Goal: Information Seeking & Learning: Learn about a topic

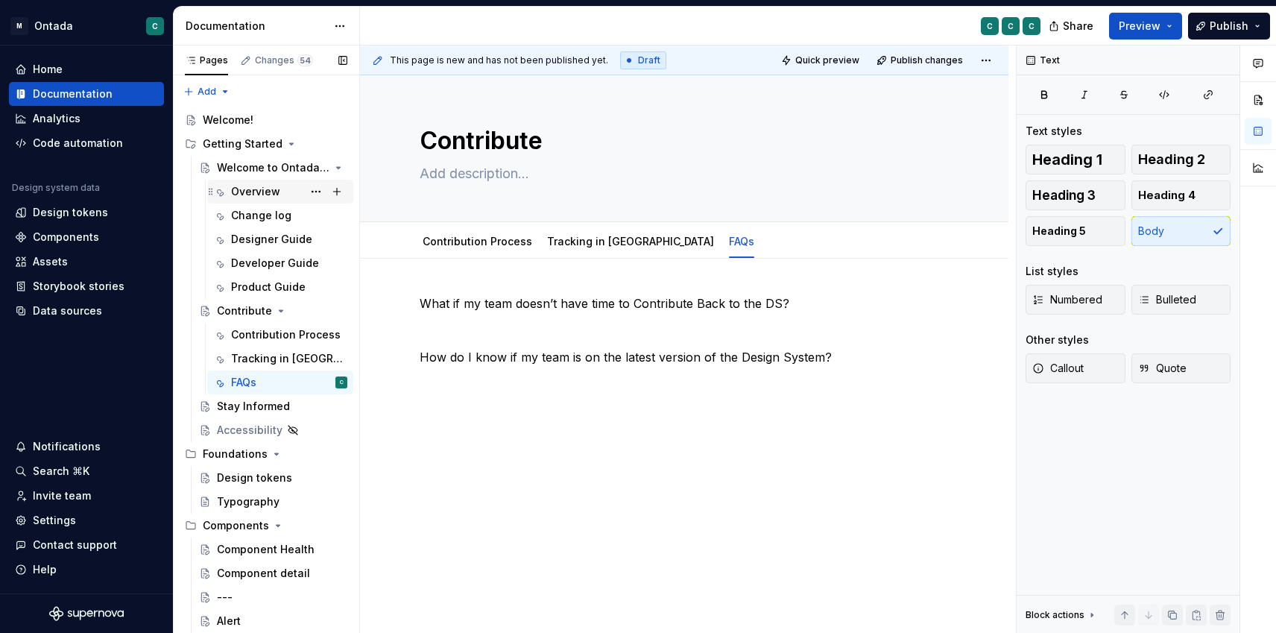
click at [244, 193] on div "Overview" at bounding box center [255, 191] width 49 height 15
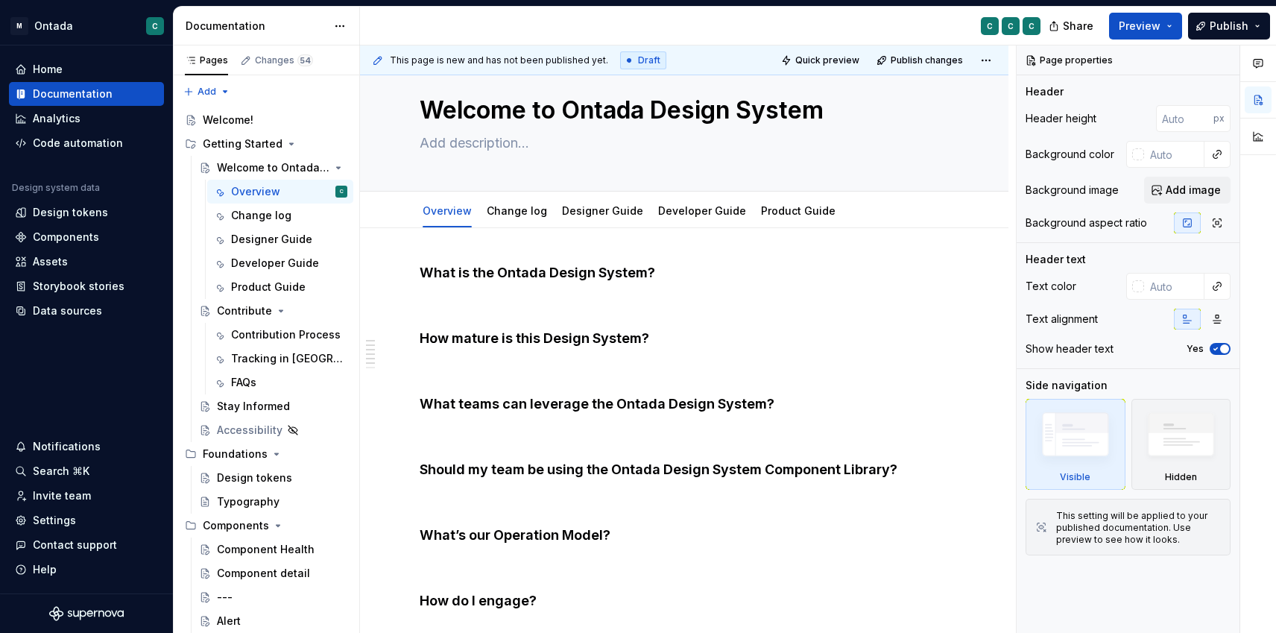
scroll to position [27, 0]
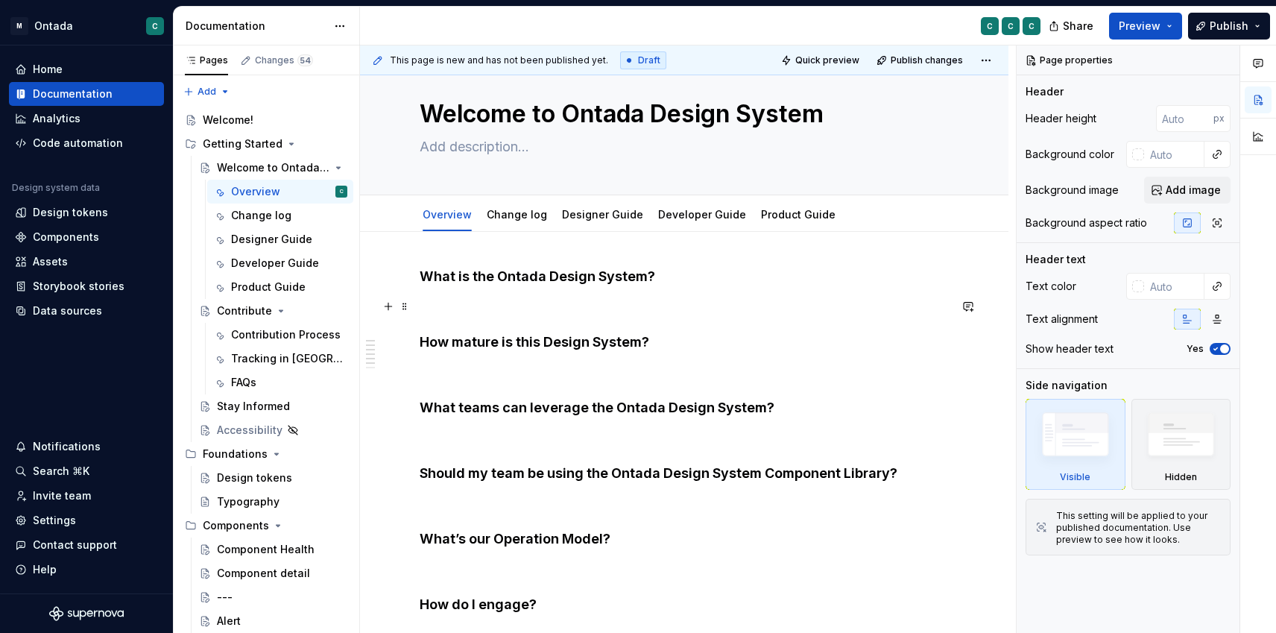
type textarea "*"
click at [474, 301] on p at bounding box center [684, 306] width 529 height 18
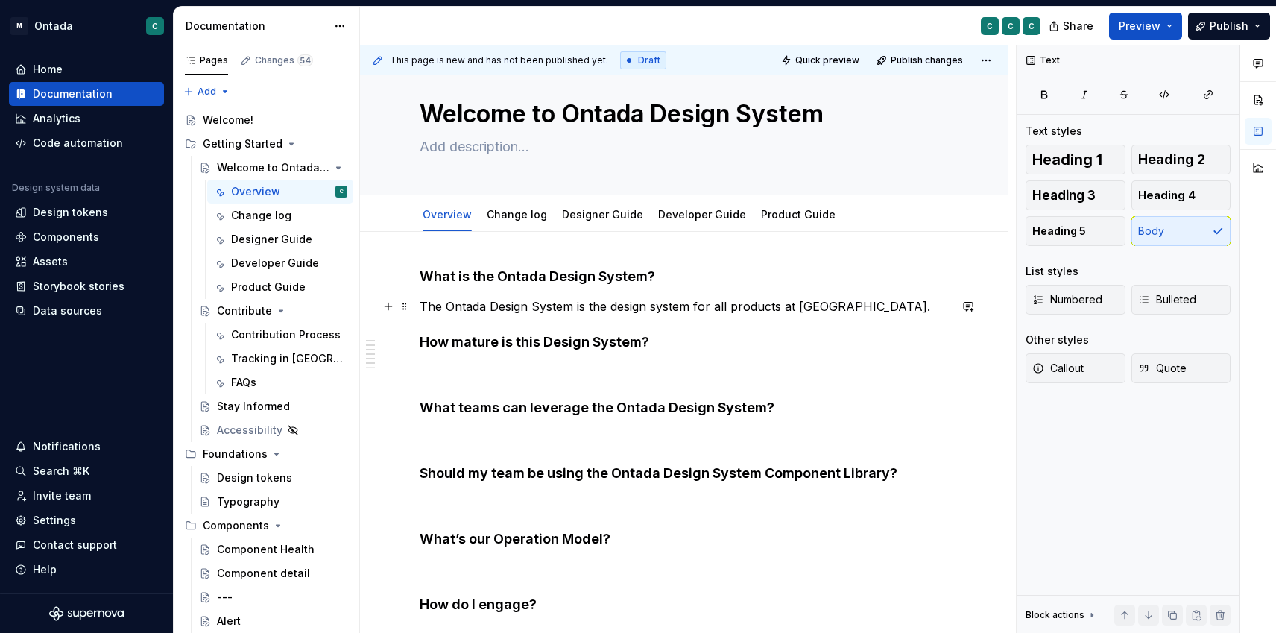
click at [792, 304] on p "The Ontada Design System is the design system for all products at [GEOGRAPHIC_D…" at bounding box center [684, 306] width 529 height 18
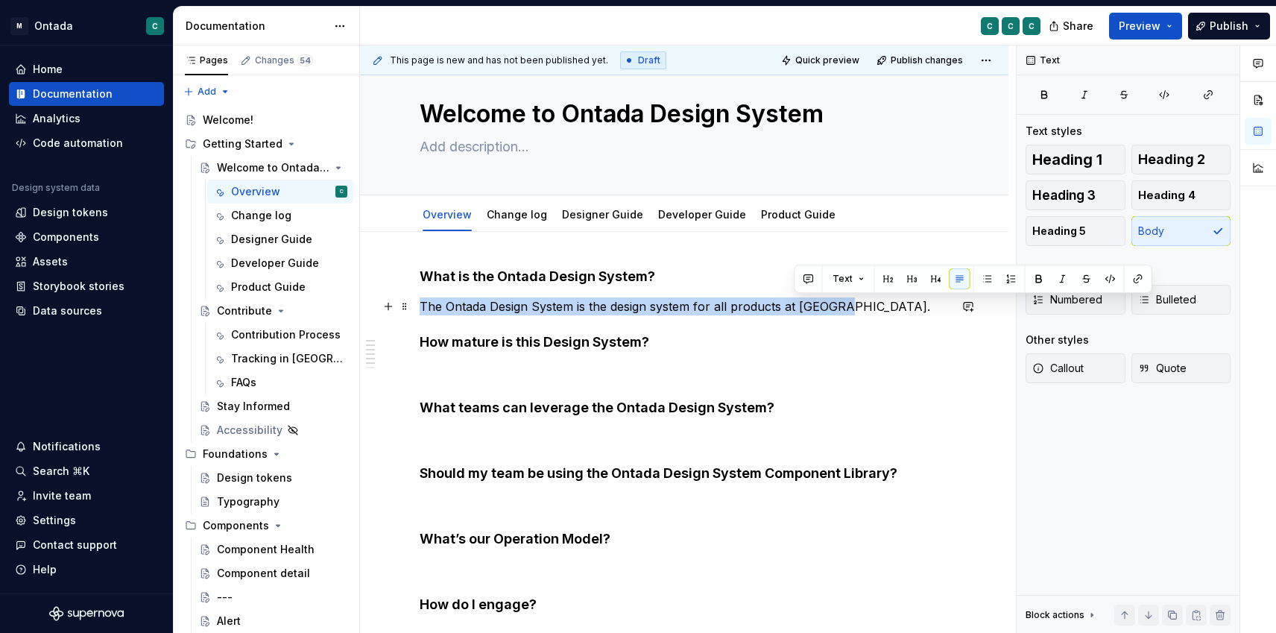
click at [787, 304] on p "The Ontada Design System is the design system for all products at [GEOGRAPHIC_D…" at bounding box center [684, 306] width 529 height 18
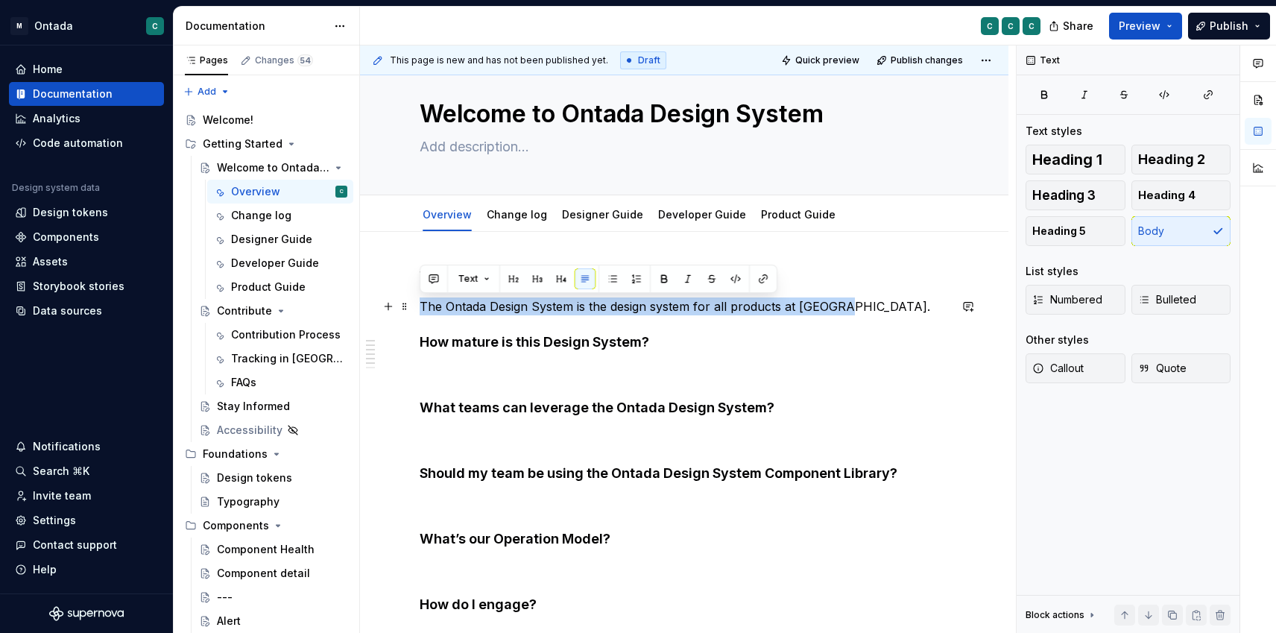
click at [787, 304] on p "The Ontada Design System is the design system for all products at [GEOGRAPHIC_D…" at bounding box center [684, 306] width 529 height 18
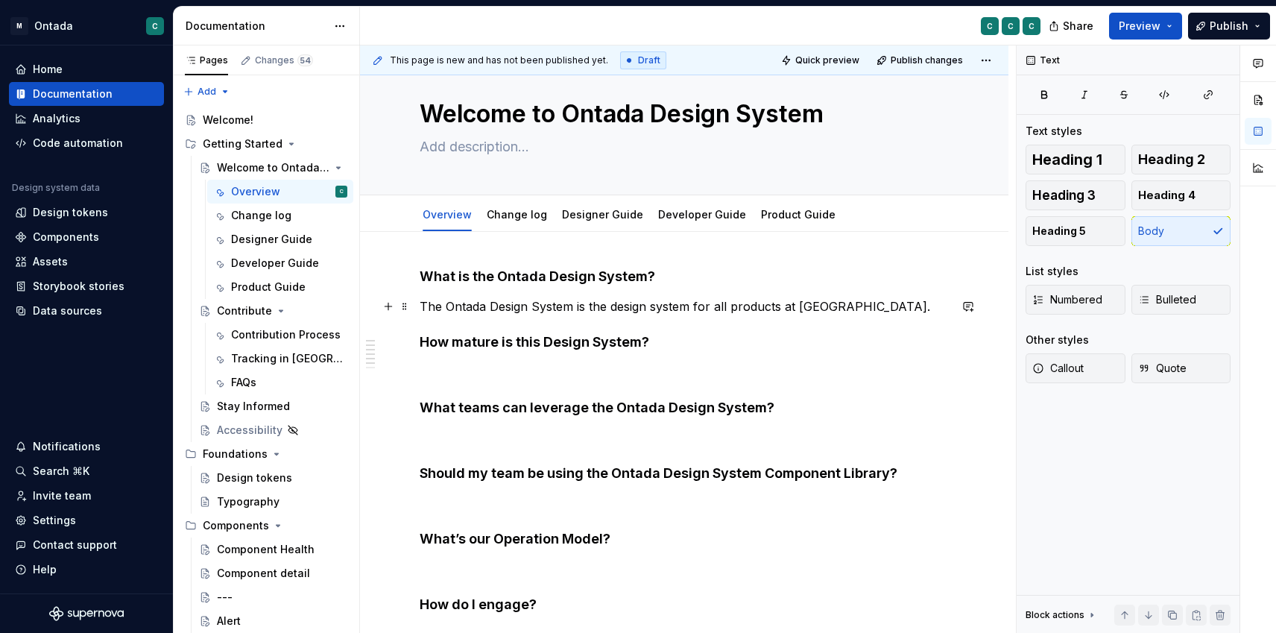
click at [790, 308] on p "The Ontada Design System is the design system for all products at [GEOGRAPHIC_D…" at bounding box center [684, 306] width 529 height 18
click at [865, 359] on div "What is the Ontada Design System? The Ontada Design System is the design system…" at bounding box center [684, 547] width 529 height 558
click at [422, 341] on h4 "How mature is this Design System?" at bounding box center [684, 342] width 529 height 18
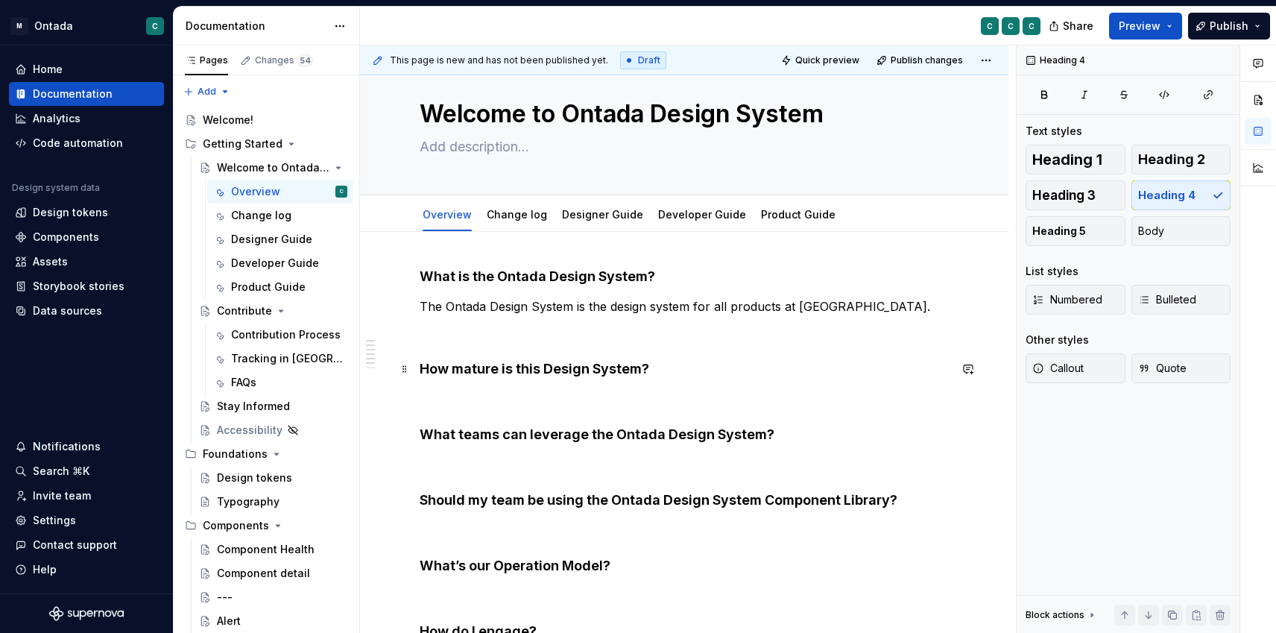
click at [494, 373] on h4 "How mature is this Design System?" at bounding box center [684, 369] width 529 height 18
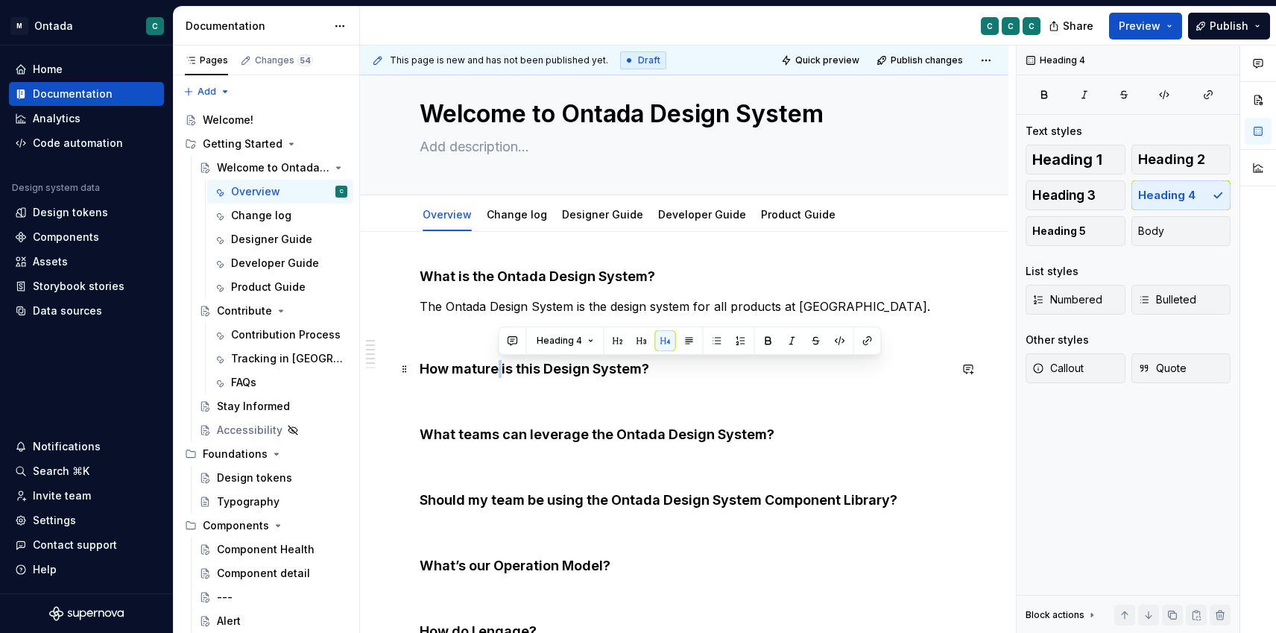
click at [494, 373] on h4 "How mature is this Design System?" at bounding box center [684, 369] width 529 height 18
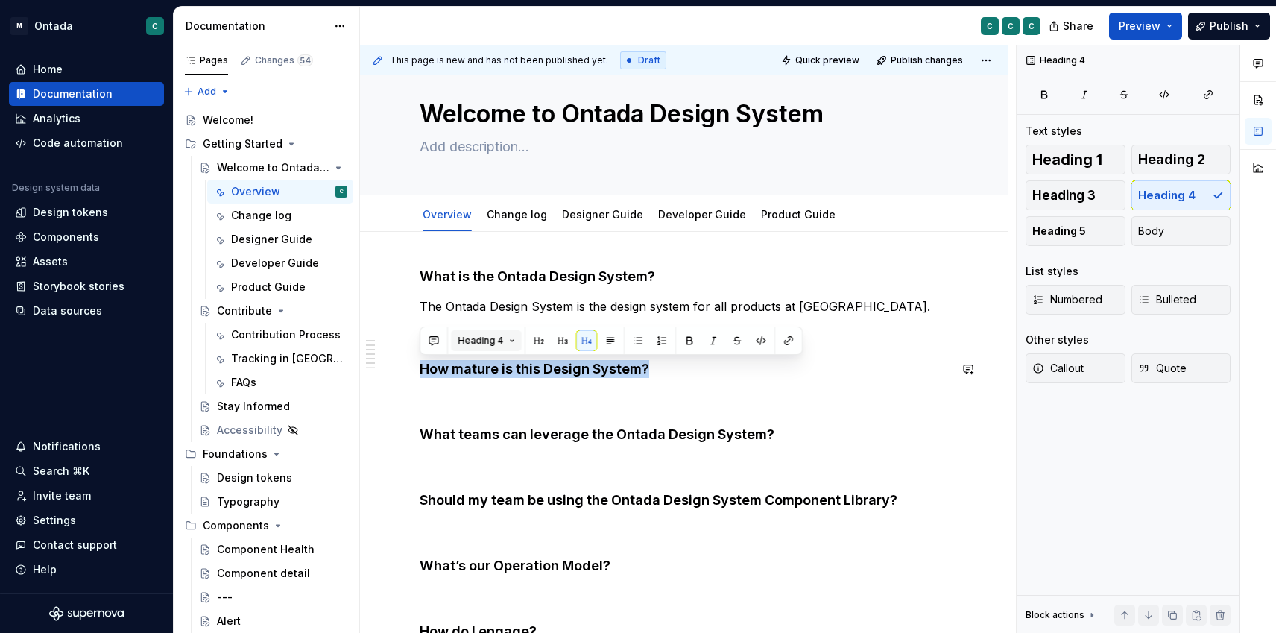
copy h4 "How mature is this Design System?"
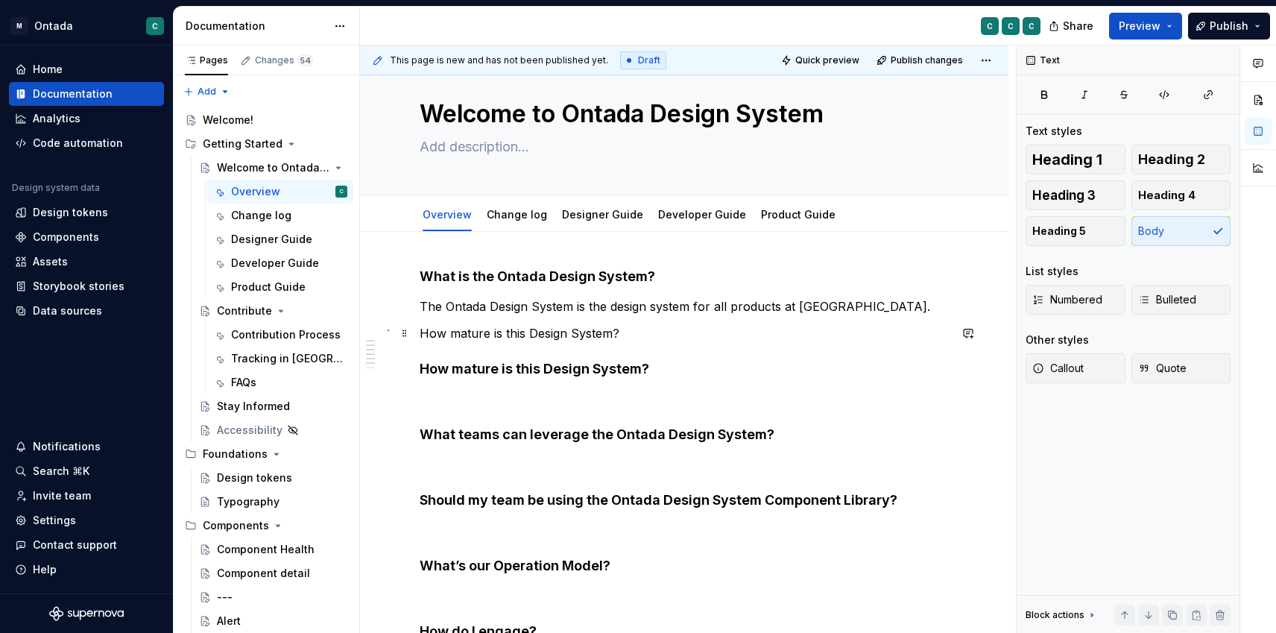
click at [428, 338] on p "How mature is this Design System?" at bounding box center [684, 333] width 529 height 18
click at [577, 343] on div "What is the Ontada Design System? The Ontada Design System is the design system…" at bounding box center [684, 560] width 529 height 584
click at [420, 335] on p "What is a Design System?" at bounding box center [684, 333] width 529 height 18
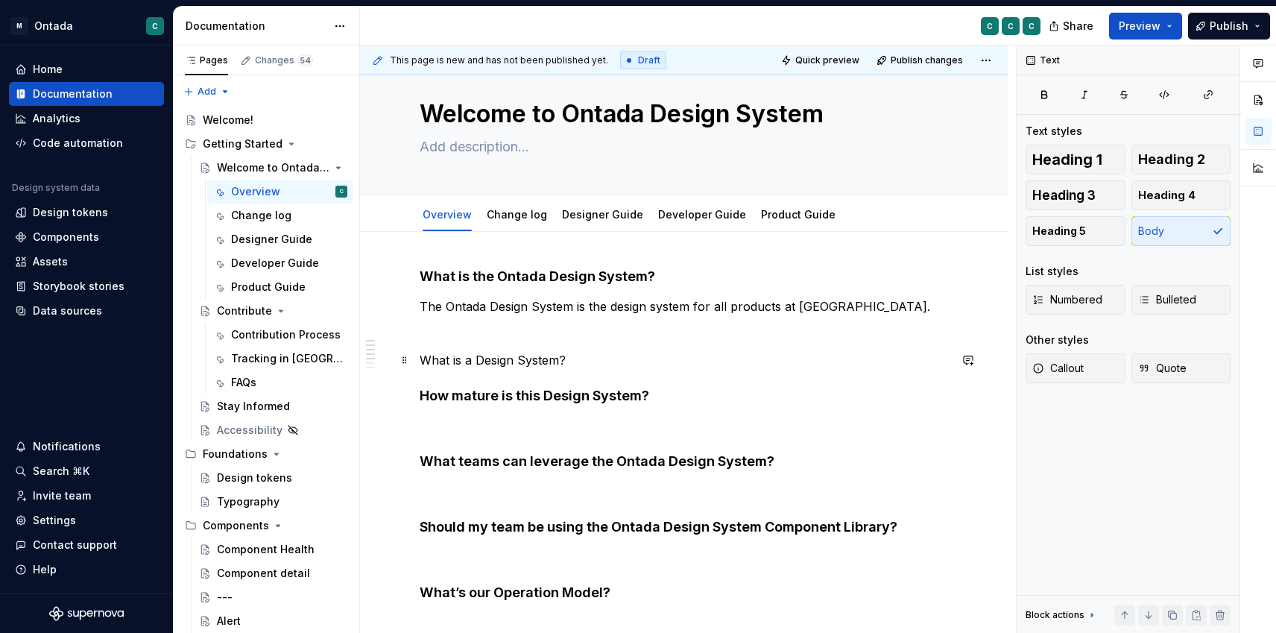
click at [438, 358] on p "What is a Design System?" at bounding box center [684, 360] width 529 height 18
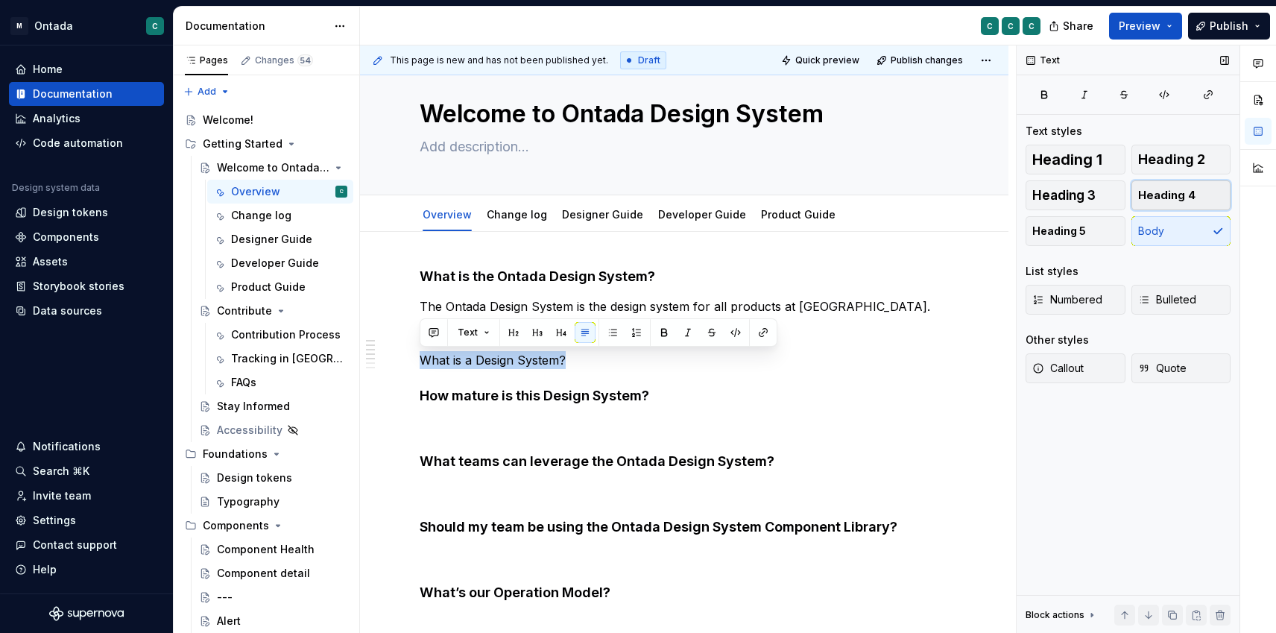
click at [1187, 200] on span "Heading 4" at bounding box center [1166, 195] width 57 height 15
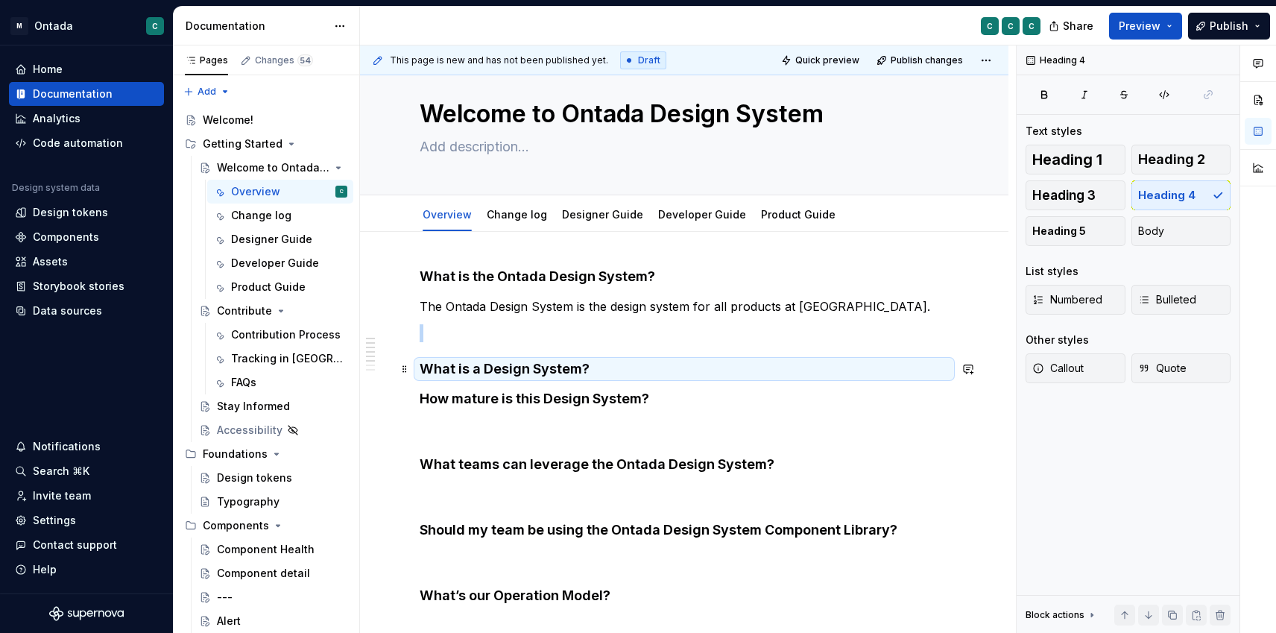
click at [646, 370] on h4 "What is a Design System?" at bounding box center [684, 369] width 529 height 18
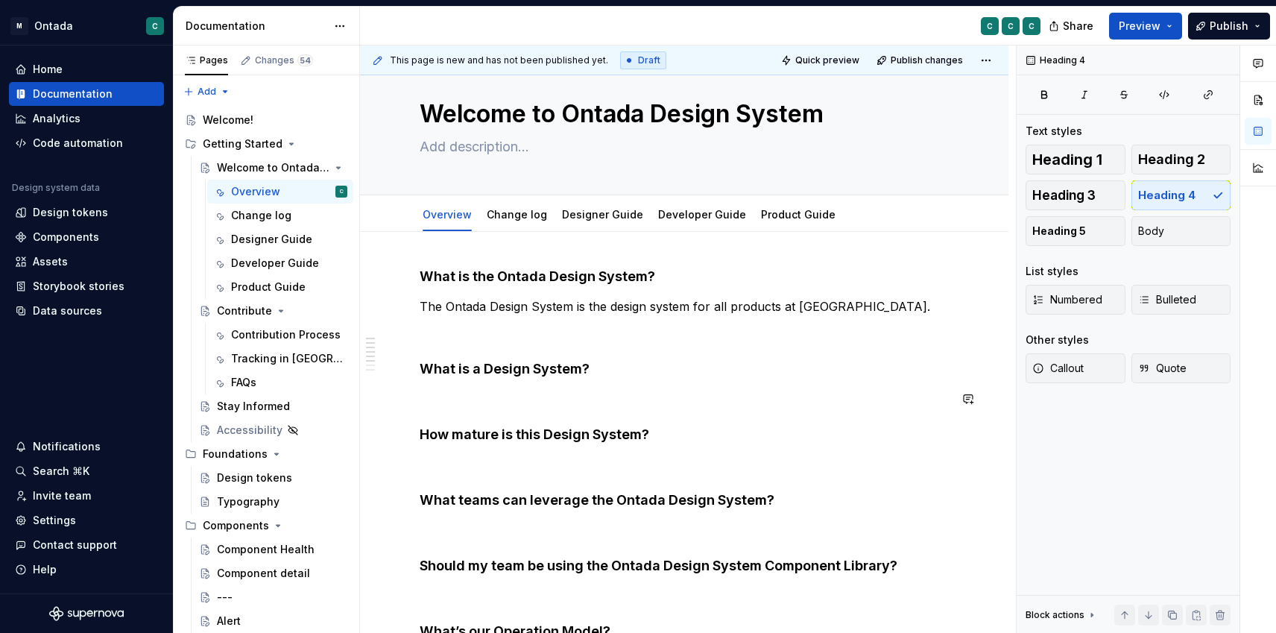
click at [450, 388] on div "What is the Ontada Design System? The Ontada Design System is the design system…" at bounding box center [684, 593] width 529 height 650
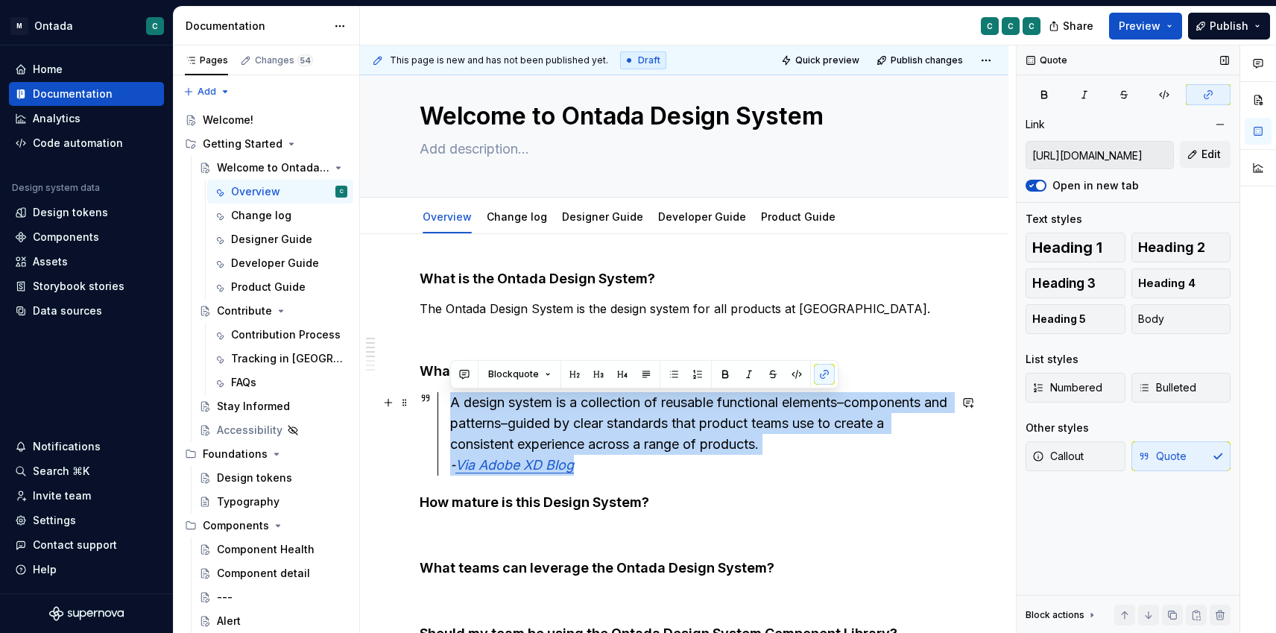
drag, startPoint x: 619, startPoint y: 473, endPoint x: 435, endPoint y: 402, distance: 197.5
click at [435, 402] on div "A design system is a collection of reusable functional elements–components and …" at bounding box center [684, 433] width 529 height 83
click at [852, 414] on div "A design system is a collection of reusable functional elements–components and …" at bounding box center [699, 433] width 499 height 83
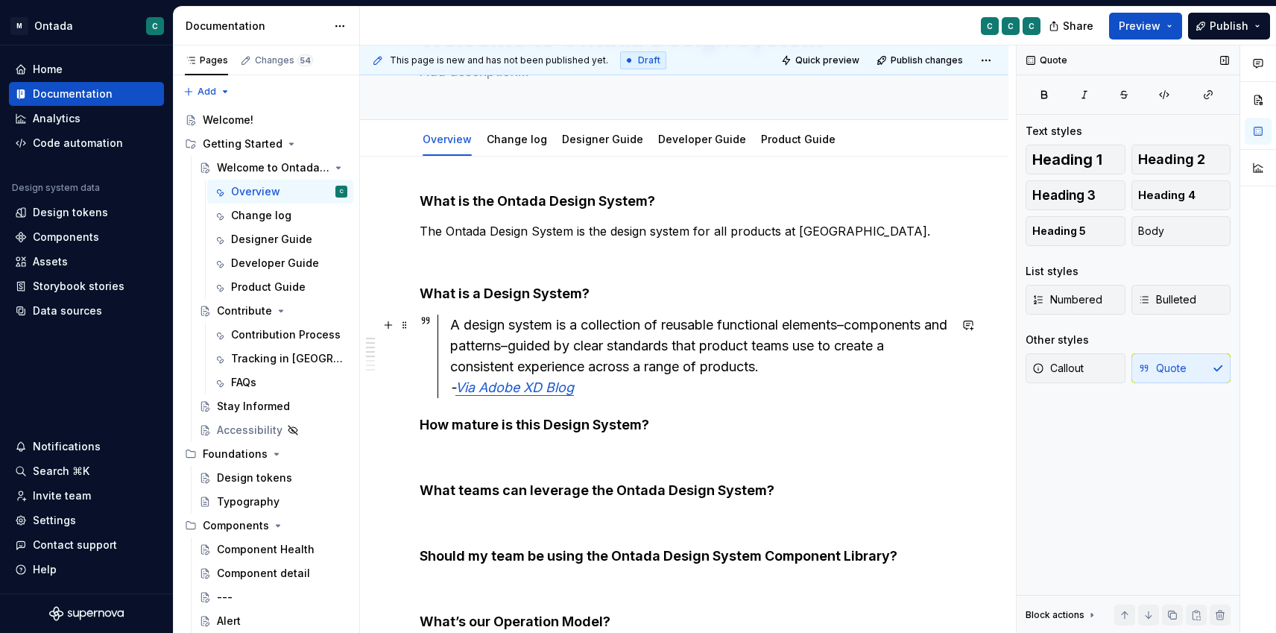
scroll to position [121, 0]
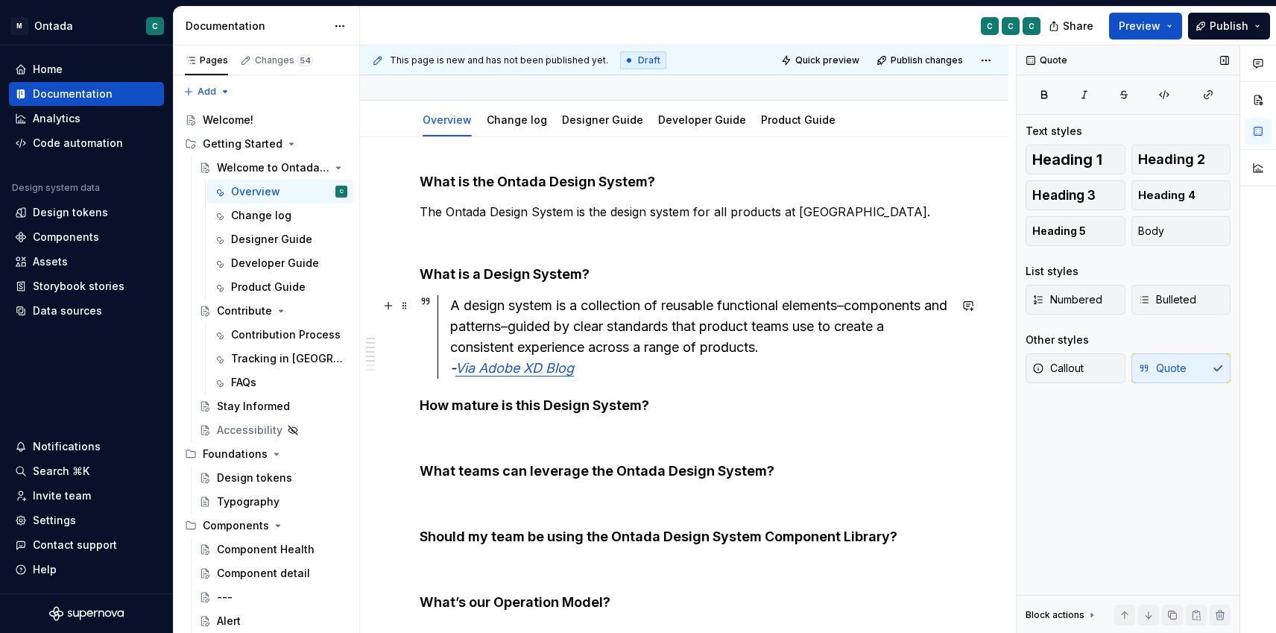
click at [517, 363] on em "Via Adobe XD Blog" at bounding box center [514, 368] width 119 height 16
click at [602, 369] on div "A design system is a collection of reusable functional elements–components and …" at bounding box center [699, 336] width 499 height 83
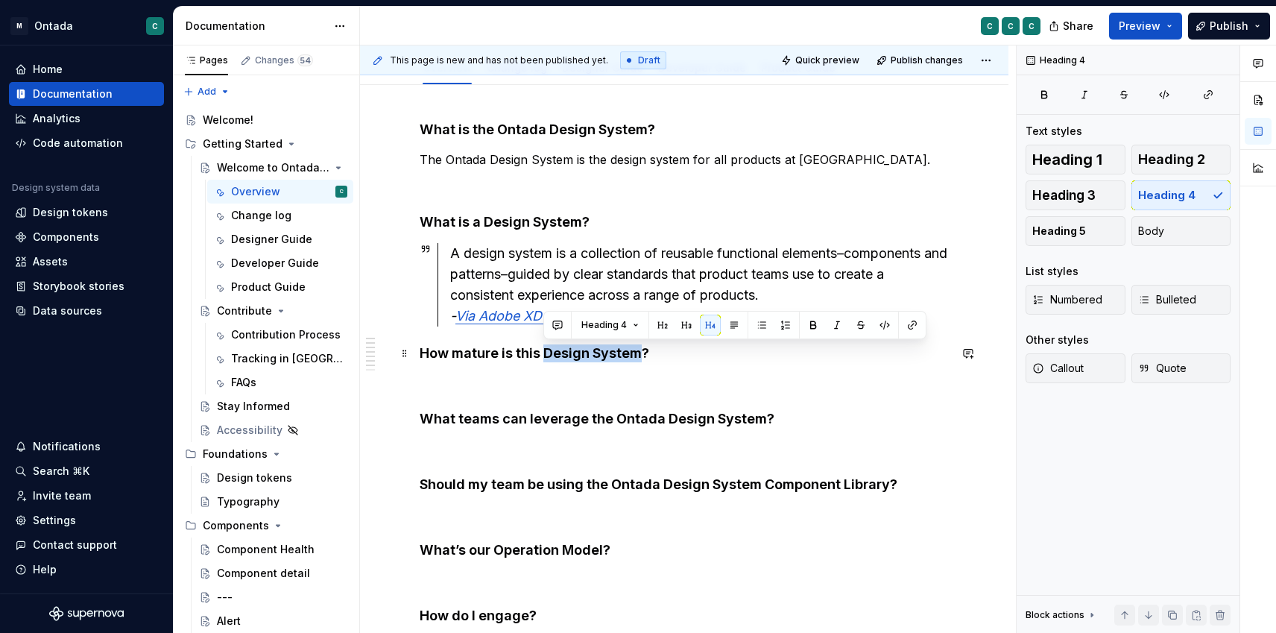
drag, startPoint x: 542, startPoint y: 356, endPoint x: 639, endPoint y: 355, distance: 96.9
click at [639, 355] on h4 "How mature is this Design System?" at bounding box center [684, 353] width 529 height 18
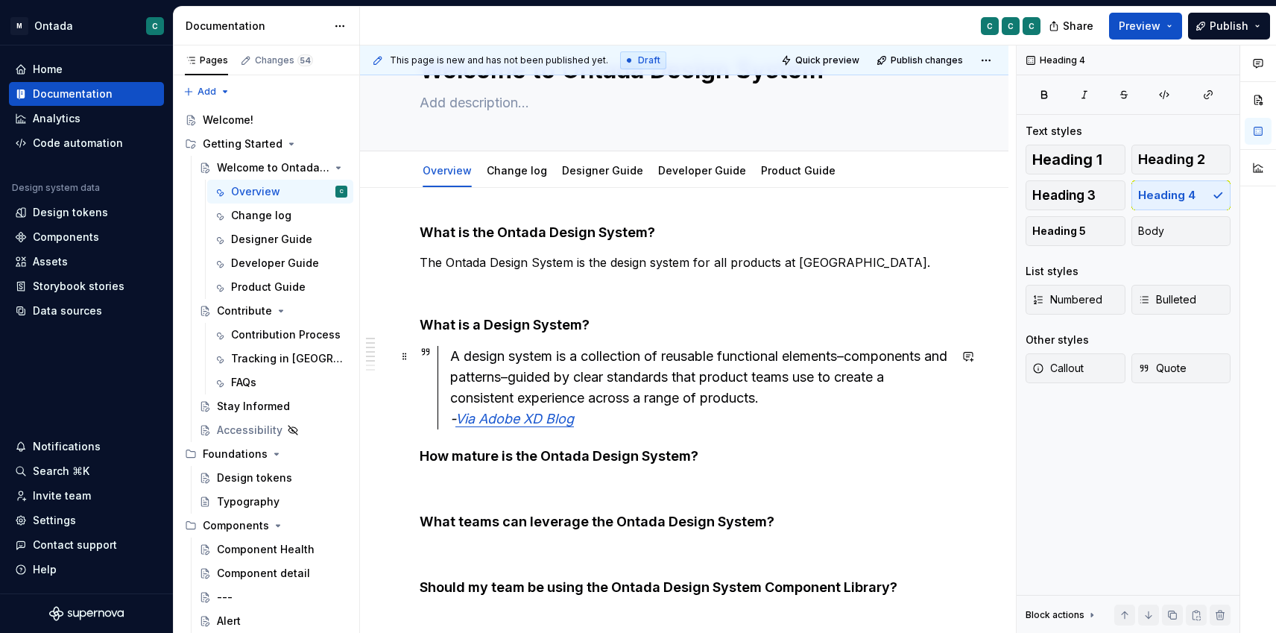
scroll to position [190, 0]
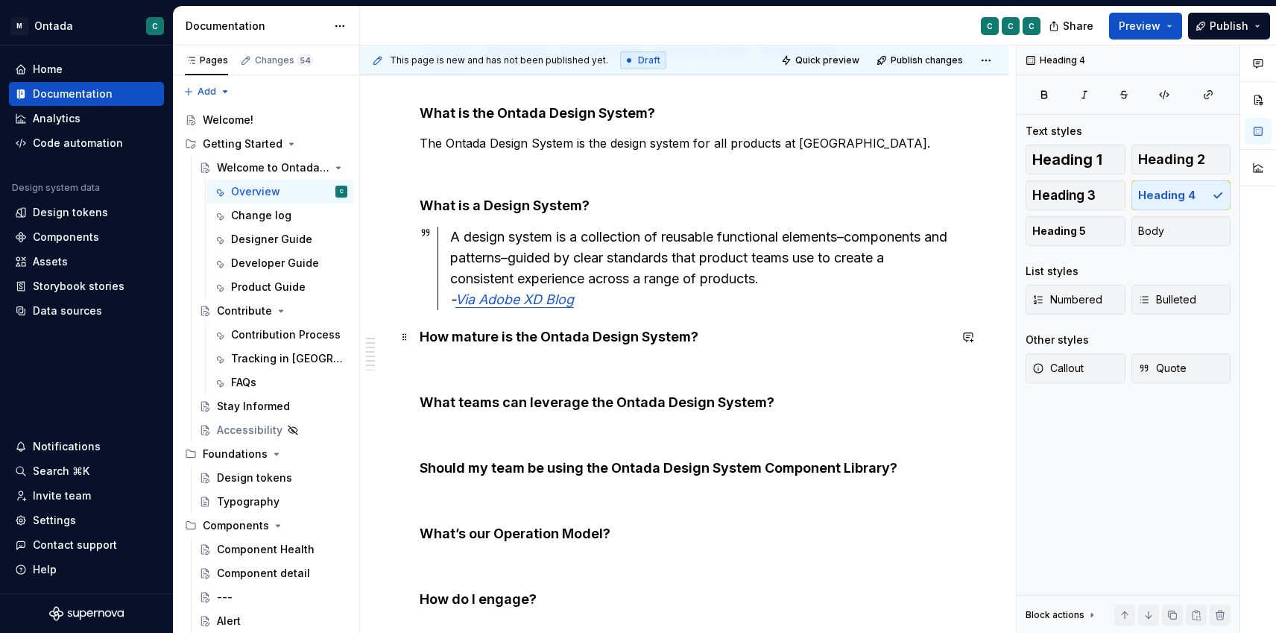
click at [425, 339] on h4 "How mature is the Ontada Design System?" at bounding box center [684, 337] width 529 height 18
click at [420, 337] on h4 "How mature is the Ontada Design System?" at bounding box center [684, 337] width 529 height 18
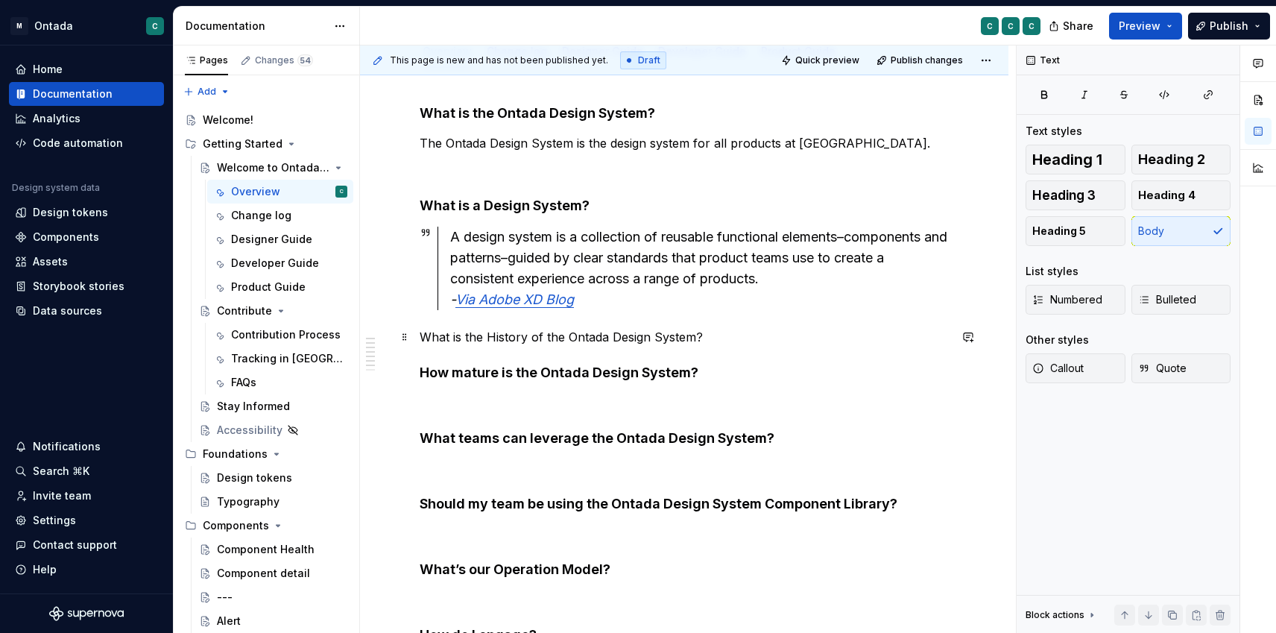
click at [554, 340] on p "What is the History of the Ontada Design System?" at bounding box center [684, 337] width 529 height 18
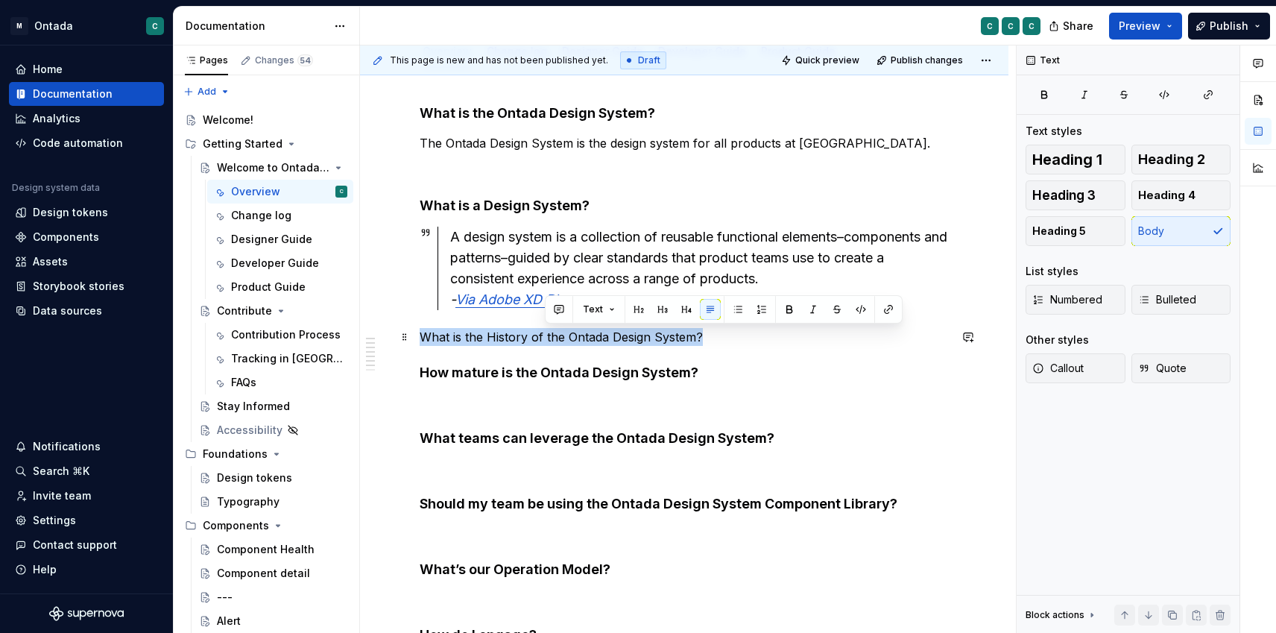
click at [554, 340] on p "What is the History of the Ontada Design System?" at bounding box center [684, 337] width 529 height 18
click at [1155, 201] on span "Heading 4" at bounding box center [1166, 195] width 57 height 15
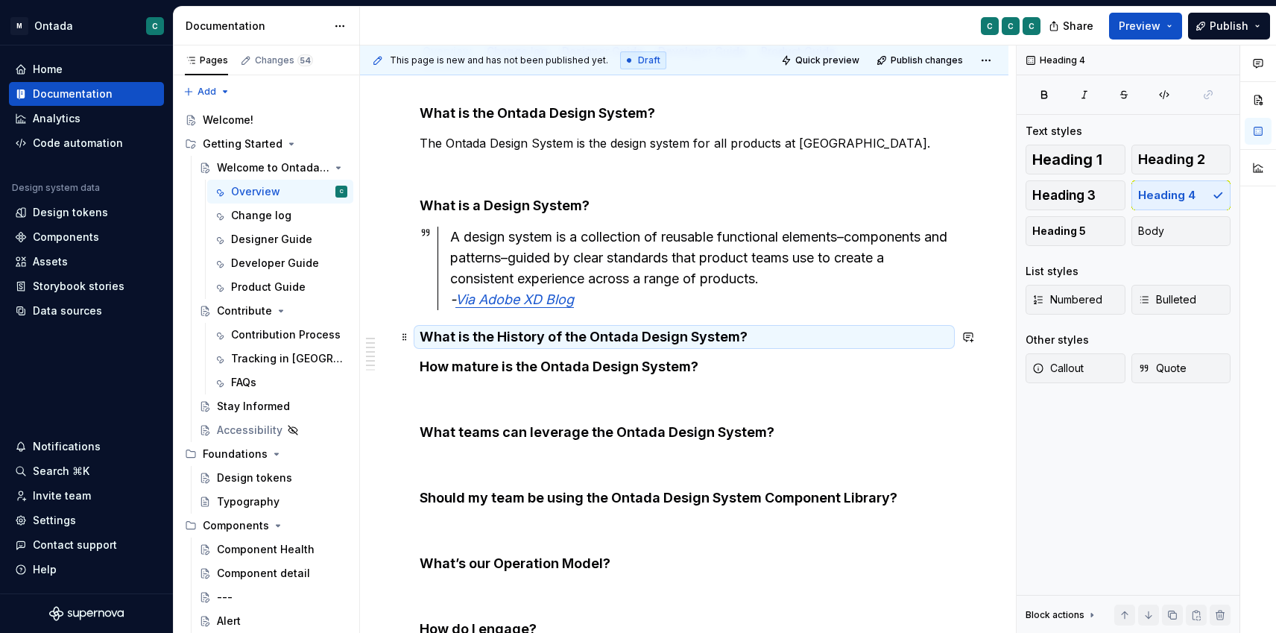
click at [790, 340] on h4 "What is the History of the Ontada Design System?" at bounding box center [684, 337] width 529 height 18
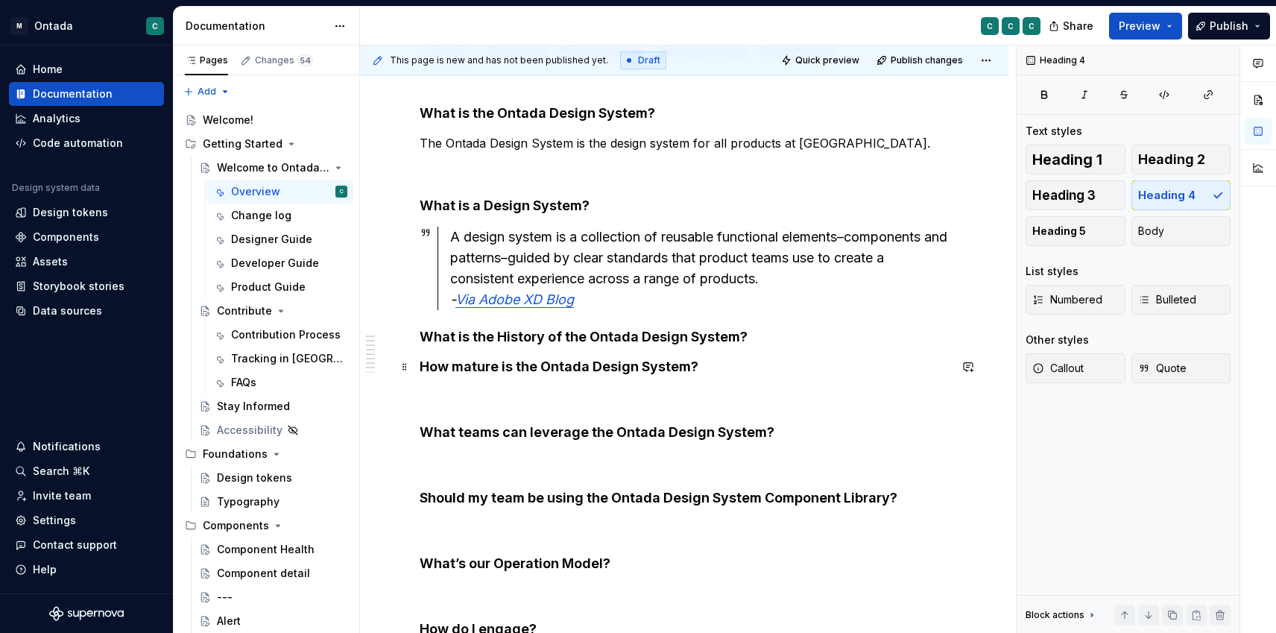
click at [420, 365] on h4 "How mature is the Ontada Design System?" at bounding box center [684, 367] width 529 height 18
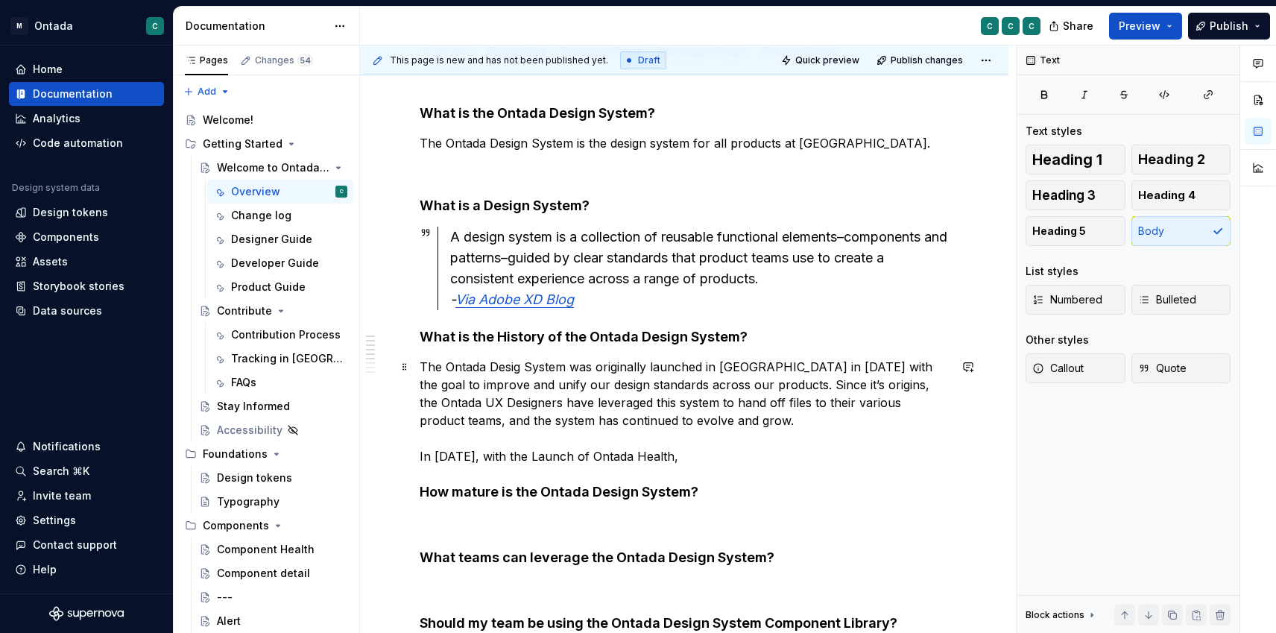
click at [525, 457] on p "The Ontada Desig System was originally launched in [GEOGRAPHIC_DATA] in [DATE] …" at bounding box center [684, 411] width 529 height 107
click at [413, 458] on div "What is the Ontada Design System? The Ontada Design System is the design system…" at bounding box center [684, 626] width 648 height 1114
click at [423, 366] on p "The Ontada Desig System was originally launched in [GEOGRAPHIC_DATA] in [DATE] …" at bounding box center [684, 411] width 529 height 107
click at [458, 444] on p "The Ontada Desig System was originally launched in [GEOGRAPHIC_DATA] in [DATE] …" at bounding box center [684, 411] width 529 height 107
click at [667, 457] on p "The Ontada Desig System was originally launched in [GEOGRAPHIC_DATA] in [DATE] …" at bounding box center [684, 411] width 529 height 107
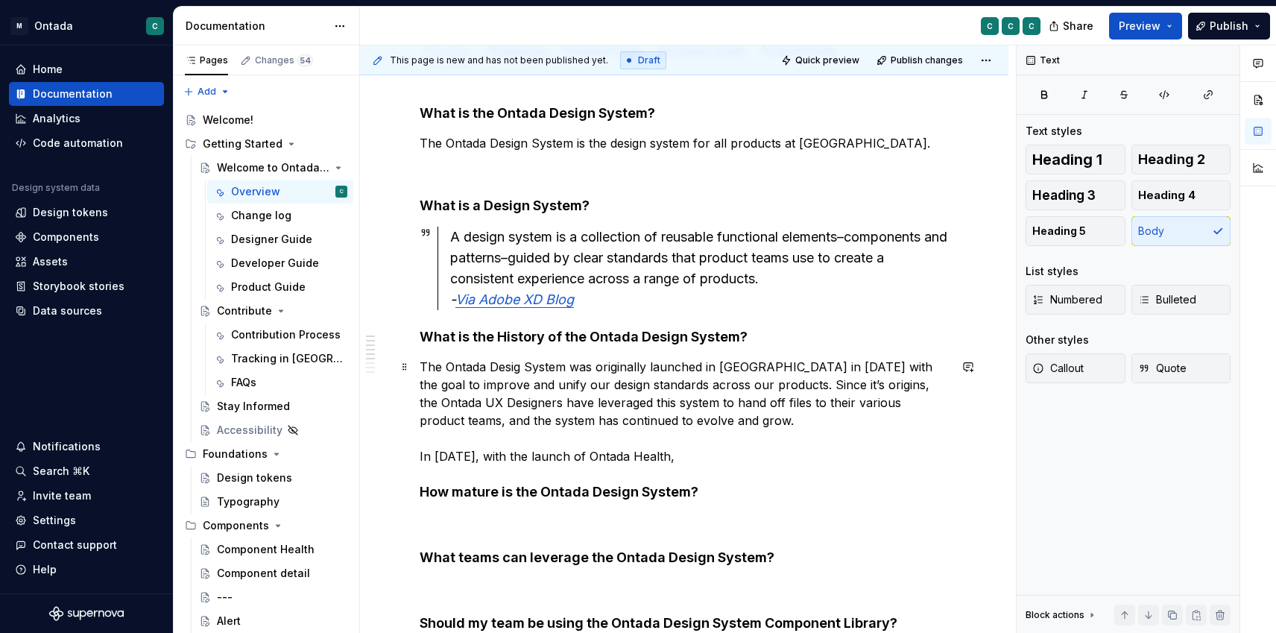
click at [672, 421] on p "The Ontada Desig System was originally launched in [GEOGRAPHIC_DATA] in [DATE] …" at bounding box center [684, 411] width 529 height 107
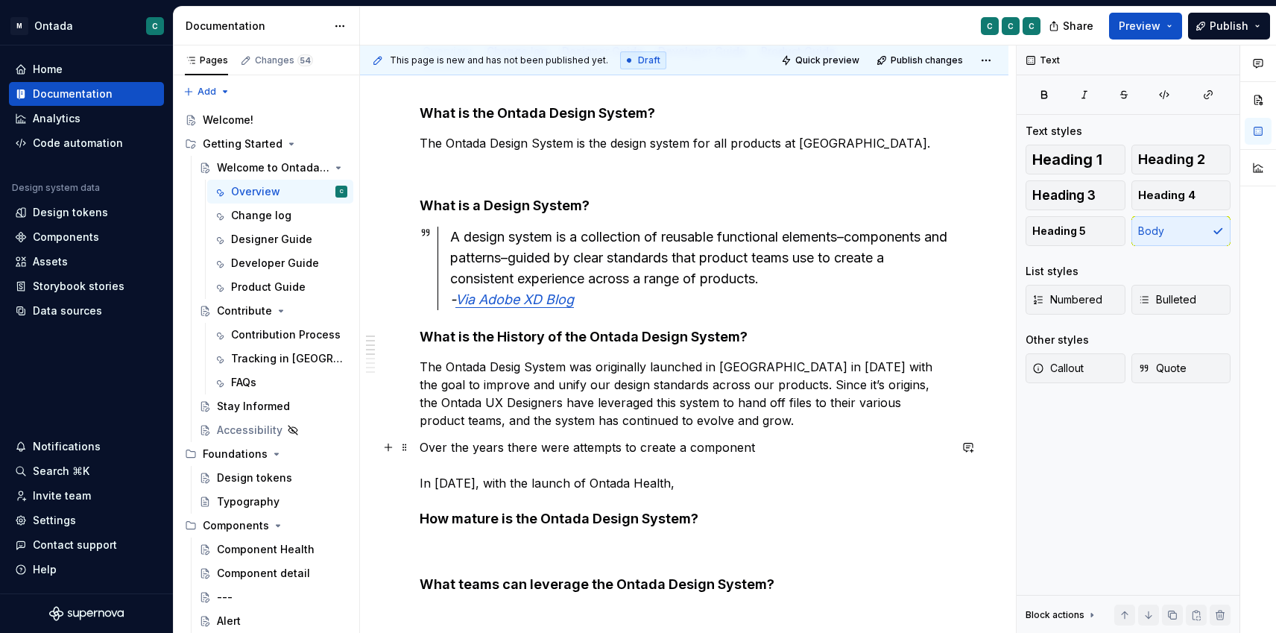
click at [685, 450] on p "Over the years there were attempts to create a component In [DATE], with the la…" at bounding box center [684, 465] width 529 height 54
click at [819, 447] on p "Over the years there were attempts to create a reusable component In [DATE], wi…" at bounding box center [684, 465] width 529 height 54
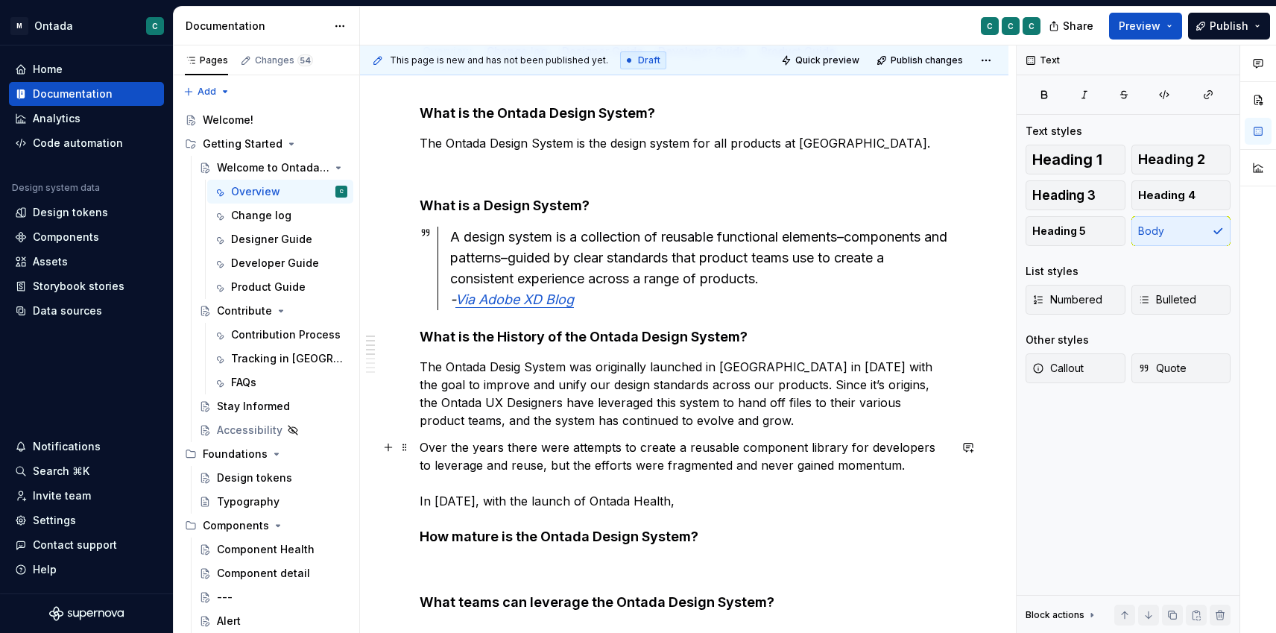
click at [712, 497] on p "Over the years there were attempts to create a reusable component library for d…" at bounding box center [684, 474] width 529 height 72
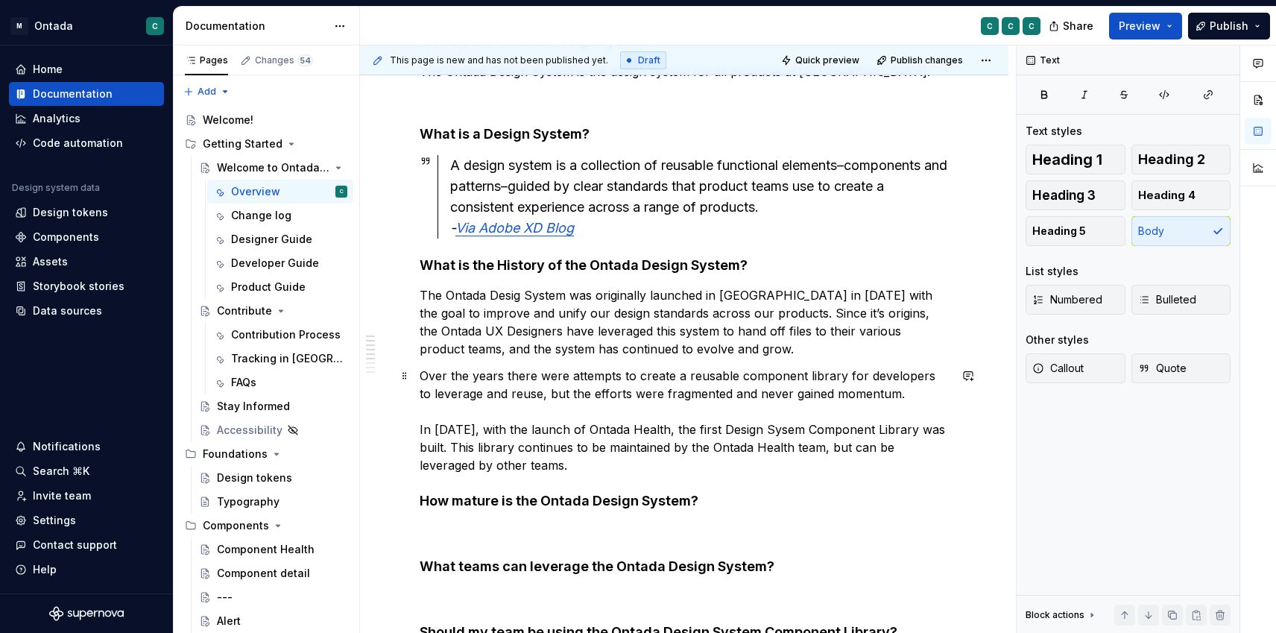
scroll to position [267, 0]
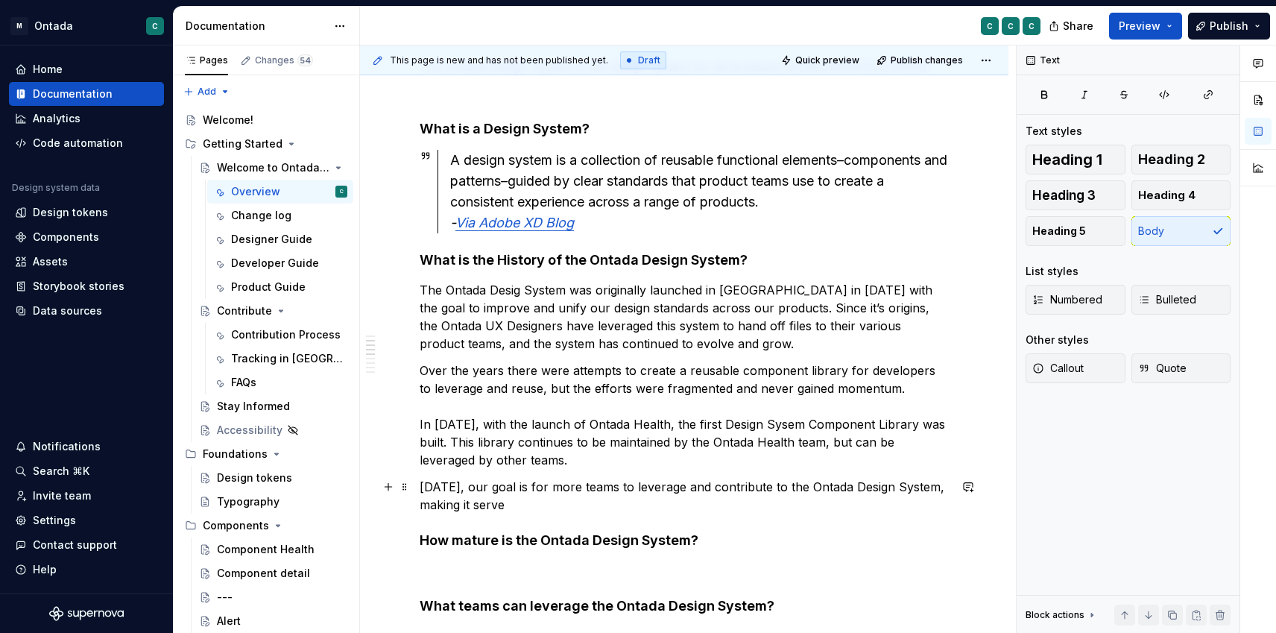
click at [498, 501] on p "[DATE], our goal is for more teams to leverage and contribute to the Ontada Des…" at bounding box center [684, 496] width 529 height 36
click at [528, 502] on p "[DATE], our goal is for more teams to leverage and contribute to the Ontada Des…" at bounding box center [684, 496] width 529 height 36
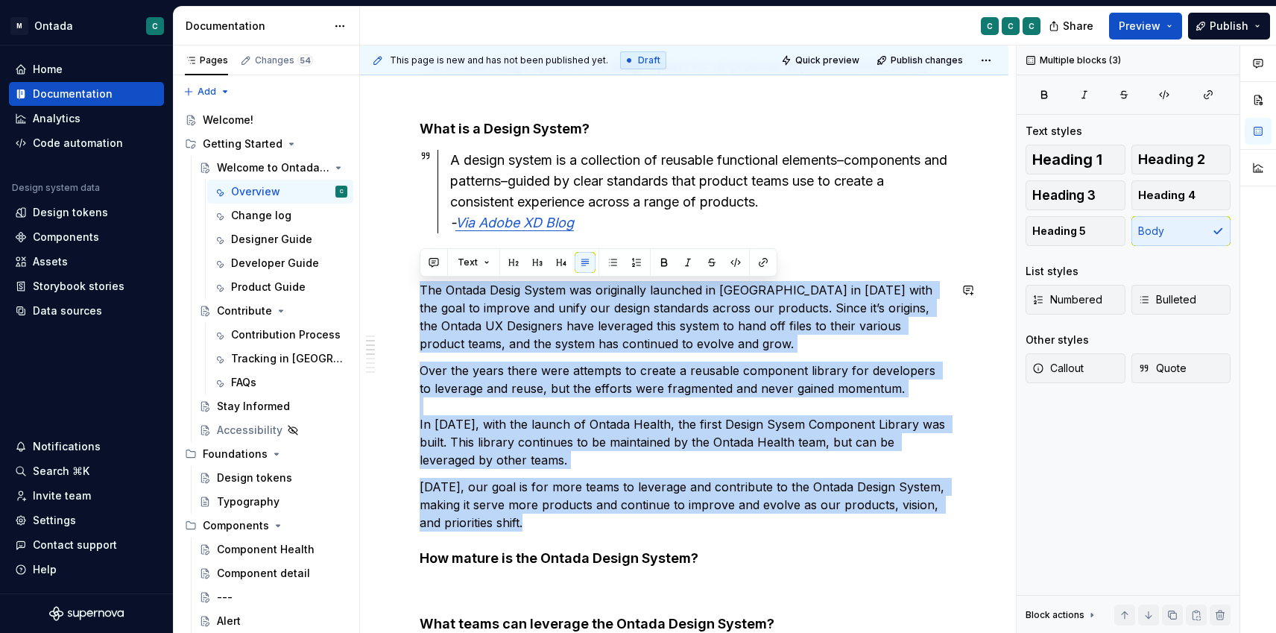
drag, startPoint x: 549, startPoint y: 523, endPoint x: 426, endPoint y: 279, distance: 273.4
click at [426, 279] on div "What is the Ontada Design System? The Ontada Design System is the design system…" at bounding box center [684, 535] width 529 height 1014
copy div "The Ontada Desig System was originally launched in [GEOGRAPHIC_DATA] in [DATE] …"
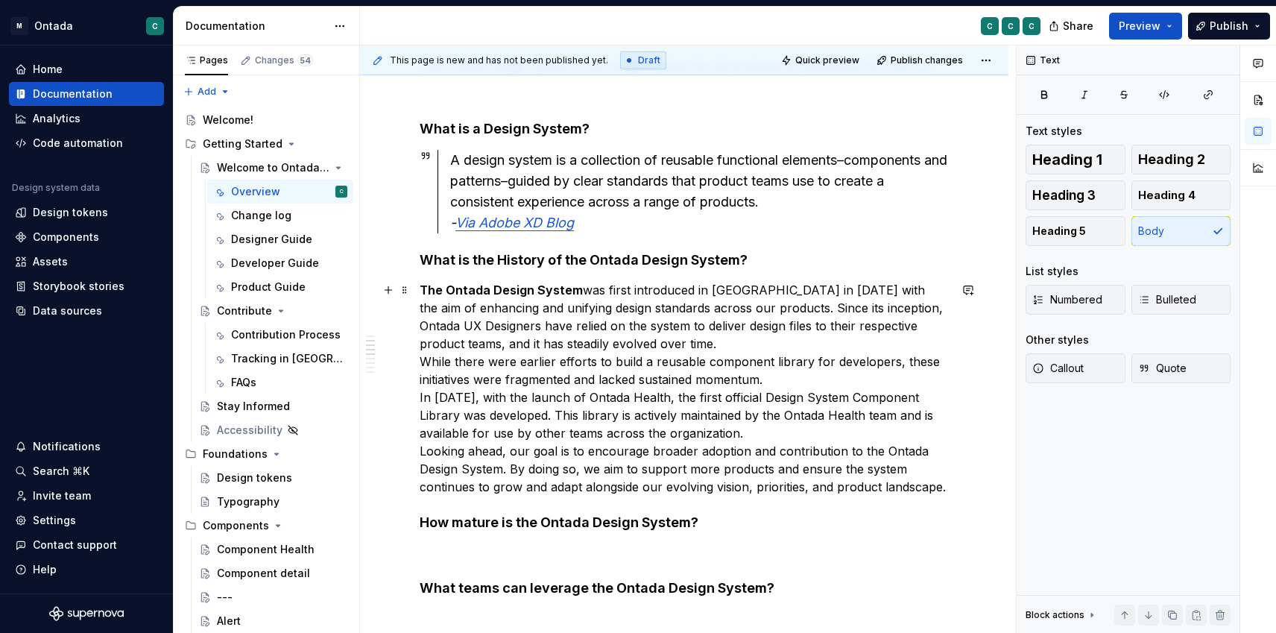
click at [611, 344] on p "The Ontada Design System was first introduced in [GEOGRAPHIC_DATA] in [DATE] wi…" at bounding box center [684, 388] width 529 height 215
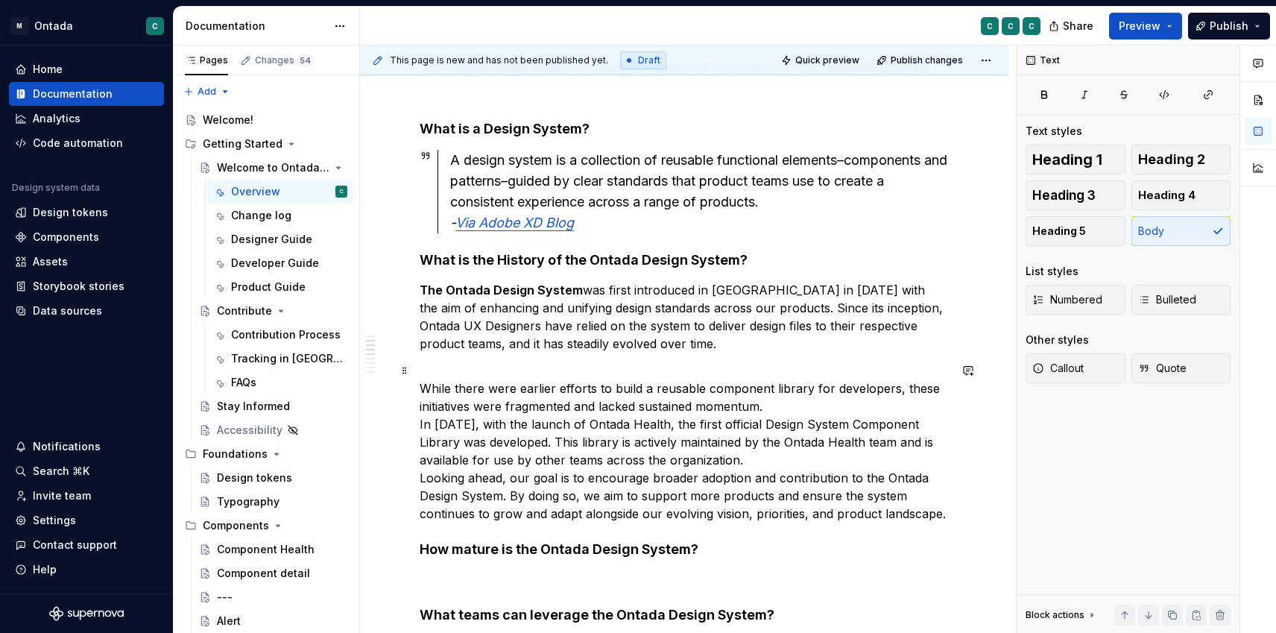
click at [778, 400] on p "While there were earlier efforts to build a reusable component library for deve…" at bounding box center [684, 442] width 529 height 161
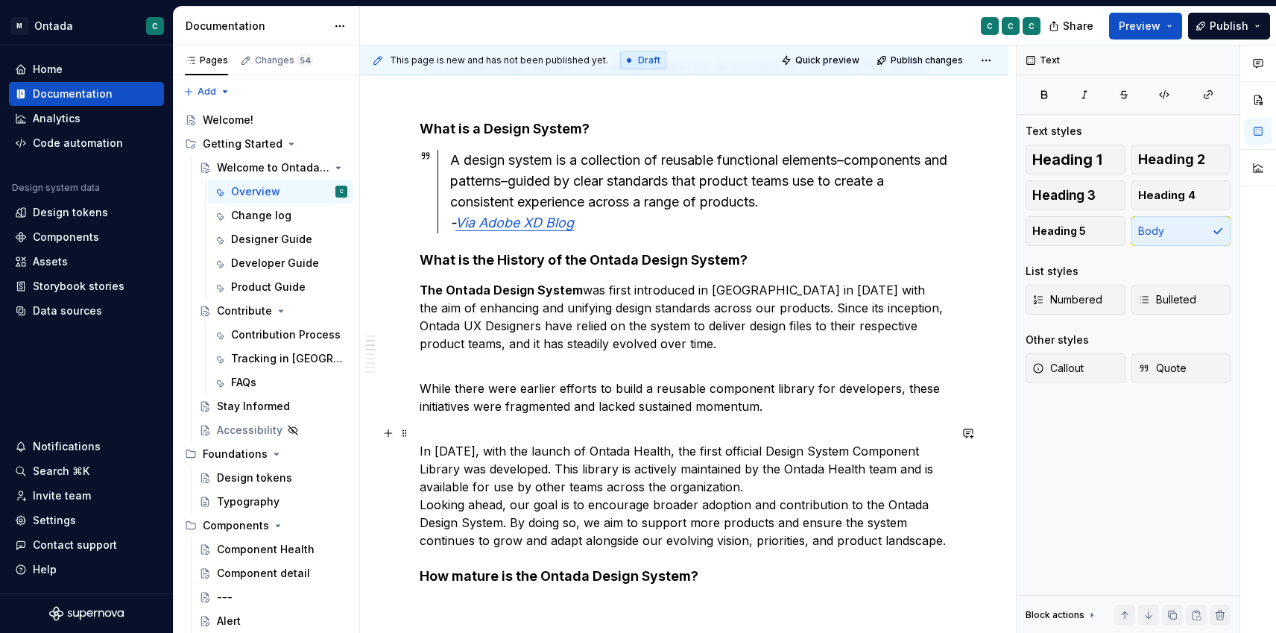
click at [768, 489] on p "In [DATE], with the launch of Ontada Health, the first official Design System C…" at bounding box center [684, 486] width 529 height 125
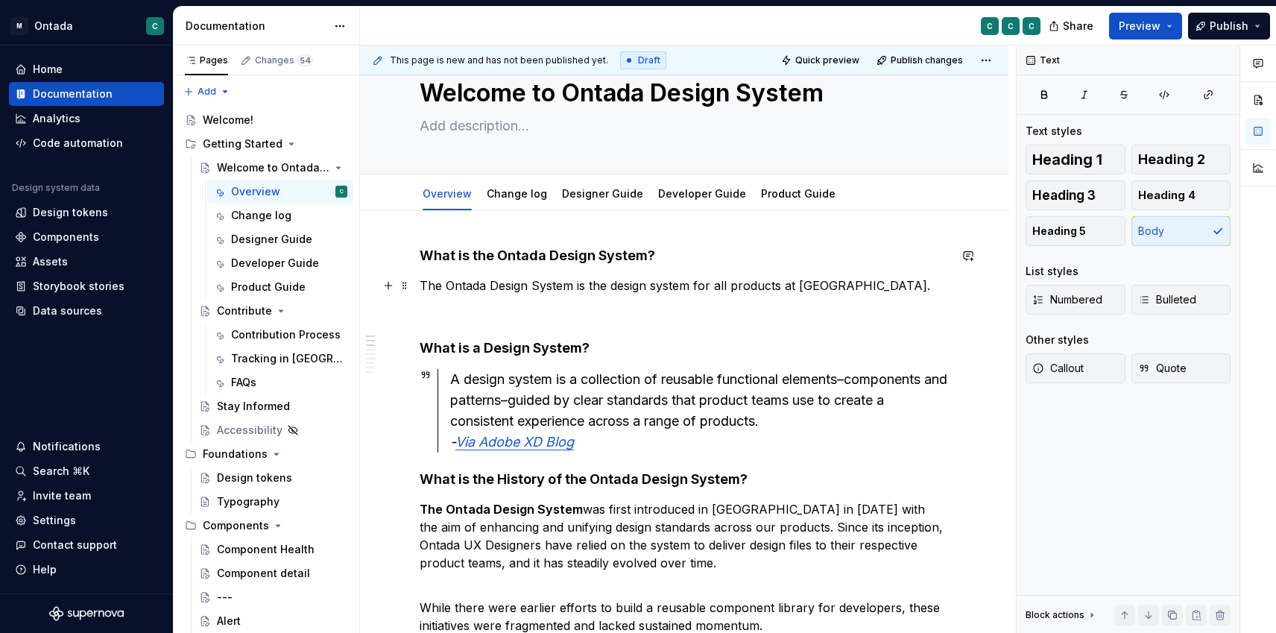
scroll to position [86, 0]
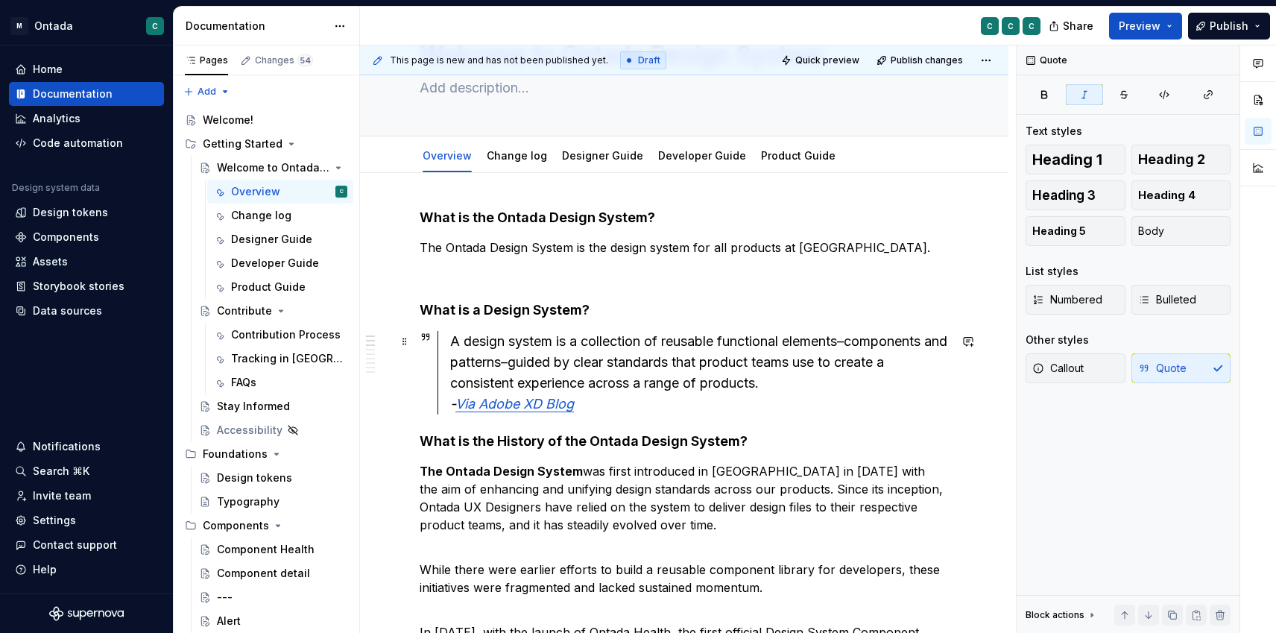
click at [750, 407] on div "A design system is a collection of reusable functional elements–components and …" at bounding box center [699, 372] width 499 height 83
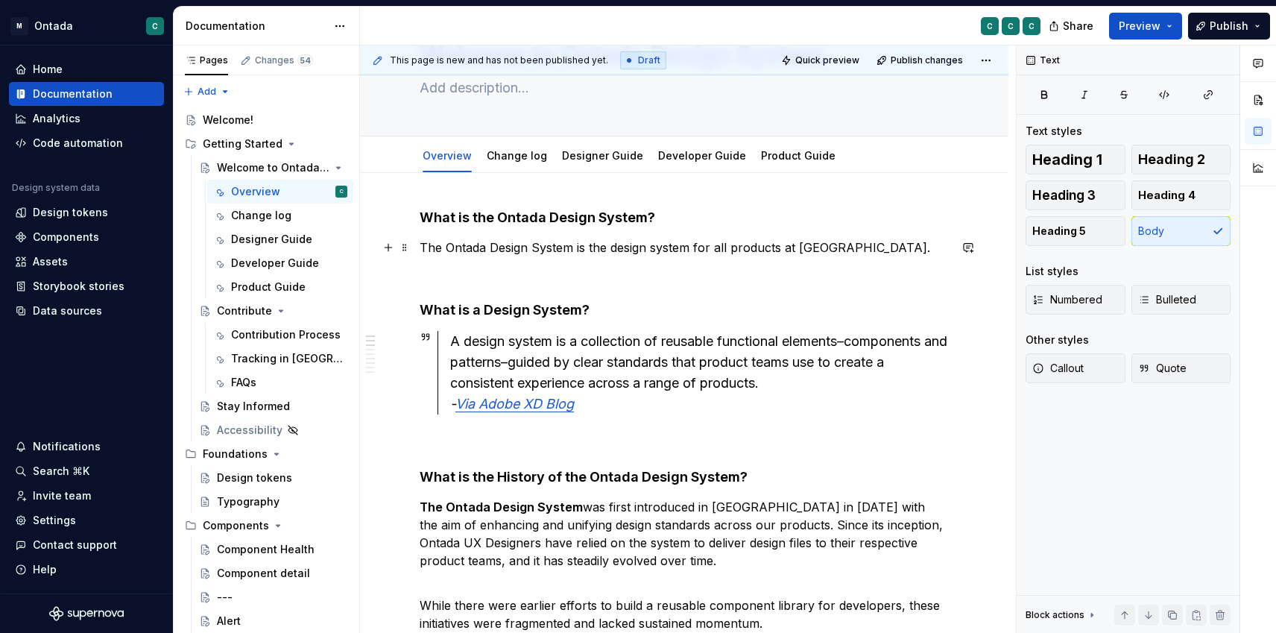
click at [865, 242] on p "The Ontada Design System is the design system for all products at [GEOGRAPHIC_D…" at bounding box center [684, 248] width 529 height 18
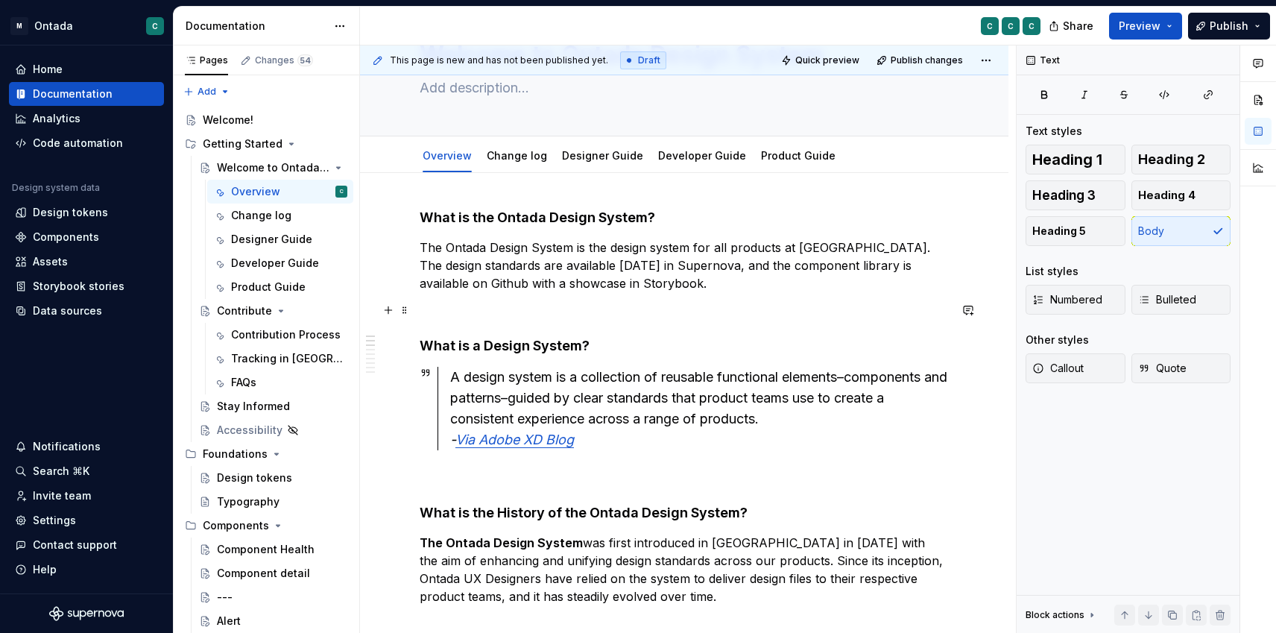
click at [592, 306] on p at bounding box center [684, 310] width 529 height 18
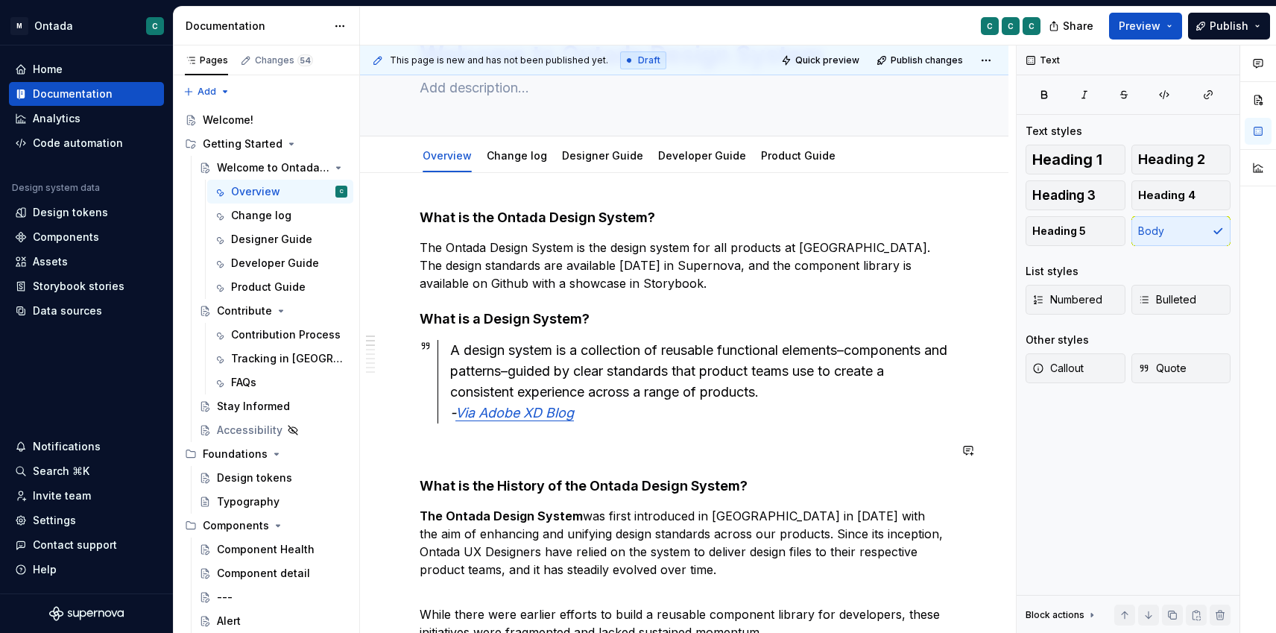
click at [494, 451] on p at bounding box center [684, 450] width 529 height 18
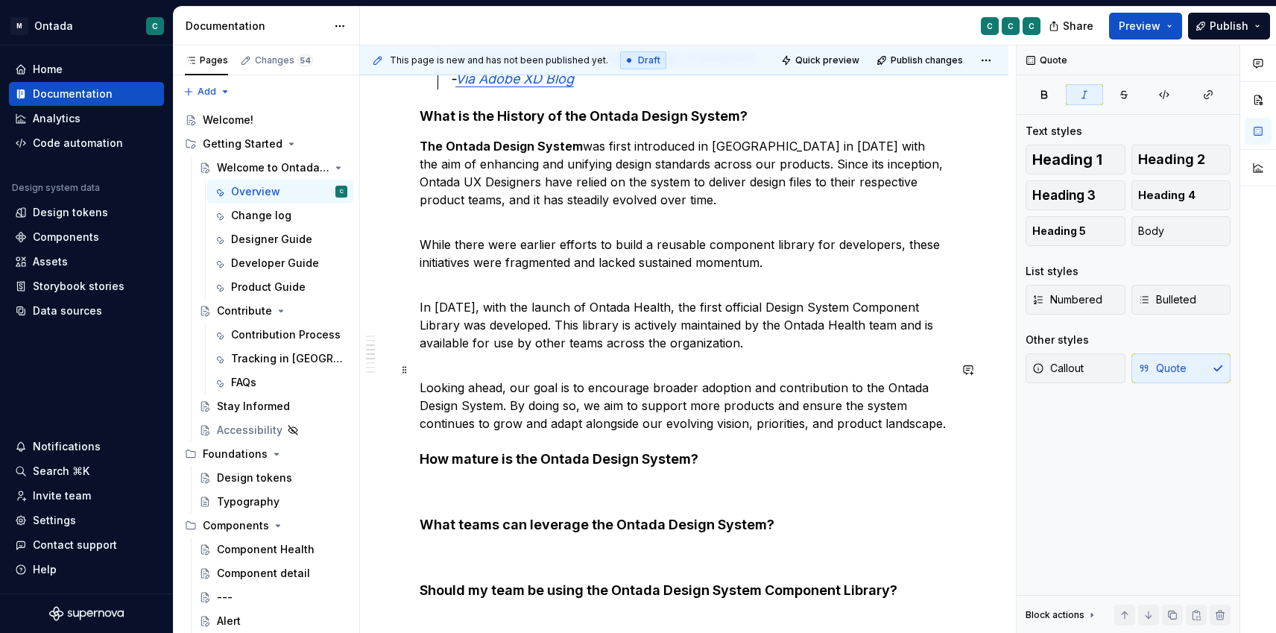
scroll to position [497, 0]
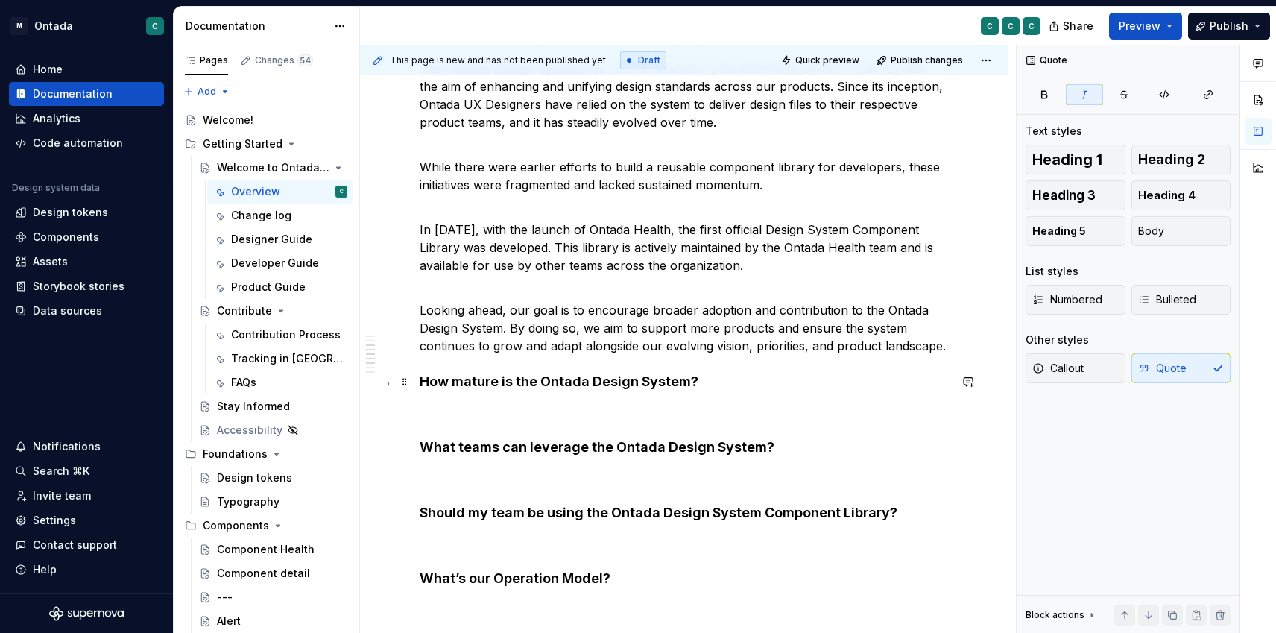
click at [424, 383] on h4 "How mature is the Ontada Design System?" at bounding box center [684, 382] width 529 height 18
click at [439, 398] on div "What is the Ontada Design System? The Ontada Design System is the design system…" at bounding box center [684, 330] width 529 height 1067
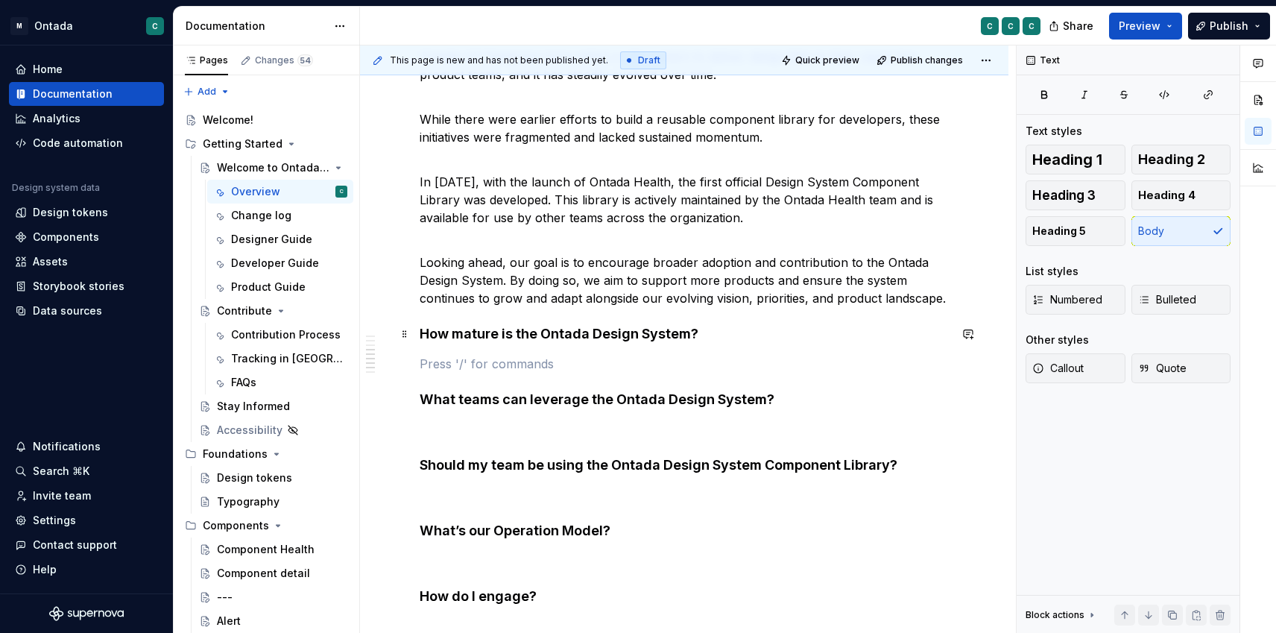
scroll to position [548, 0]
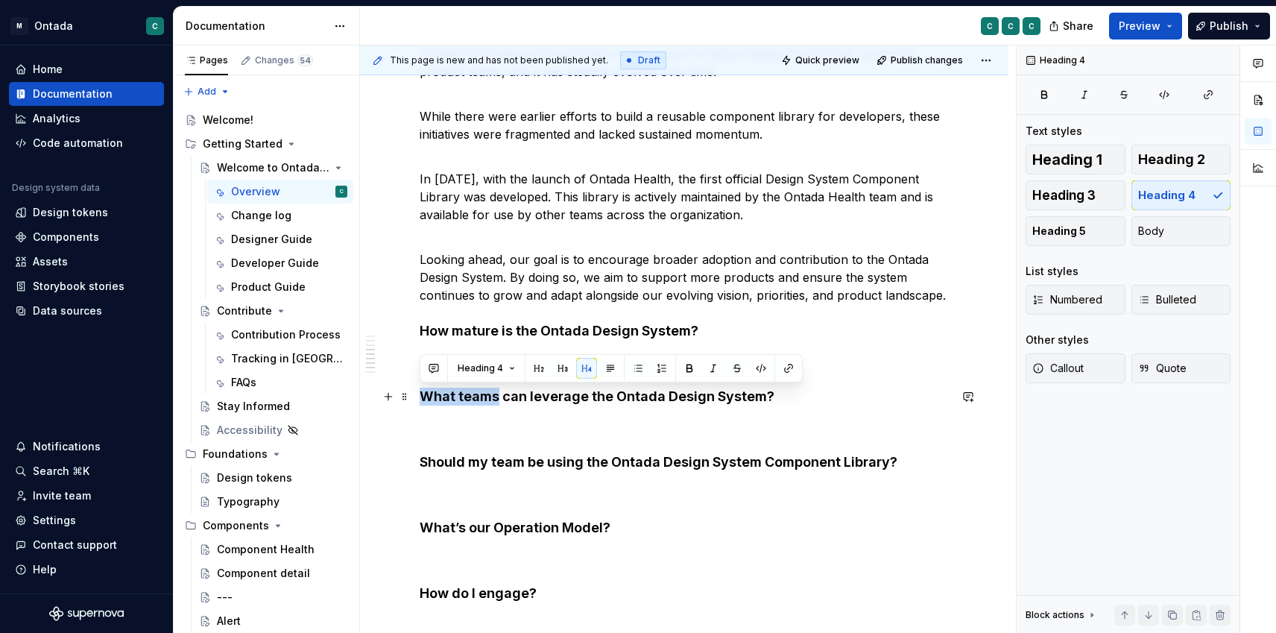
drag, startPoint x: 423, startPoint y: 398, endPoint x: 497, endPoint y: 401, distance: 73.9
click at [497, 401] on h4 "What teams can leverage the Ontada Design System?" at bounding box center [684, 397] width 529 height 18
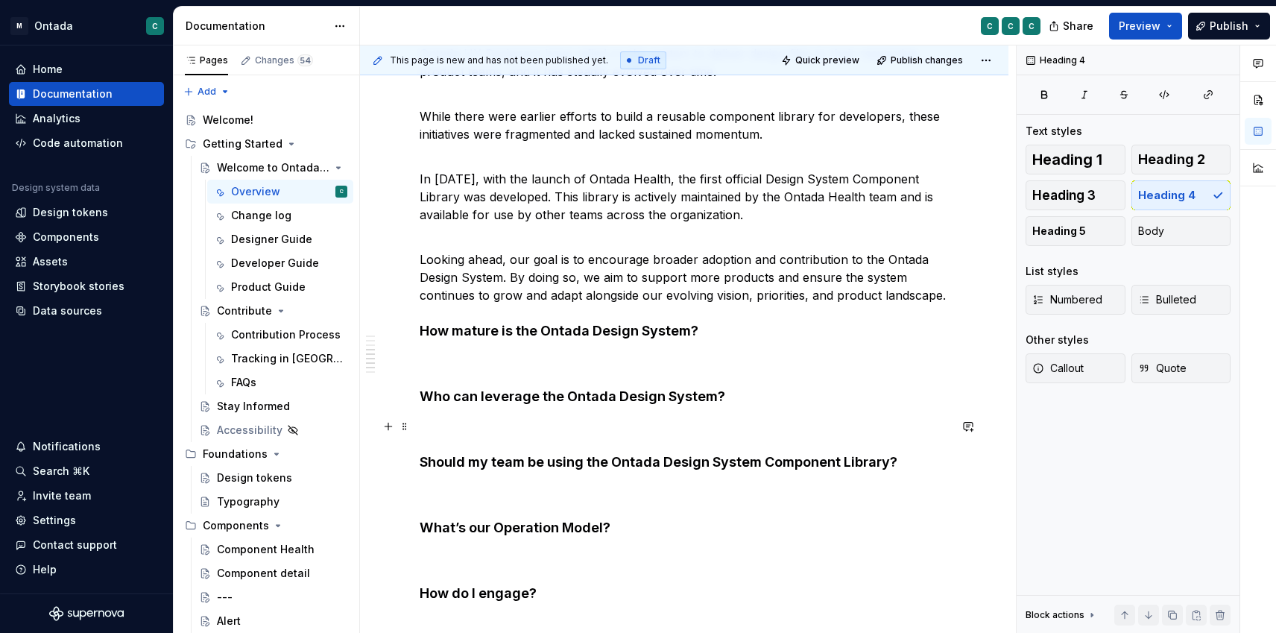
click at [484, 417] on div "What is the Ontada Design System? The Ontada Design System is the design system…" at bounding box center [684, 280] width 529 height 1067
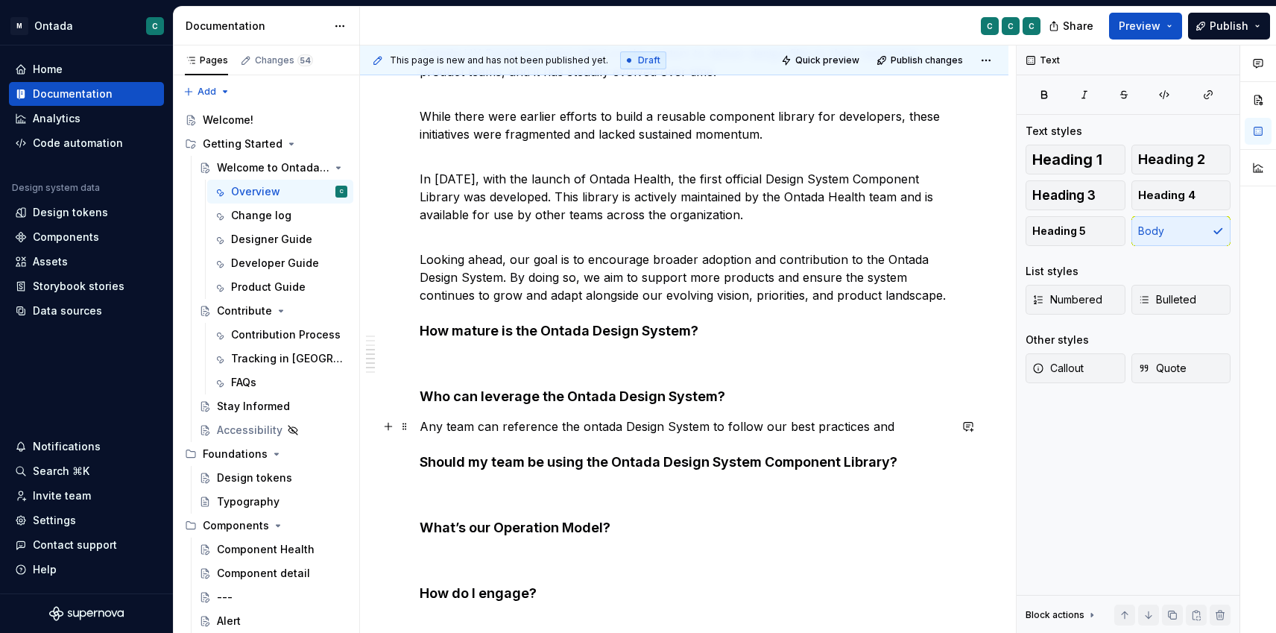
click at [586, 423] on p "Any team can reference the ontada Design System to follow our best practices and" at bounding box center [684, 426] width 529 height 18
click at [786, 426] on p "Any team can reference the Ontada Design System to follow our best practices and" at bounding box center [684, 426] width 529 height 18
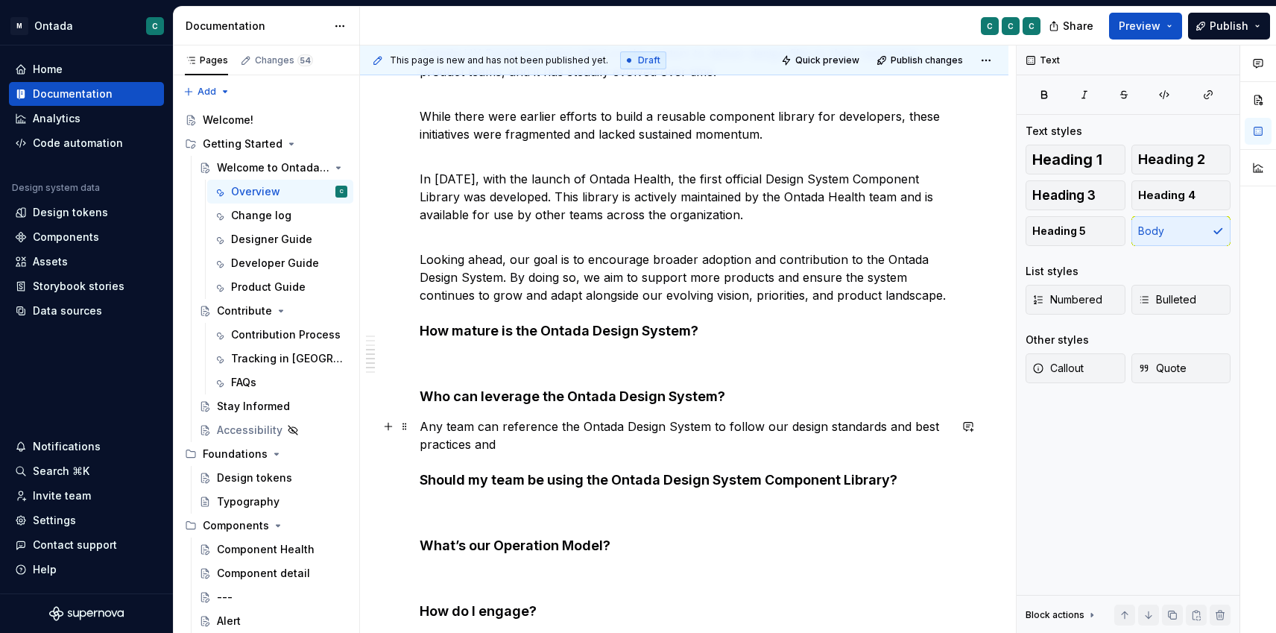
click at [484, 442] on p "Any team can reference the Ontada Design System to follow our design standards …" at bounding box center [684, 435] width 529 height 36
click at [480, 440] on p "Any team can reference the Ontada Design System to follow our design standards …" at bounding box center [684, 435] width 529 height 36
click at [477, 450] on p "Any team can reference the Ontada Design System to follow our design standards …" at bounding box center [684, 435] width 529 height 36
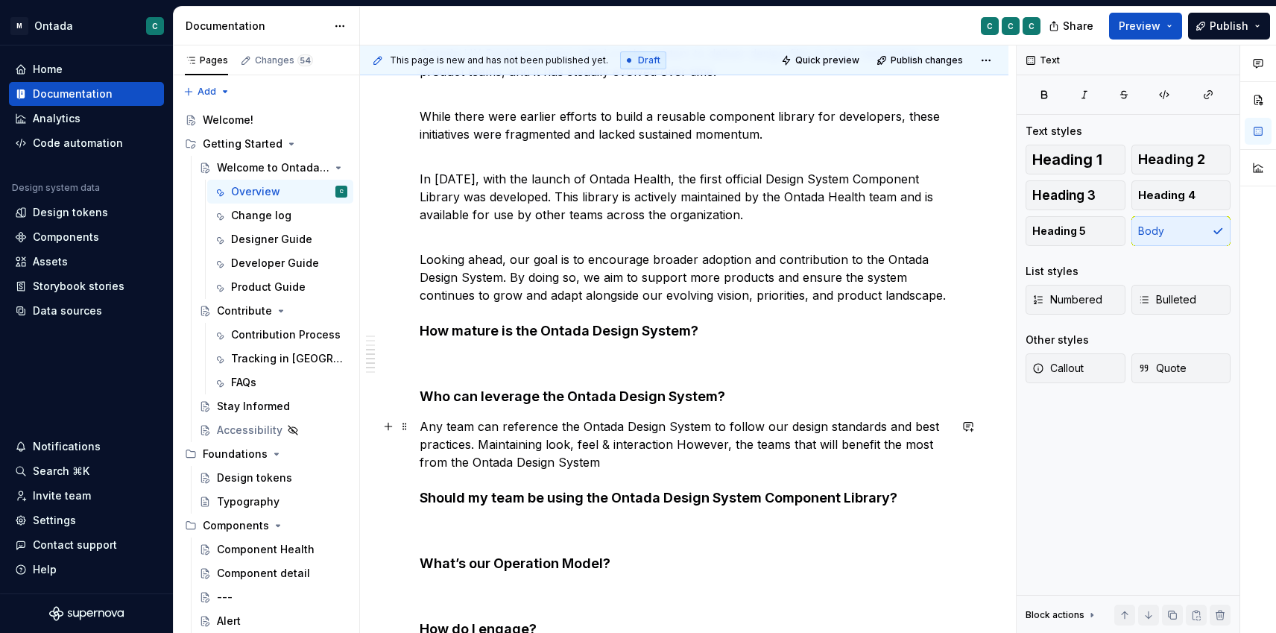
click at [612, 441] on p "Any team can reference the Ontada Design System to follow our design standards …" at bounding box center [684, 444] width 529 height 54
click at [675, 444] on p "Any team can reference the Ontada Design System to follow our design standards …" at bounding box center [684, 444] width 529 height 54
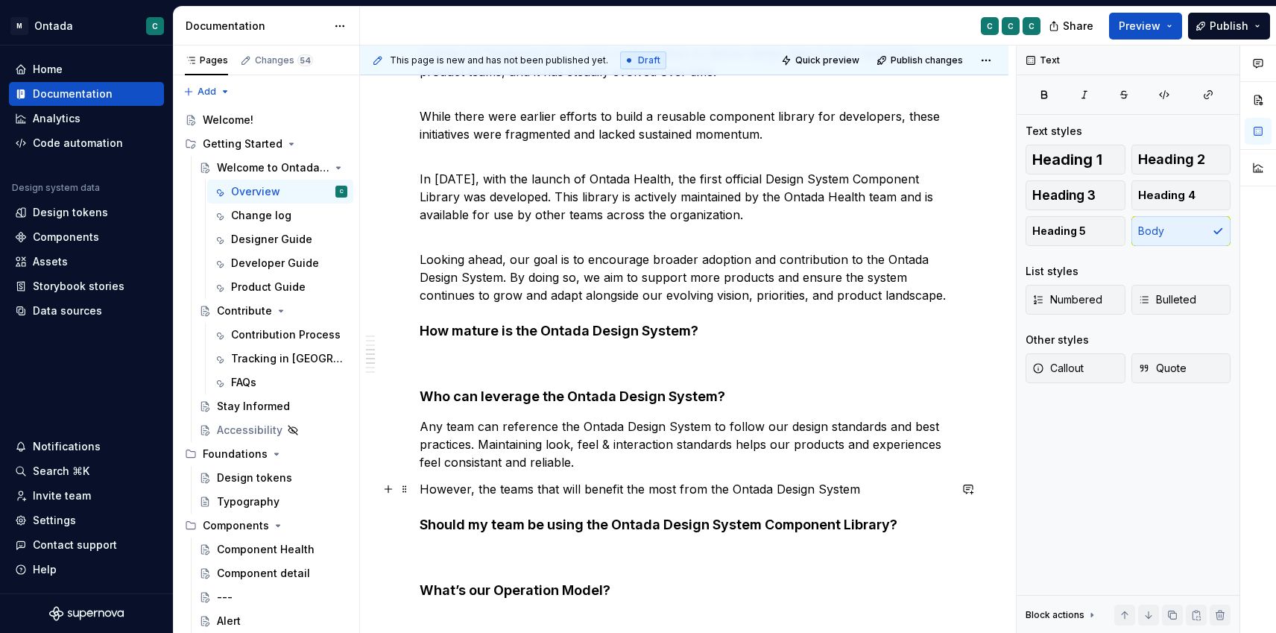
click at [857, 492] on p "However, the teams that will benefit the most from the Ontada Design System" at bounding box center [684, 489] width 529 height 18
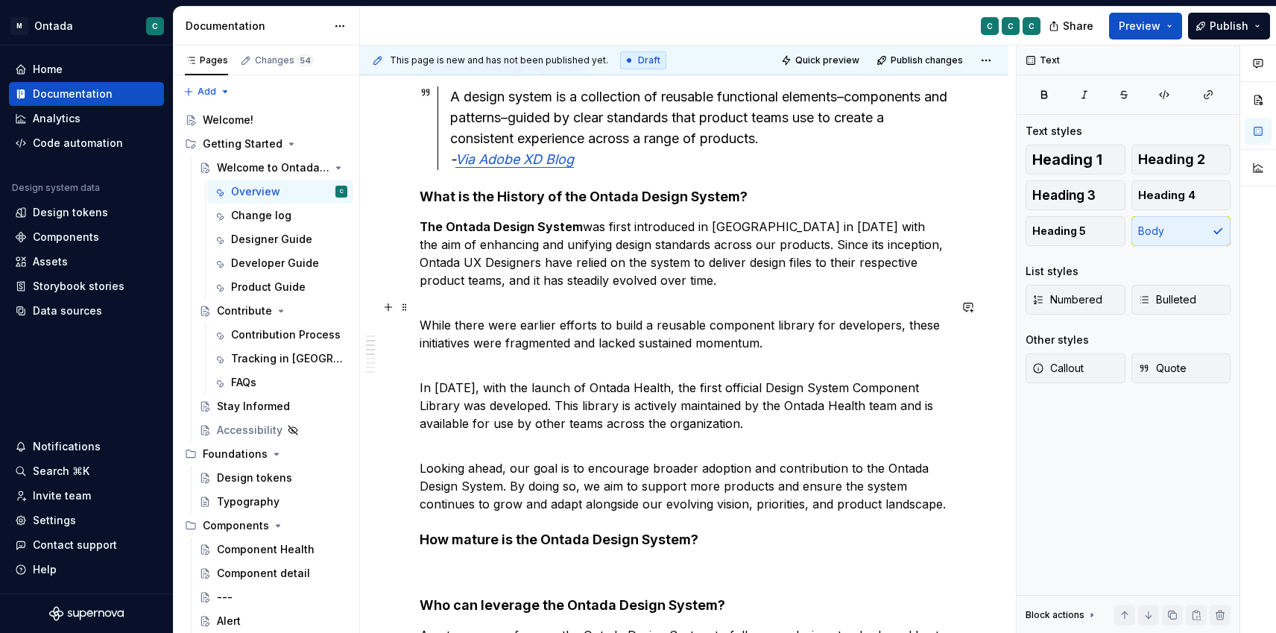
scroll to position [342, 0]
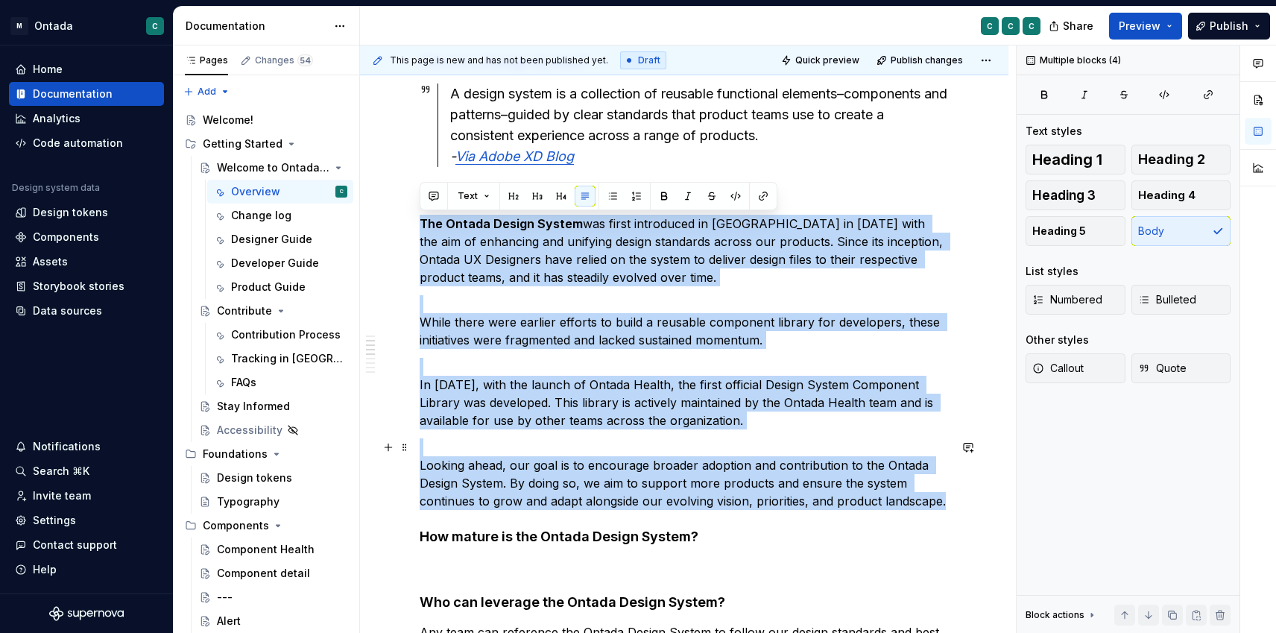
drag, startPoint x: 421, startPoint y: 224, endPoint x: 951, endPoint y: 499, distance: 597.1
click at [949, 499] on div "What is the Ontada Design System? The Ontada Design System is the design system…" at bounding box center [684, 535] width 529 height 1166
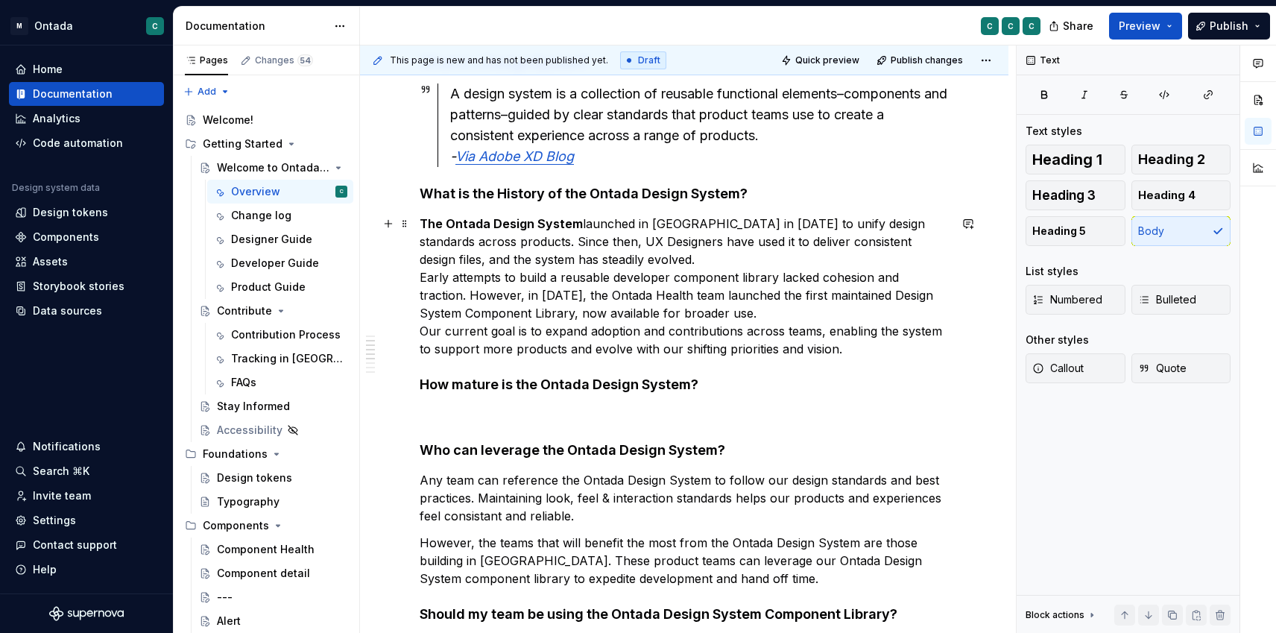
click at [607, 257] on p "The Ontada Design System launched in [GEOGRAPHIC_DATA] in [DATE] to unify desig…" at bounding box center [684, 286] width 529 height 143
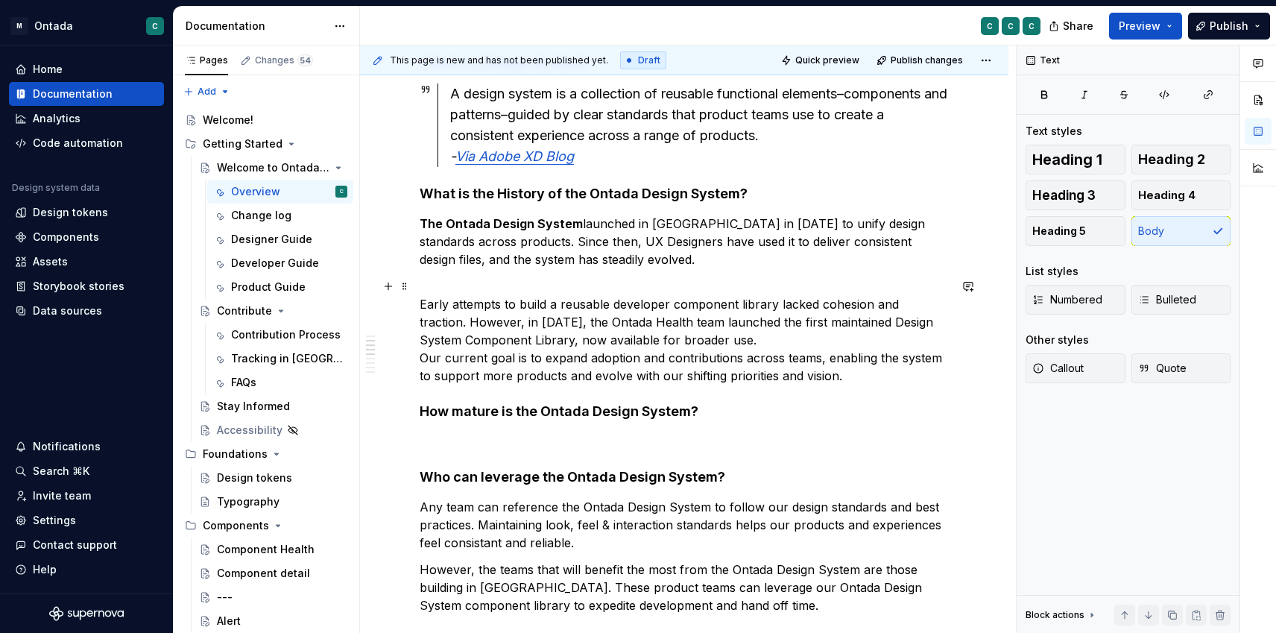
click at [736, 339] on p "Early attempts to build a reusable developer component library lacked cohesion …" at bounding box center [684, 330] width 529 height 107
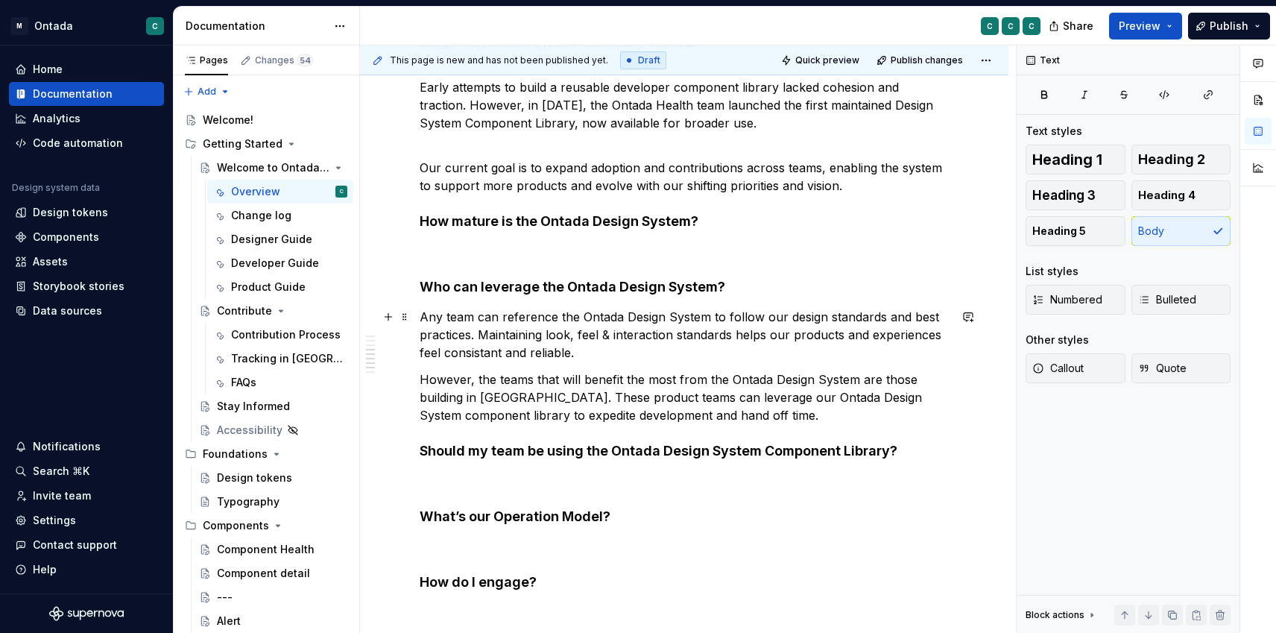
scroll to position [564, 0]
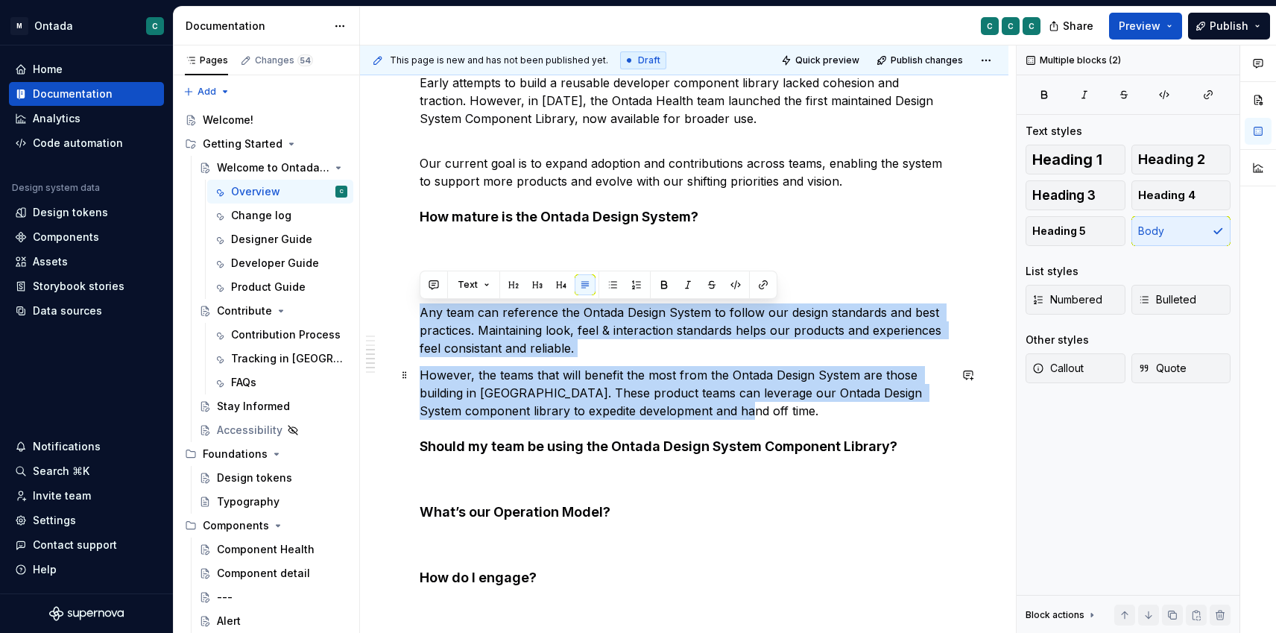
drag, startPoint x: 421, startPoint y: 310, endPoint x: 847, endPoint y: 405, distance: 436.0
click at [847, 405] on div "What is the Ontada Design System? The Ontada Design System is the design system…" at bounding box center [684, 264] width 529 height 1067
copy div "Any team can reference the Ontada Design System to follow our design standards …"
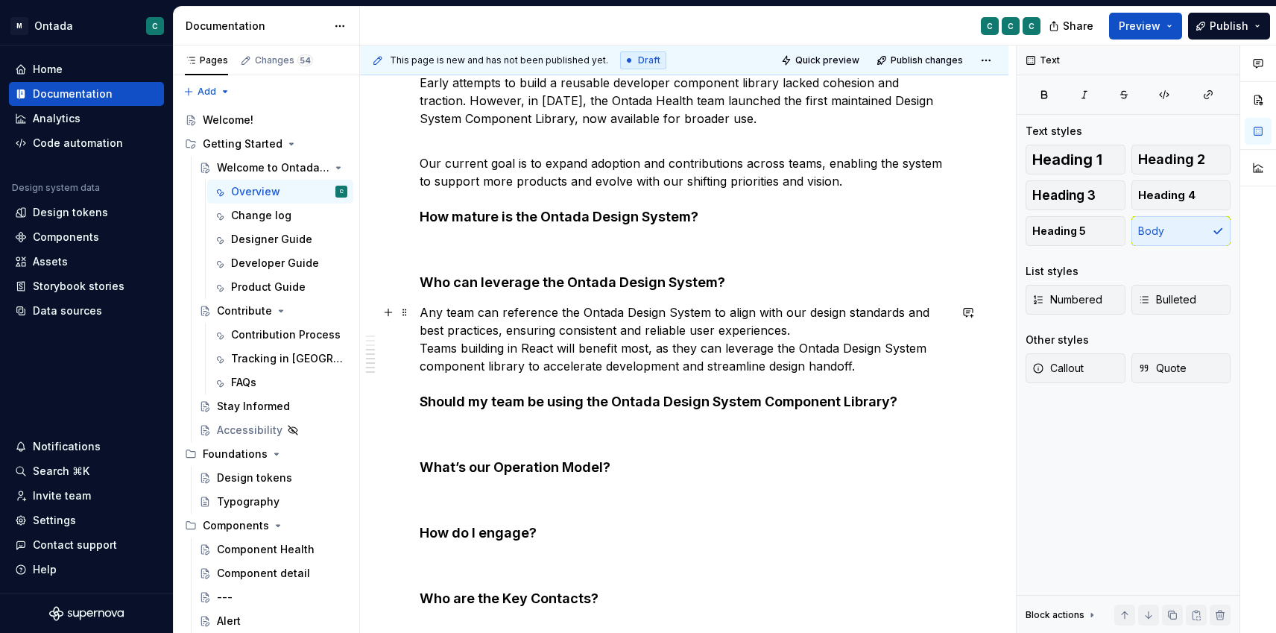
click at [818, 327] on p "Any team can reference the Ontada Design System to align with our design standa…" at bounding box center [684, 339] width 529 height 72
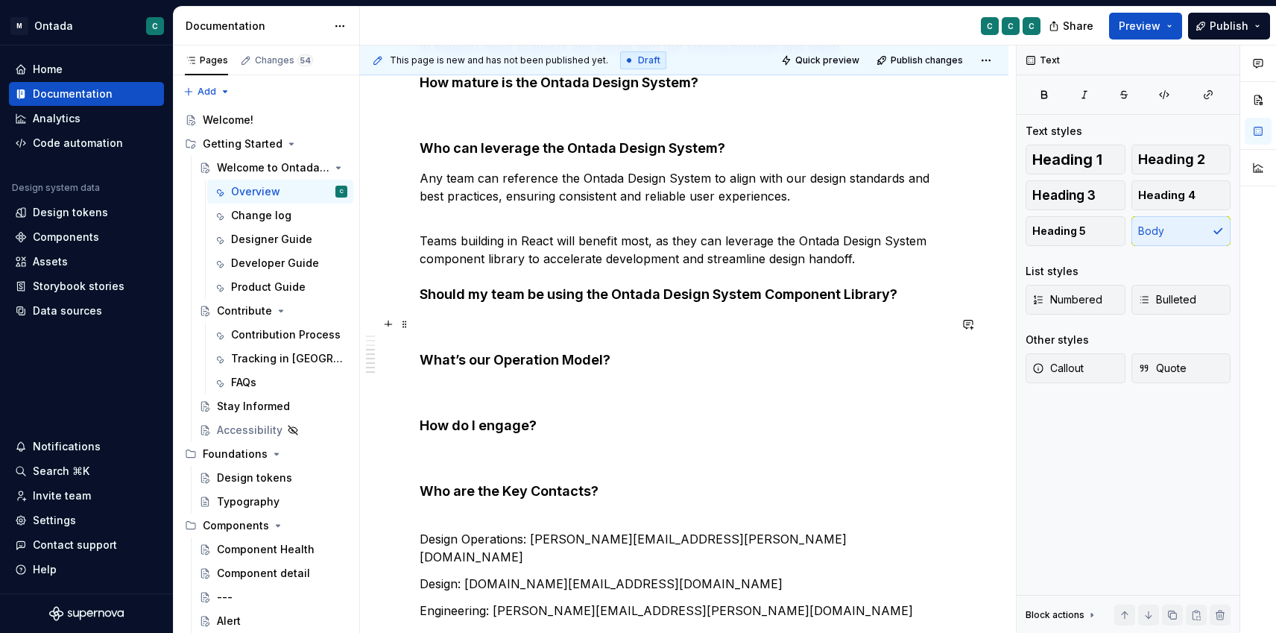
scroll to position [699, 0]
click at [550, 323] on p at bounding box center [684, 323] width 529 height 18
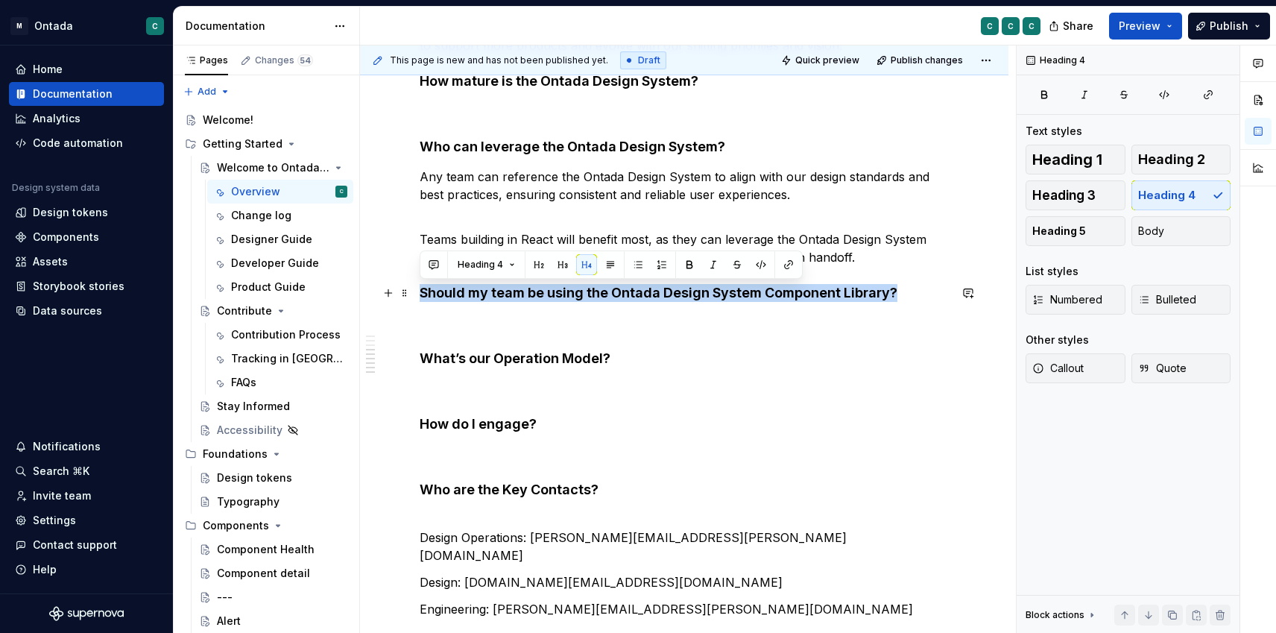
drag, startPoint x: 423, startPoint y: 292, endPoint x: 898, endPoint y: 291, distance: 474.8
click at [898, 291] on h4 "Should my team be using the Ontada Design System Component Library?" at bounding box center [684, 293] width 529 height 18
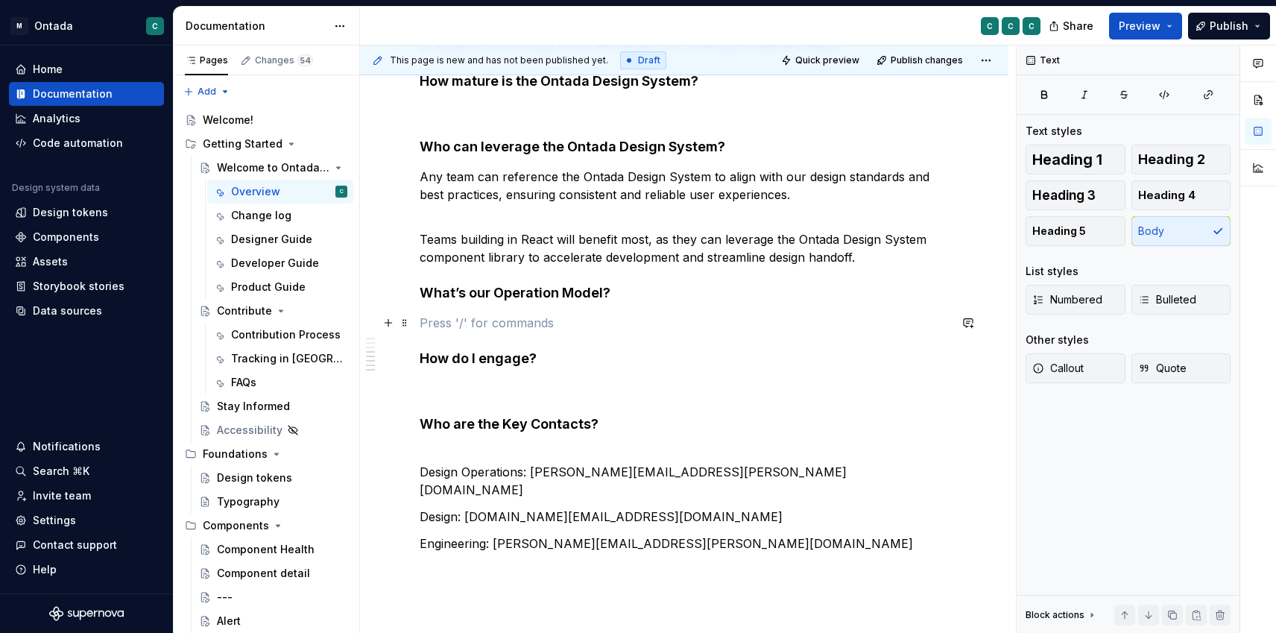
click at [532, 318] on p at bounding box center [684, 323] width 529 height 18
click at [566, 352] on h4 "How do I engage?" at bounding box center [684, 359] width 529 height 18
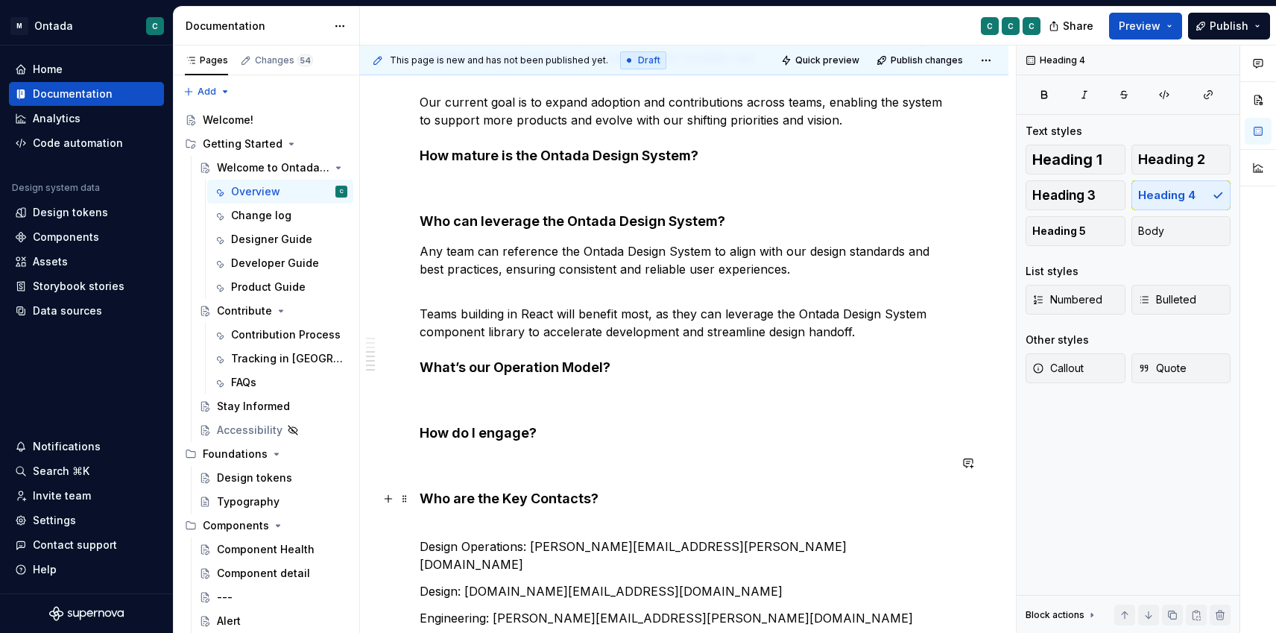
scroll to position [667, 0]
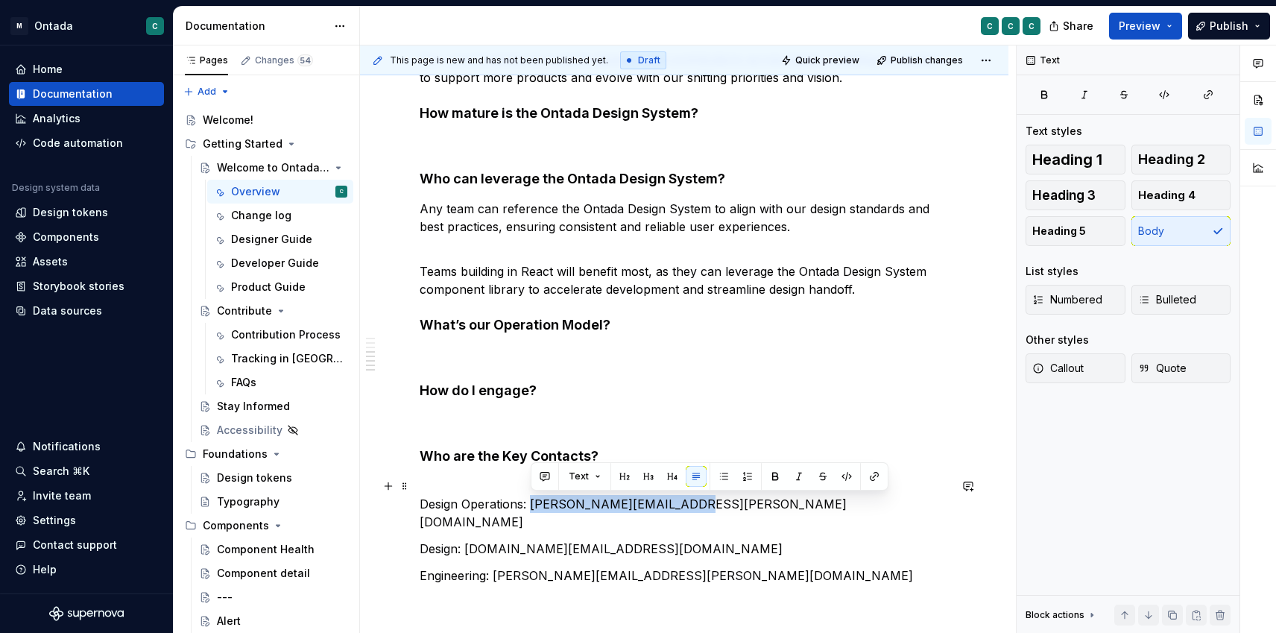
drag, startPoint x: 531, startPoint y: 504, endPoint x: 710, endPoint y: 498, distance: 178.2
click at [710, 498] on p "Design Operations: [PERSON_NAME][EMAIL_ADDRESS][PERSON_NAME][DOMAIN_NAME]" at bounding box center [684, 504] width 529 height 54
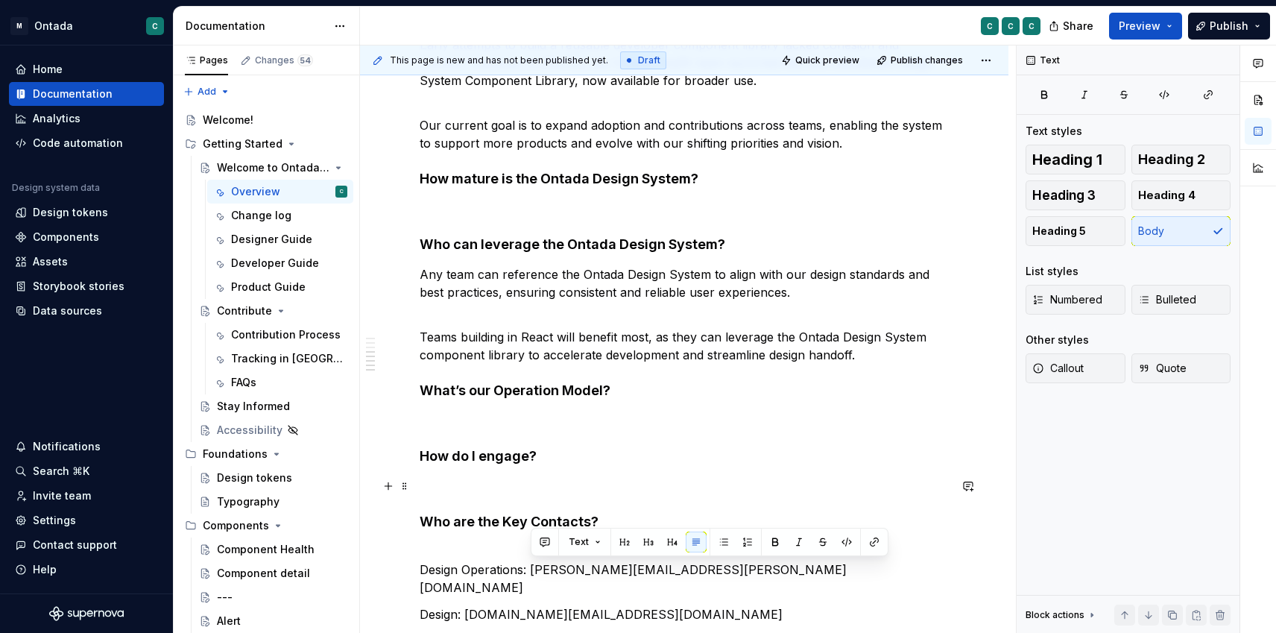
click at [588, 487] on p at bounding box center [684, 486] width 529 height 18
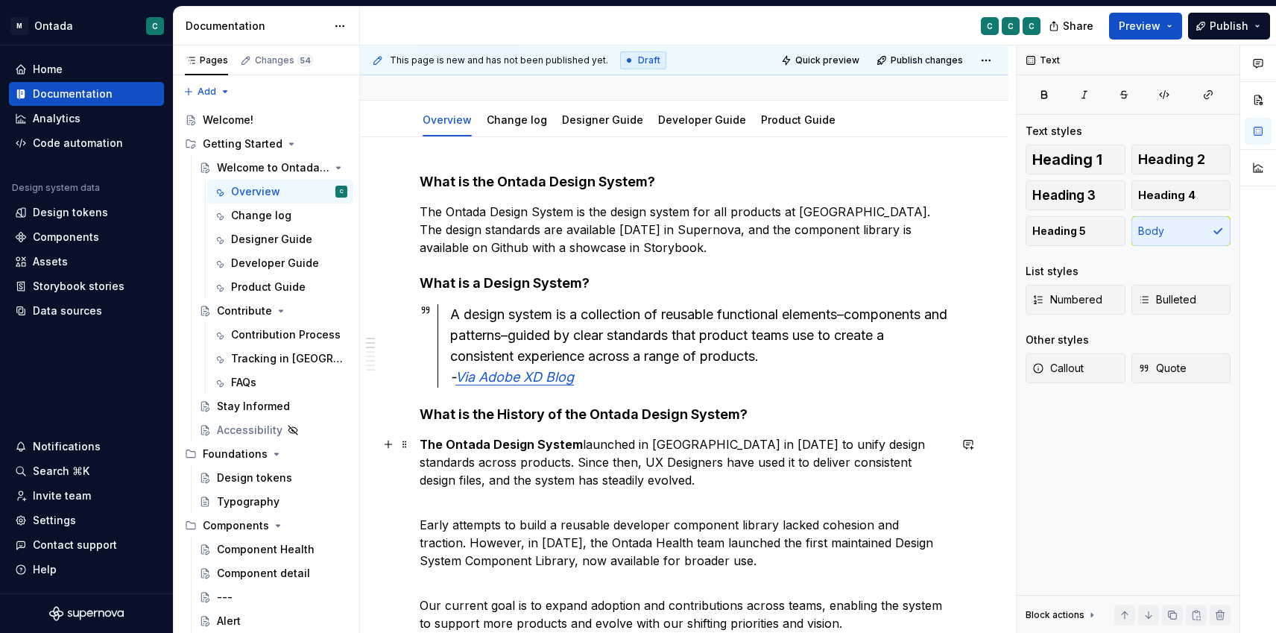
scroll to position [48, 0]
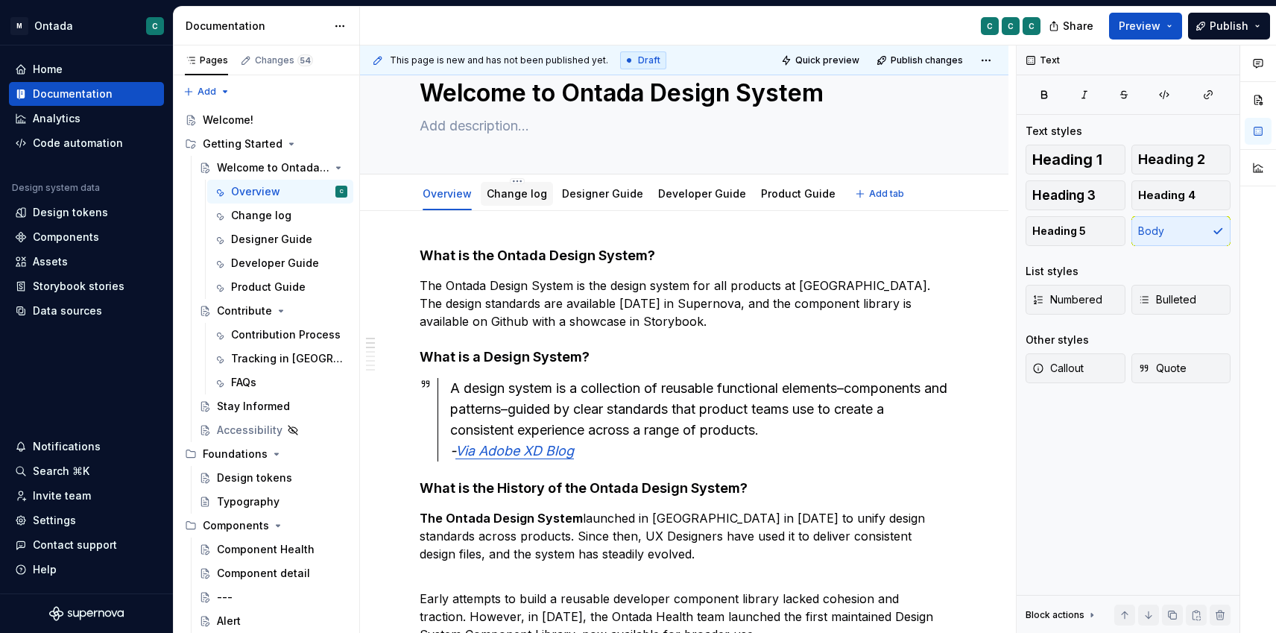
click at [523, 193] on link "Change log" at bounding box center [517, 193] width 60 height 13
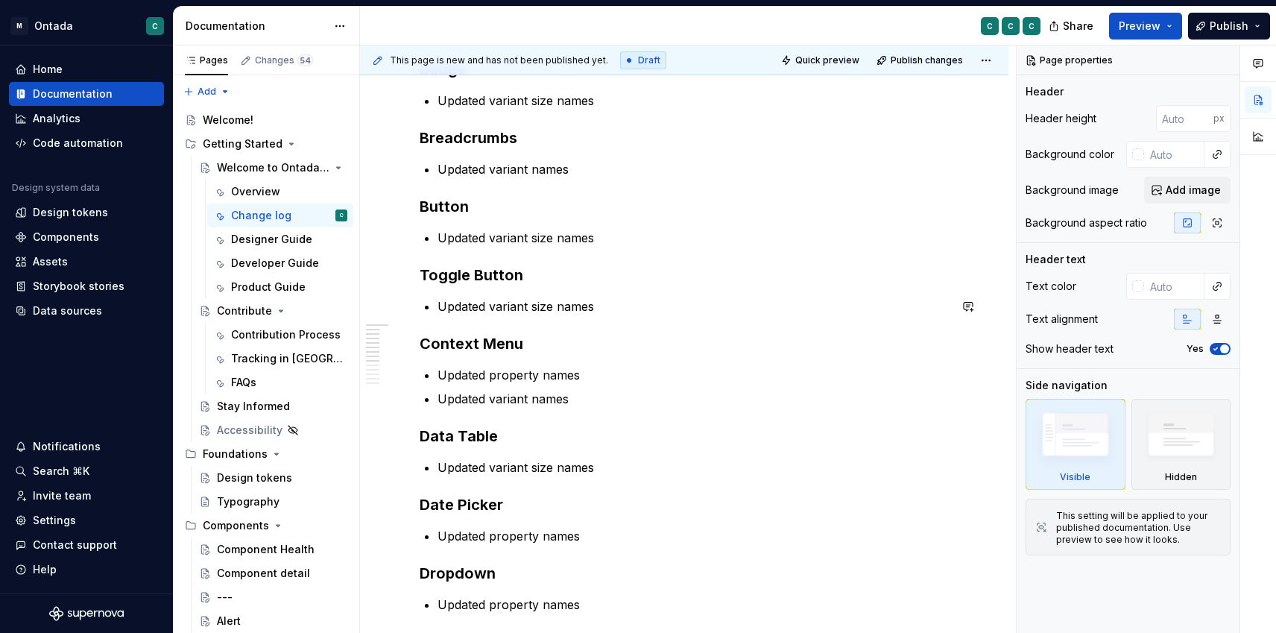
scroll to position [340, 0]
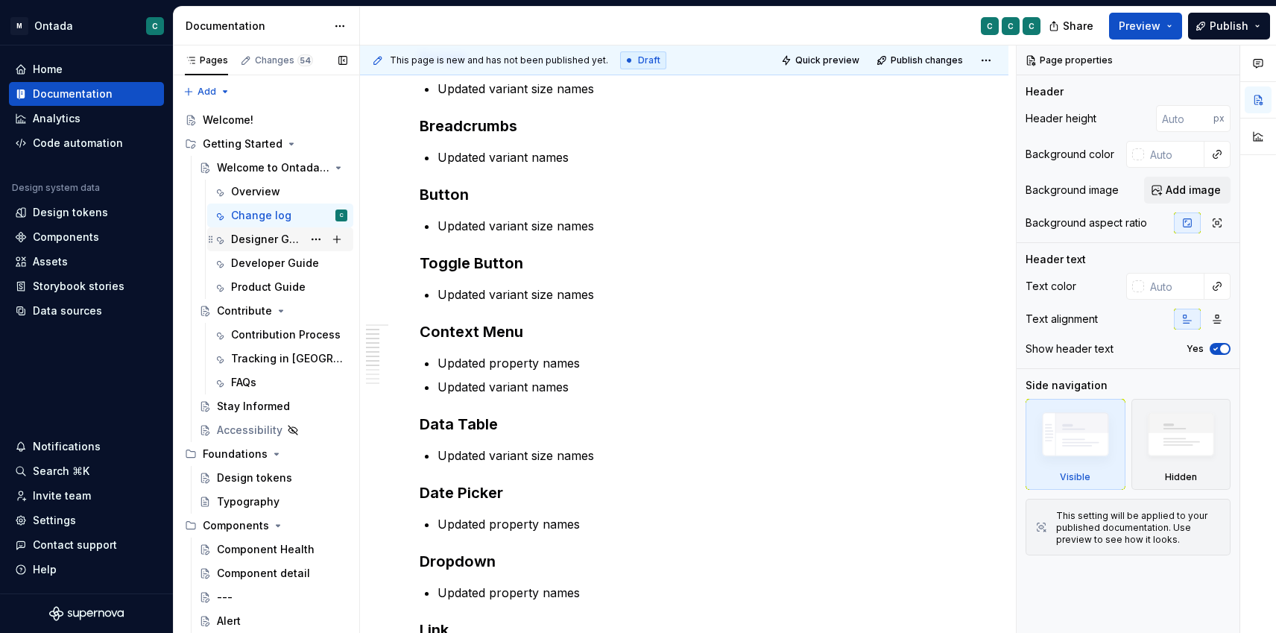
click at [268, 239] on div "Designer Guide" at bounding box center [267, 239] width 72 height 15
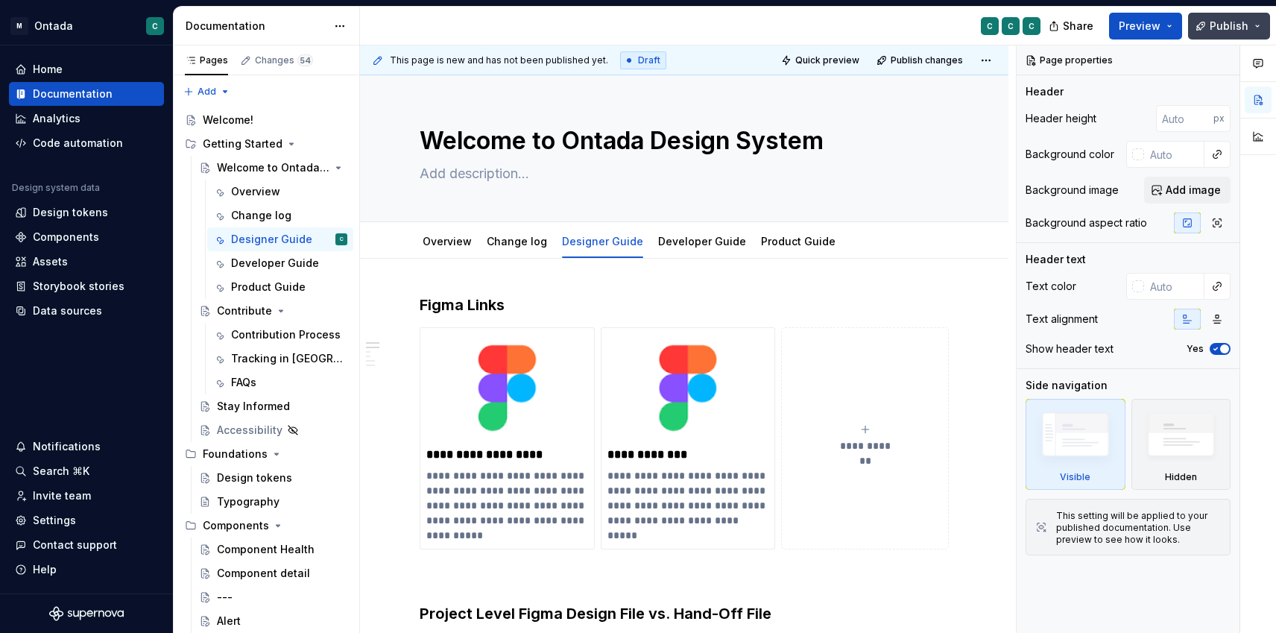
click at [1263, 25] on button "Publish" at bounding box center [1229, 26] width 82 height 27
click at [1158, 31] on span "Preview" at bounding box center [1140, 26] width 42 height 15
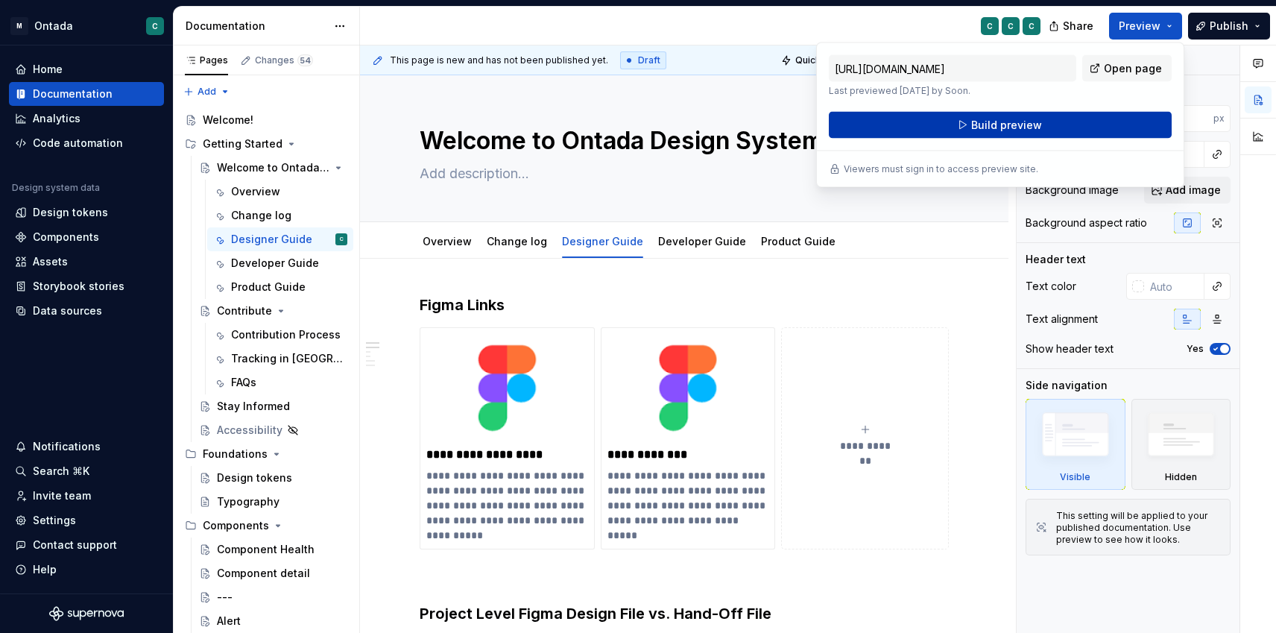
click at [988, 132] on button "Build preview" at bounding box center [1000, 125] width 343 height 27
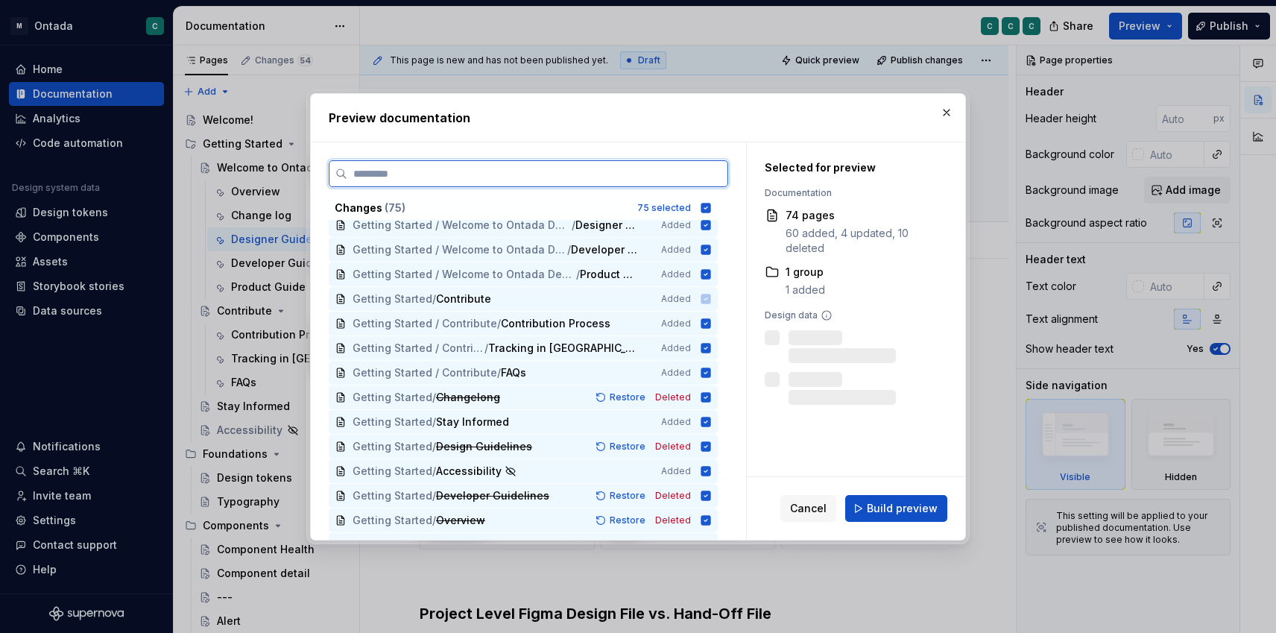
scroll to position [233, 0]
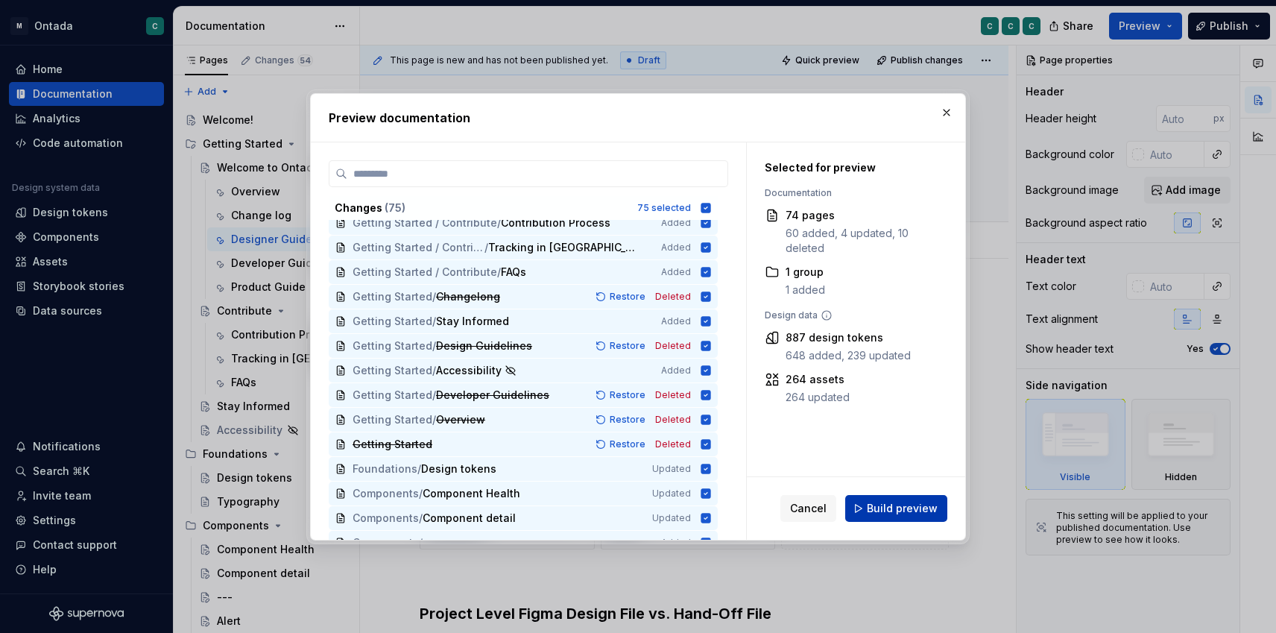
click at [874, 501] on span "Build preview" at bounding box center [902, 508] width 71 height 15
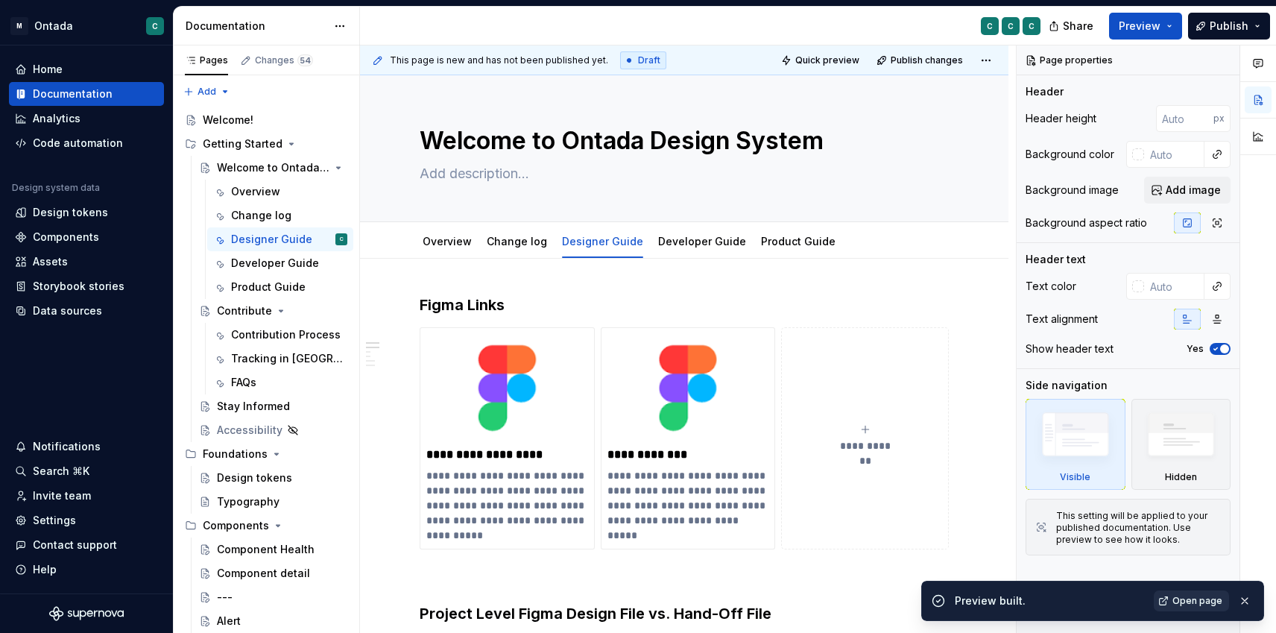
click at [1184, 600] on span "Open page" at bounding box center [1197, 601] width 50 height 12
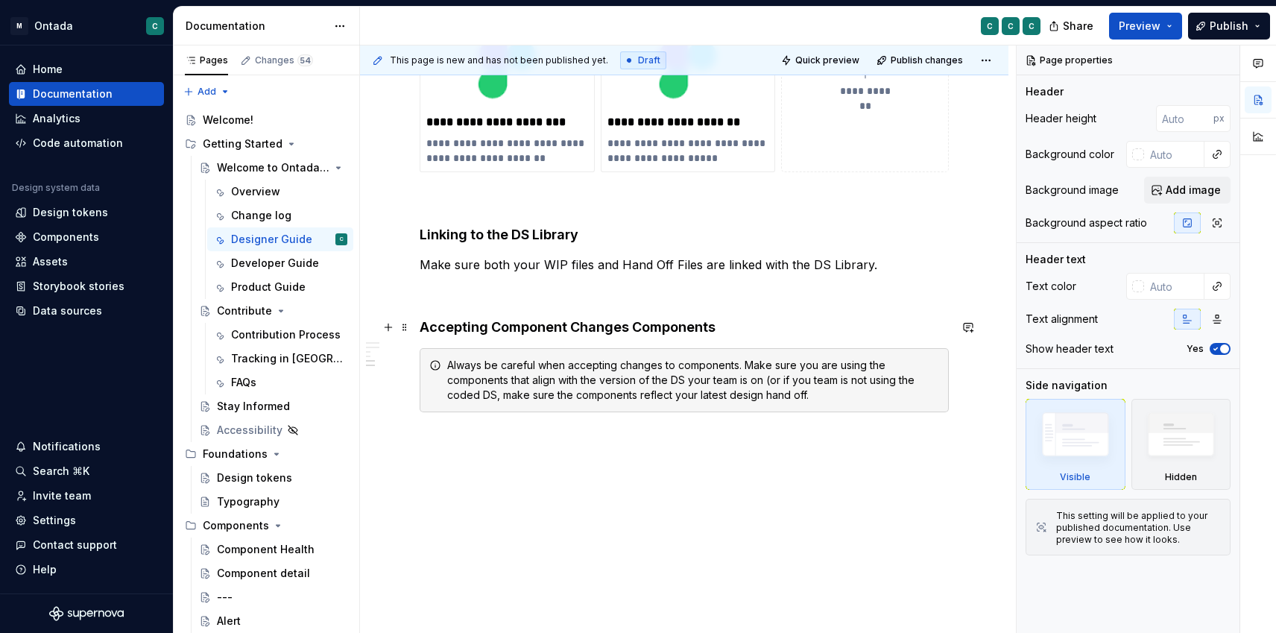
scroll to position [1029, 0]
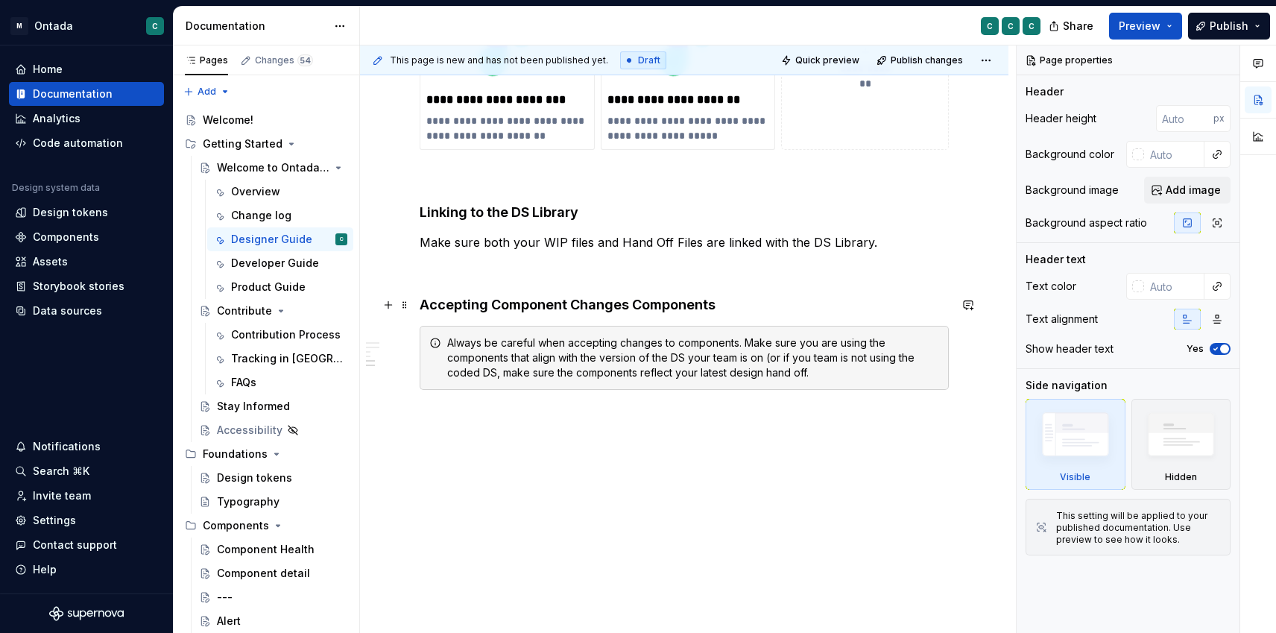
click at [625, 309] on h4 "Accepting Component Changes Components" at bounding box center [684, 305] width 529 height 18
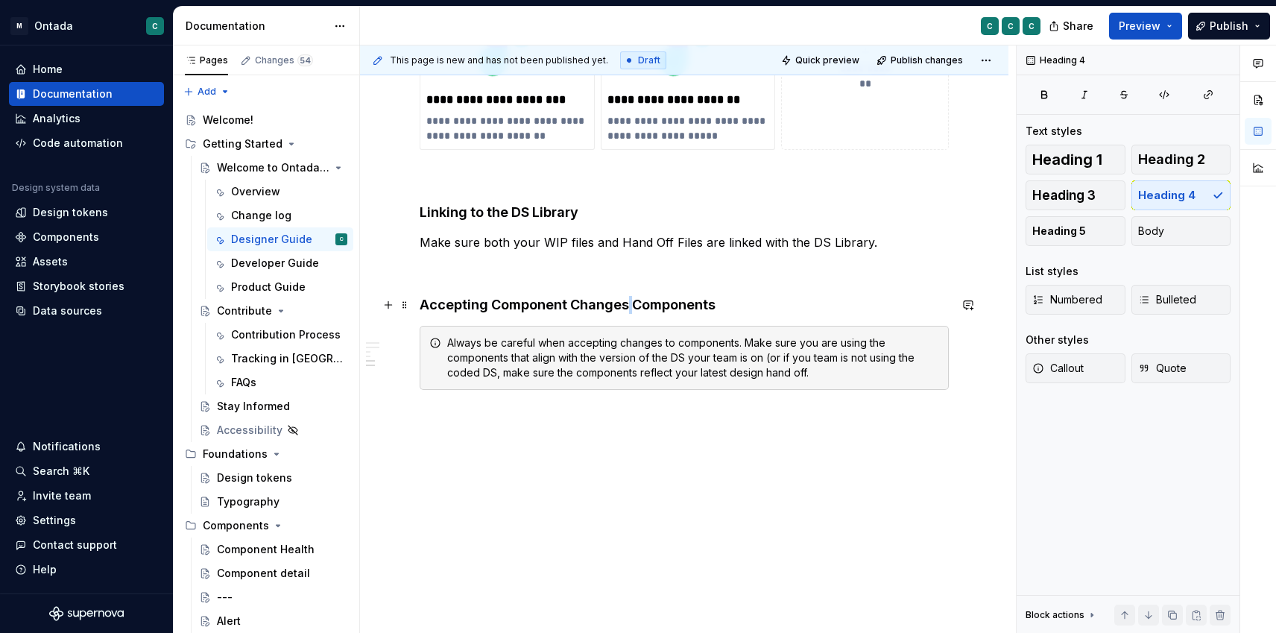
click at [625, 309] on h4 "Accepting Component Changes Components" at bounding box center [684, 305] width 529 height 18
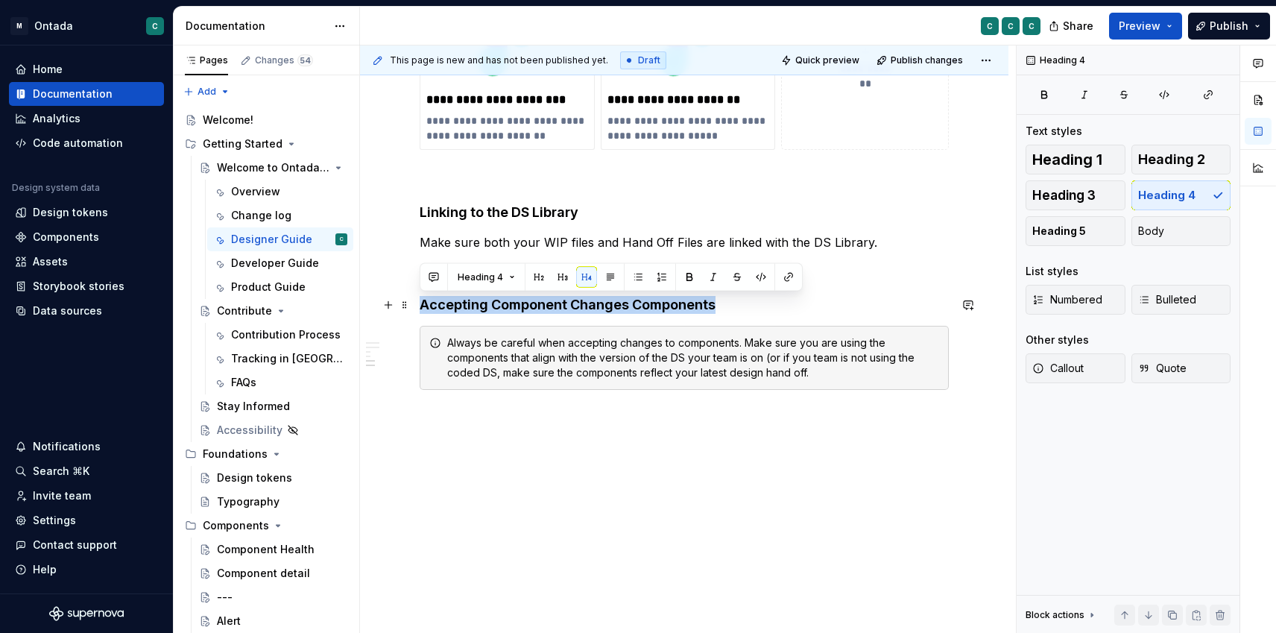
click at [625, 309] on h4 "Accepting Component Changes Components" at bounding box center [684, 305] width 529 height 18
click at [1052, 203] on button "Heading 3" at bounding box center [1076, 195] width 100 height 30
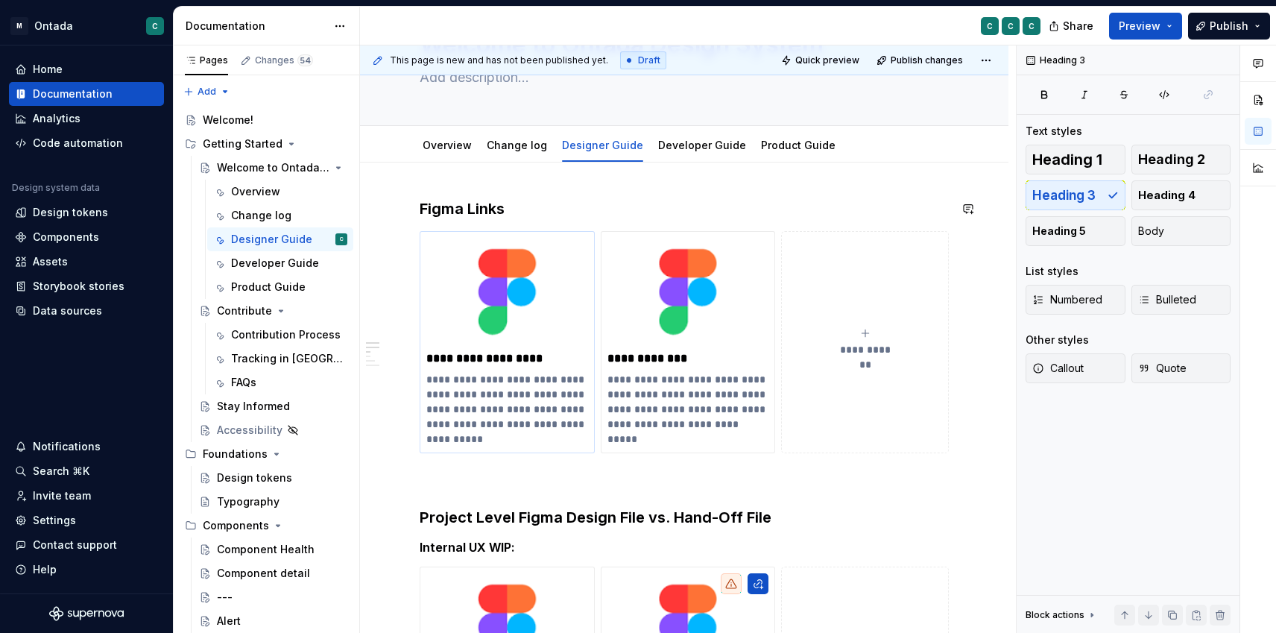
scroll to position [112, 0]
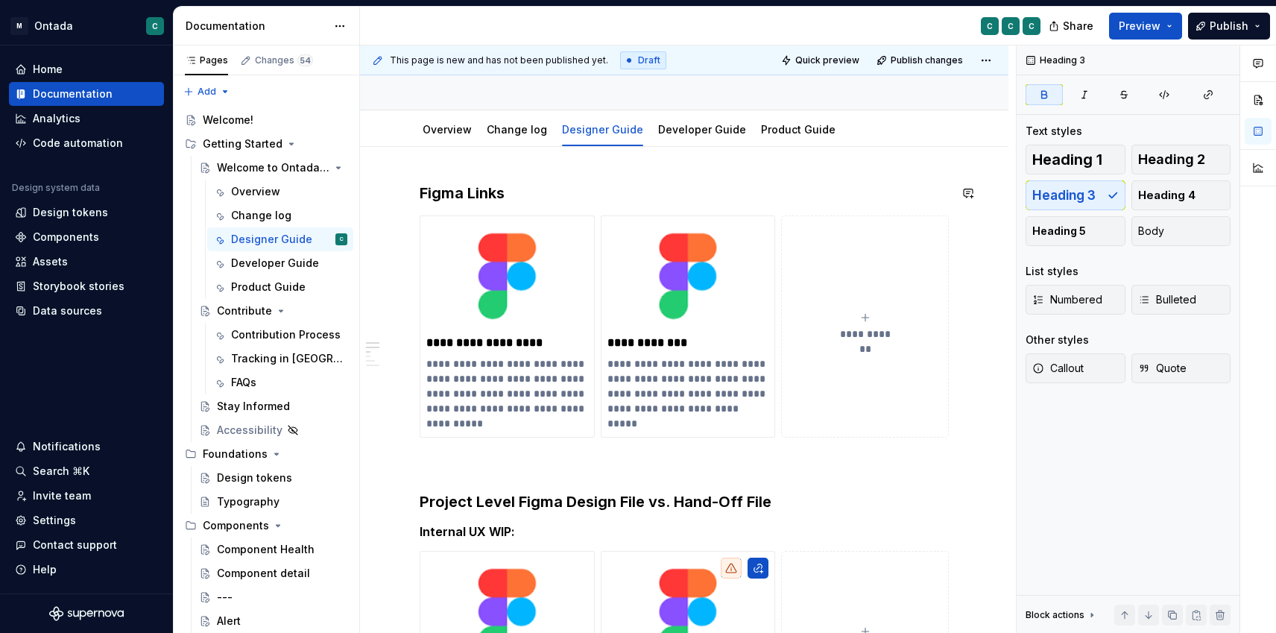
click at [461, 199] on strong "Figma Links" at bounding box center [462, 193] width 85 height 18
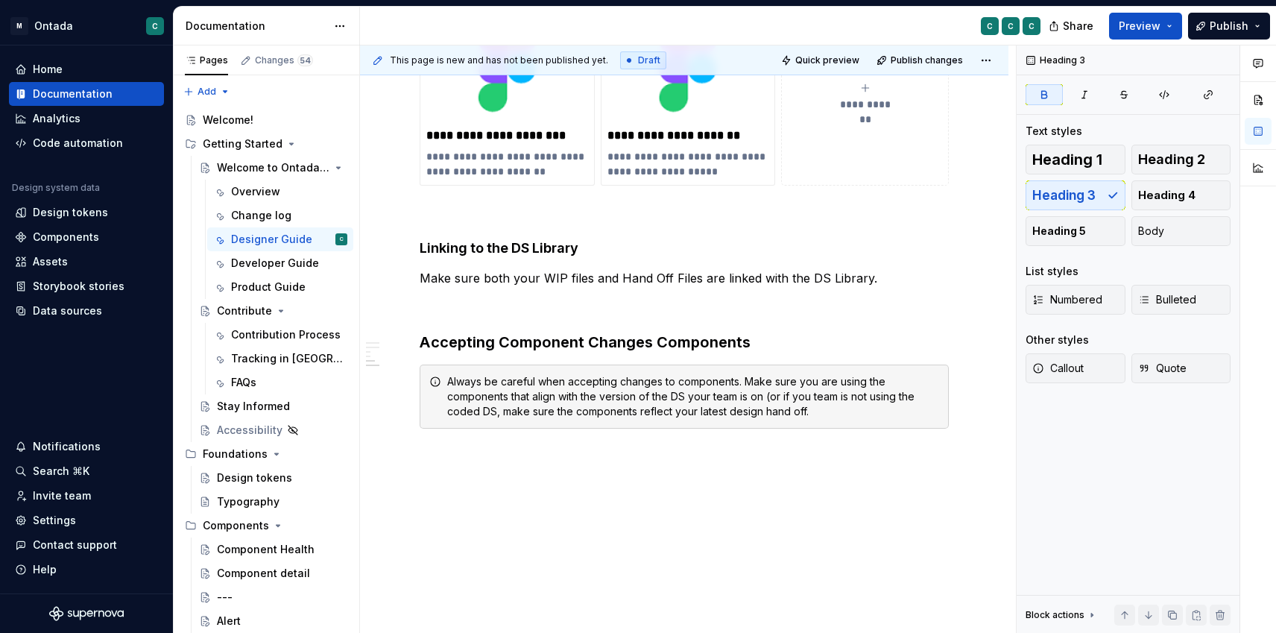
scroll to position [964, 0]
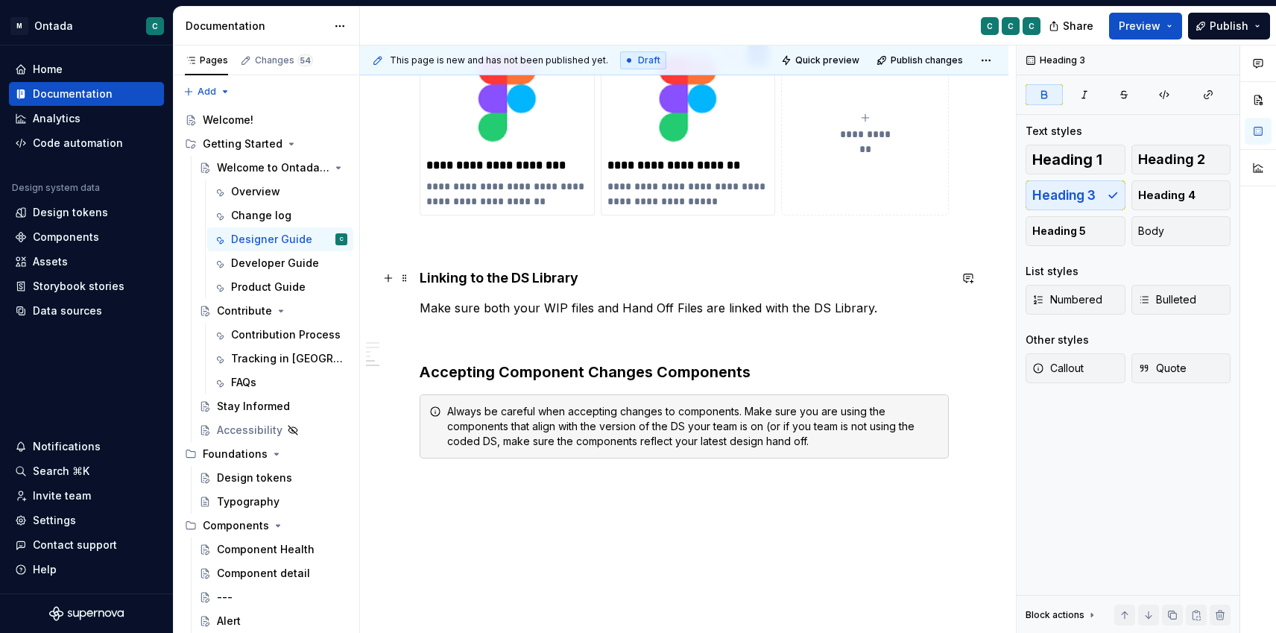
click at [463, 286] on h4 "Linking to the DS Library" at bounding box center [684, 278] width 529 height 18
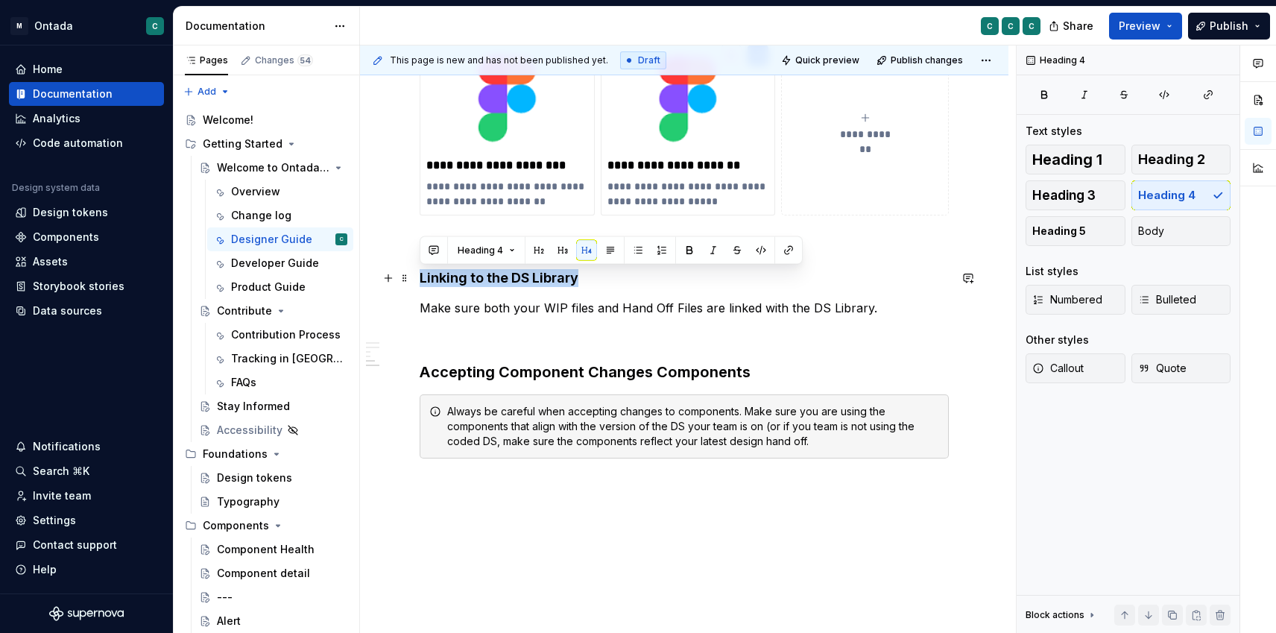
click at [463, 286] on h4 "Linking to the DS Library" at bounding box center [684, 278] width 529 height 18
click at [1064, 203] on button "Heading 3" at bounding box center [1076, 195] width 100 height 30
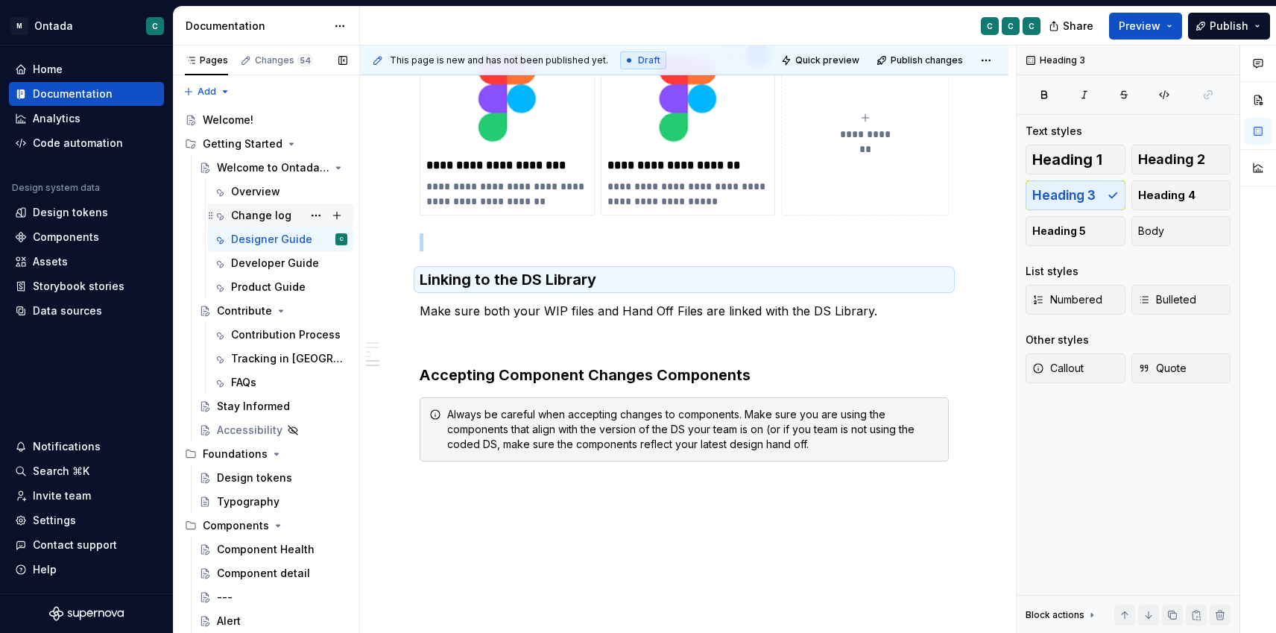
click at [242, 209] on div "Change log" at bounding box center [261, 215] width 60 height 15
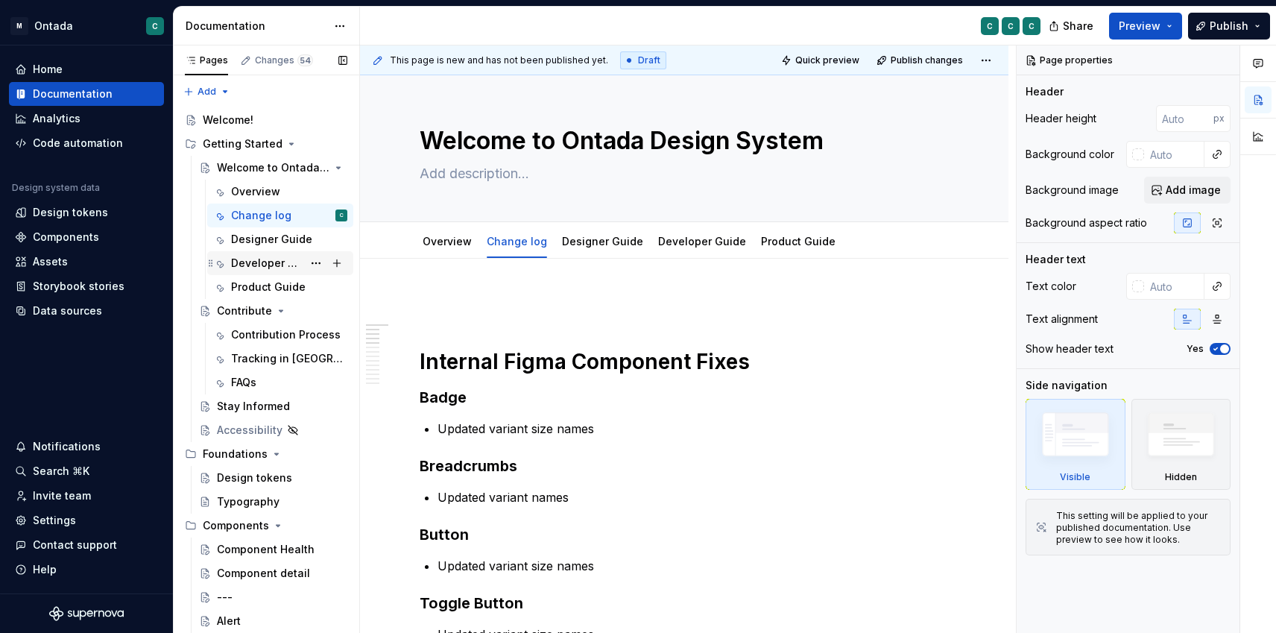
click at [253, 265] on div "Developer Guide" at bounding box center [267, 263] width 72 height 15
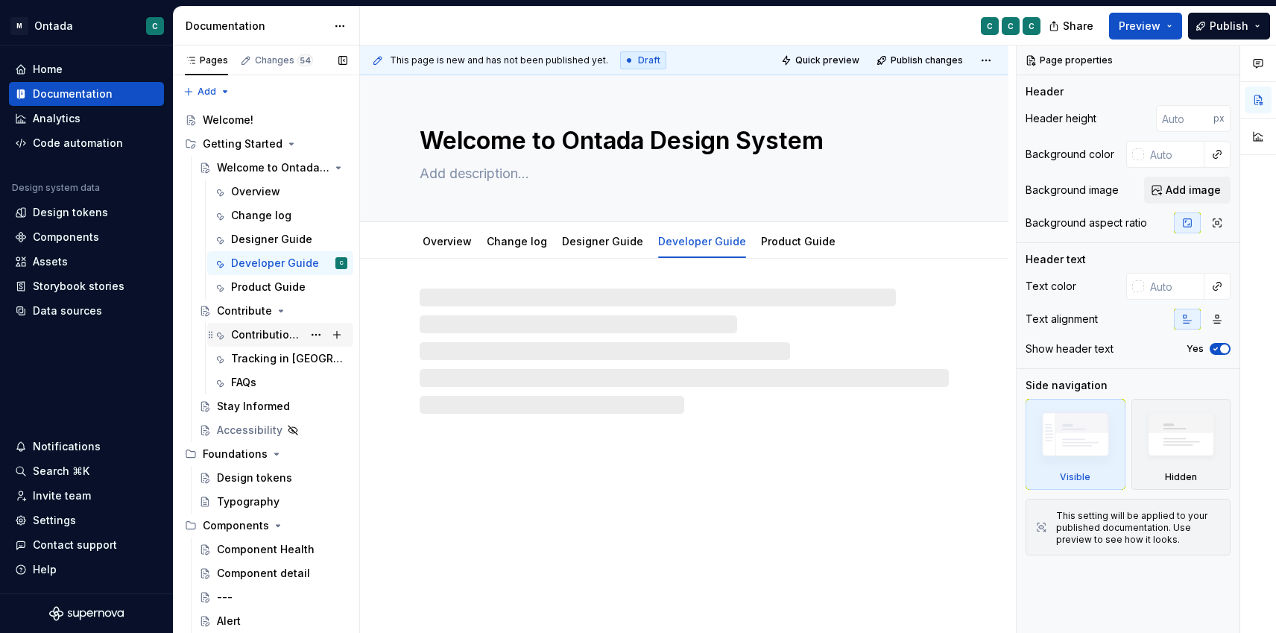
click at [257, 342] on div "Contribution Process" at bounding box center [289, 334] width 116 height 21
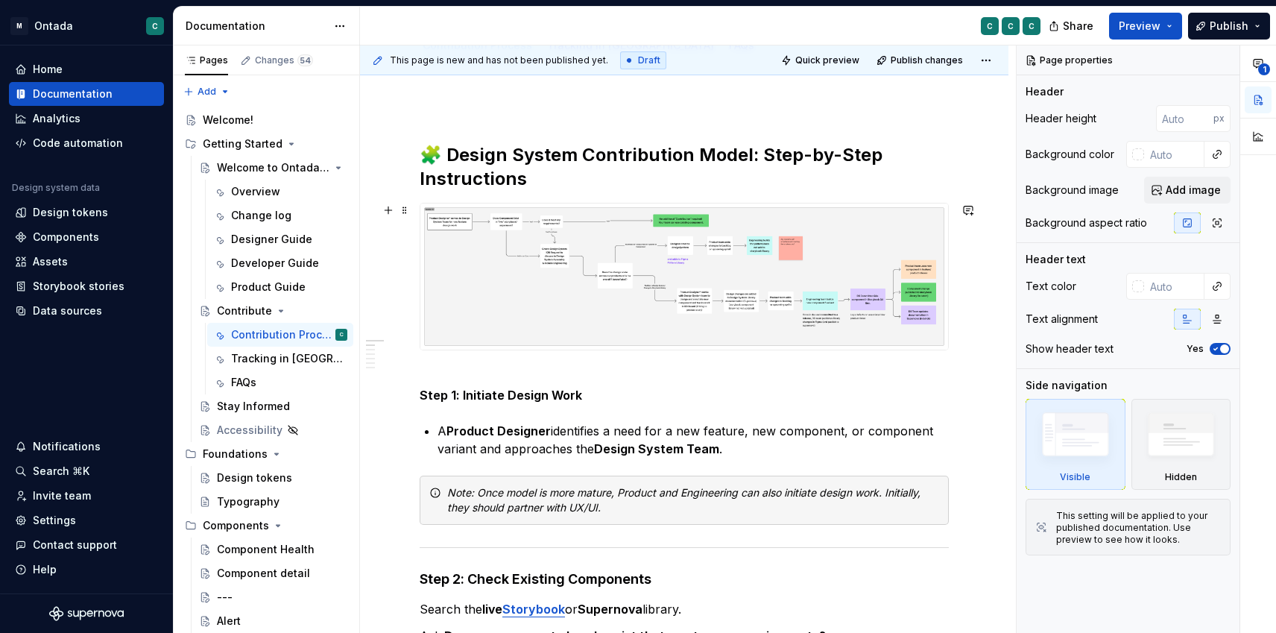
scroll to position [197, 0]
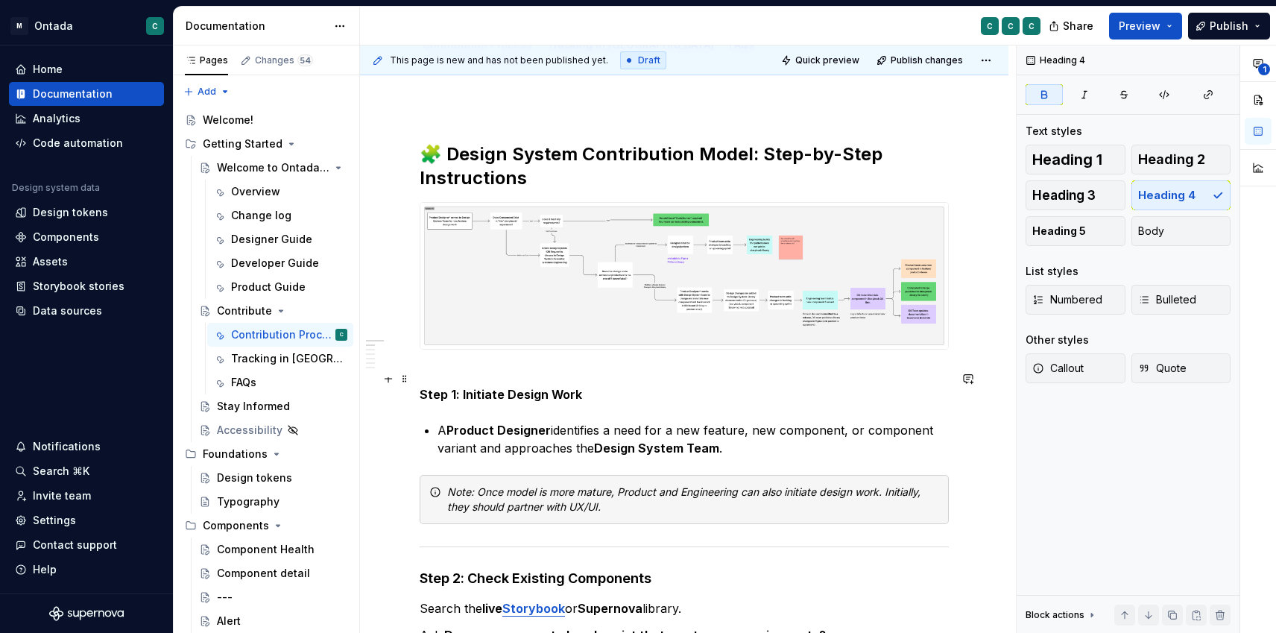
click at [497, 400] on strong "Step 1: Initiate Design Work" at bounding box center [501, 394] width 162 height 15
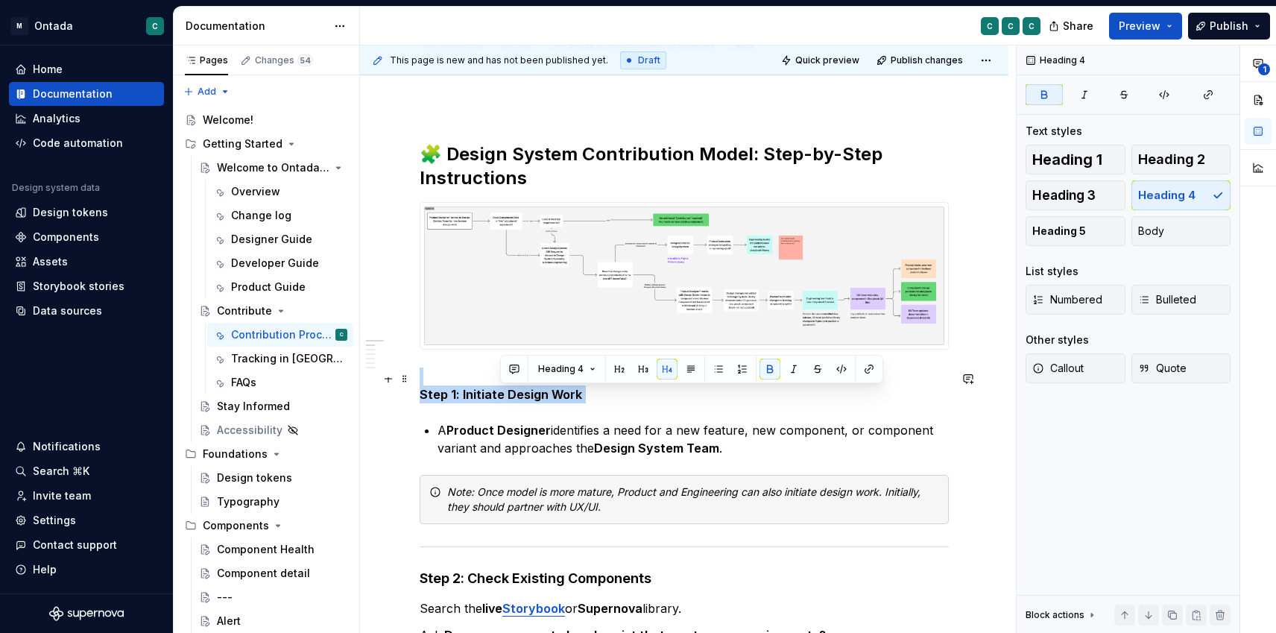
click at [497, 400] on strong "Step 1: Initiate Design Work" at bounding box center [501, 394] width 162 height 15
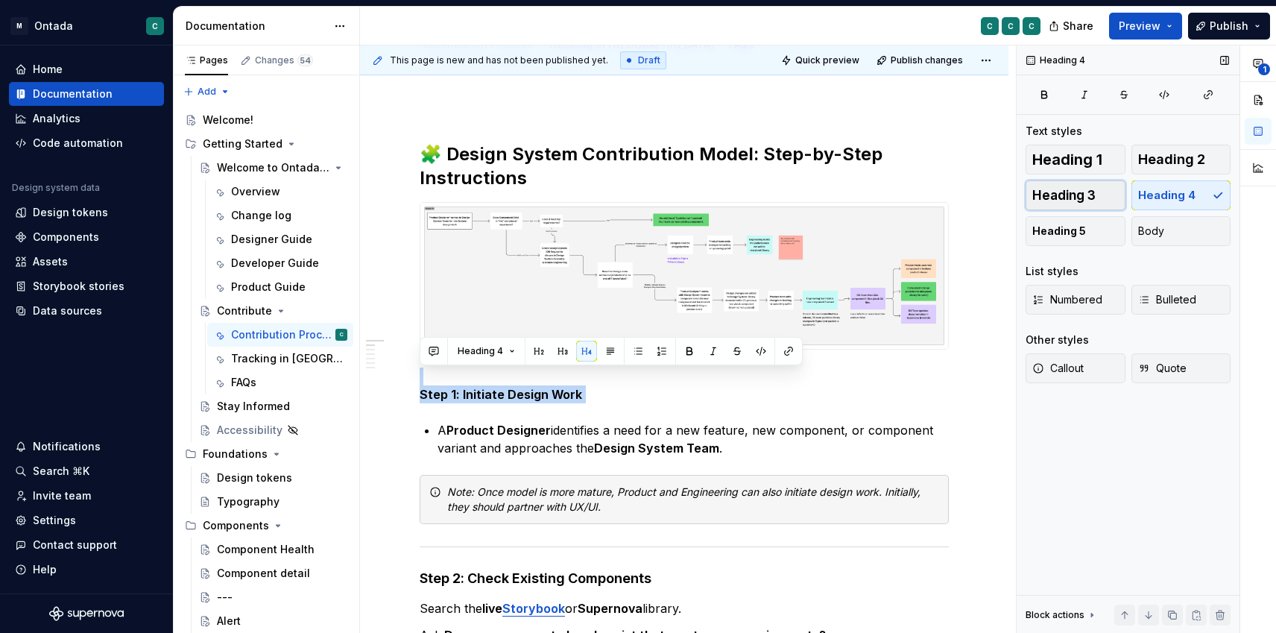
click at [1079, 196] on span "Heading 3" at bounding box center [1063, 195] width 63 height 15
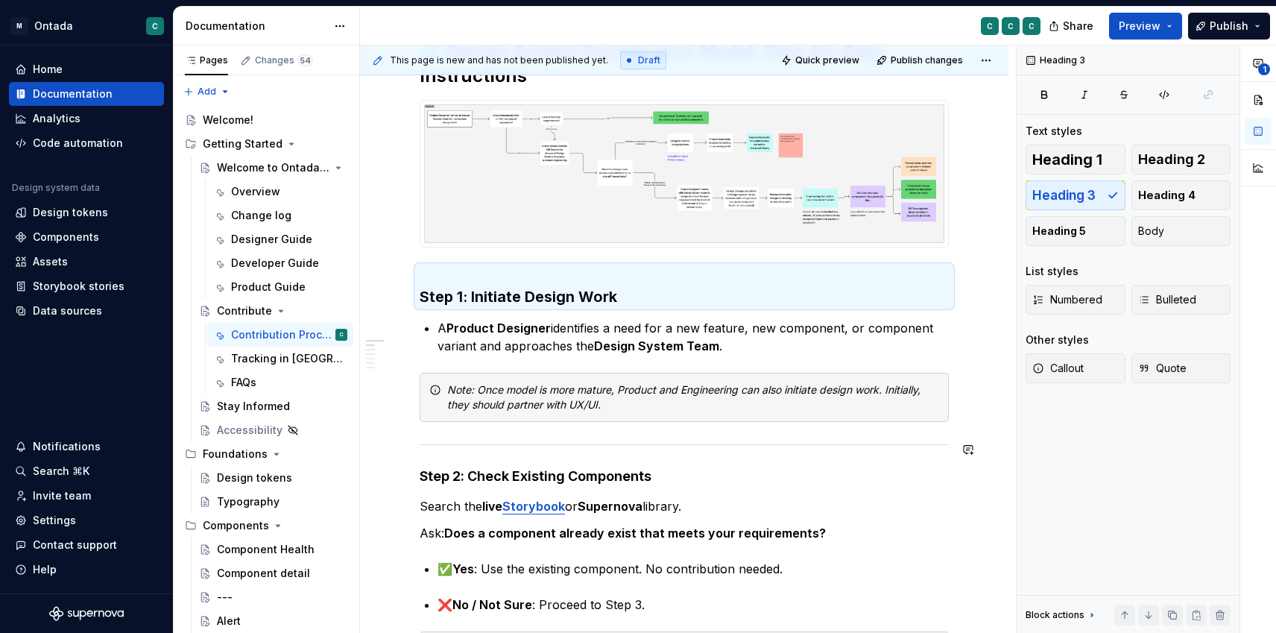
scroll to position [329, 0]
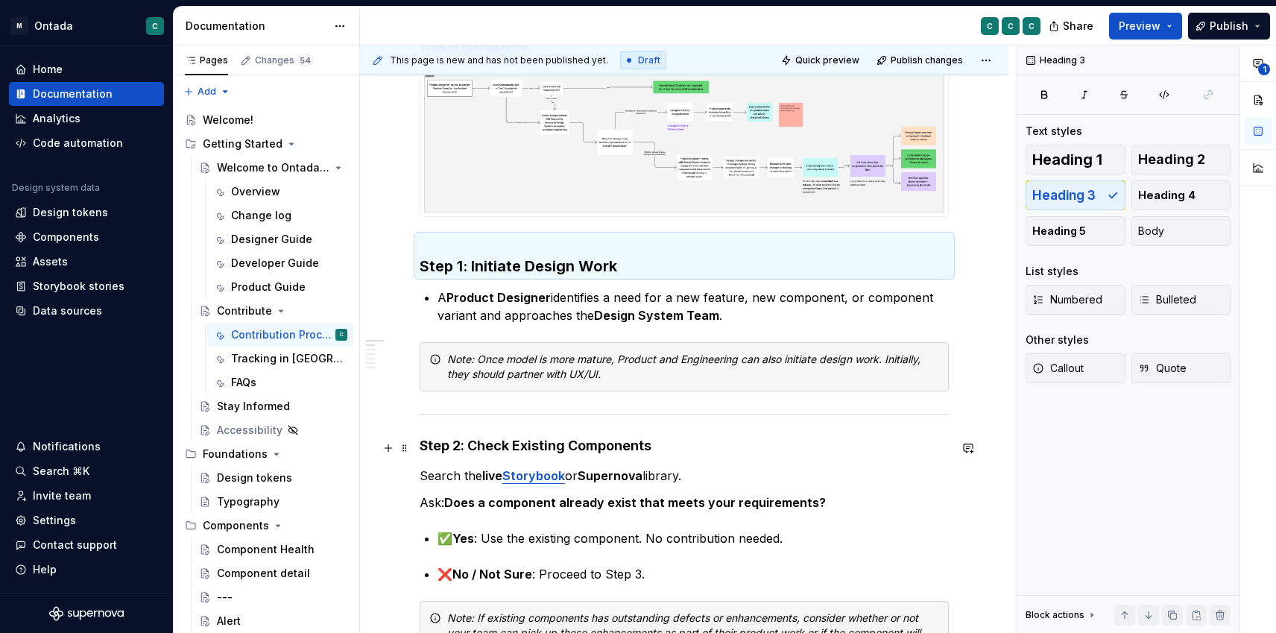
click at [490, 449] on strong "Step 2: Check Existing Components" at bounding box center [536, 446] width 232 height 16
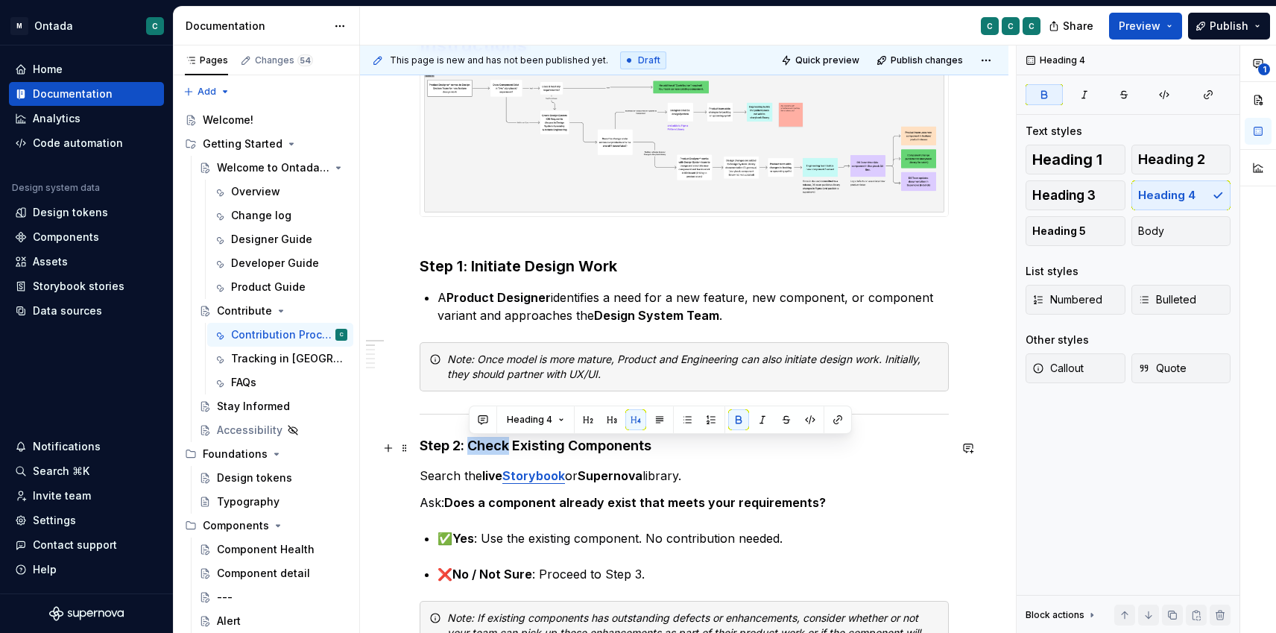
click at [490, 449] on strong "Step 2: Check Existing Components" at bounding box center [536, 446] width 232 height 16
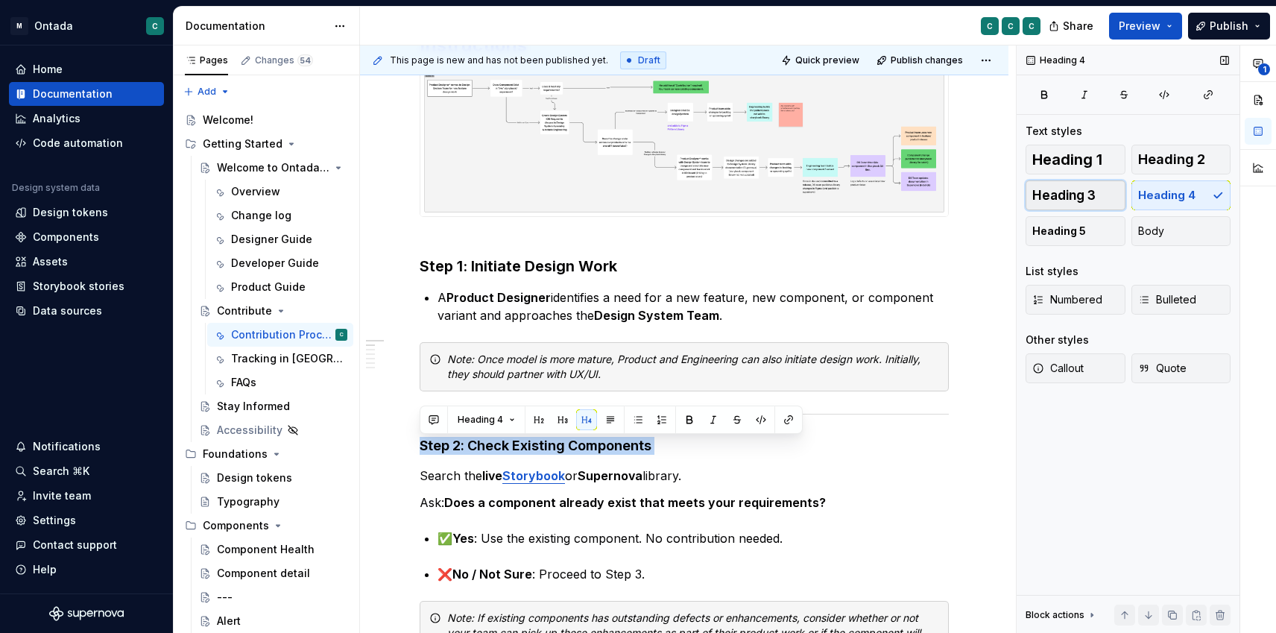
click at [1070, 198] on span "Heading 3" at bounding box center [1063, 195] width 63 height 15
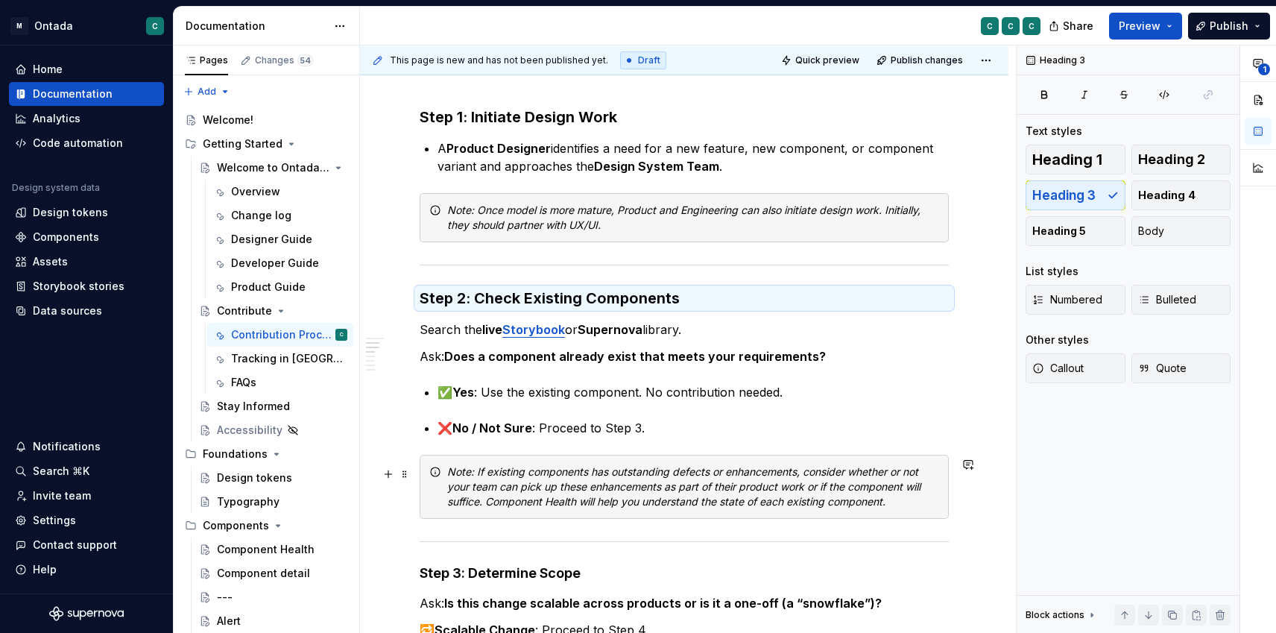
scroll to position [534, 0]
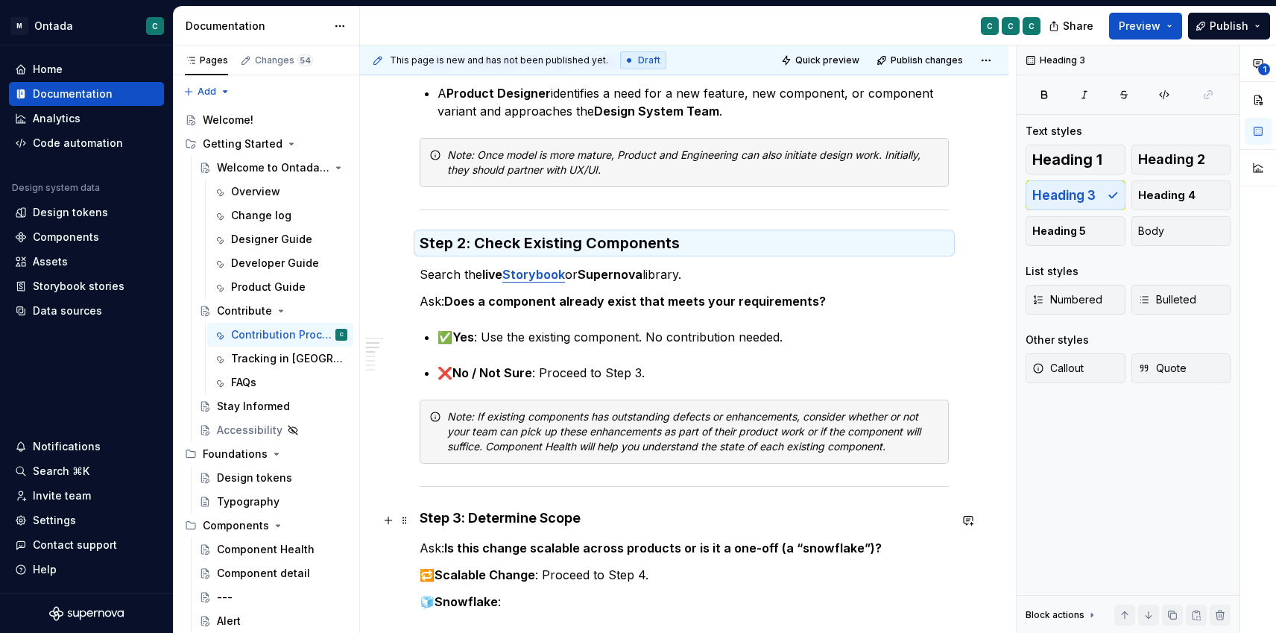
click at [437, 525] on strong "Step 3: Determine Scope" at bounding box center [500, 518] width 161 height 16
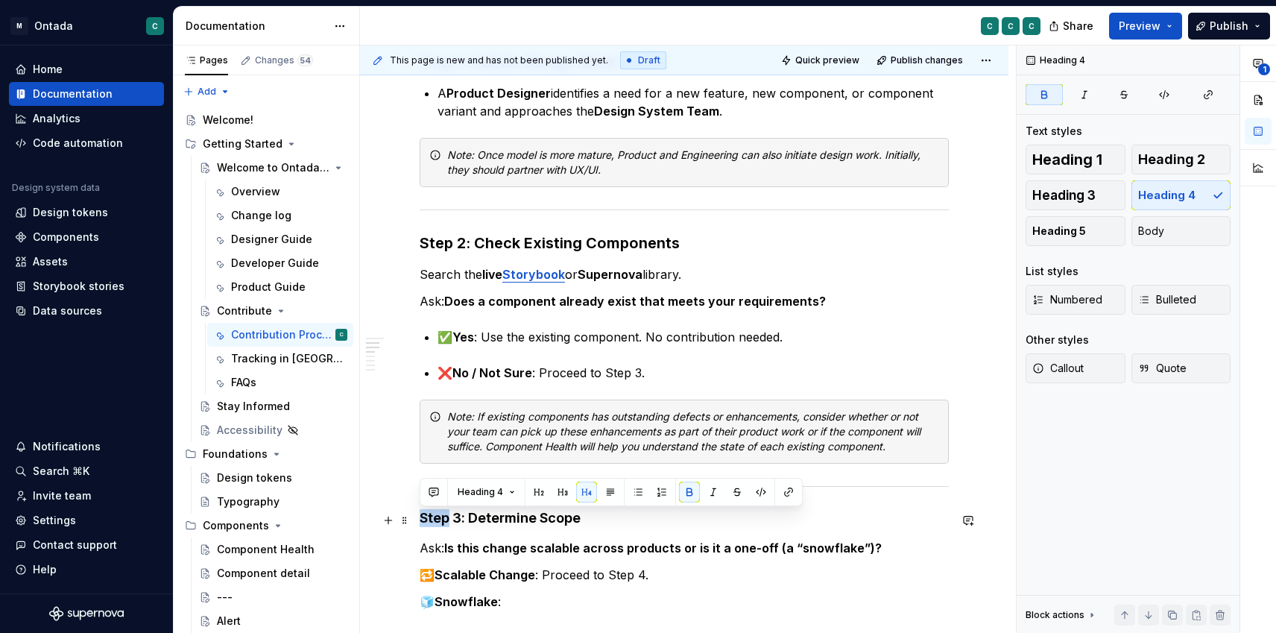
click at [437, 525] on strong "Step 3: Determine Scope" at bounding box center [500, 518] width 161 height 16
click at [1064, 207] on button "Heading 3" at bounding box center [1076, 195] width 100 height 30
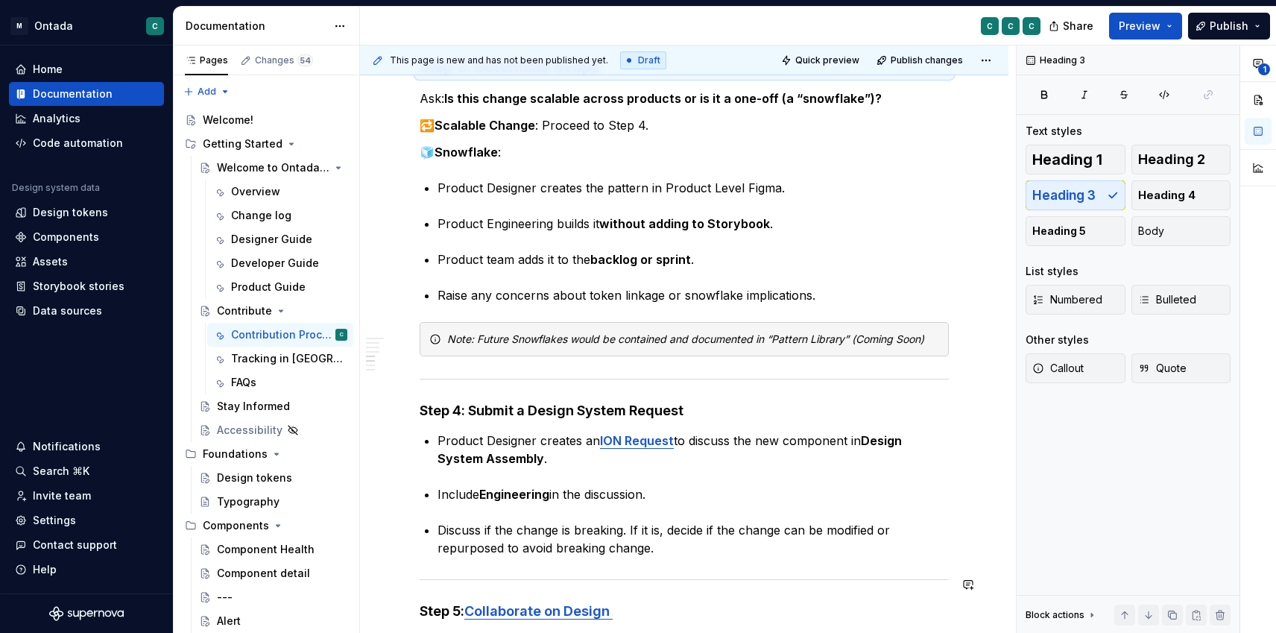
scroll to position [1106, 0]
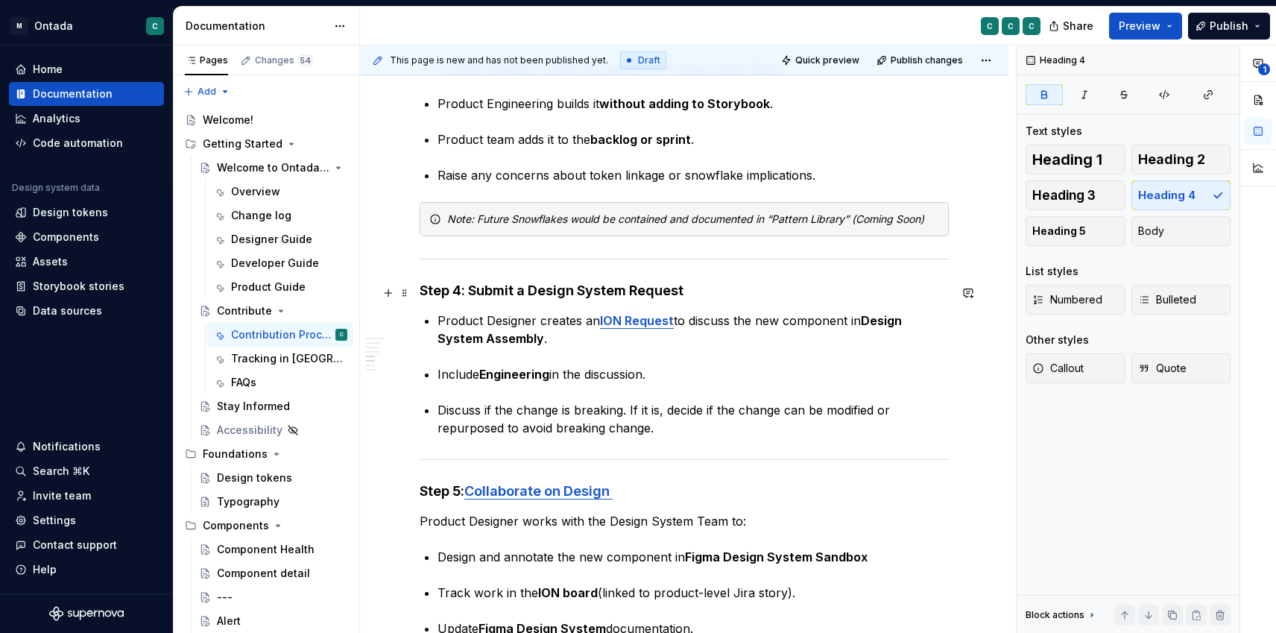
click at [499, 286] on strong "Step 4: Submit a Design System Request" at bounding box center [552, 291] width 264 height 16
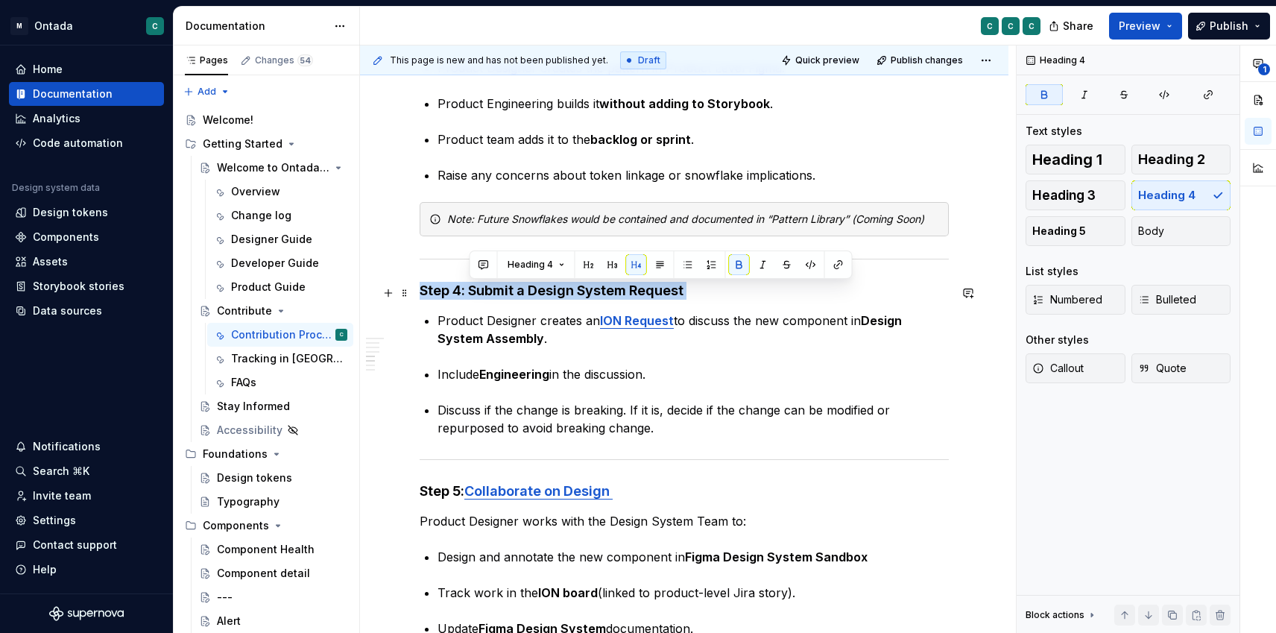
click at [499, 286] on strong "Step 4: Submit a Design System Request" at bounding box center [552, 291] width 264 height 16
click at [1047, 190] on span "Heading 3" at bounding box center [1063, 195] width 63 height 15
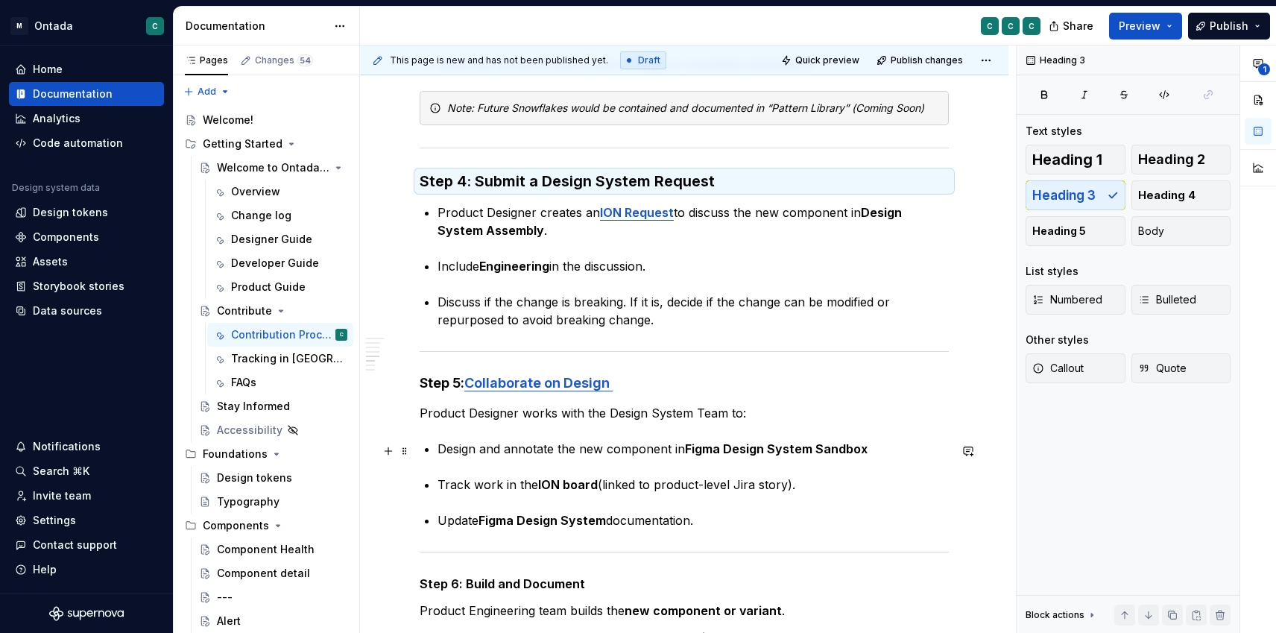
scroll to position [1272, 0]
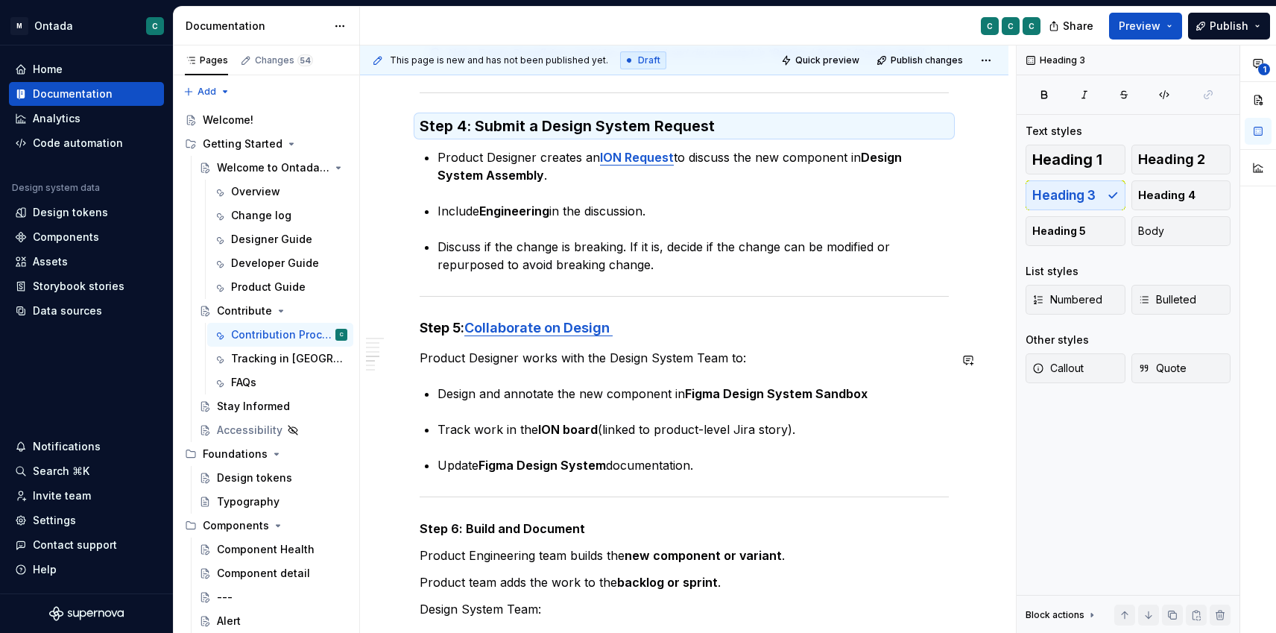
click at [442, 339] on div "🧩 Design System Contribution Model: Step-by-Step Instructions Step 1: Initiate …" at bounding box center [684, 105] width 529 height 2167
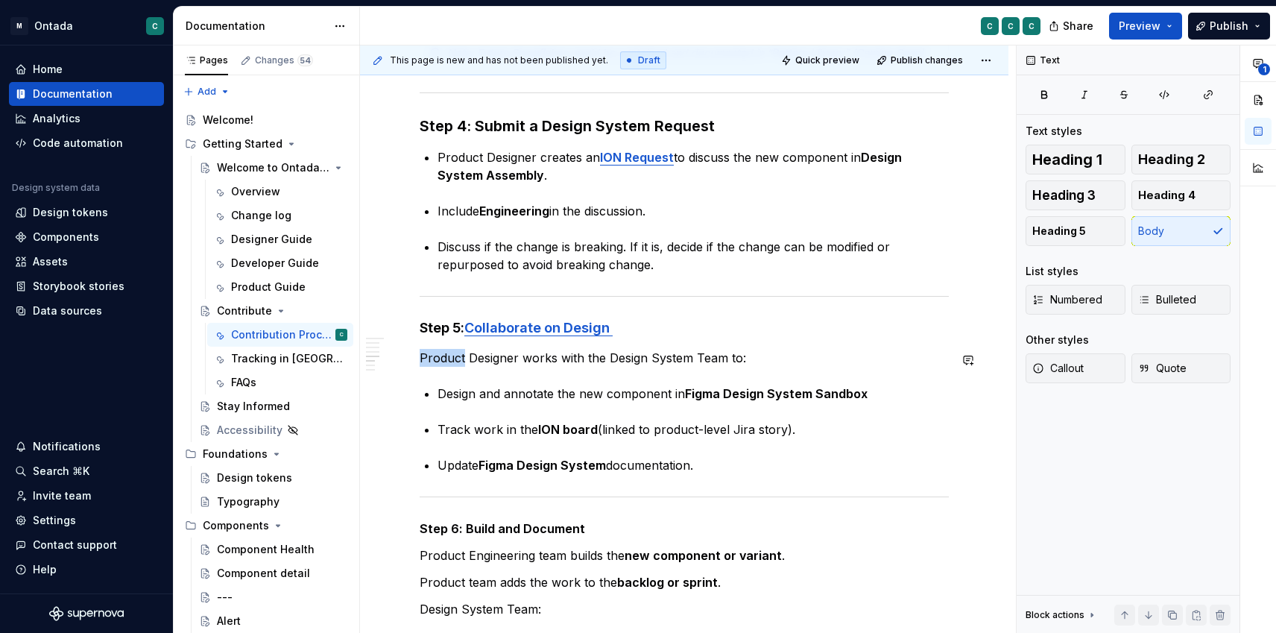
click at [442, 339] on div "🧩 Design System Contribution Model: Step-by-Step Instructions Step 1: Initiate …" at bounding box center [684, 105] width 529 height 2167
click at [442, 339] on button "button" at bounding box center [433, 332] width 21 height 21
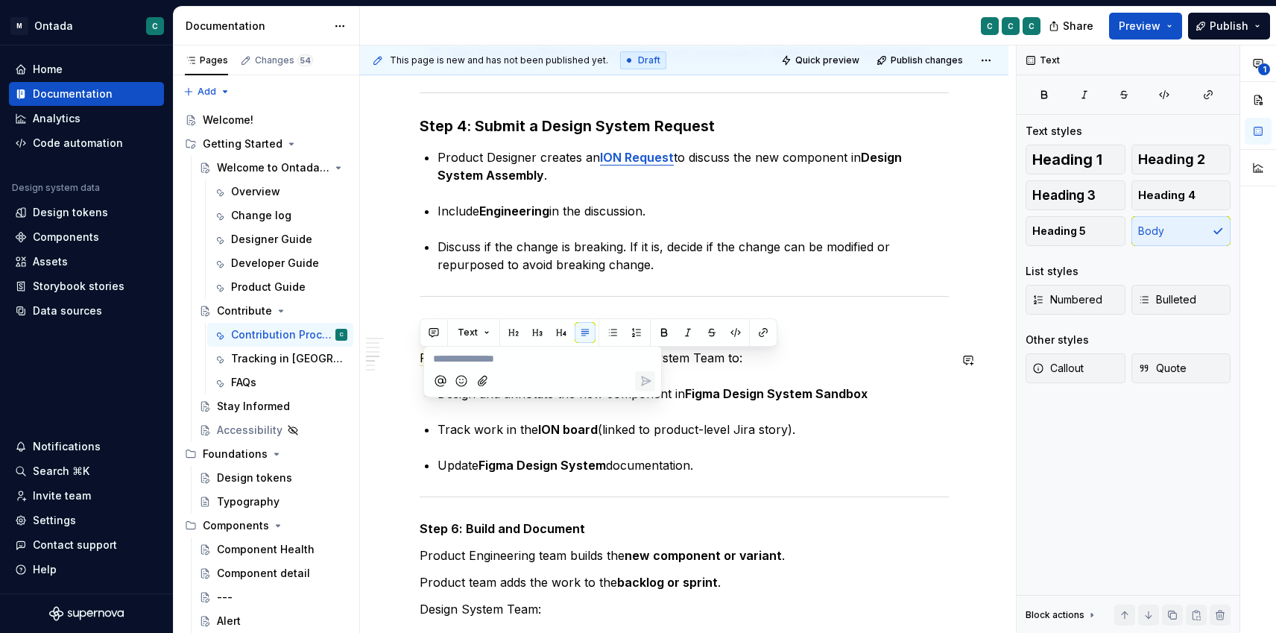
click at [403, 322] on div "🧩 Design System Contribution Model: Step-by-Step Instructions Step 1: Initiate …" at bounding box center [684, 191] width 648 height 2411
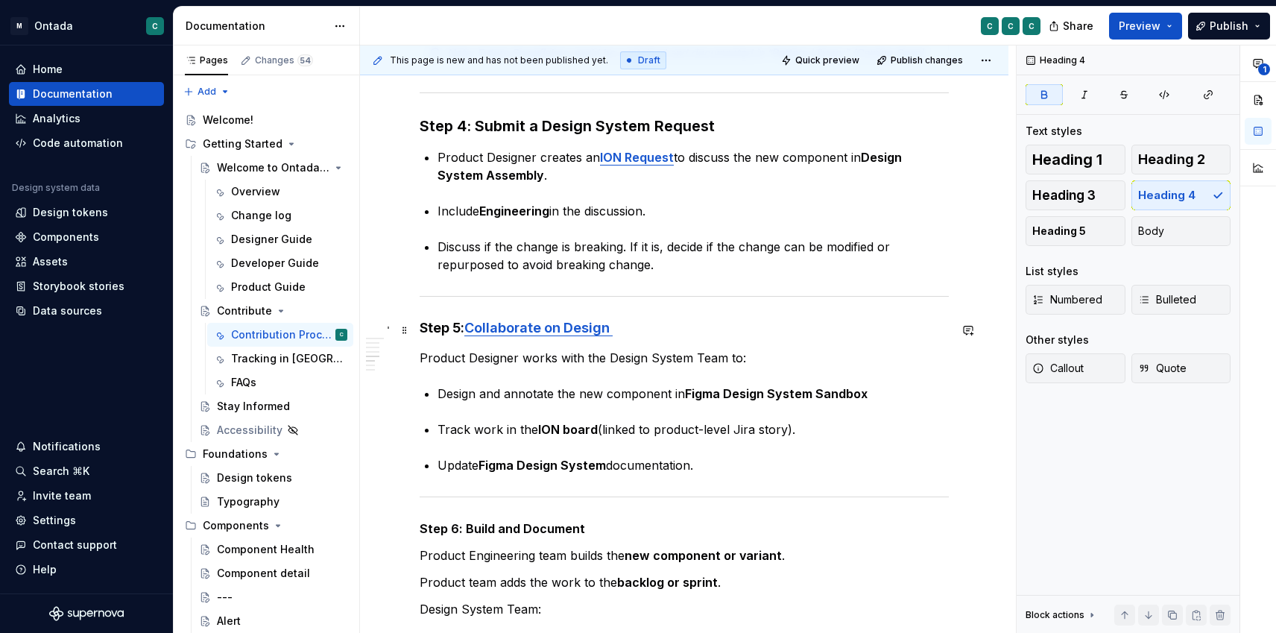
click at [454, 329] on strong "Step 5:" at bounding box center [442, 328] width 45 height 16
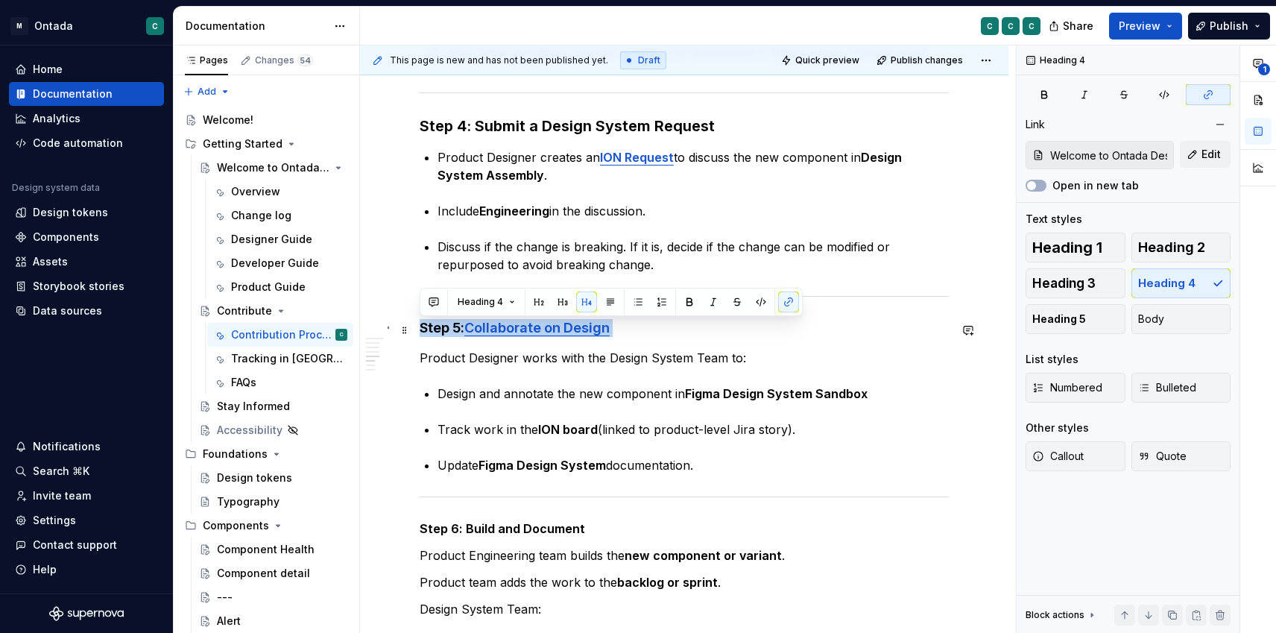
click at [454, 329] on strong "Step 5:" at bounding box center [442, 328] width 45 height 16
click at [1071, 280] on span "Heading 3" at bounding box center [1063, 283] width 63 height 15
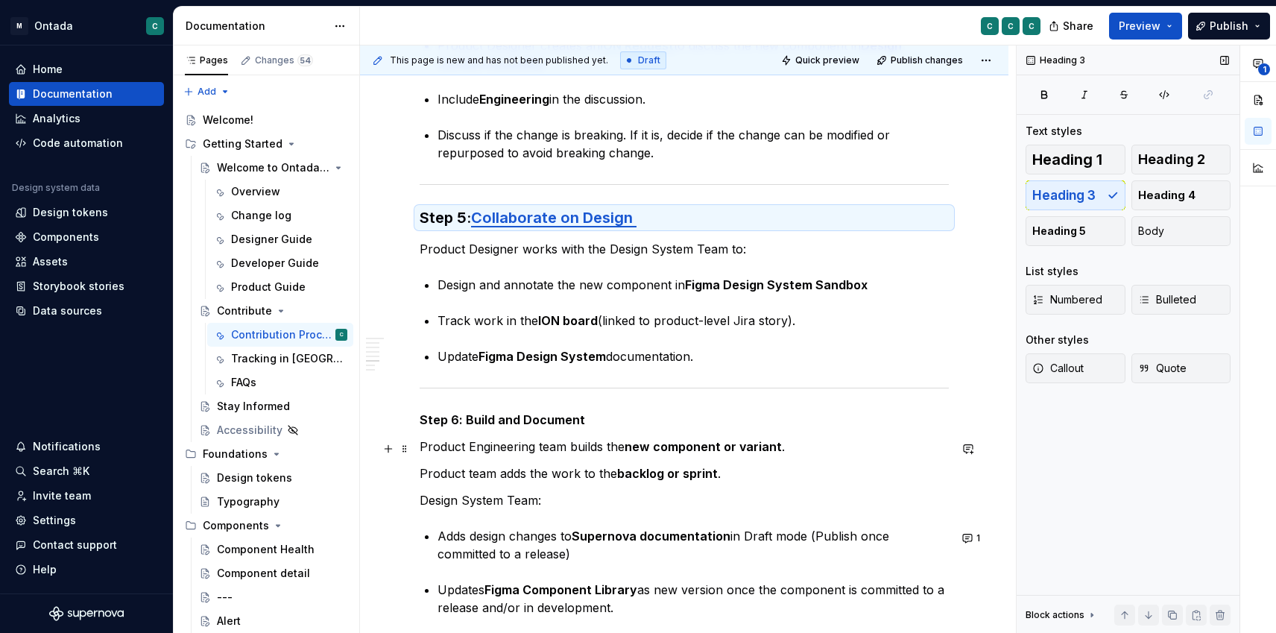
scroll to position [1407, 0]
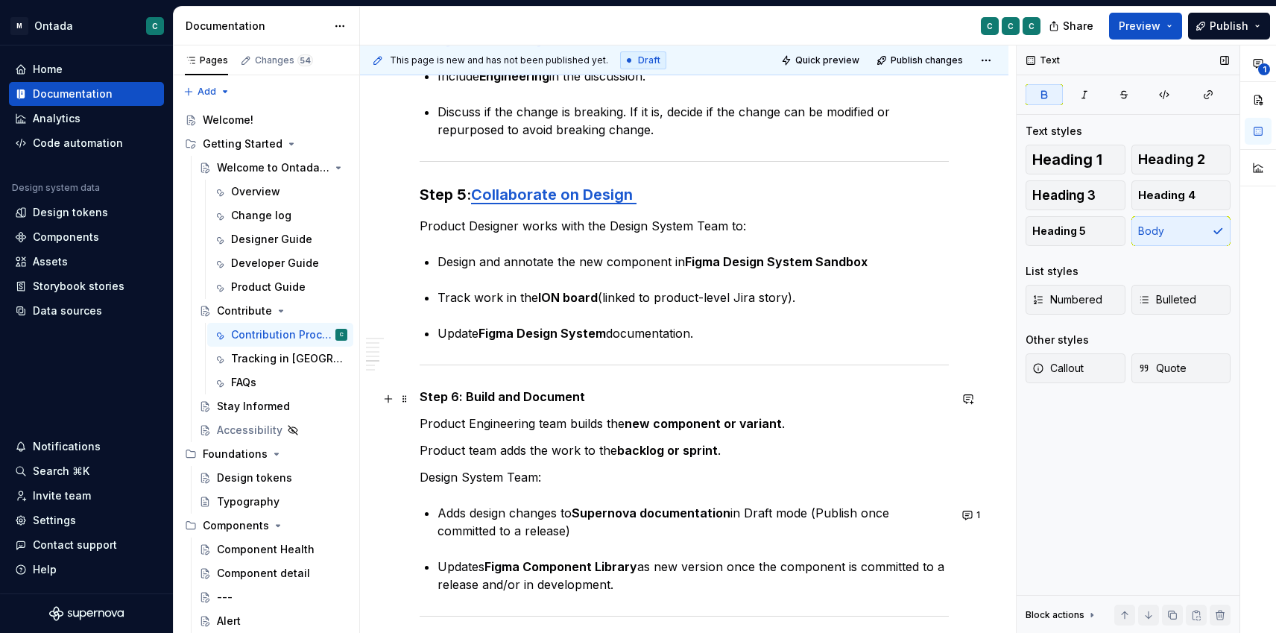
click at [485, 398] on strong "Step 6: Build and Document" at bounding box center [502, 396] width 165 height 15
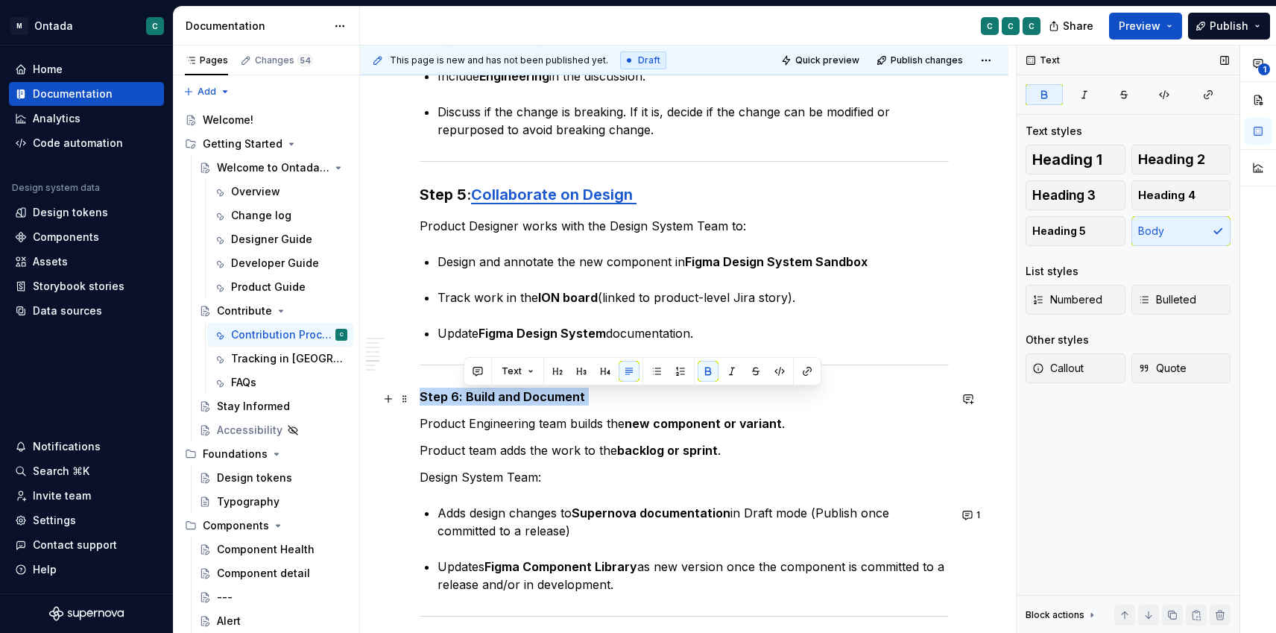
click at [485, 398] on strong "Step 6: Build and Document" at bounding box center [502, 396] width 165 height 15
click at [1085, 195] on span "Heading 3" at bounding box center [1063, 195] width 63 height 15
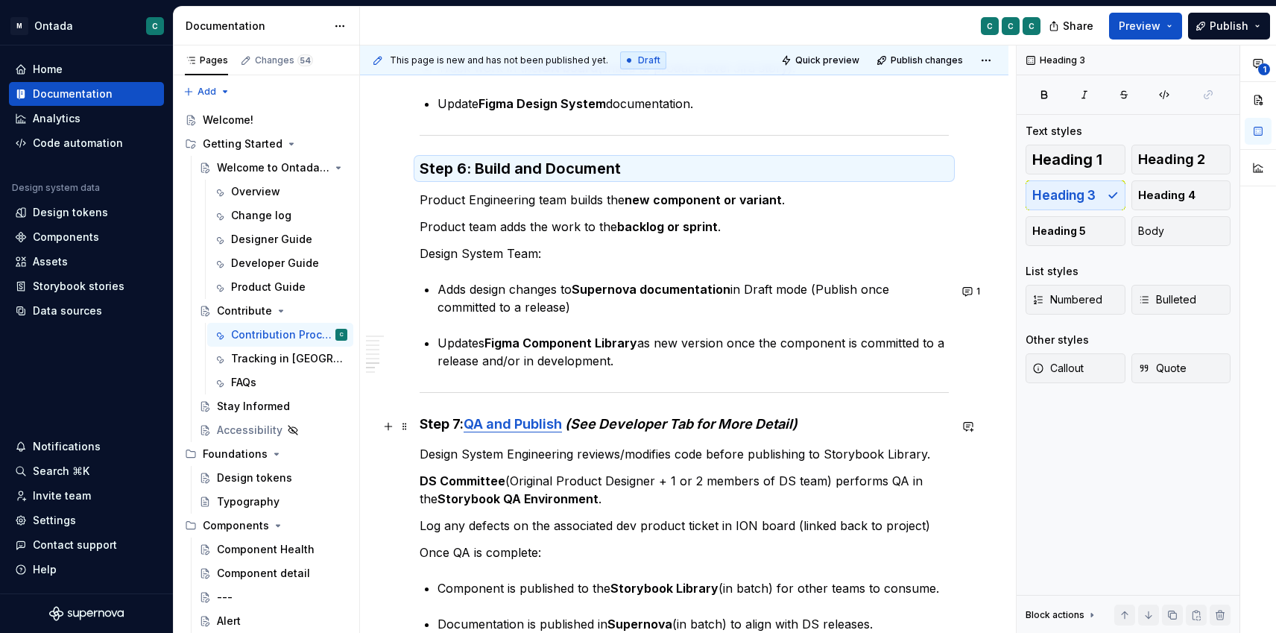
scroll to position [1670, 0]
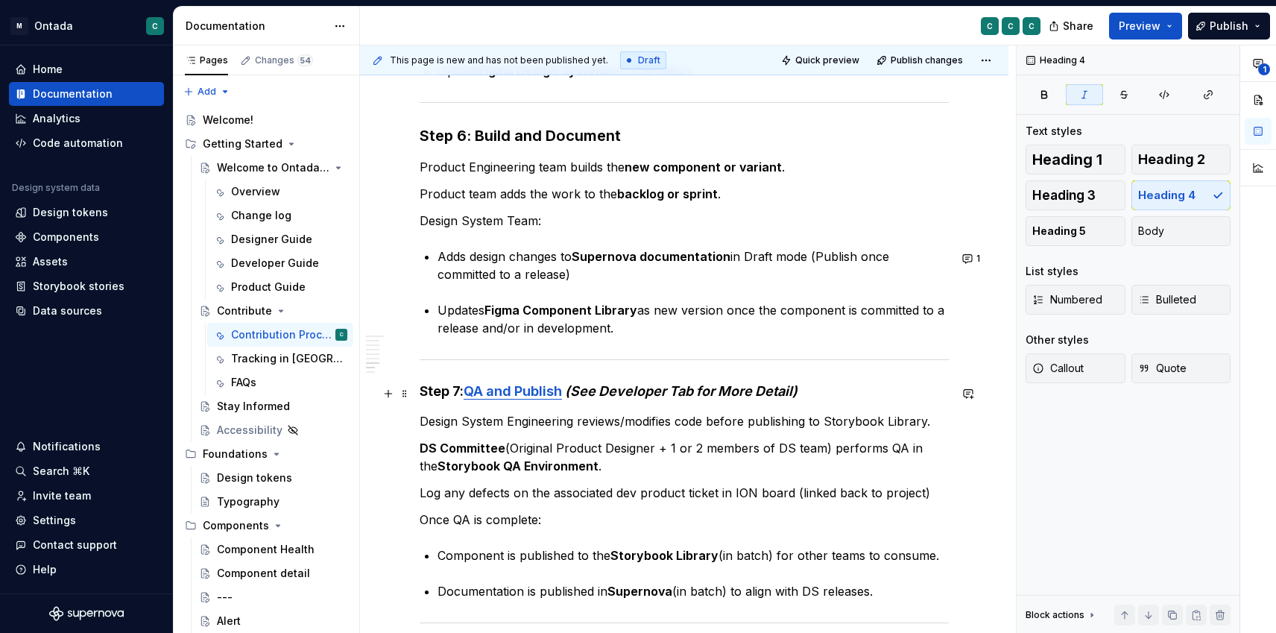
click at [625, 397] on em "(See Developer Tab for More Detail)" at bounding box center [681, 391] width 233 height 16
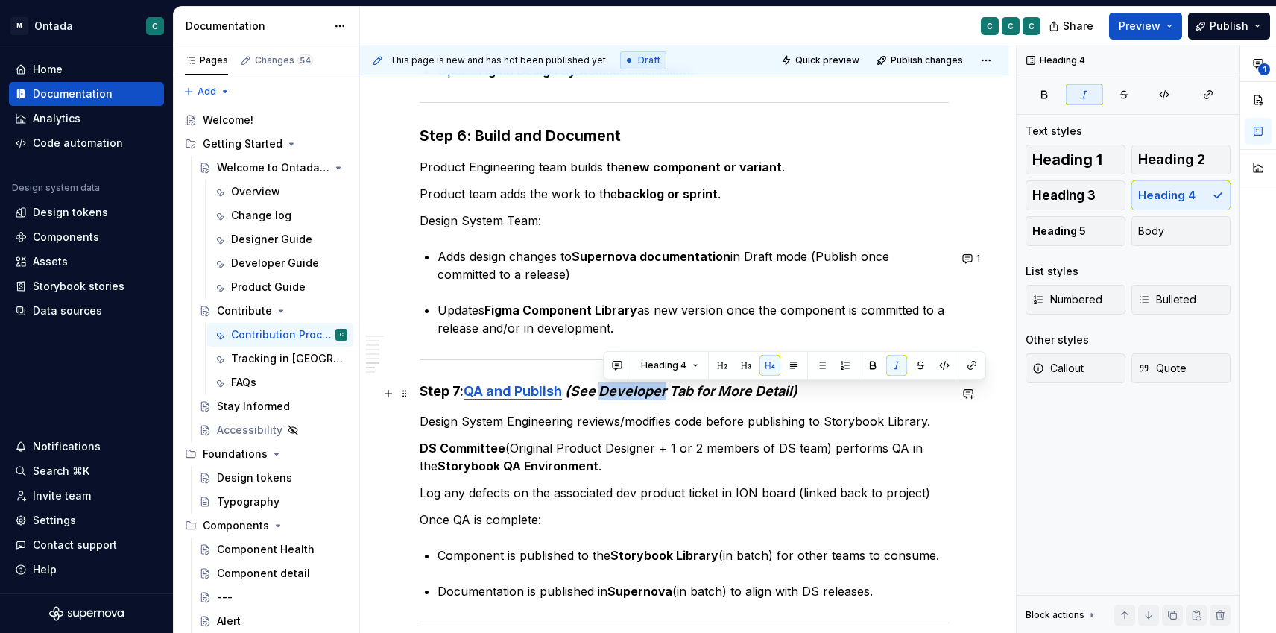
click at [625, 397] on em "(See Developer Tab for More Detail)" at bounding box center [681, 391] width 233 height 16
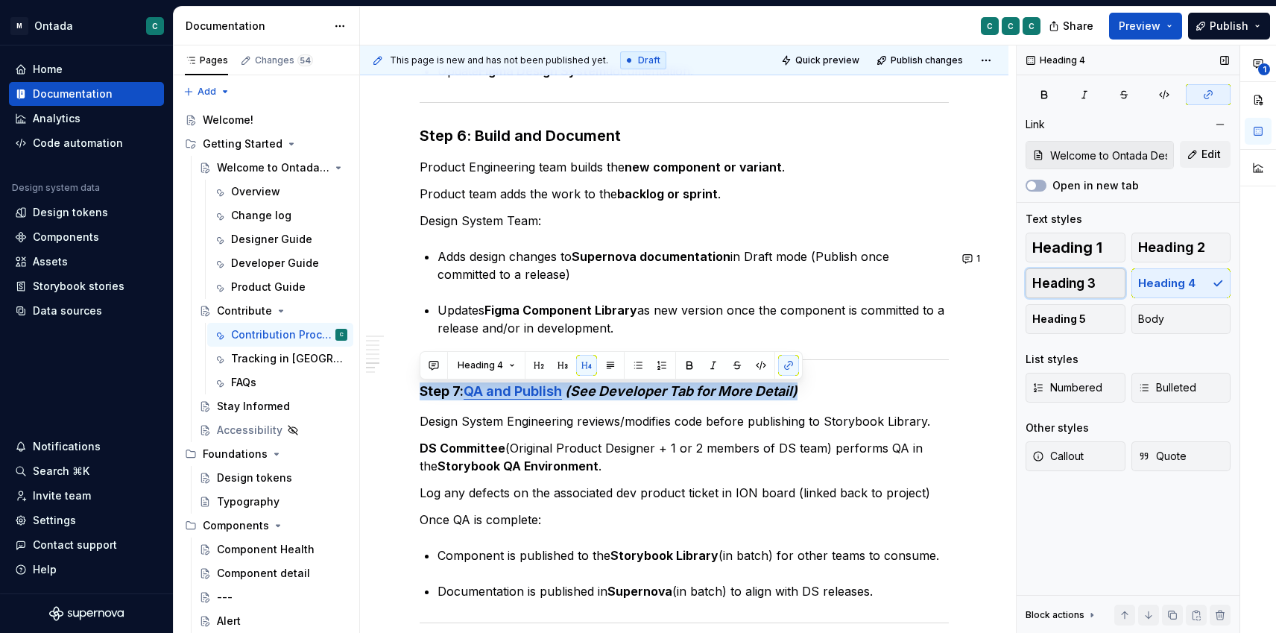
click at [1062, 283] on span "Heading 3" at bounding box center [1063, 283] width 63 height 15
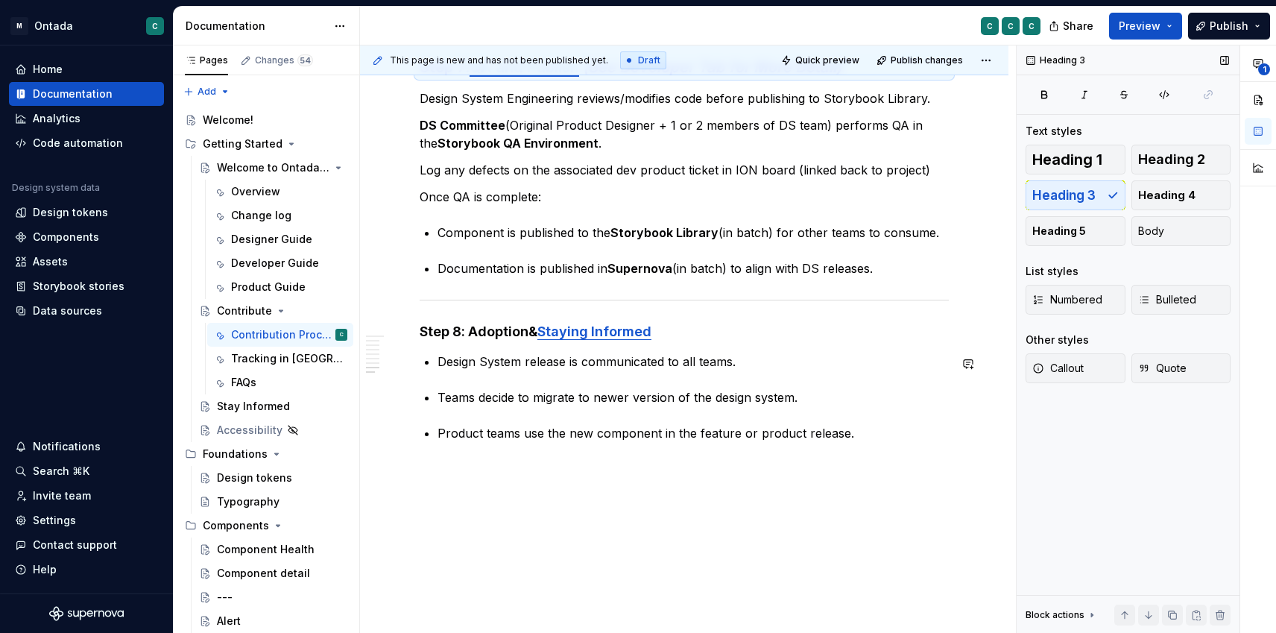
scroll to position [2031, 0]
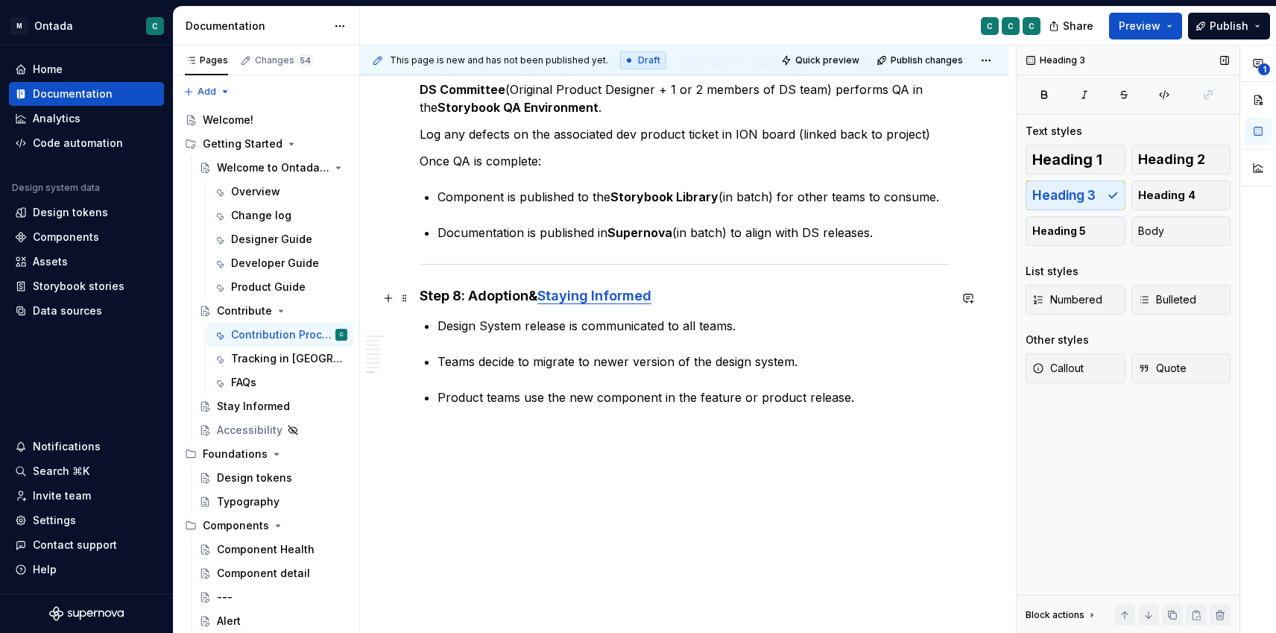
click at [459, 294] on strong "Step 8: Adoption" at bounding box center [474, 296] width 109 height 16
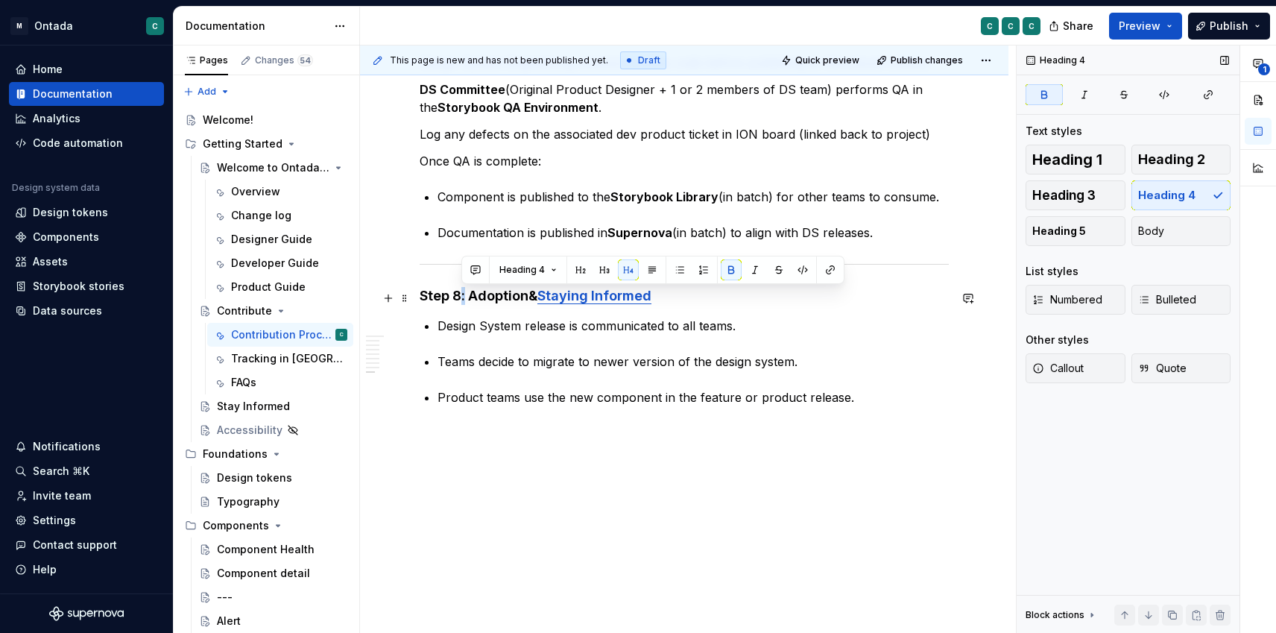
click at [459, 294] on strong "Step 8: Adoption" at bounding box center [474, 296] width 109 height 16
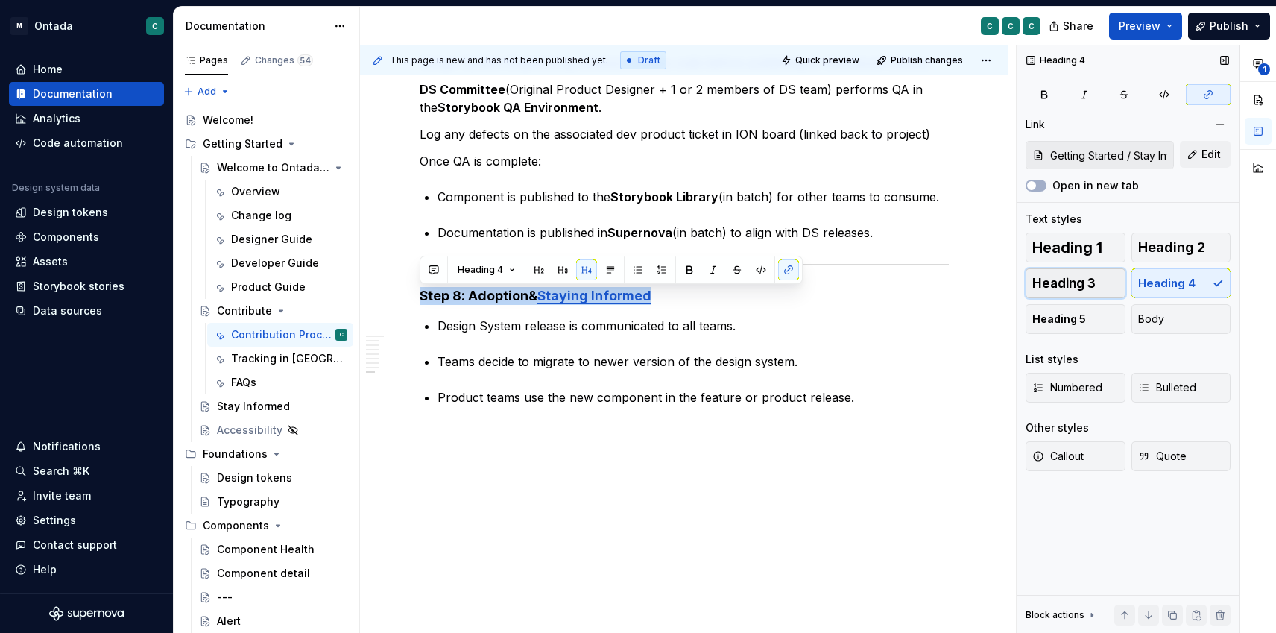
click at [1094, 276] on span "Heading 3" at bounding box center [1063, 283] width 63 height 15
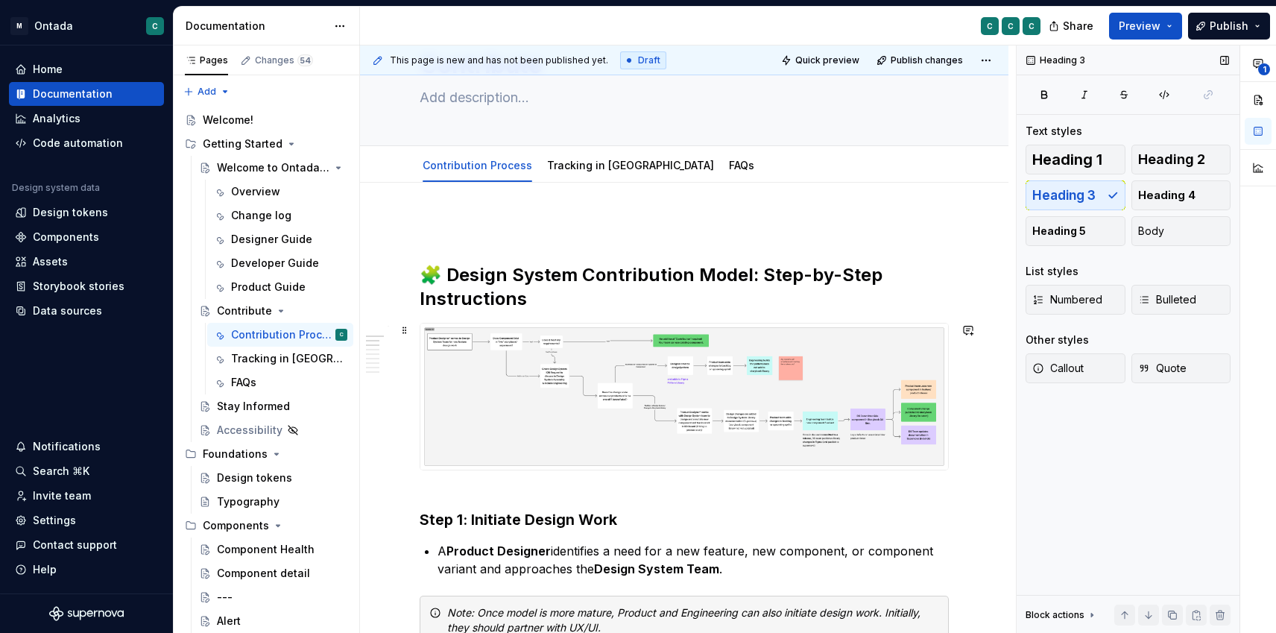
scroll to position [0, 0]
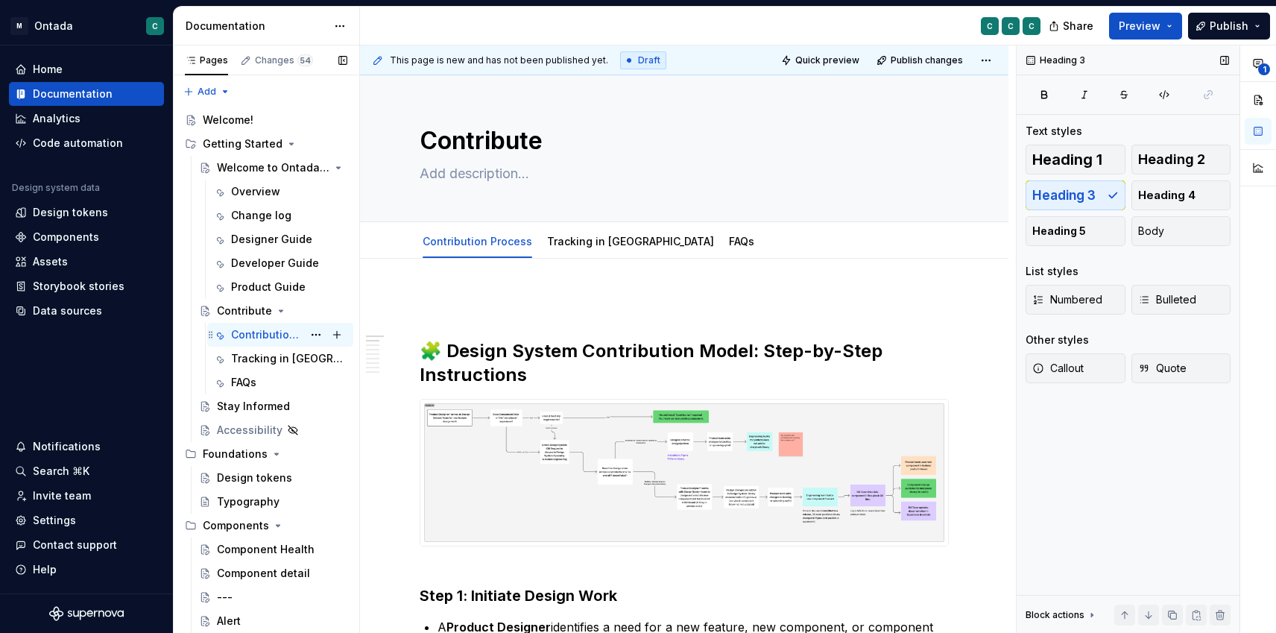
click at [218, 338] on icon "Page tree" at bounding box center [219, 335] width 12 height 12
click at [320, 332] on button "Page tree" at bounding box center [316, 334] width 21 height 21
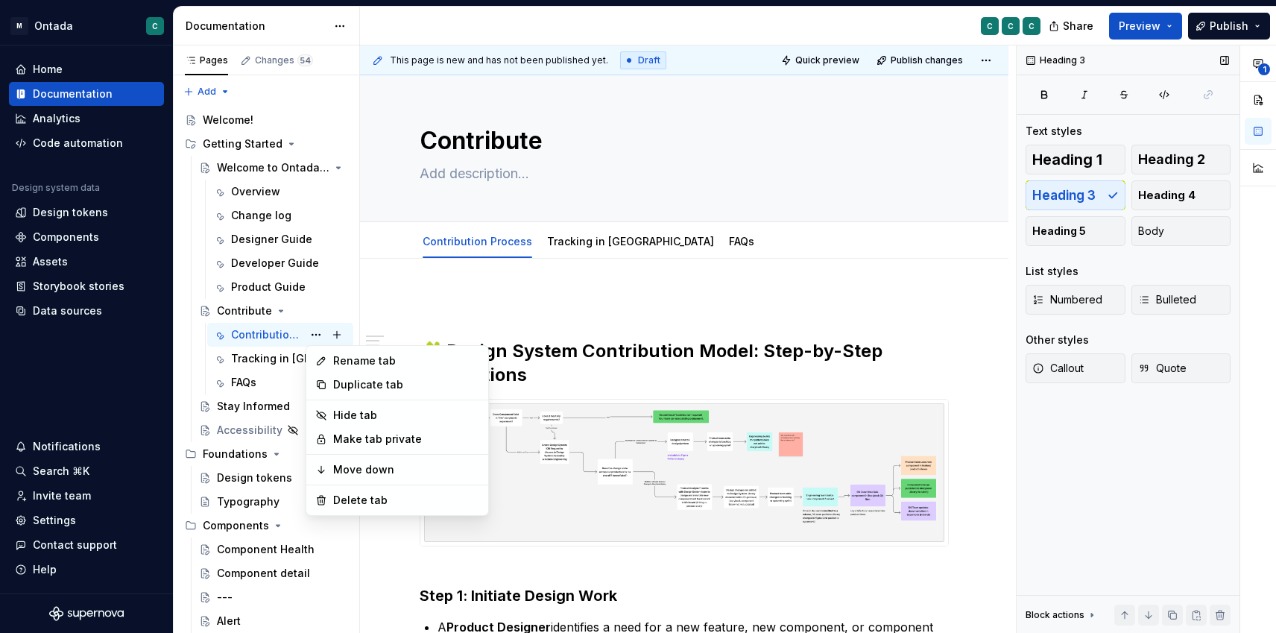
click at [535, 306] on html "M Ontada C Home Documentation Analytics Code automation Design system data Desi…" at bounding box center [638, 316] width 1276 height 633
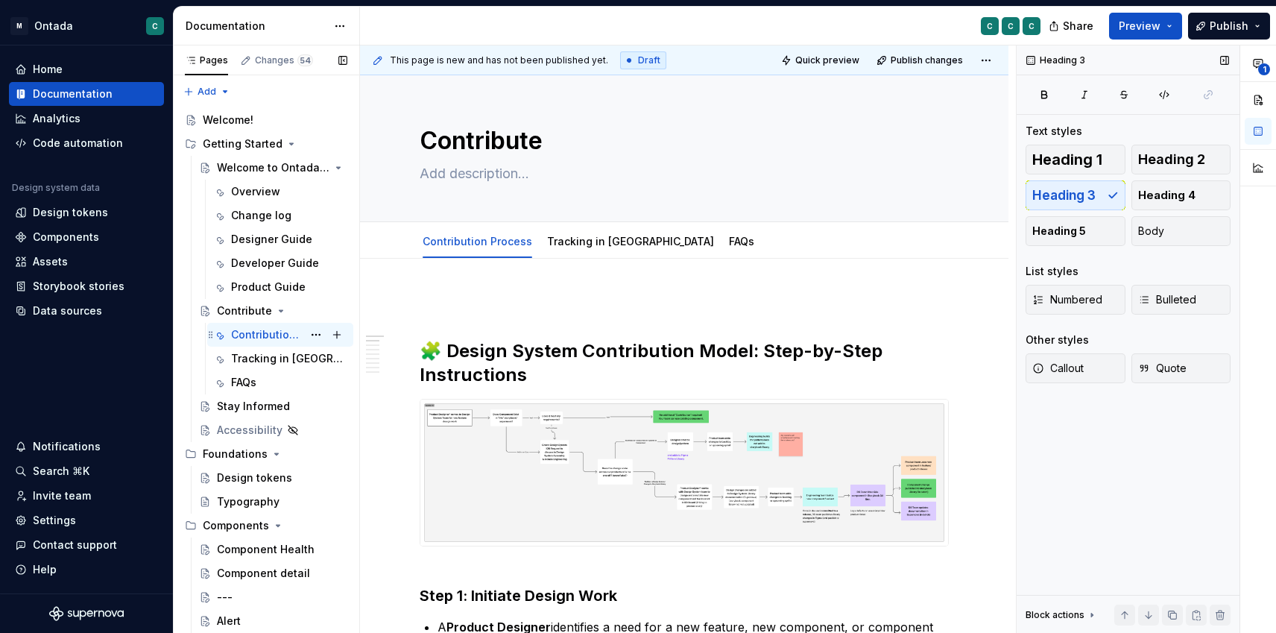
click at [226, 334] on div "Contribution Process C" at bounding box center [280, 334] width 134 height 21
click at [253, 363] on div "Tracking in [GEOGRAPHIC_DATA]" at bounding box center [267, 358] width 72 height 15
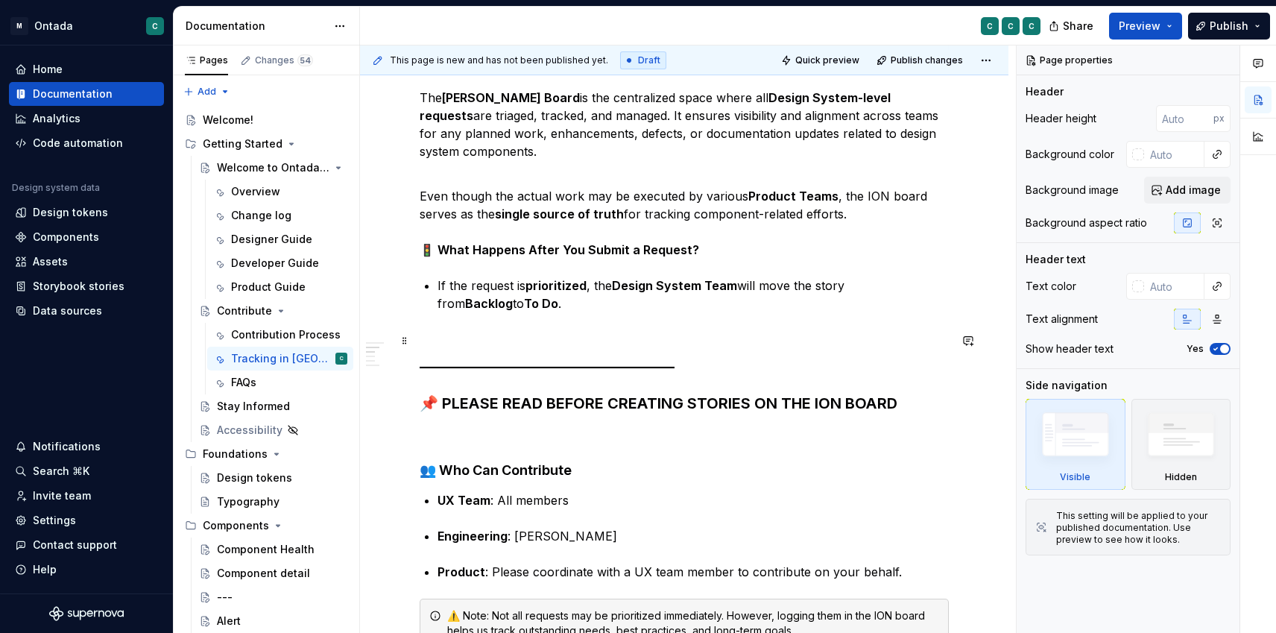
scroll to position [313, 0]
click at [474, 400] on strong "📌 PLEASE READ BEFORE CREATING STORIES ON THE ION BOARD" at bounding box center [659, 402] width 478 height 18
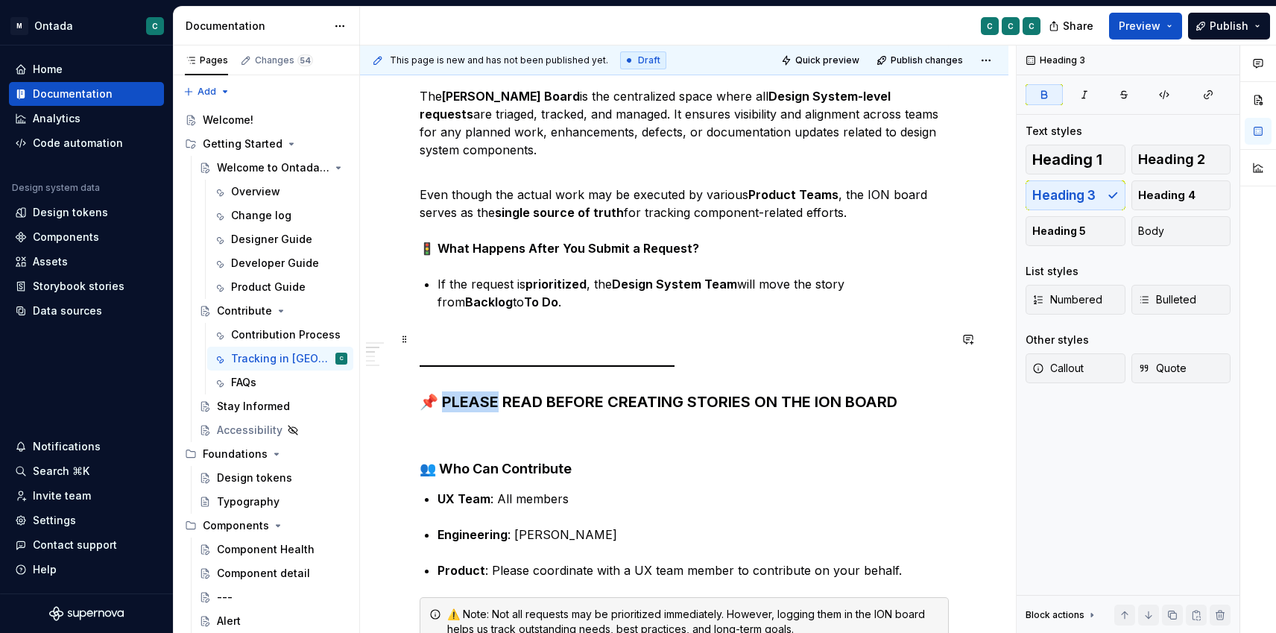
click at [474, 400] on strong "📌 PLEASE READ BEFORE CREATING STORIES ON THE ION BOARD" at bounding box center [659, 402] width 478 height 18
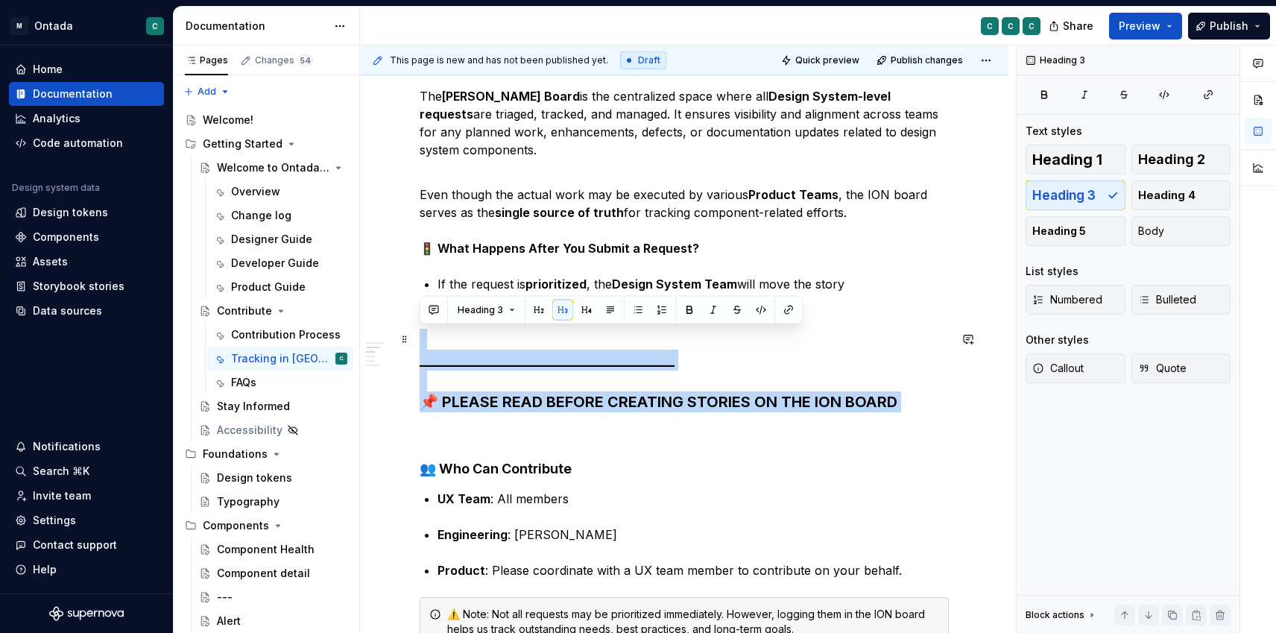
click at [474, 400] on strong "📌 PLEASE READ BEFORE CREATING STORIES ON THE ION BOARD" at bounding box center [659, 402] width 478 height 18
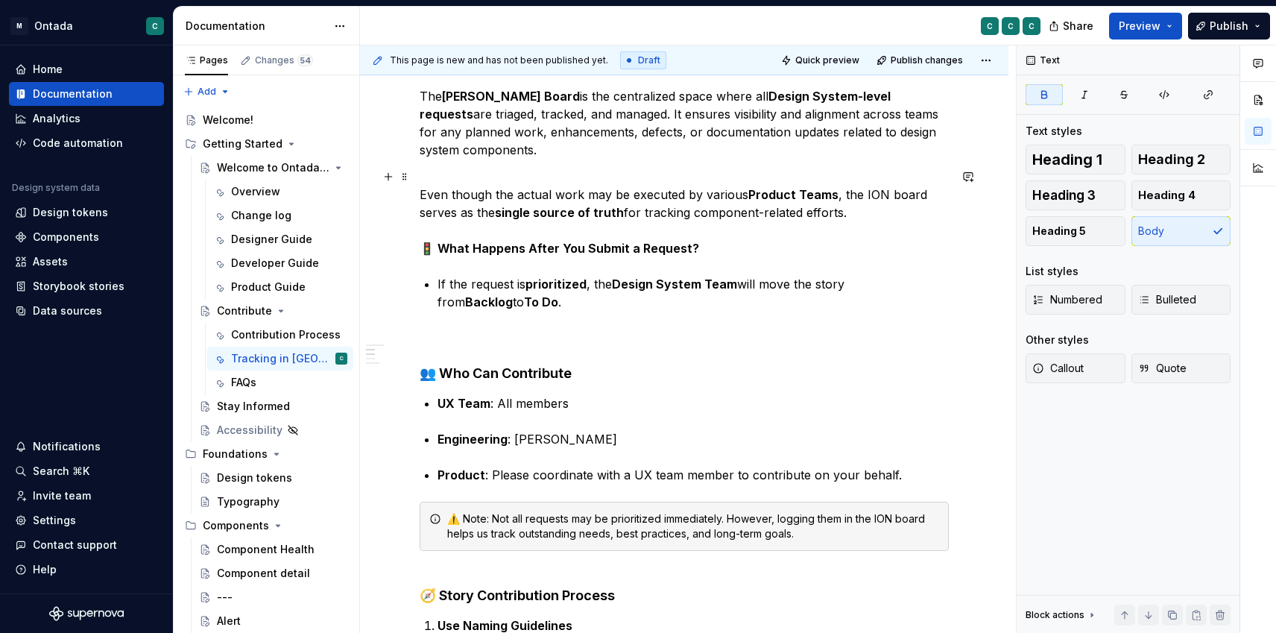
click at [512, 250] on strong "🚦 What Happens After You Submit a Request?" at bounding box center [560, 248] width 280 height 15
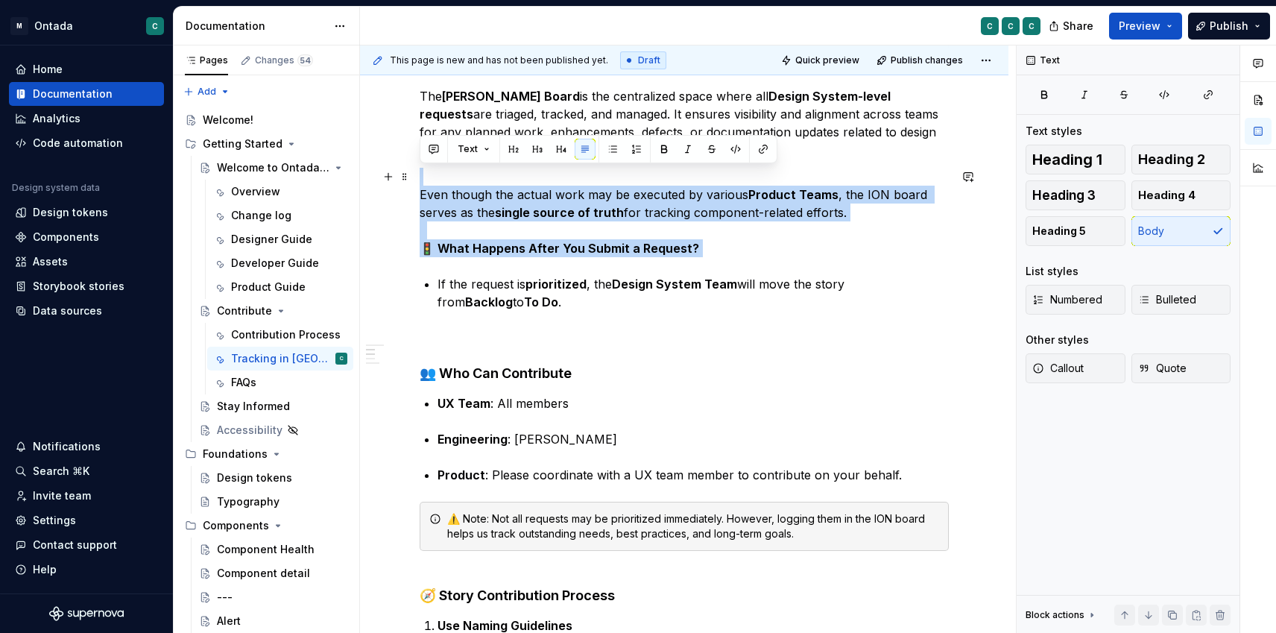
click at [512, 250] on strong "🚦 What Happens After You Submit a Request?" at bounding box center [560, 248] width 280 height 15
click at [713, 255] on p "Even though the actual work may be executed by various Product Teams , the ION …" at bounding box center [684, 212] width 529 height 89
type textarea "*"
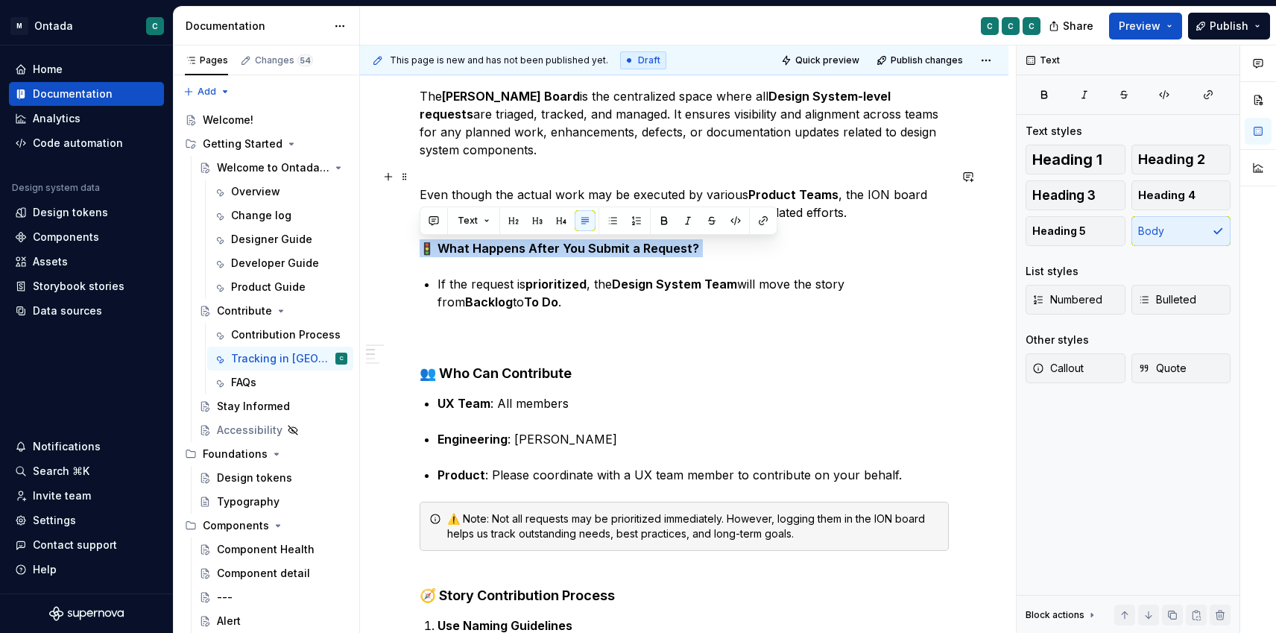
drag, startPoint x: 704, startPoint y: 249, endPoint x: 414, endPoint y: 245, distance: 289.2
click at [1105, 196] on button "Heading 3" at bounding box center [1076, 195] width 100 height 30
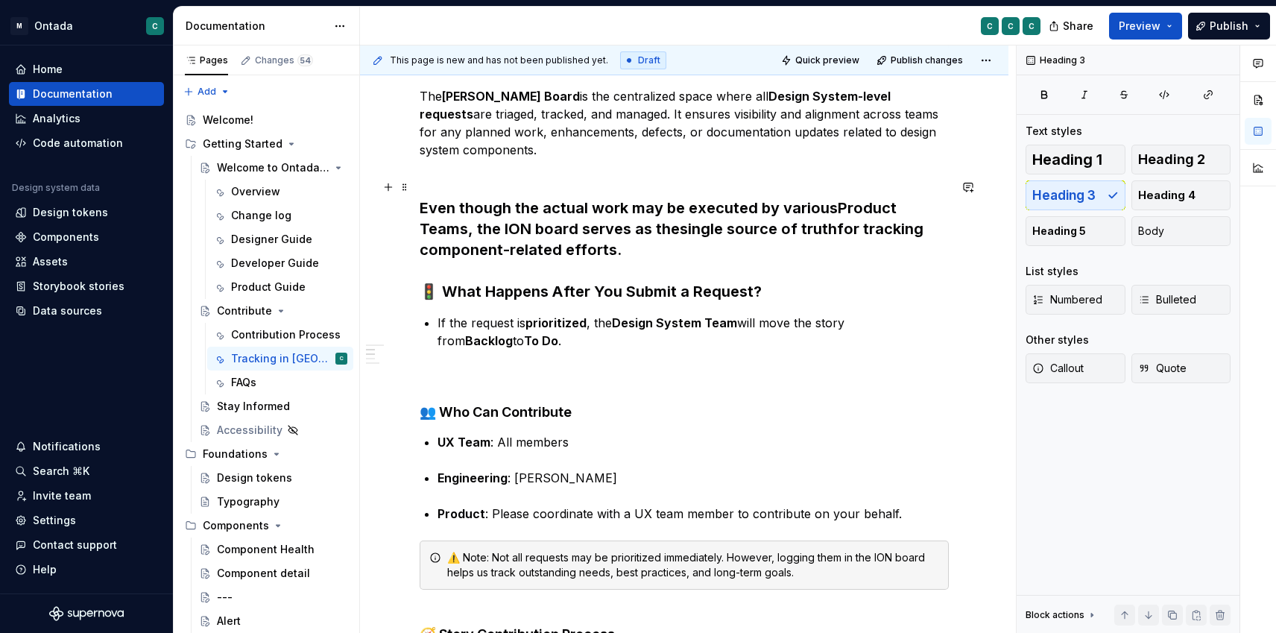
click at [659, 279] on h3 "Even though the actual work may be executed by various Product Teams , the ION …" at bounding box center [684, 239] width 529 height 125
click at [648, 249] on h3 "Even though the actual work may be executed by various Product Teams , the ION …" at bounding box center [684, 239] width 529 height 125
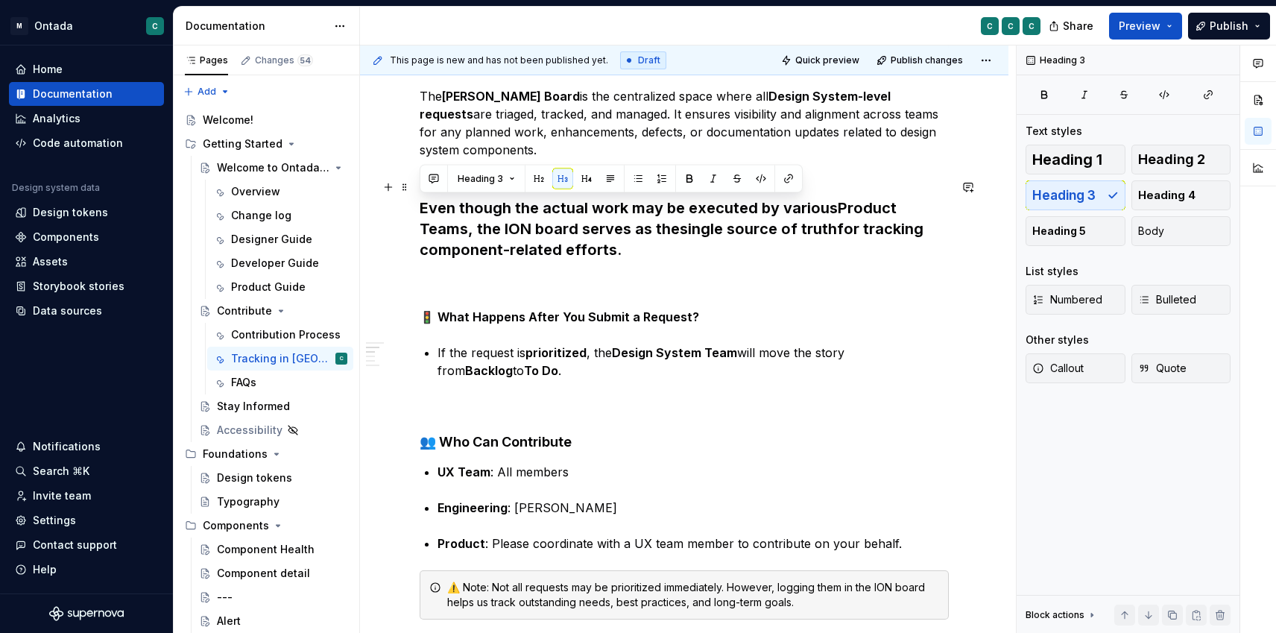
drag, startPoint x: 634, startPoint y: 241, endPoint x: 421, endPoint y: 199, distance: 216.5
click at [421, 199] on h3 "Even though the actual work may be executed by various Product Teams , the ION …" at bounding box center [684, 218] width 529 height 83
click at [1148, 224] on span "Body" at bounding box center [1151, 231] width 26 height 15
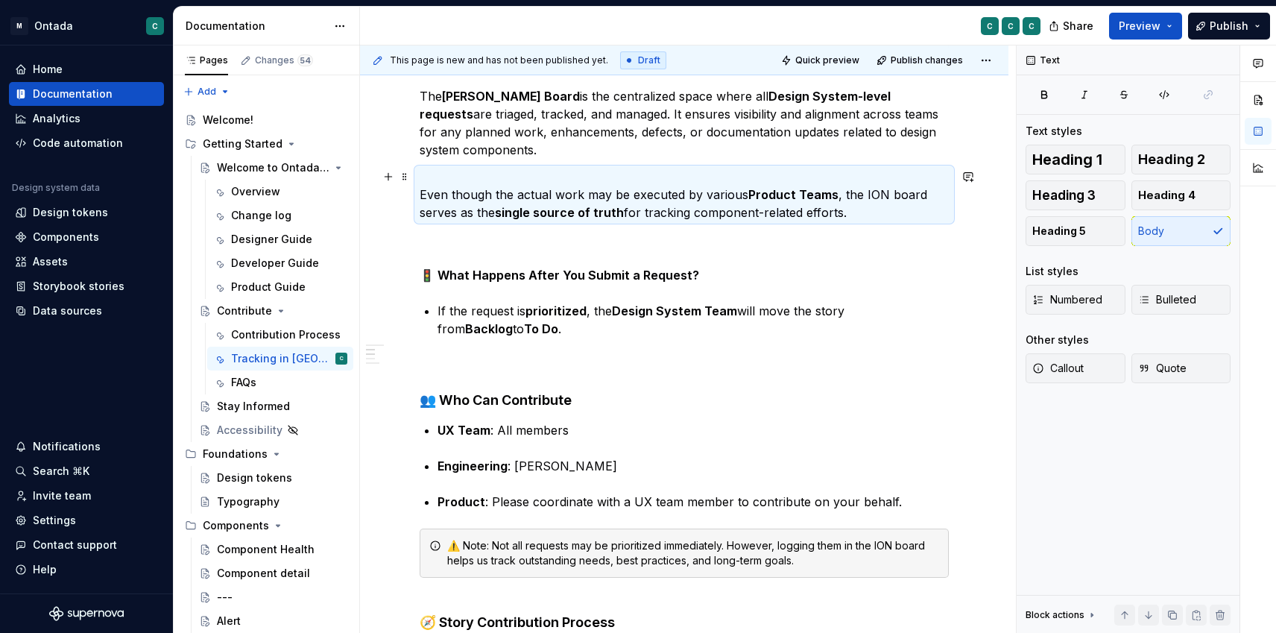
click at [506, 174] on p "Even though the actual work may be executed by various Product Teams , the ION …" at bounding box center [684, 195] width 529 height 54
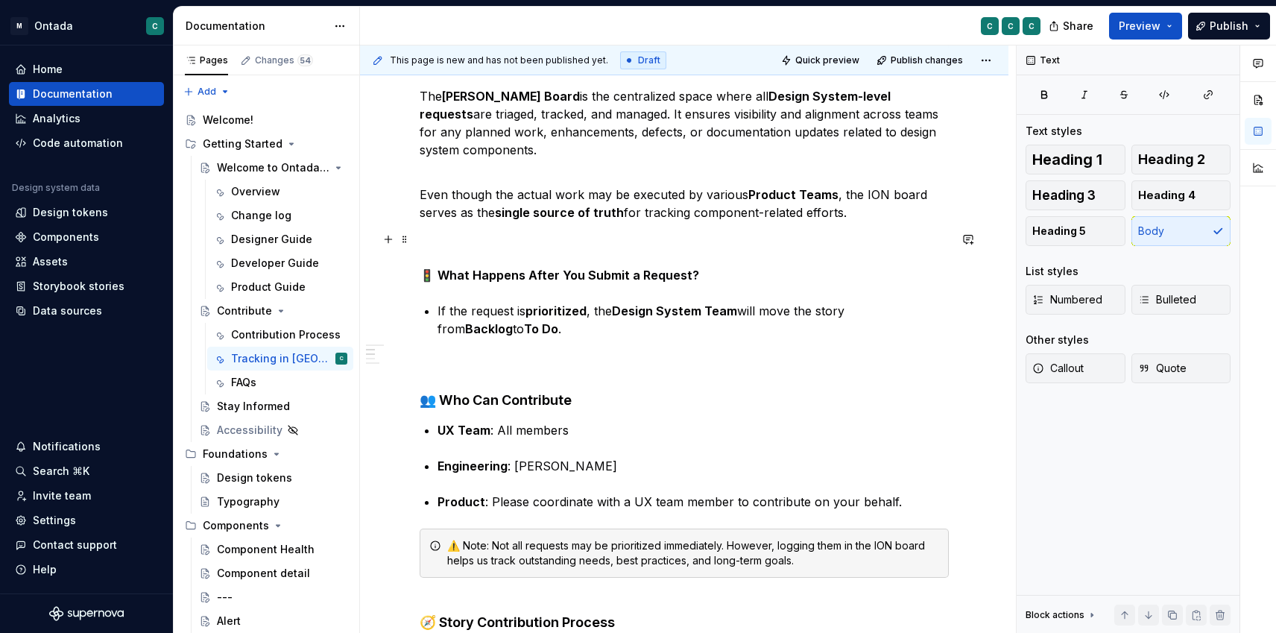
click at [466, 242] on p "🚦 What Happens After You Submit a Request?" at bounding box center [684, 257] width 529 height 54
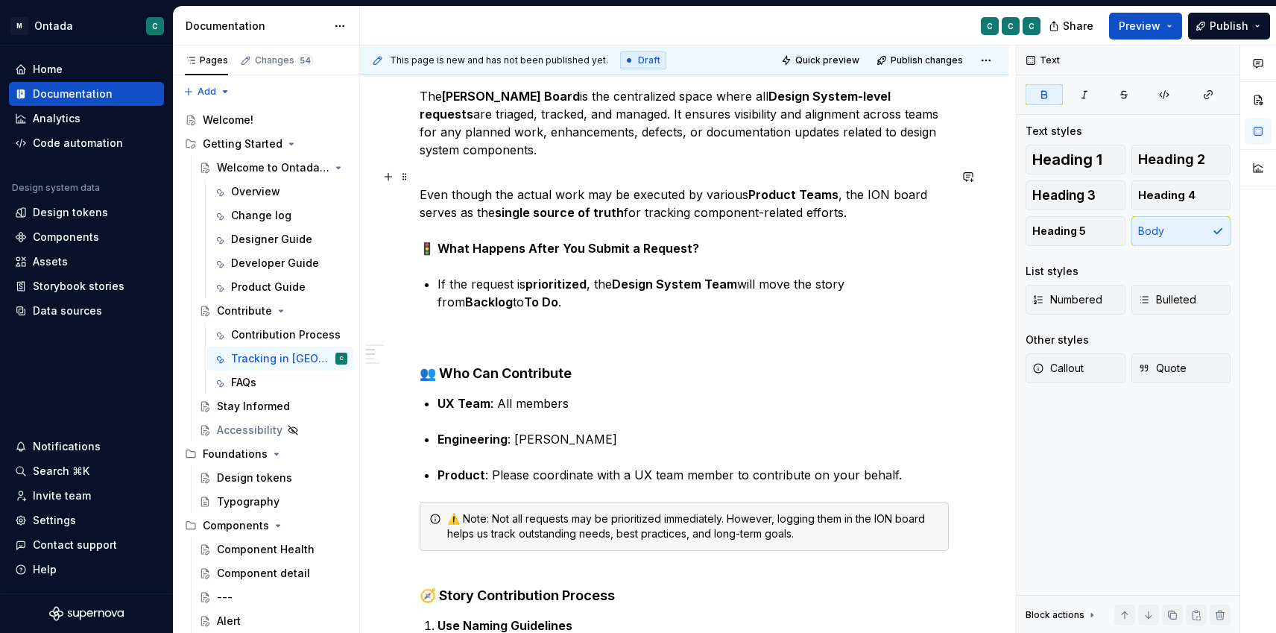
click at [476, 244] on strong "🚦 What Happens After You Submit a Request?" at bounding box center [560, 248] width 280 height 15
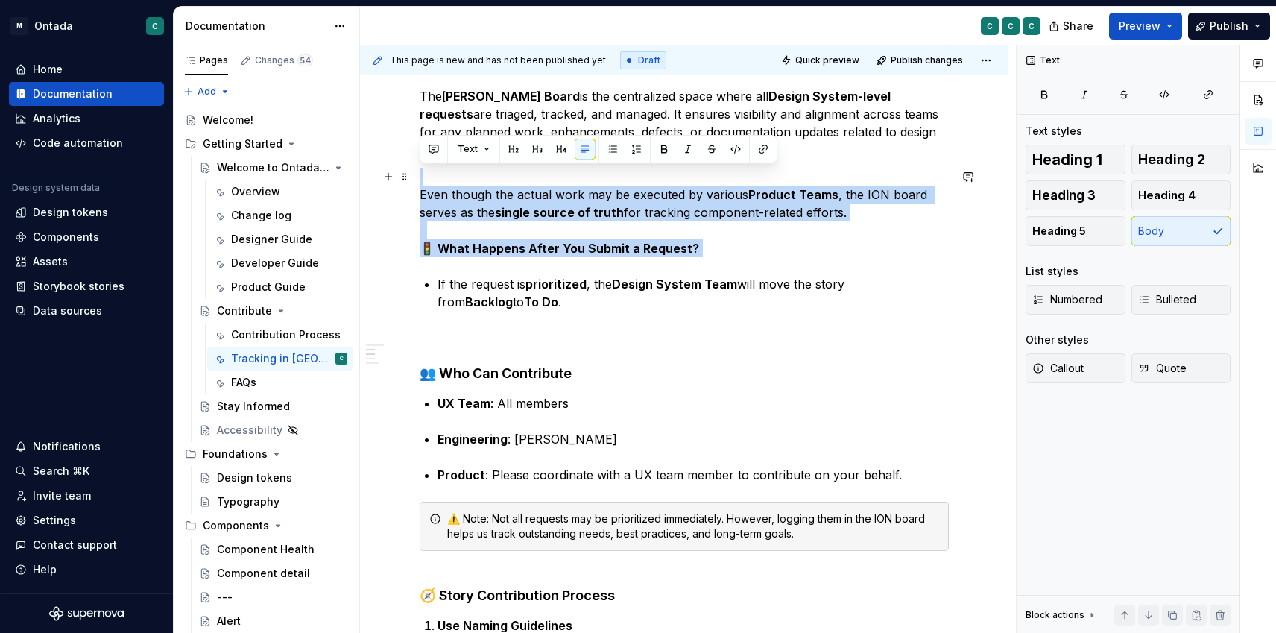
click at [476, 244] on strong "🚦 What Happens After You Submit a Request?" at bounding box center [560, 248] width 280 height 15
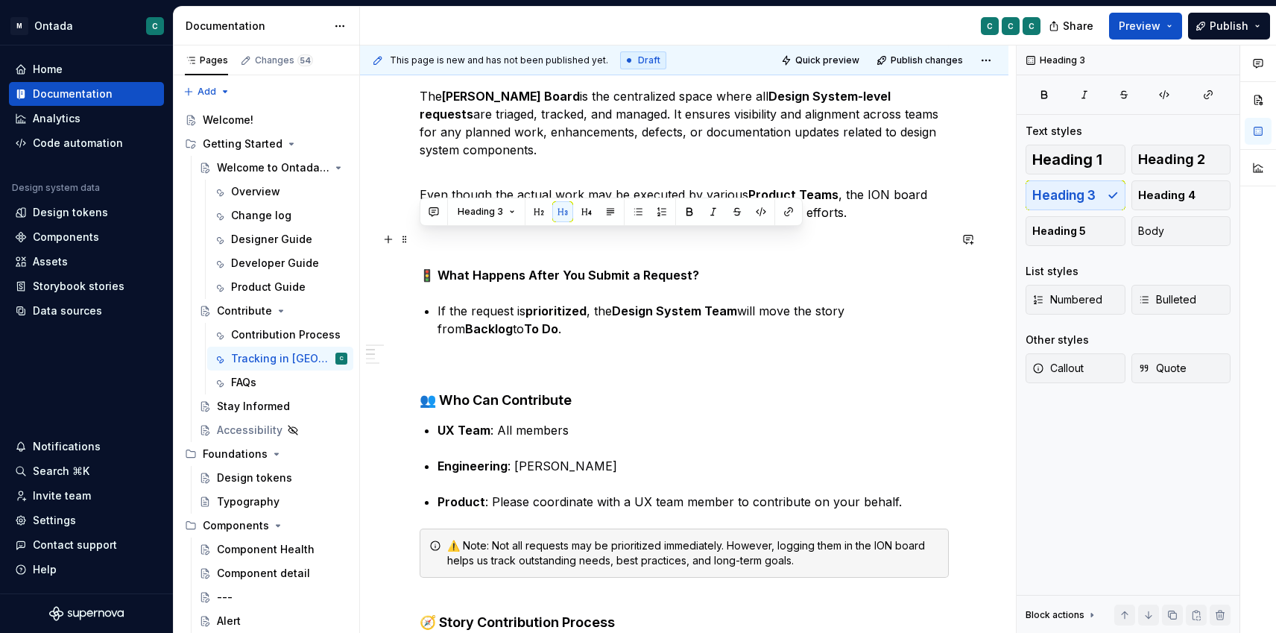
click at [528, 262] on p "🚦 What Happens After You Submit a Request?" at bounding box center [684, 257] width 529 height 54
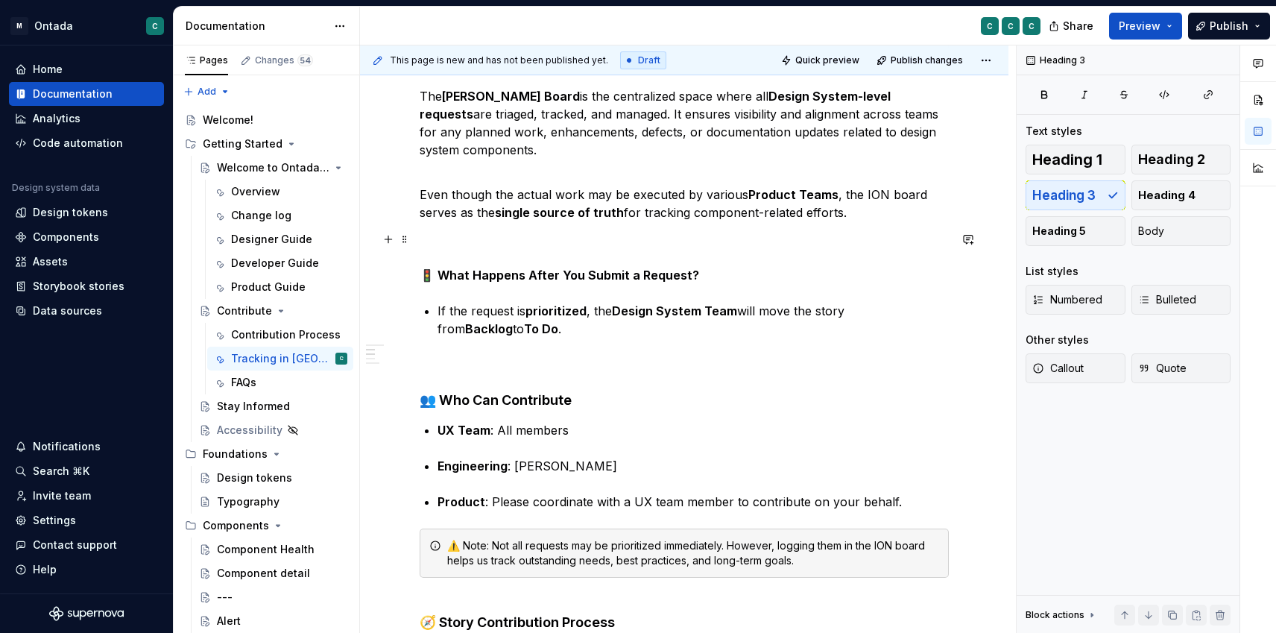
click at [531, 280] on strong "🚦 What Happens After You Submit a Request?" at bounding box center [560, 275] width 280 height 15
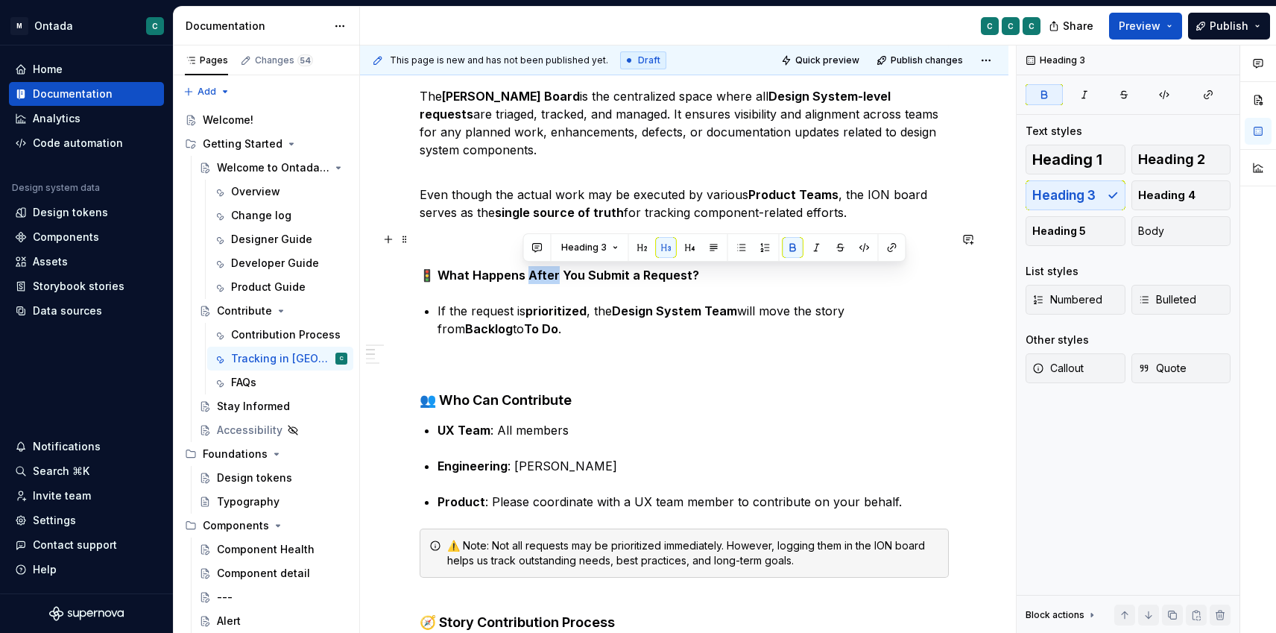
click at [531, 280] on strong "🚦 What Happens After You Submit a Request?" at bounding box center [560, 275] width 280 height 15
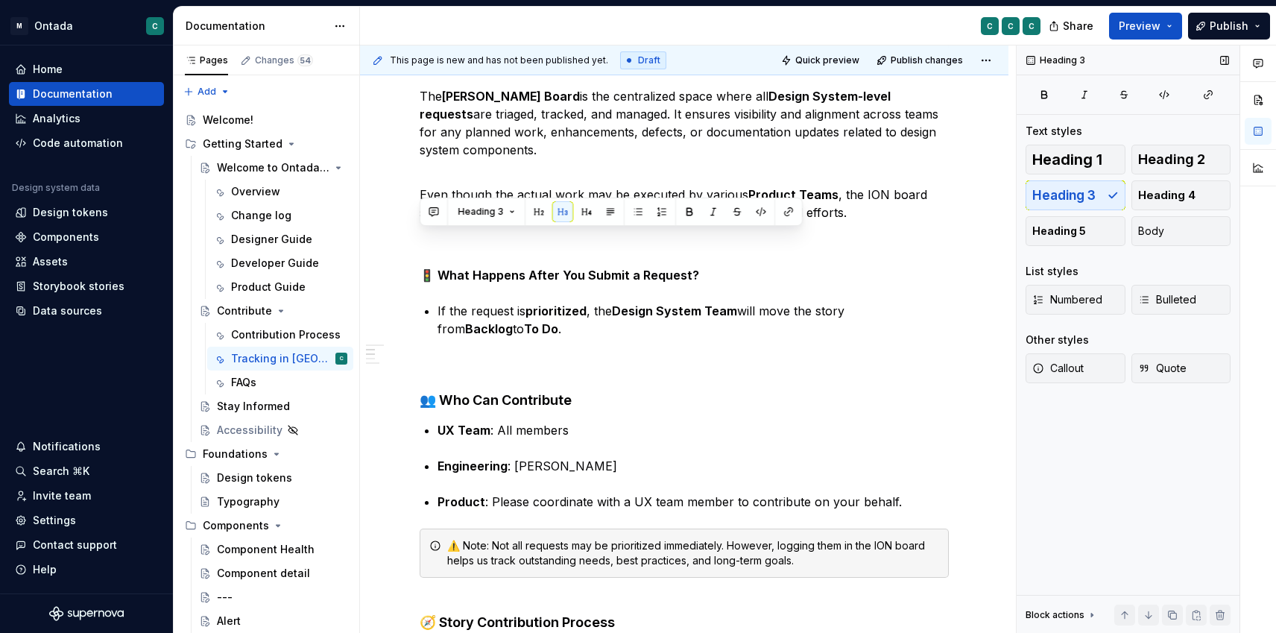
click at [1067, 202] on div "Heading 1 Heading 2 Heading 3 Heading 4 Heading 5 Body" at bounding box center [1128, 195] width 205 height 101
click at [1052, 191] on div "Heading 1 Heading 2 Heading 3 Heading 4 Heading 5 Body" at bounding box center [1128, 195] width 205 height 101
click at [1172, 185] on button "Heading 4" at bounding box center [1181, 195] width 100 height 30
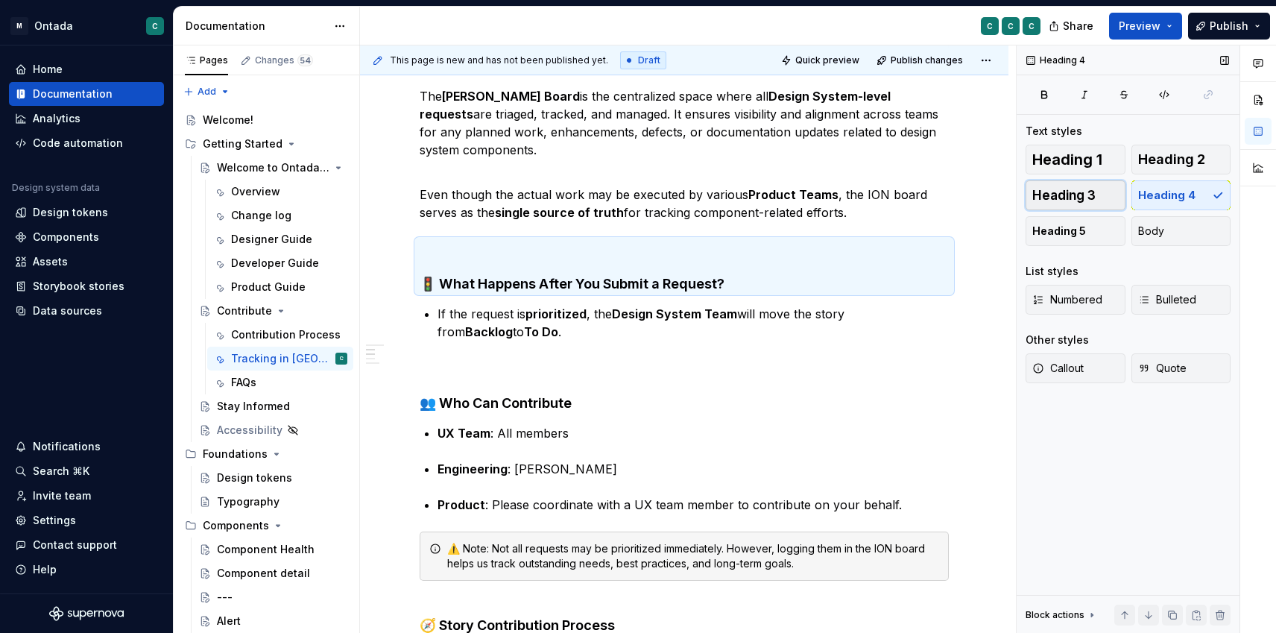
click at [1100, 195] on button "Heading 3" at bounding box center [1076, 195] width 100 height 30
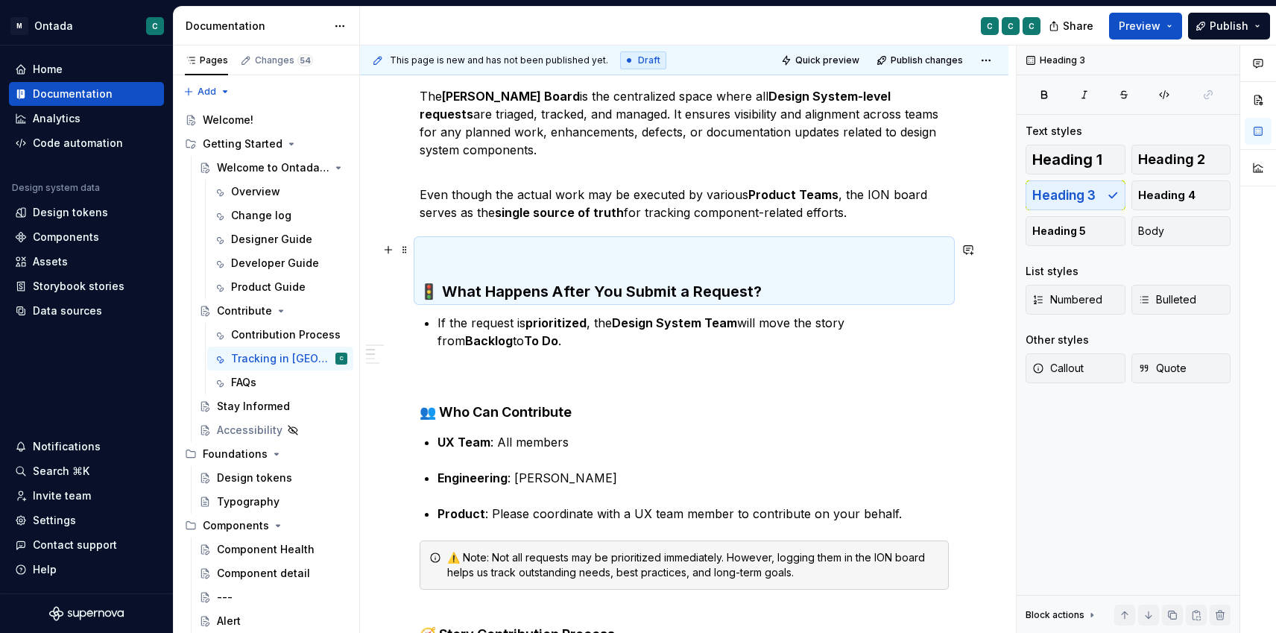
click at [497, 262] on h3 "🚦 What Happens After You Submit a Request?" at bounding box center [684, 270] width 529 height 63
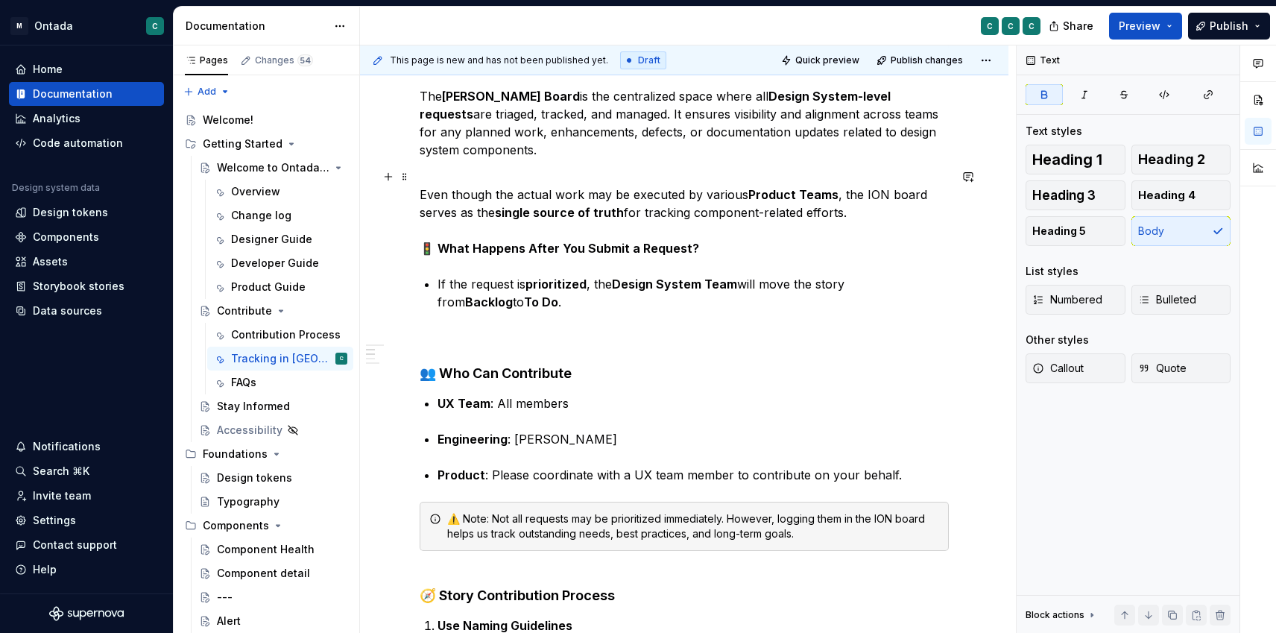
click at [498, 252] on strong "🚦 What Happens After You Submit a Request?" at bounding box center [560, 248] width 280 height 15
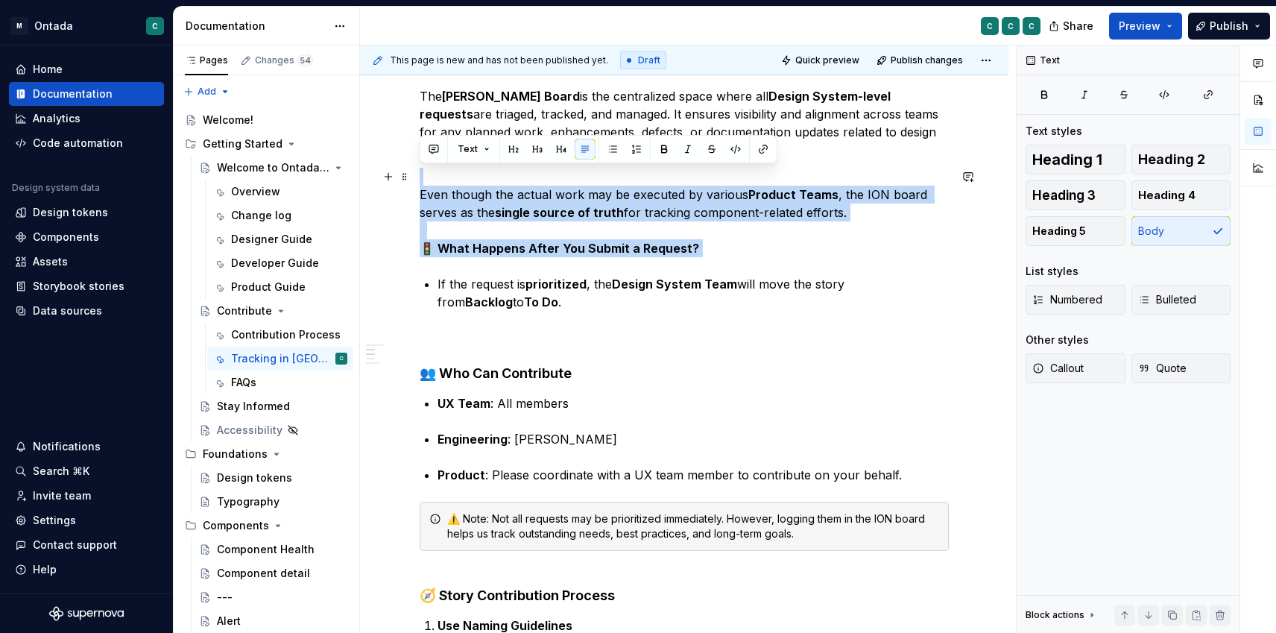
click at [498, 252] on strong "🚦 What Happens After You Submit a Request?" at bounding box center [560, 248] width 280 height 15
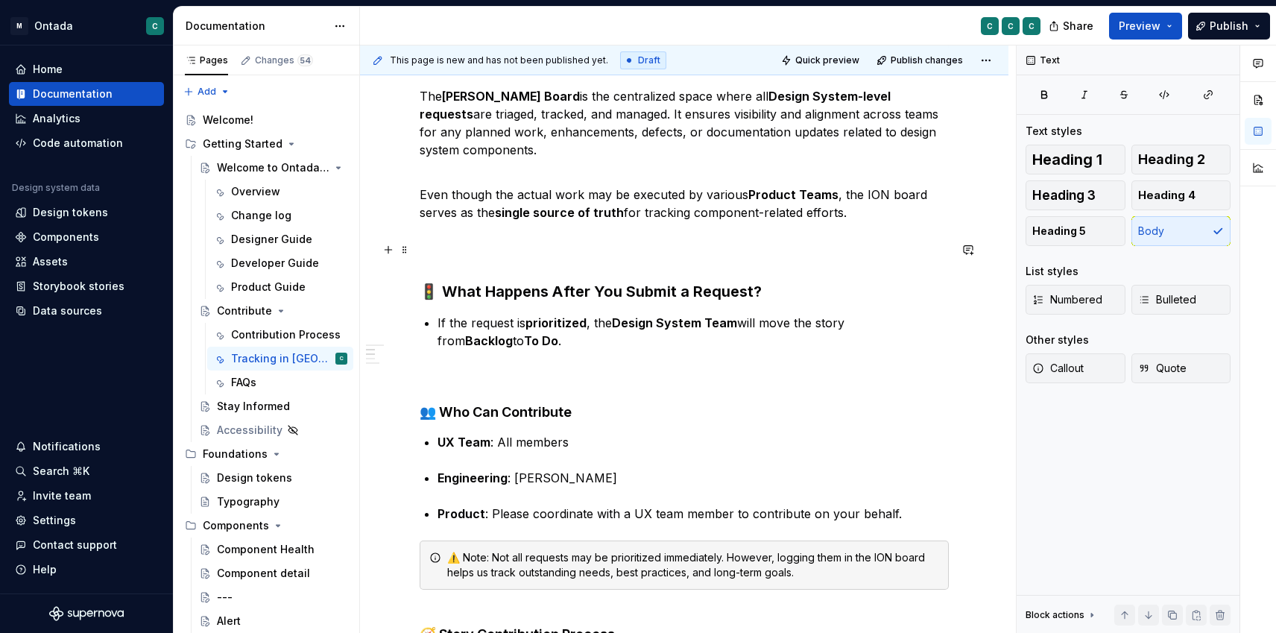
click at [489, 253] on h3 "🚦 What Happens After You Submit a Request?" at bounding box center [684, 270] width 529 height 63
click at [476, 290] on strong "🚦 What Happens After You Submit a Request?" at bounding box center [591, 292] width 342 height 18
click at [484, 406] on strong "👥 Who Can Contribute" at bounding box center [496, 412] width 152 height 16
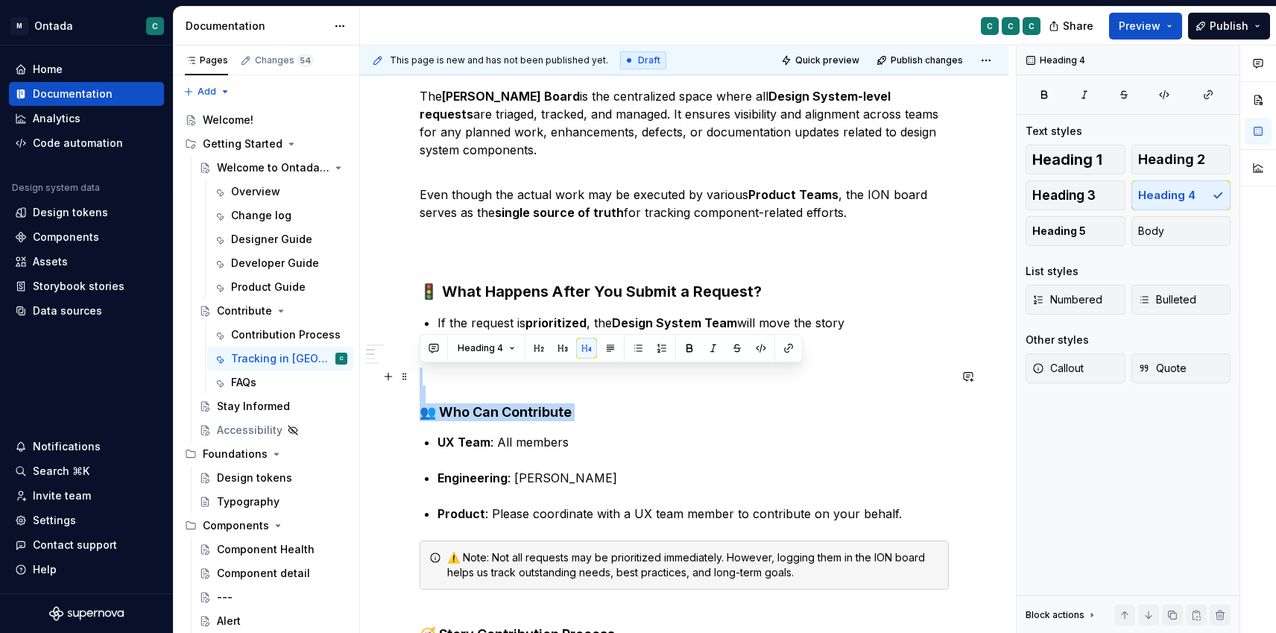
click at [484, 406] on strong "👥 Who Can Contribute" at bounding box center [496, 412] width 152 height 16
click at [1084, 195] on span "Heading 3" at bounding box center [1063, 195] width 63 height 15
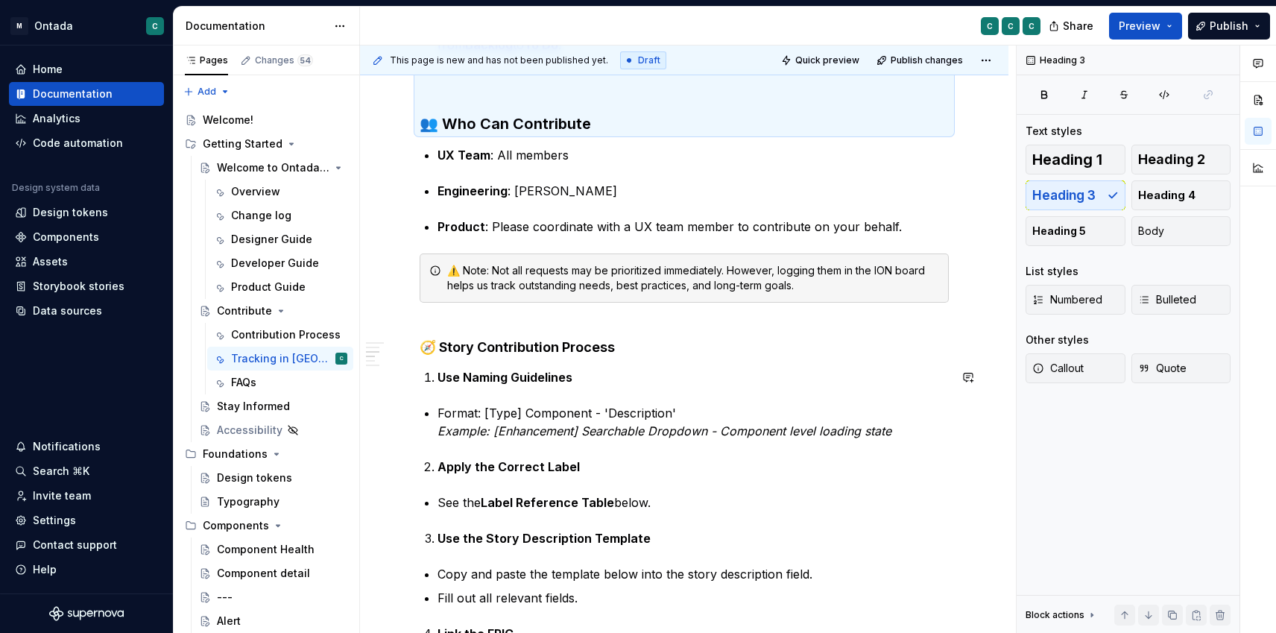
scroll to position [629, 0]
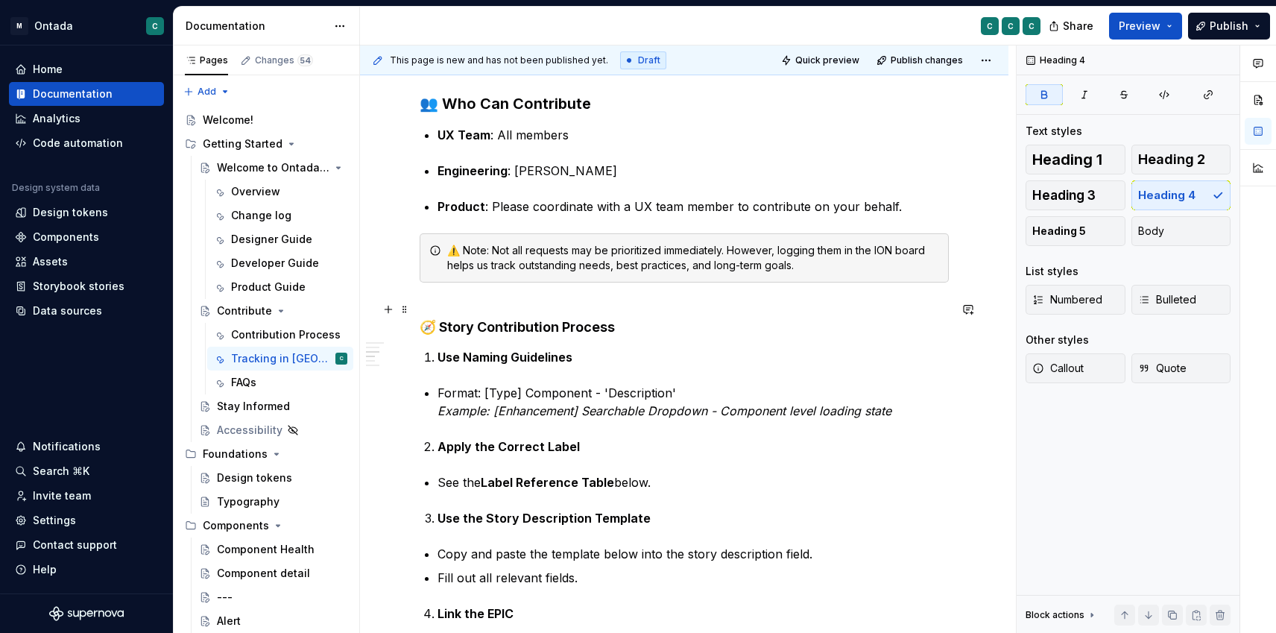
click at [536, 329] on strong "🧭 Story Contribution Process" at bounding box center [517, 327] width 195 height 16
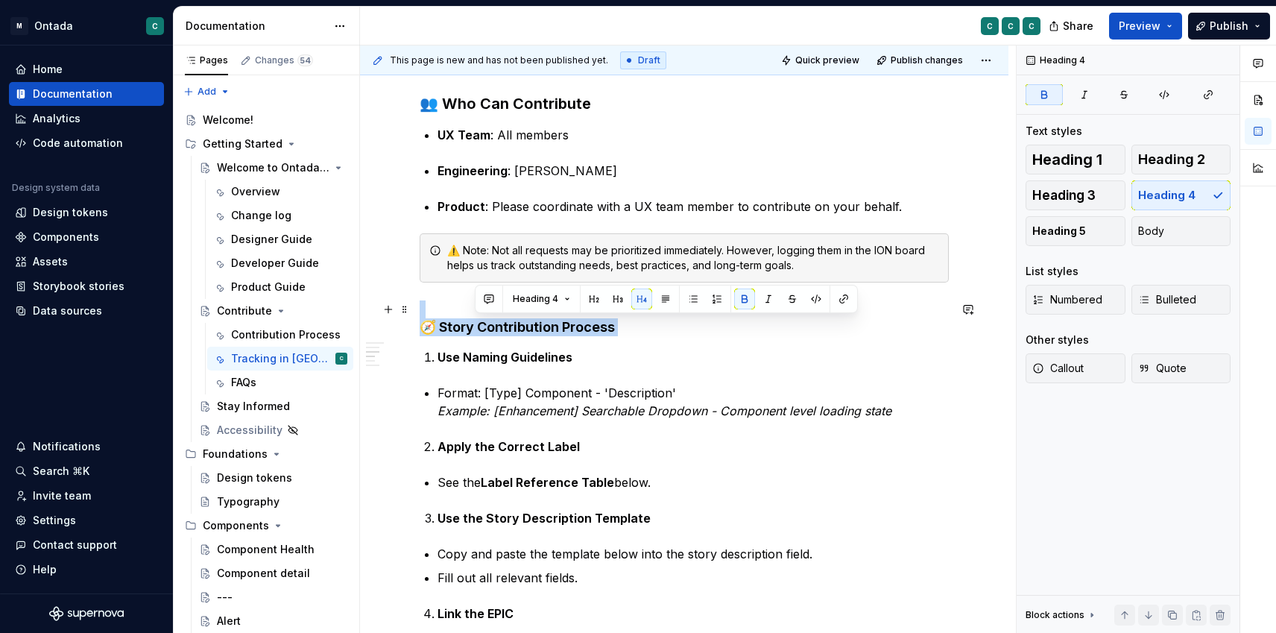
click at [536, 329] on strong "🧭 Story Contribution Process" at bounding box center [517, 327] width 195 height 16
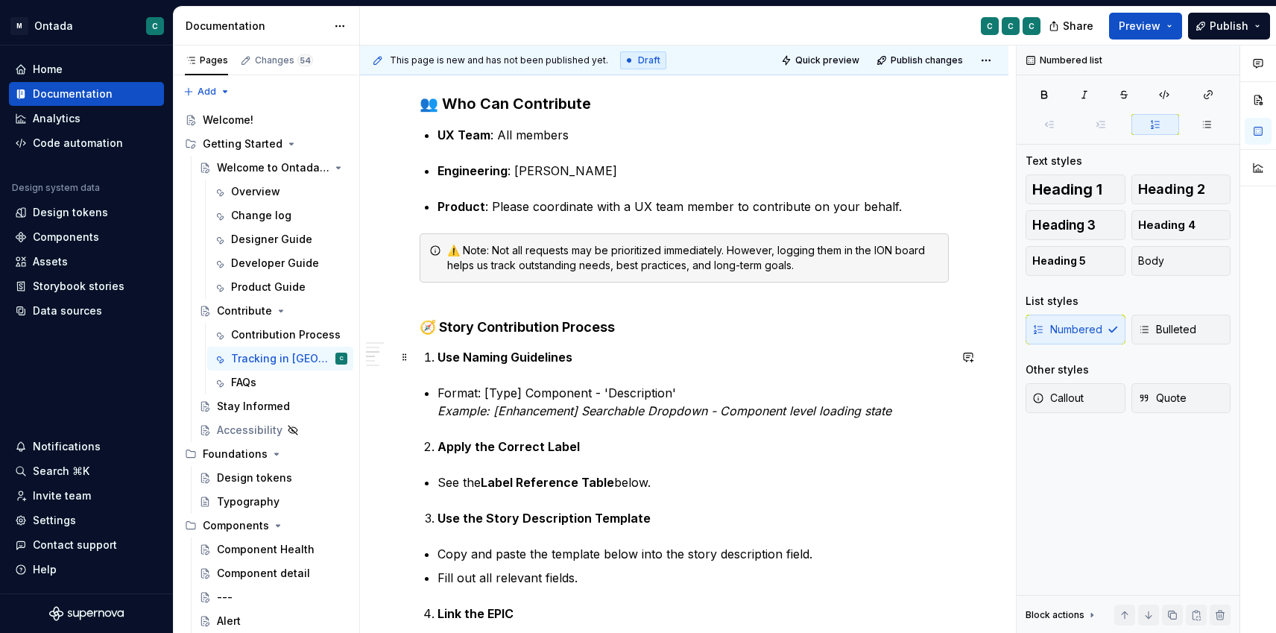
click at [651, 351] on p "Use Naming Guidelines" at bounding box center [693, 357] width 511 height 18
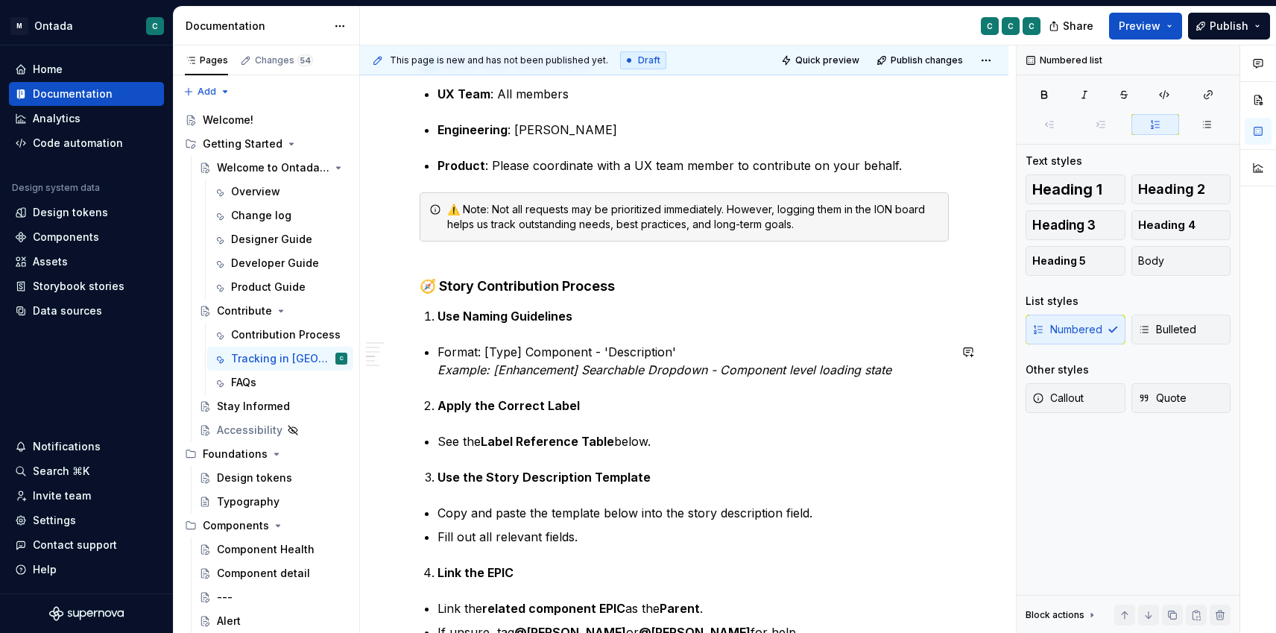
scroll to position [660, 0]
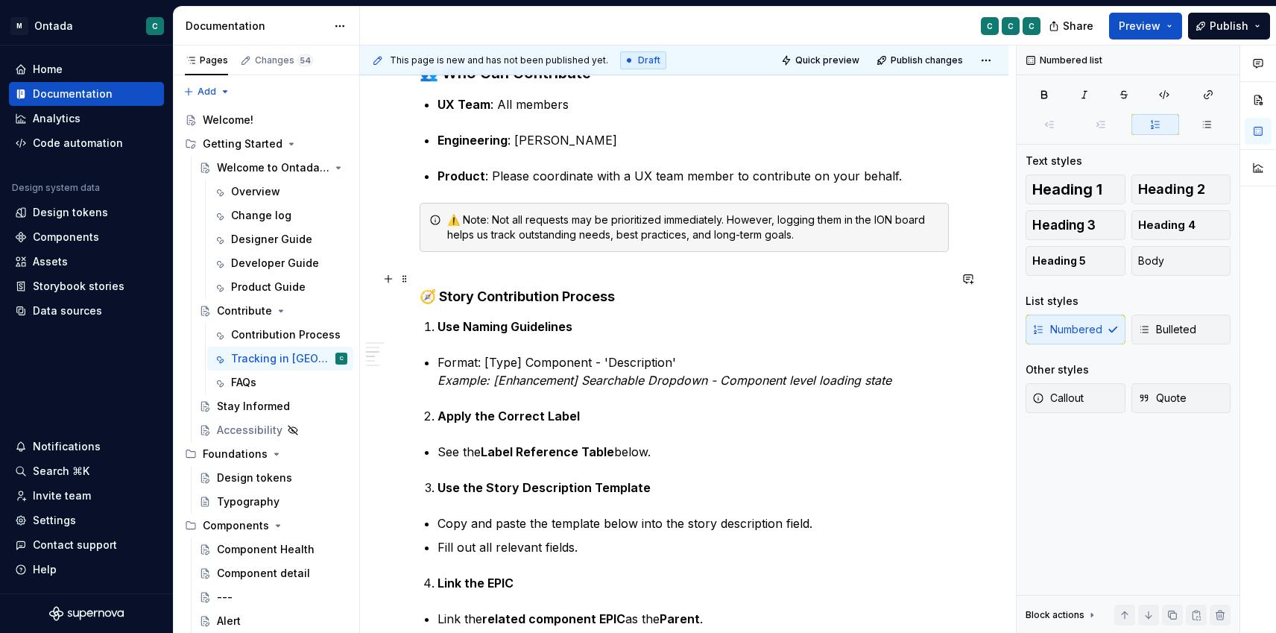
click at [490, 298] on strong "🧭 Story Contribution Process" at bounding box center [517, 296] width 195 height 16
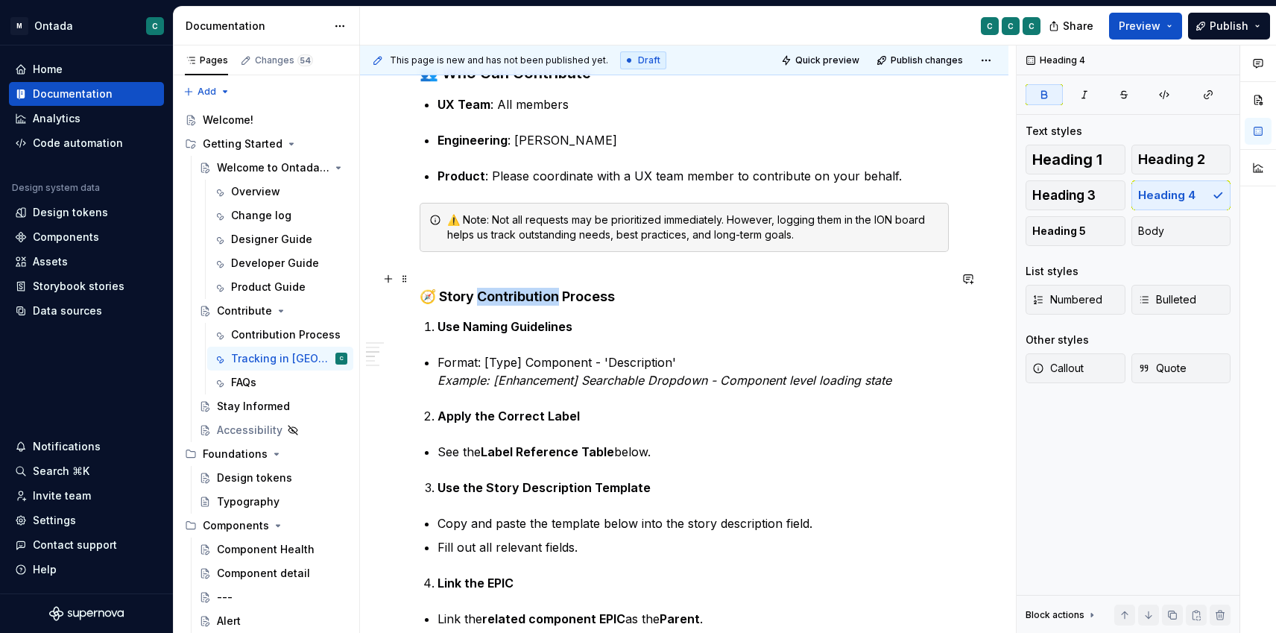
click at [490, 298] on strong "🧭 Story Contribution Process" at bounding box center [517, 296] width 195 height 16
click at [477, 291] on strong "🧭 Story Creation Process" at bounding box center [505, 296] width 170 height 16
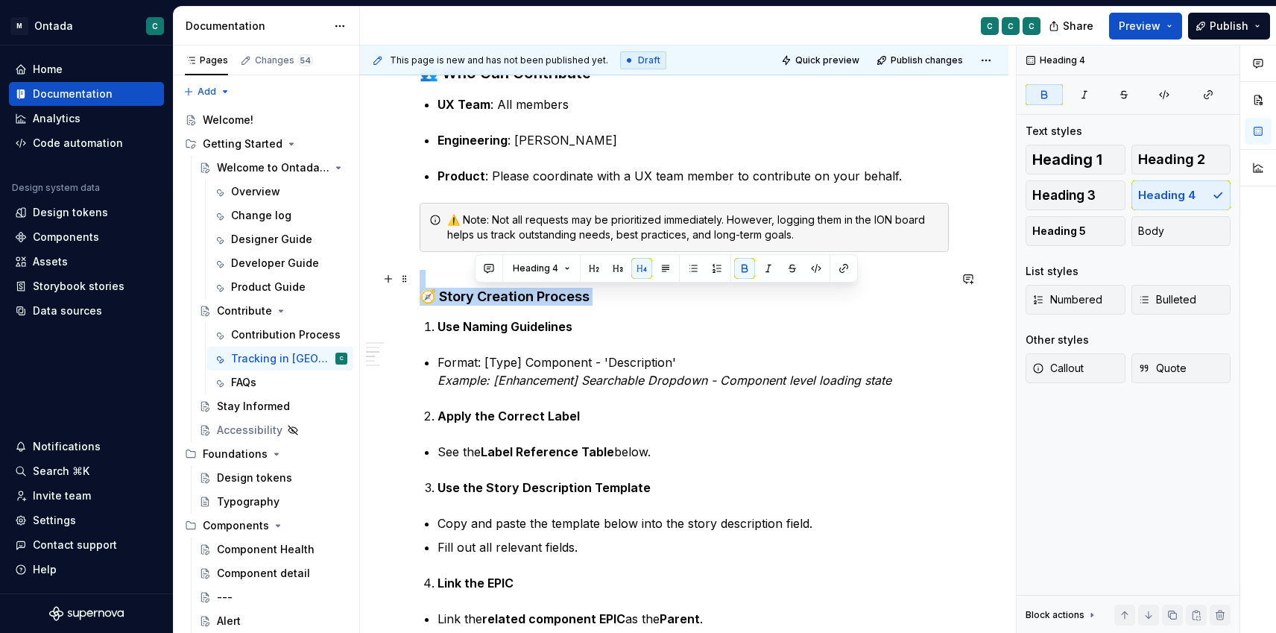
click at [477, 291] on strong "🧭 Story Creation Process" at bounding box center [505, 296] width 170 height 16
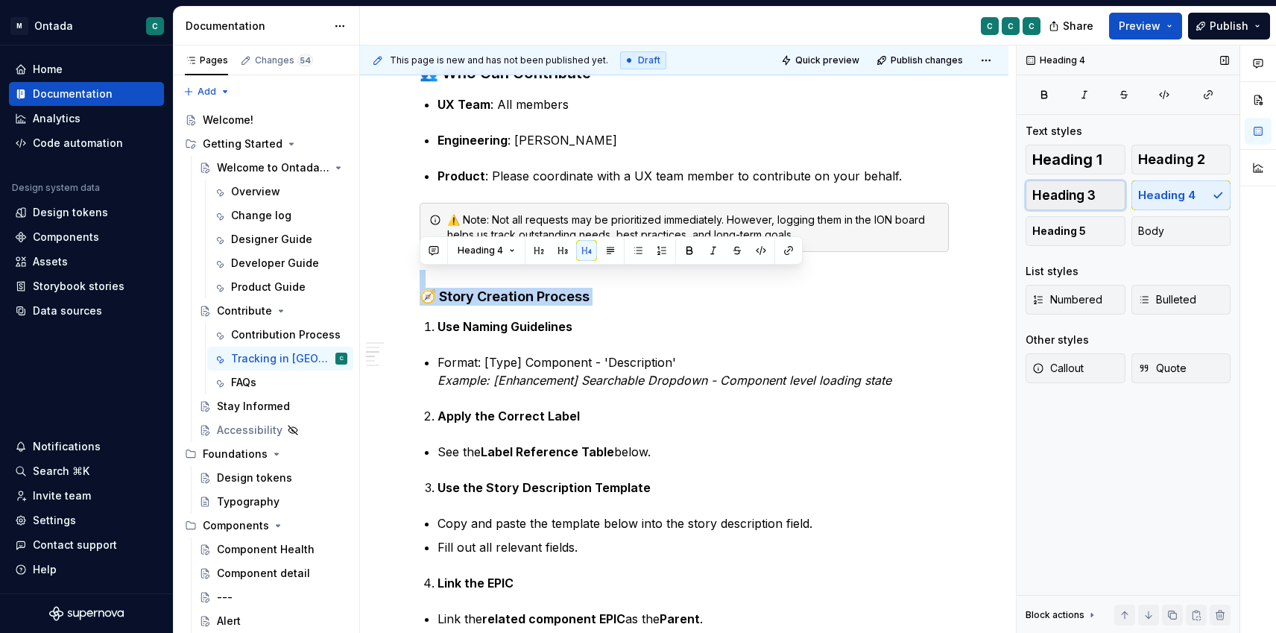
click at [1073, 200] on span "Heading 3" at bounding box center [1063, 195] width 63 height 15
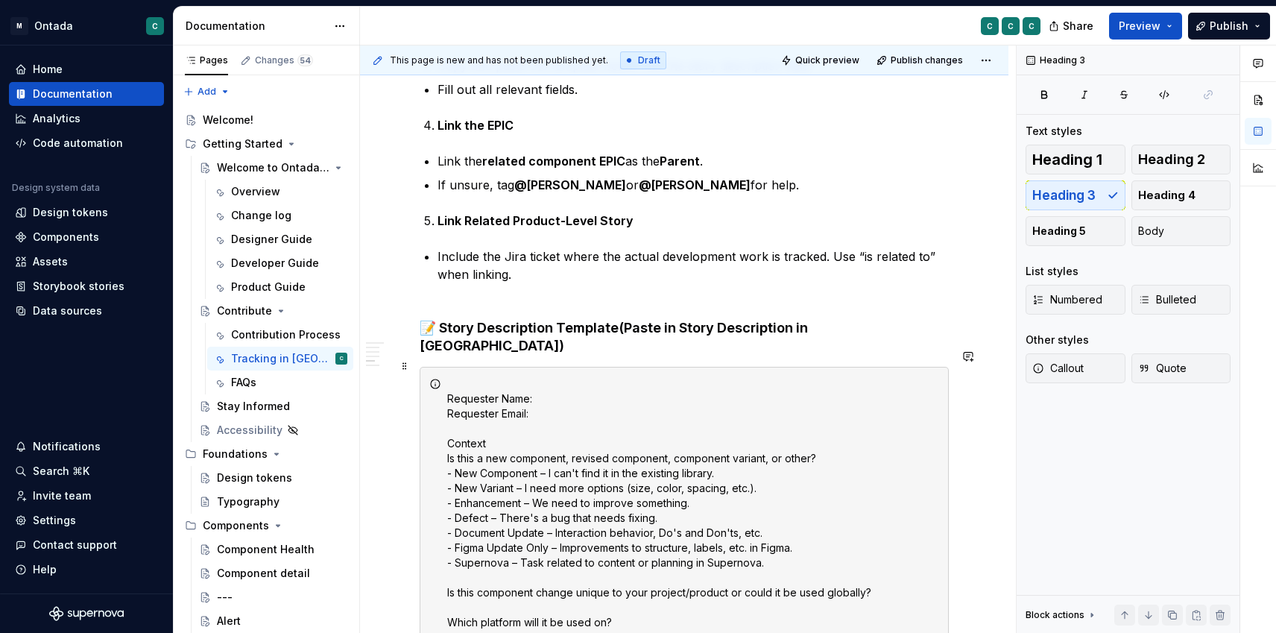
scroll to position [1140, 0]
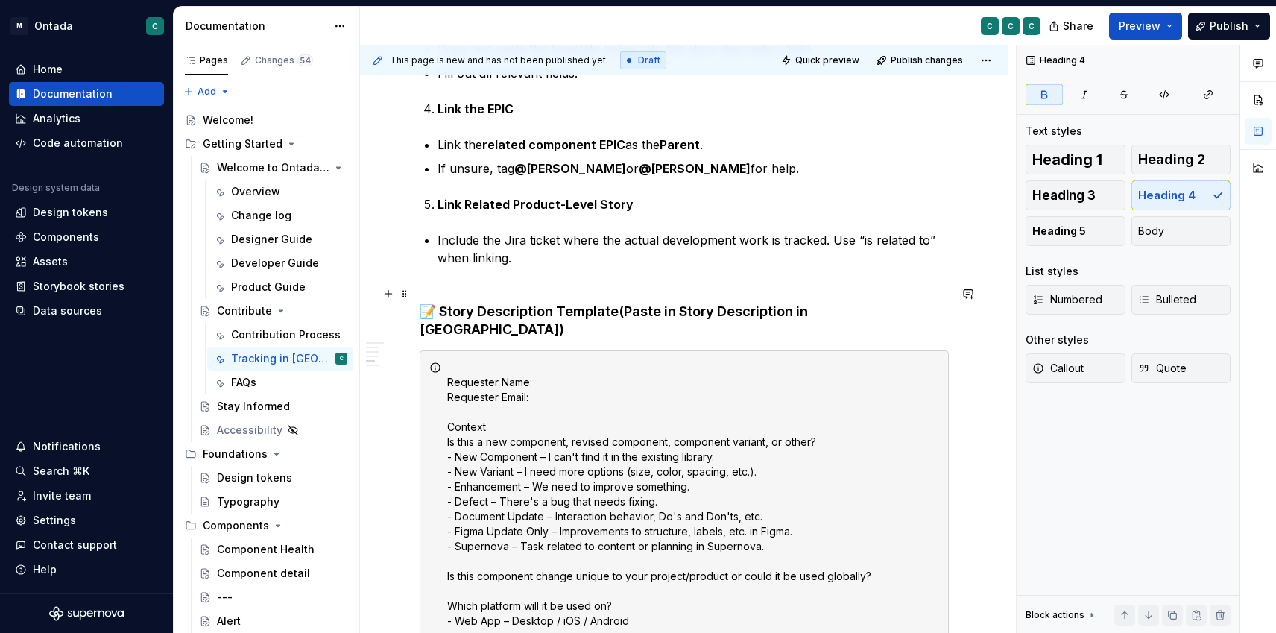
click at [602, 314] on strong "📝 Story Description Template" at bounding box center [519, 311] width 199 height 16
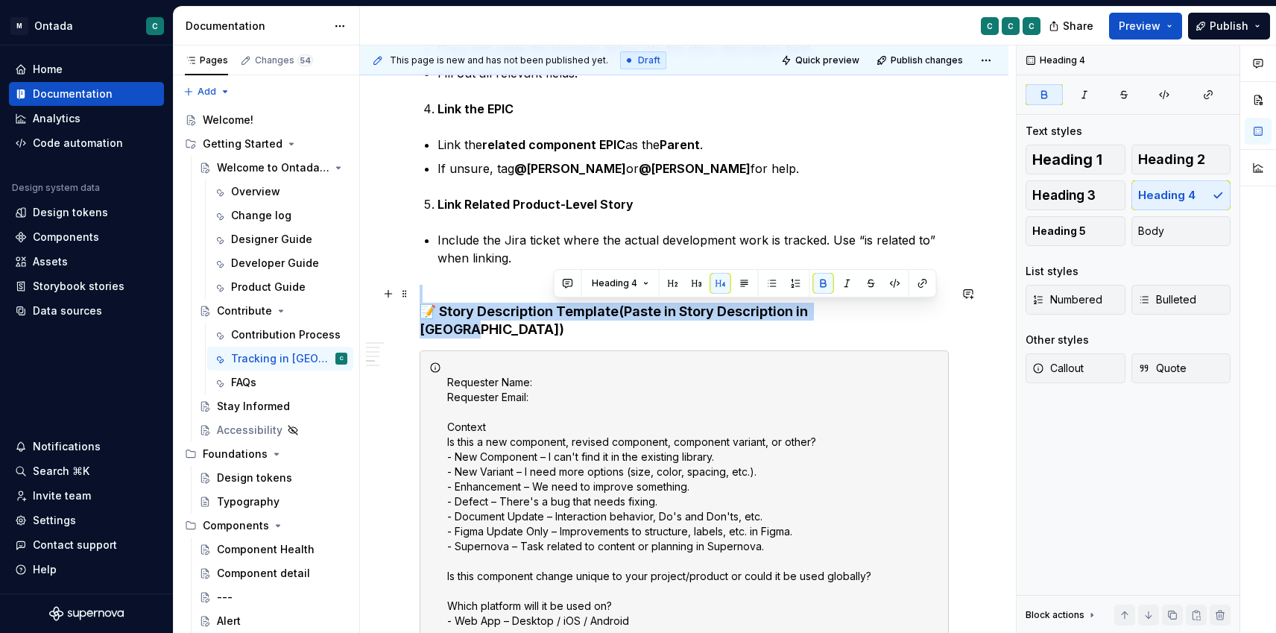
click at [602, 314] on strong "📝 Story Description Template" at bounding box center [519, 311] width 199 height 16
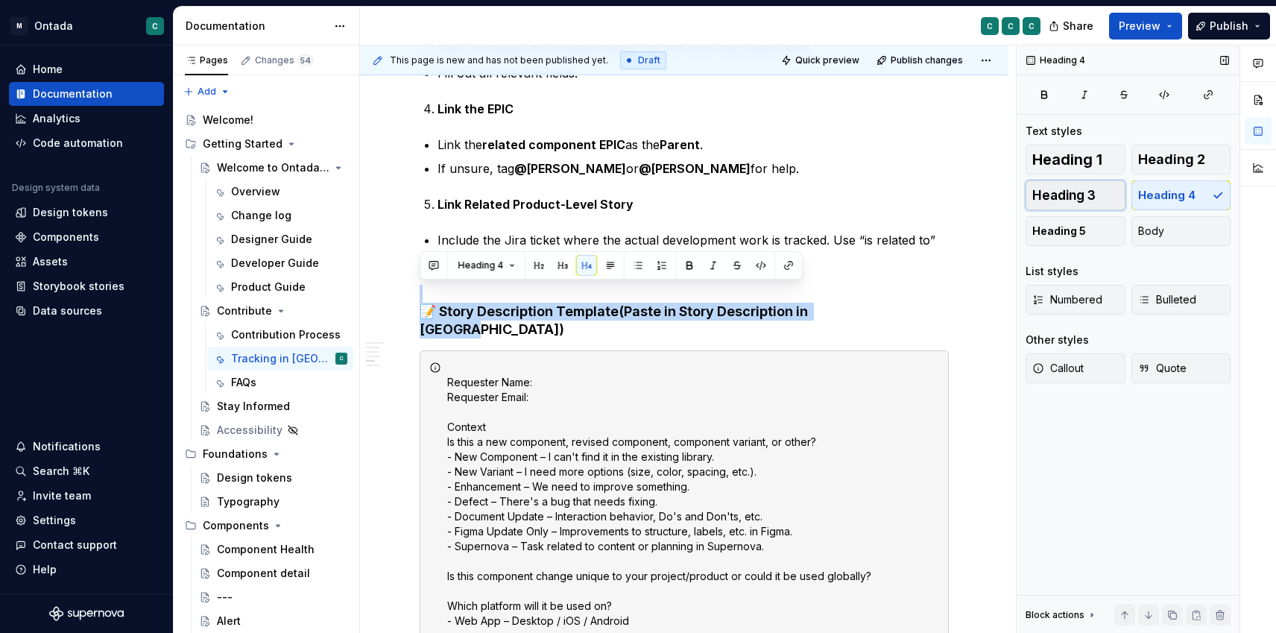
click at [1073, 204] on button "Heading 3" at bounding box center [1076, 195] width 100 height 30
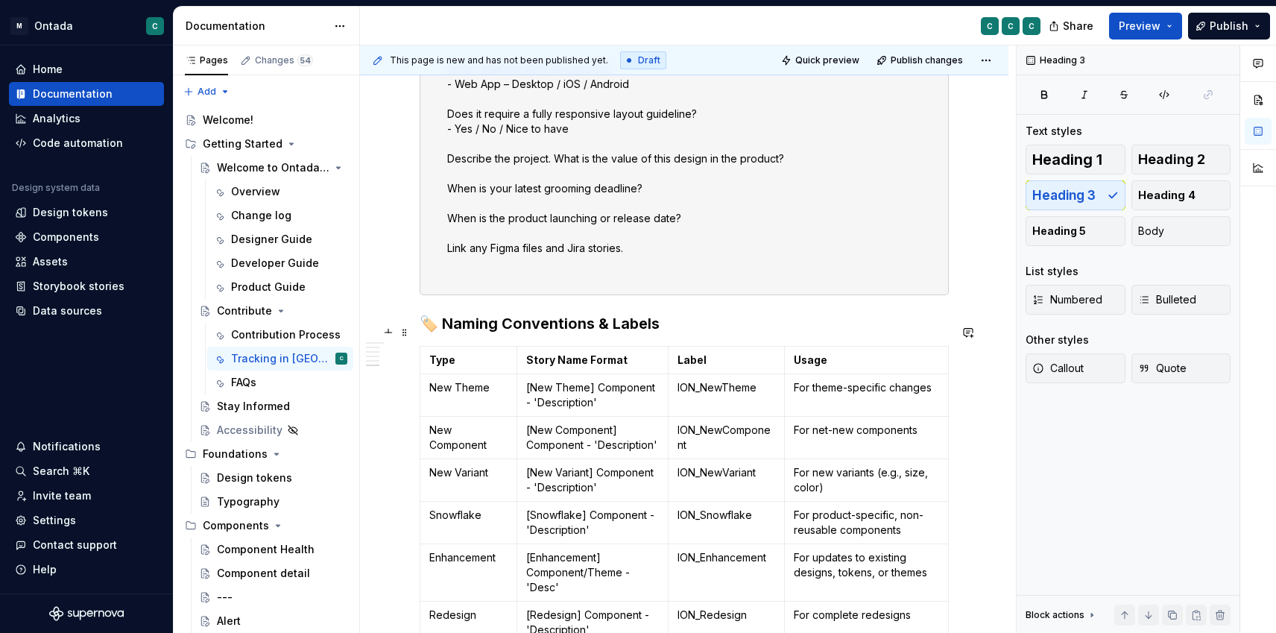
scroll to position [1737, 0]
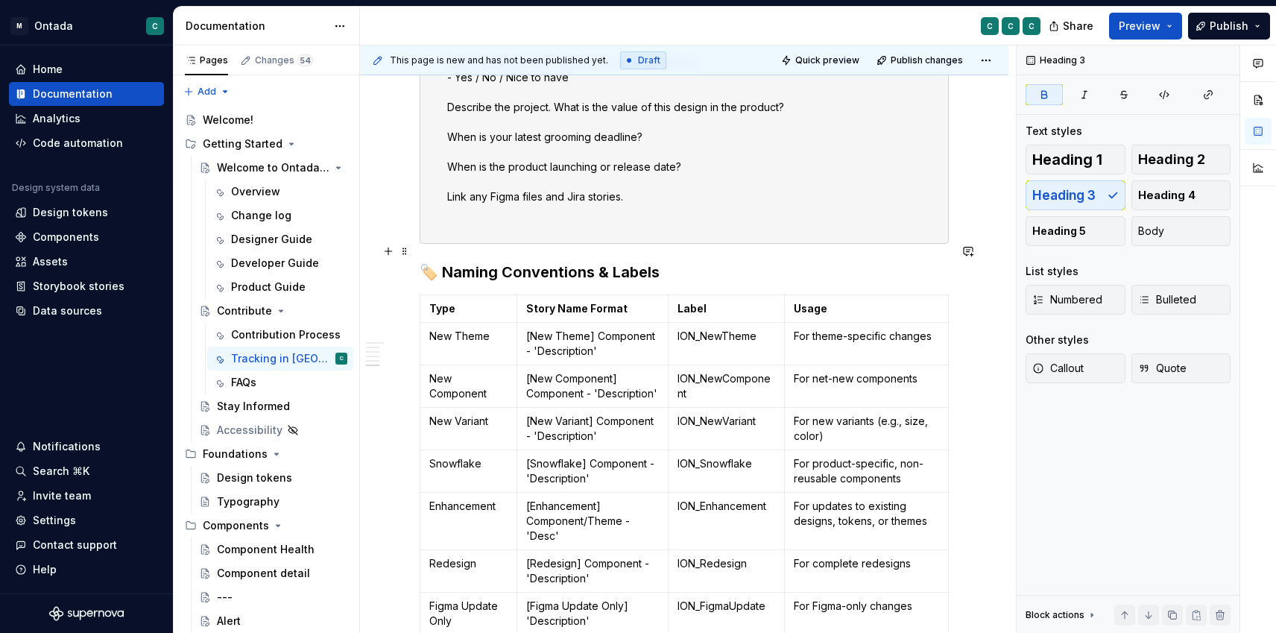
click at [539, 263] on strong "🏷️ Naming Conventions & Labels" at bounding box center [540, 272] width 240 height 18
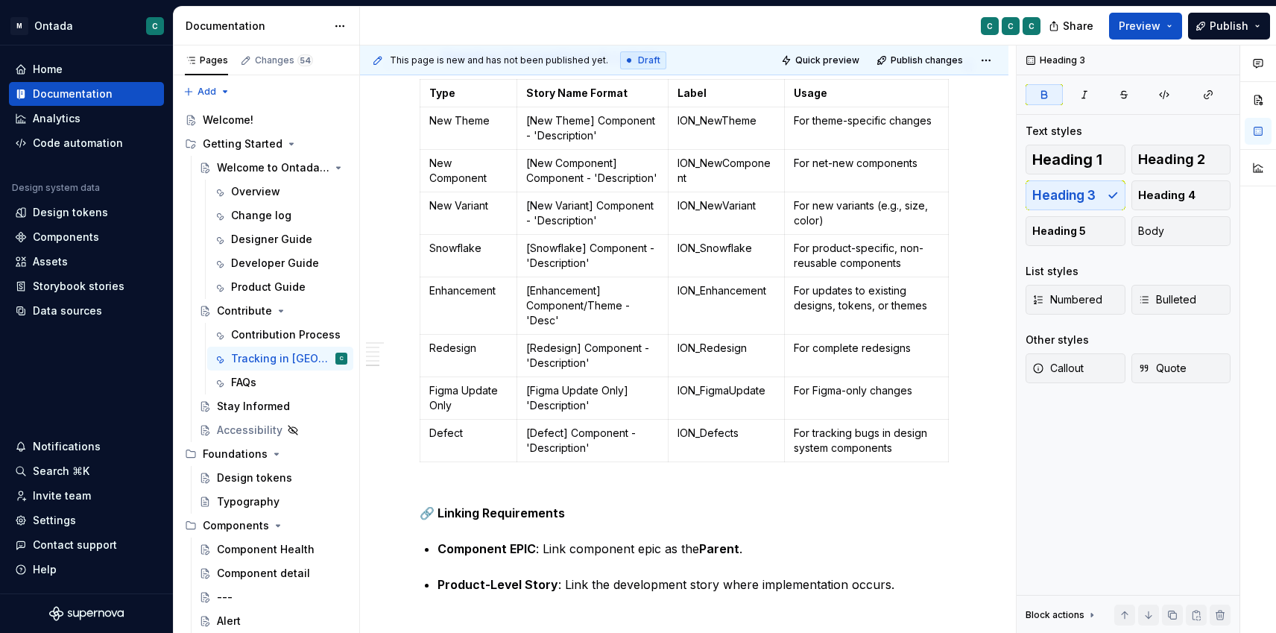
scroll to position [2161, 0]
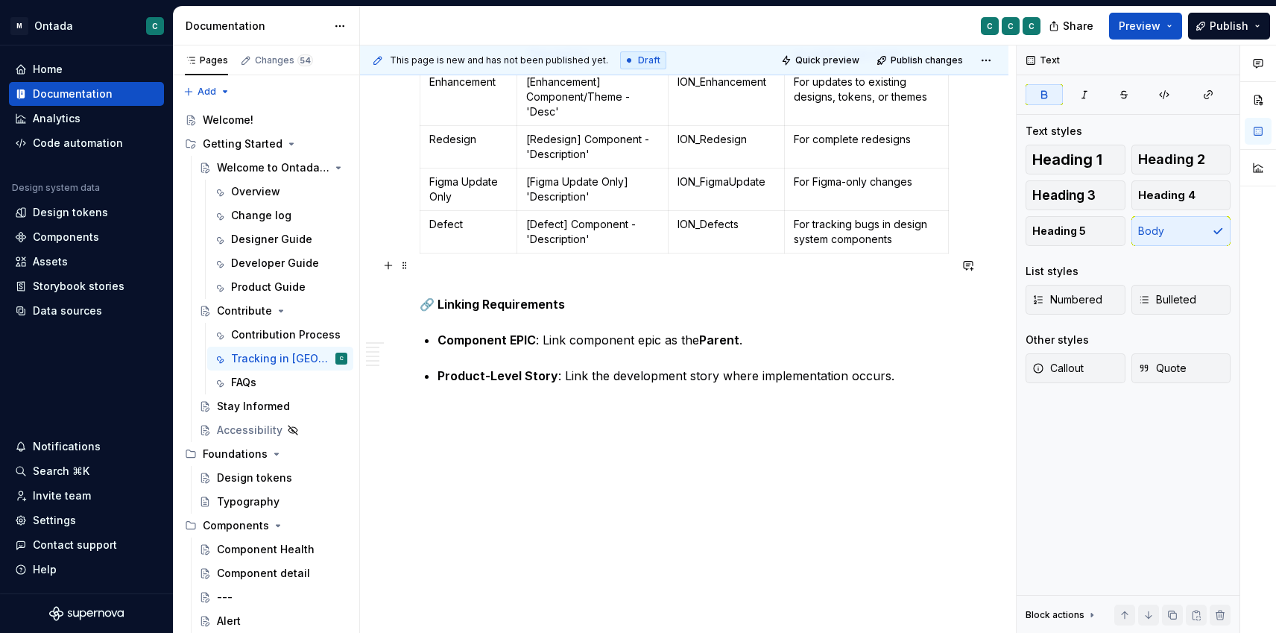
click at [509, 297] on strong "🔗 Linking Requirements" at bounding box center [492, 304] width 145 height 15
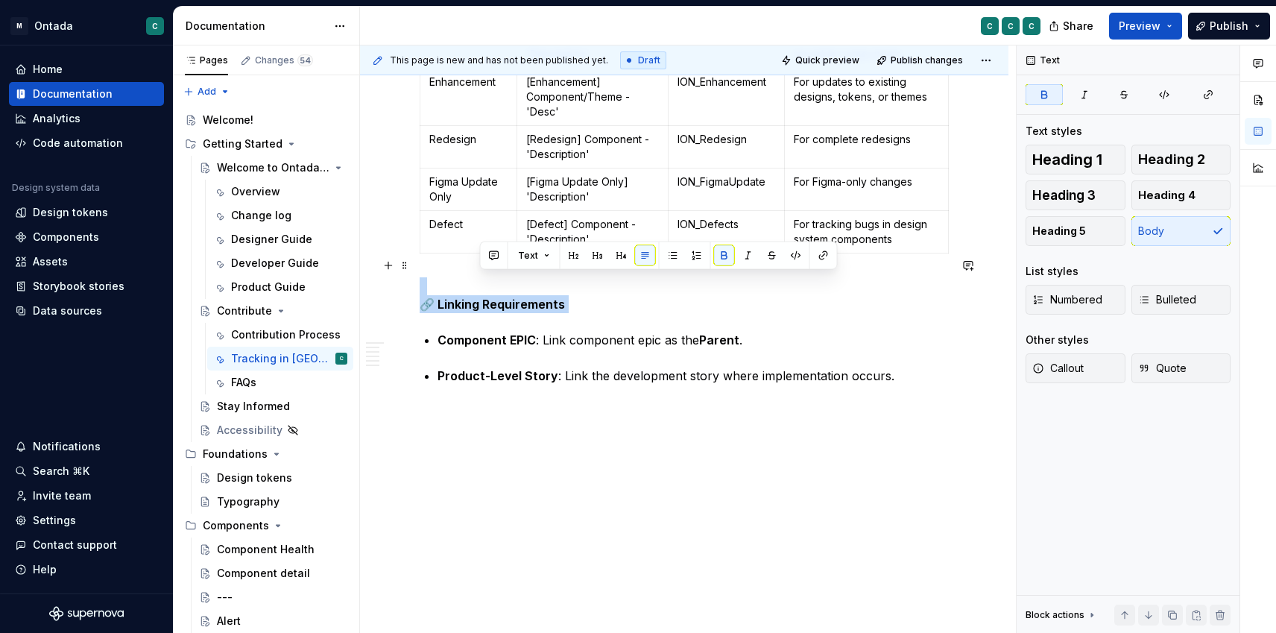
click at [509, 297] on strong "🔗 Linking Requirements" at bounding box center [492, 304] width 145 height 15
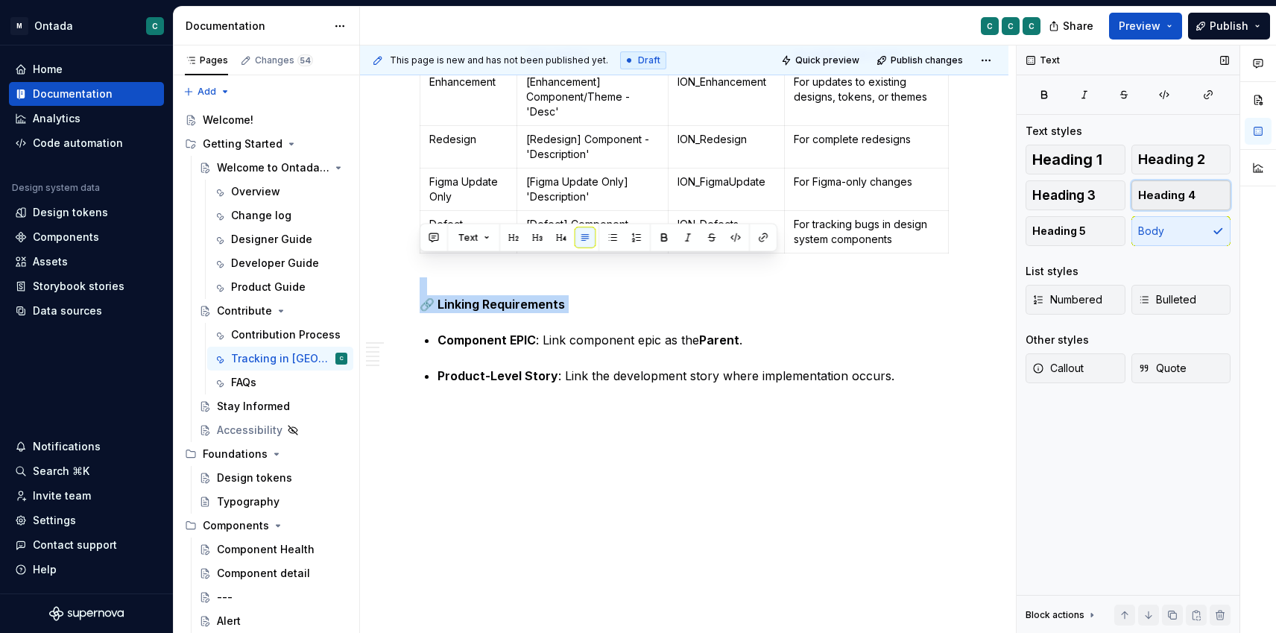
click at [1157, 195] on span "Heading 4" at bounding box center [1166, 195] width 57 height 15
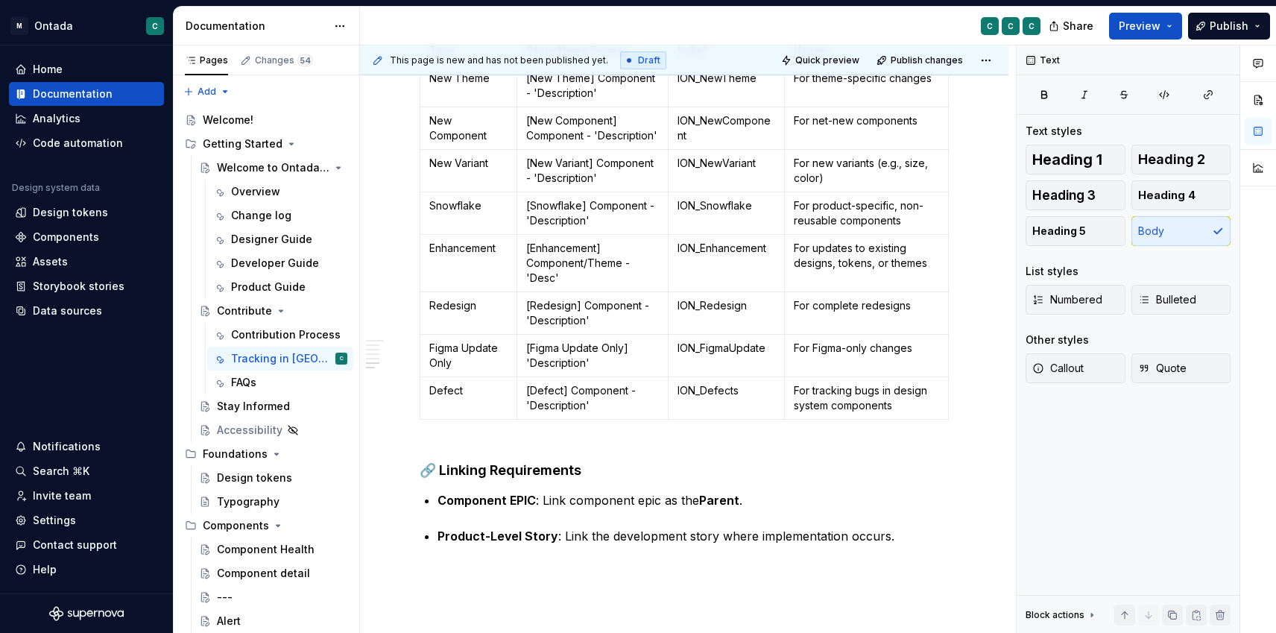
scroll to position [2093, 0]
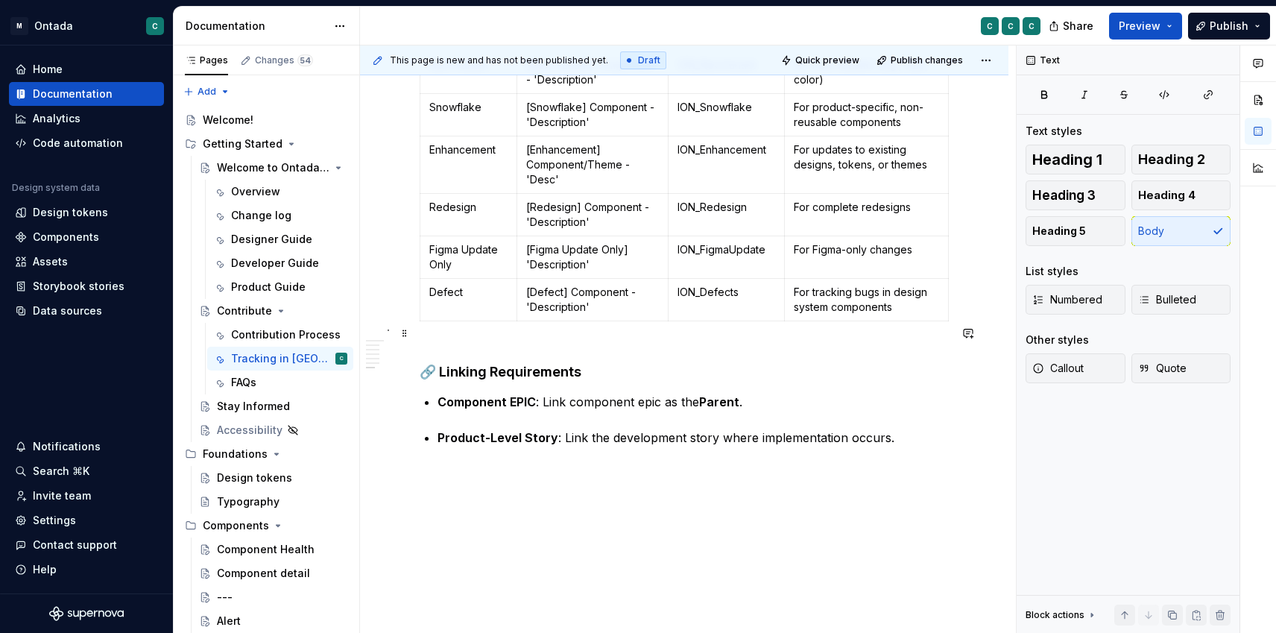
click at [525, 364] on strong "🔗 Linking Requirements" at bounding box center [501, 372] width 162 height 16
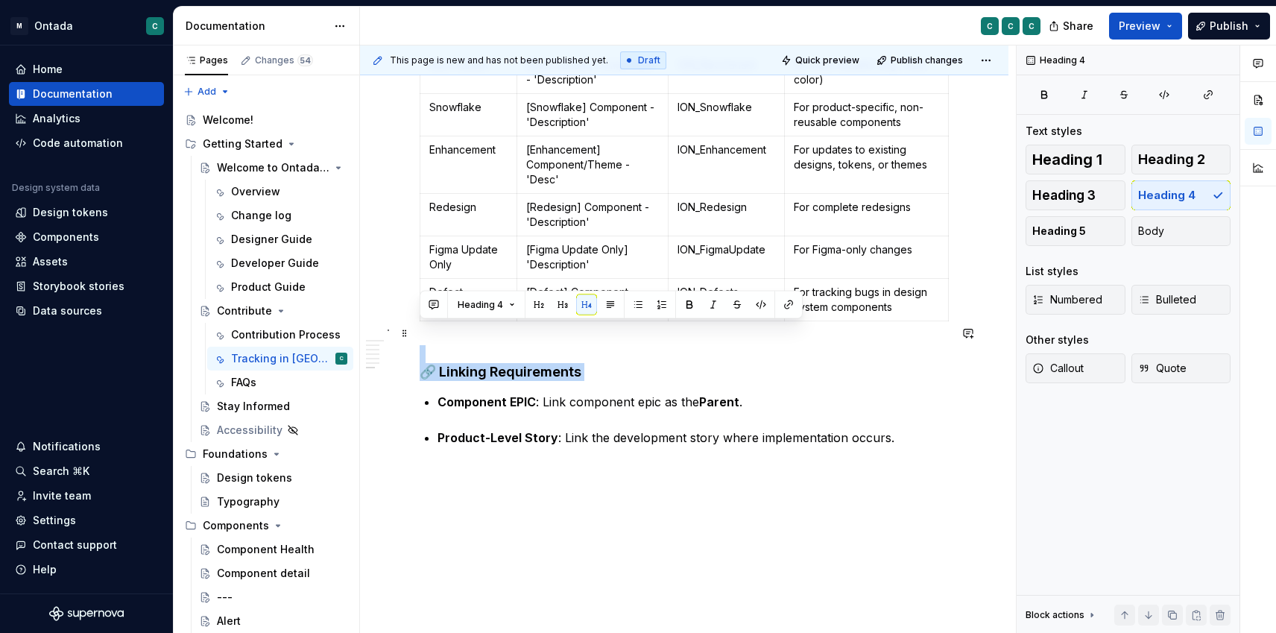
click at [525, 364] on strong "🔗 Linking Requirements" at bounding box center [501, 372] width 162 height 16
click at [1046, 200] on span "Heading 3" at bounding box center [1063, 195] width 63 height 15
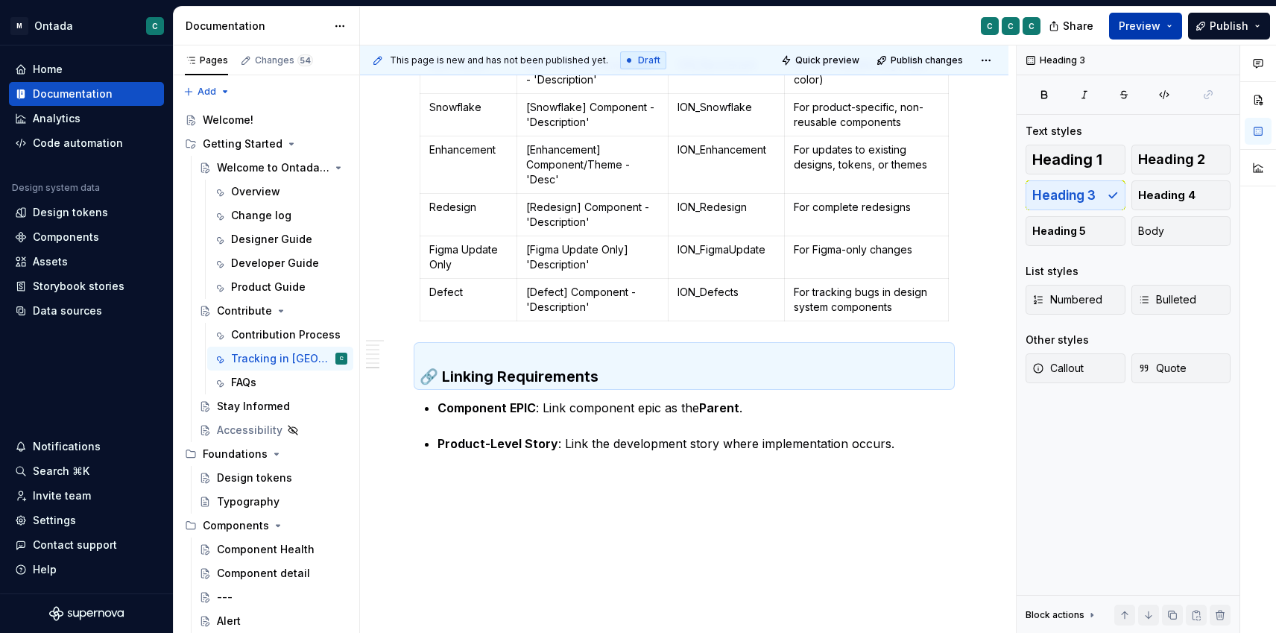
click at [1131, 32] on span "Preview" at bounding box center [1140, 26] width 42 height 15
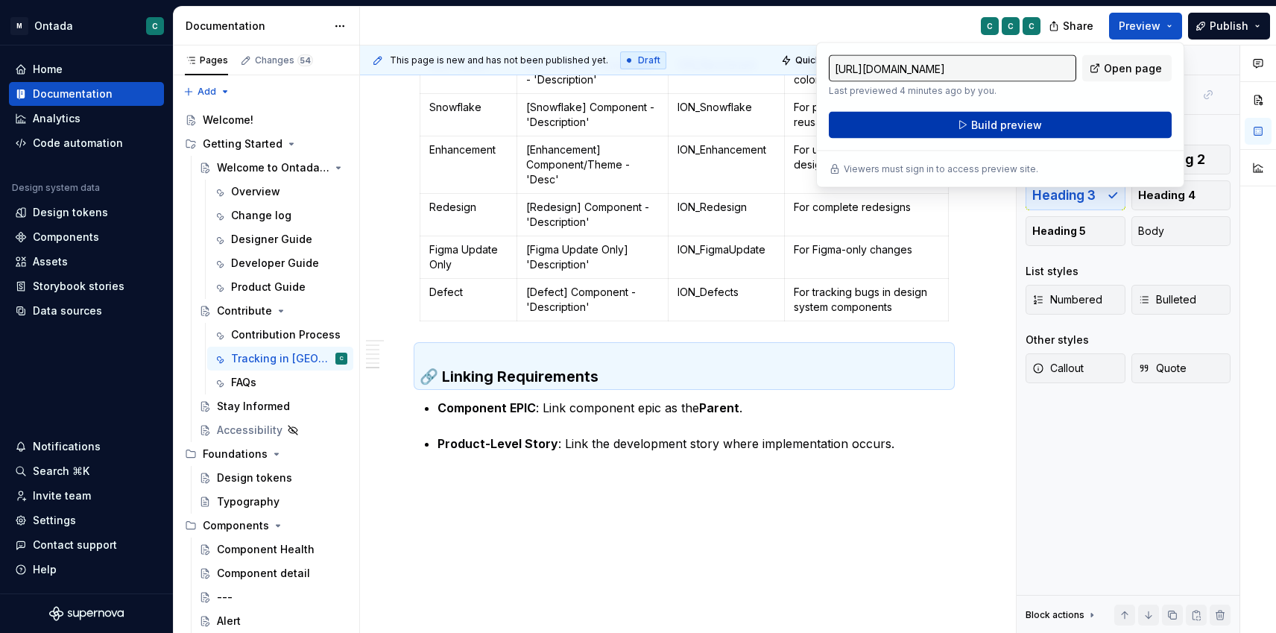
click at [1017, 130] on span "Build preview" at bounding box center [1006, 125] width 71 height 15
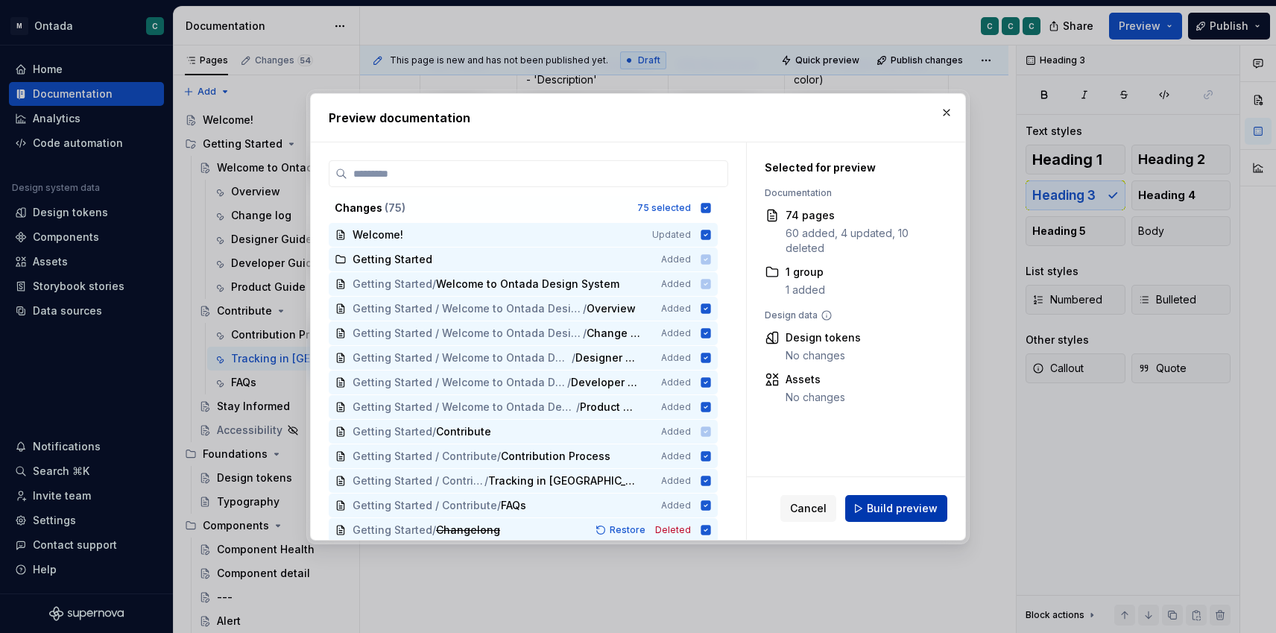
click at [910, 510] on span "Build preview" at bounding box center [902, 508] width 71 height 15
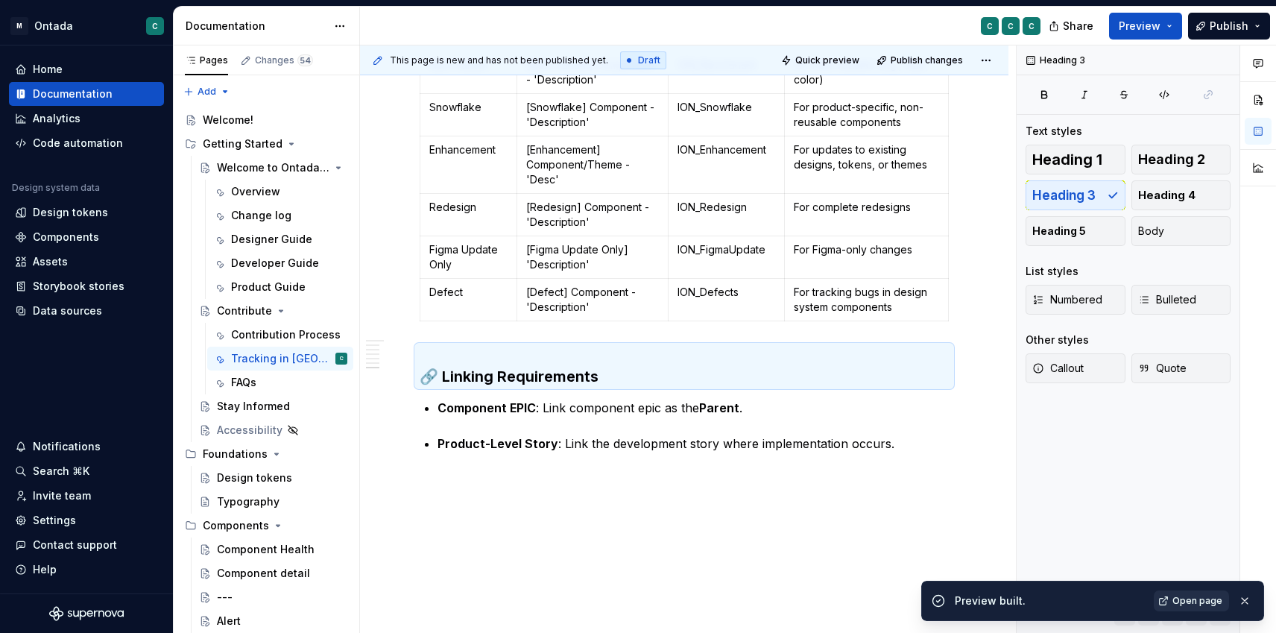
click at [1193, 604] on span "Open page" at bounding box center [1197, 601] width 50 height 12
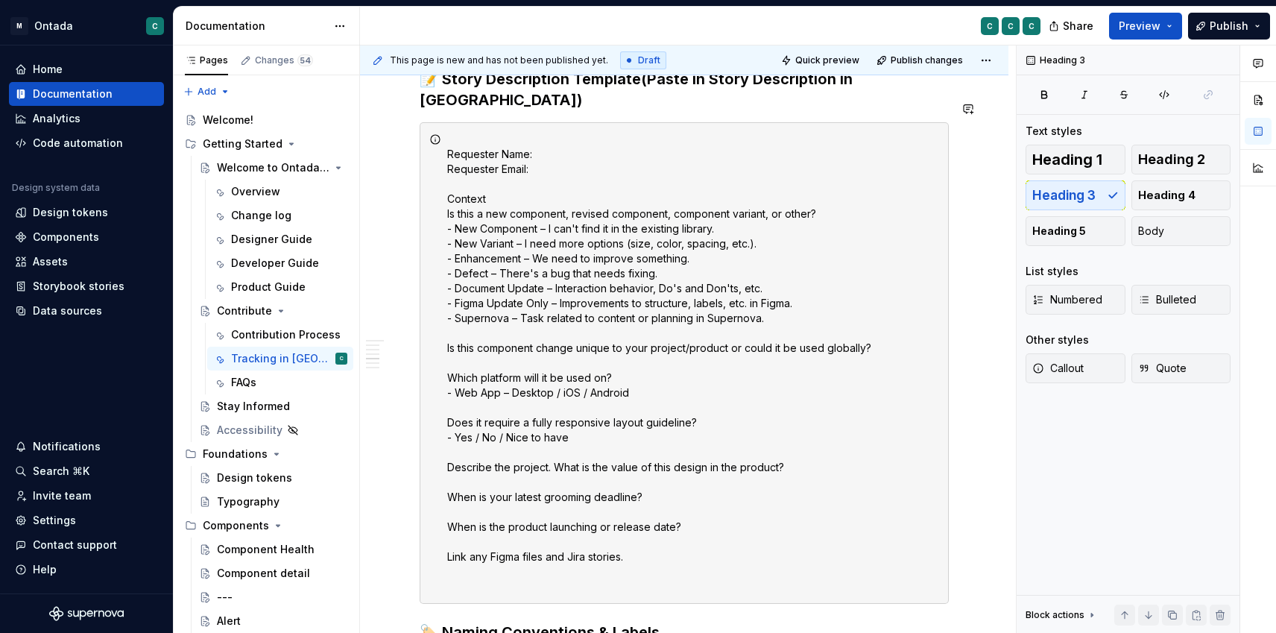
scroll to position [751, 0]
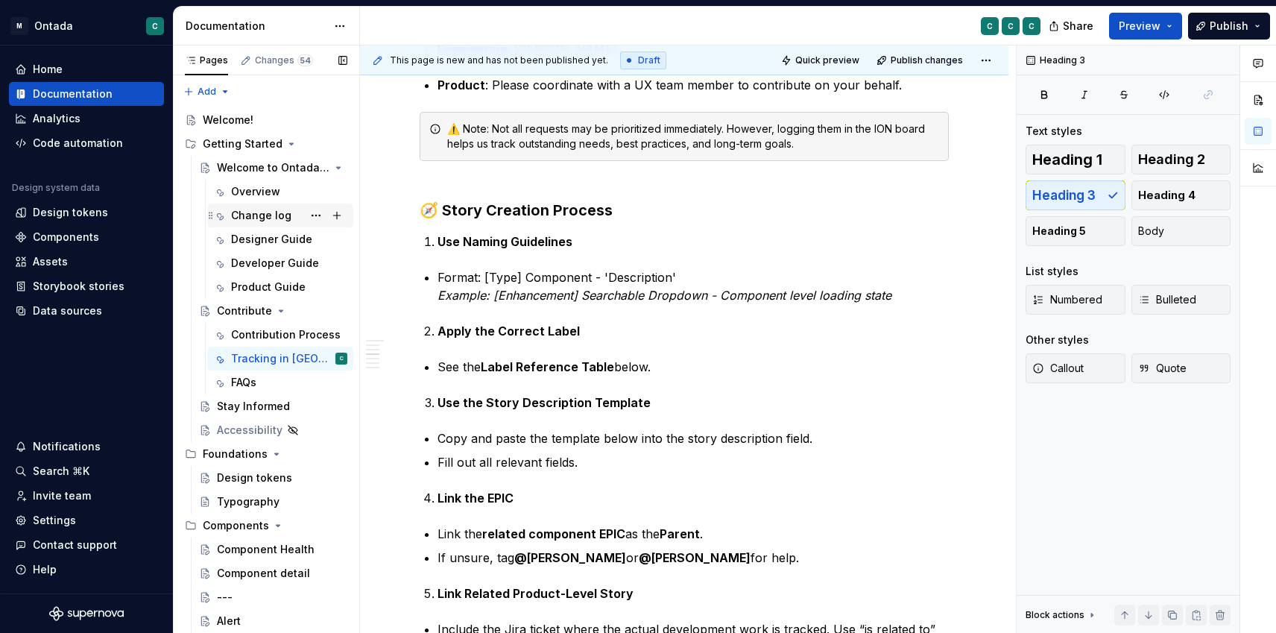
click at [221, 216] on icon "Page tree" at bounding box center [220, 216] width 7 height 7
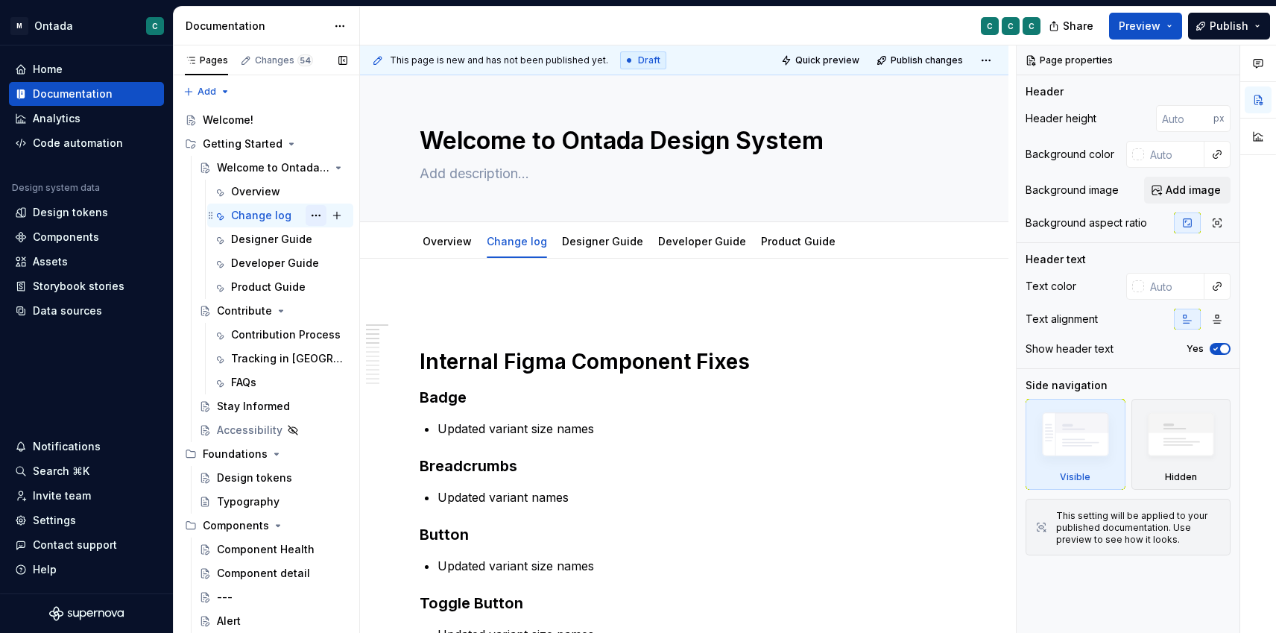
click at [312, 213] on button "Page tree" at bounding box center [316, 215] width 21 height 21
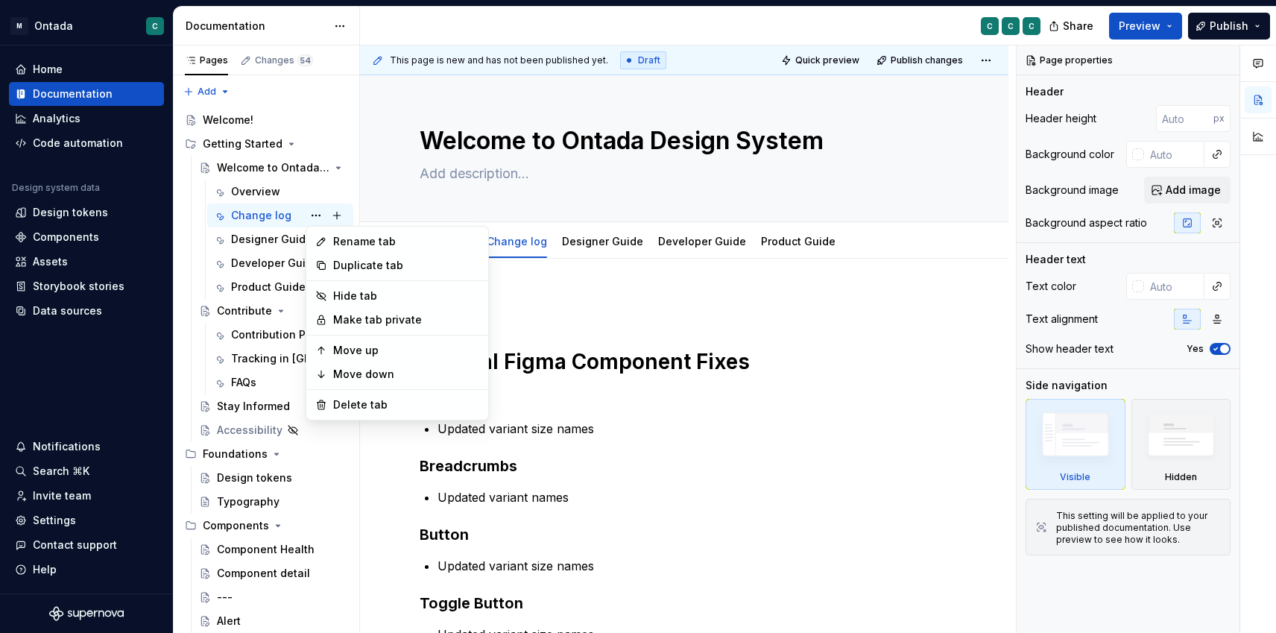
click at [528, 239] on html "M Ontada C Home Documentation Analytics Code automation Design system data Desi…" at bounding box center [638, 316] width 1276 height 633
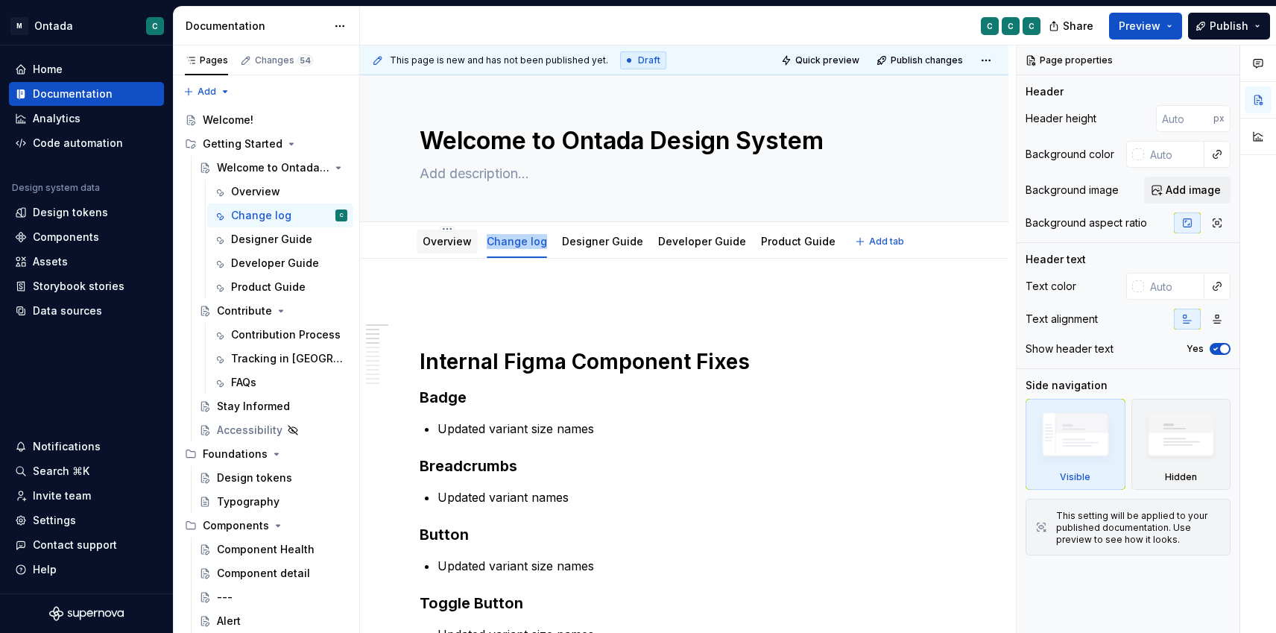
click at [440, 242] on link "Overview" at bounding box center [447, 241] width 49 height 13
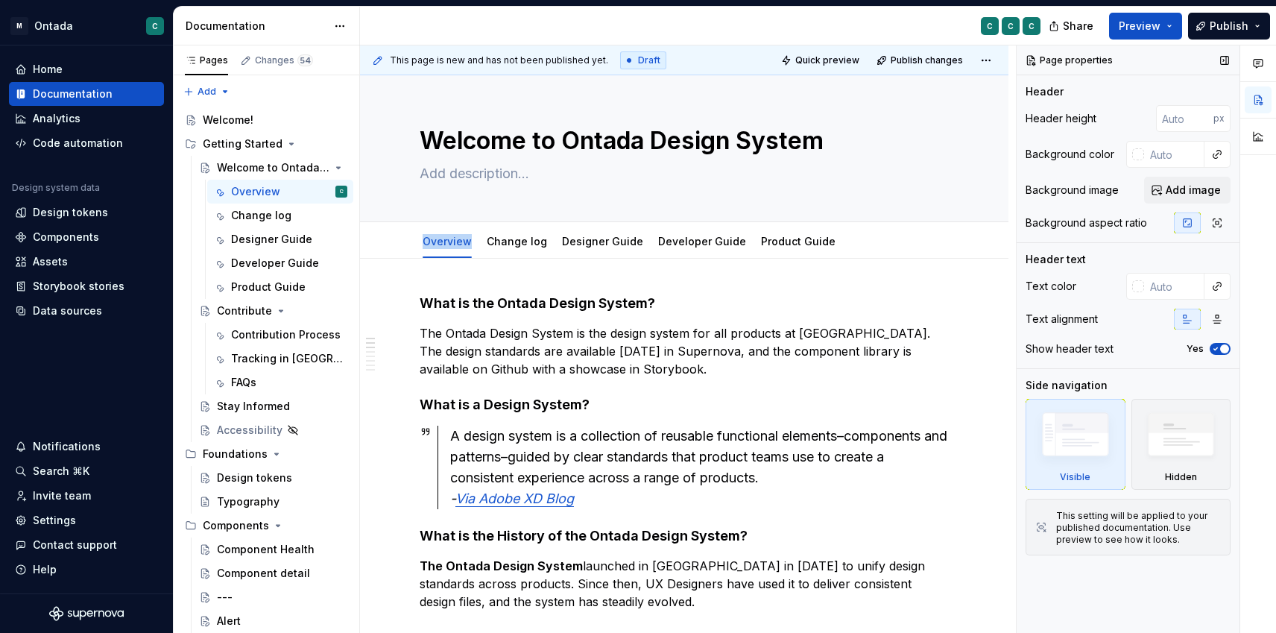
click at [1076, 439] on img at bounding box center [1075, 437] width 86 height 65
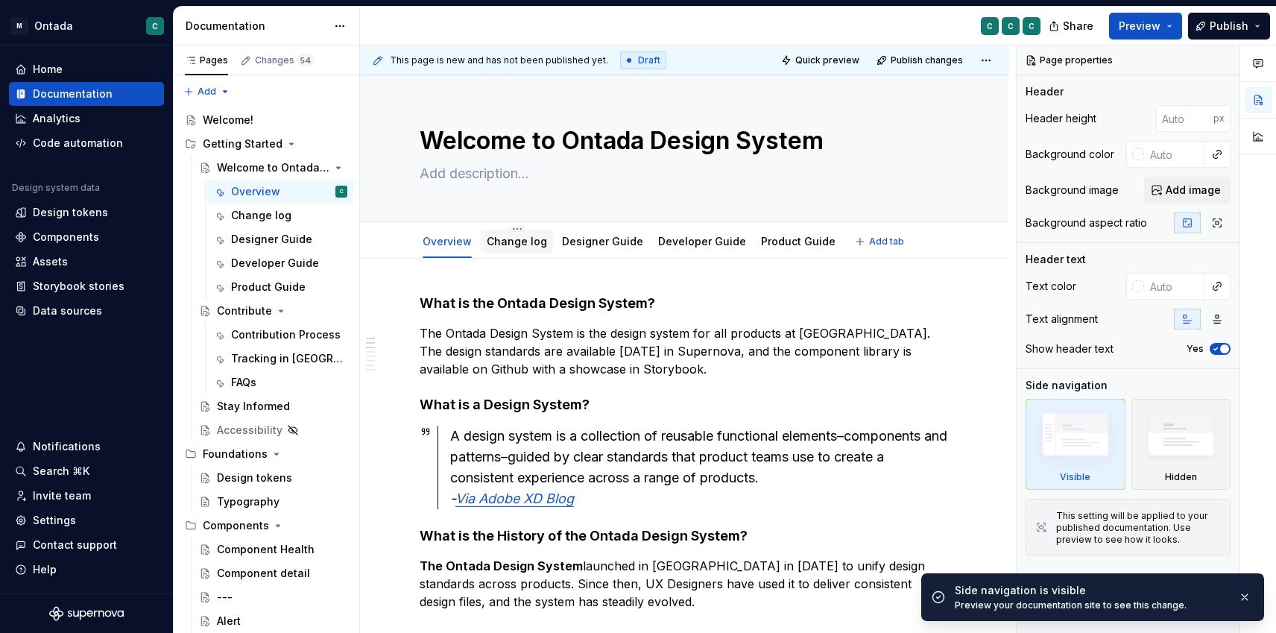
click at [523, 249] on div "Change log" at bounding box center [517, 242] width 60 height 18
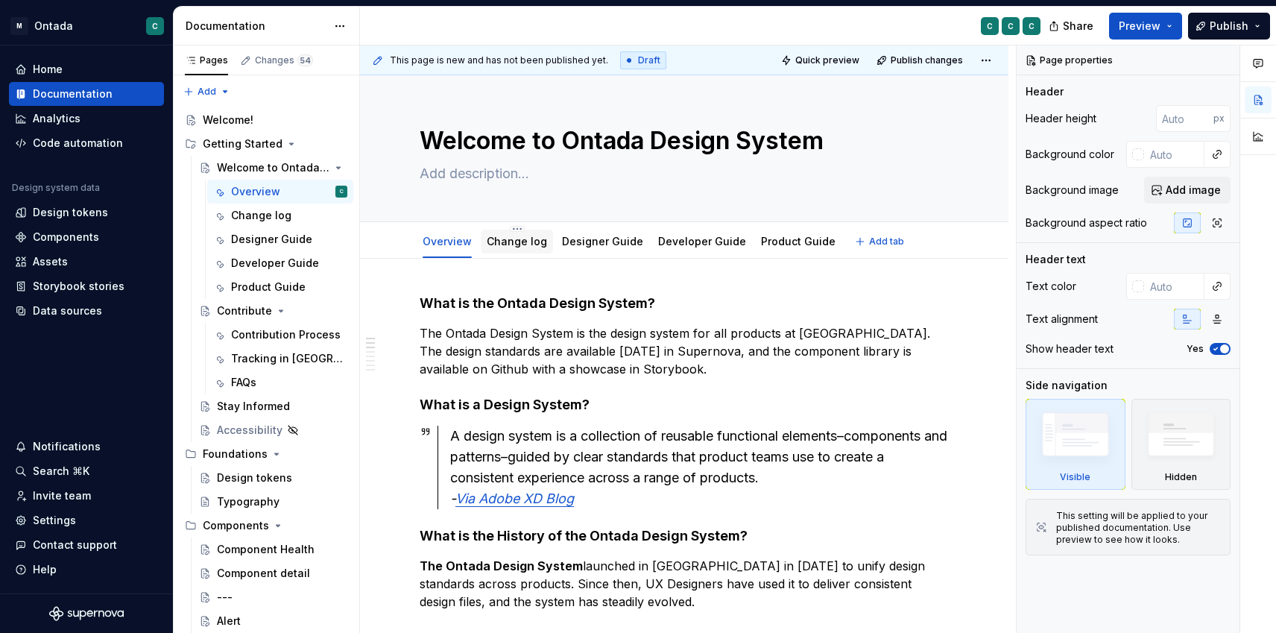
click at [528, 245] on link "Change log" at bounding box center [517, 241] width 60 height 13
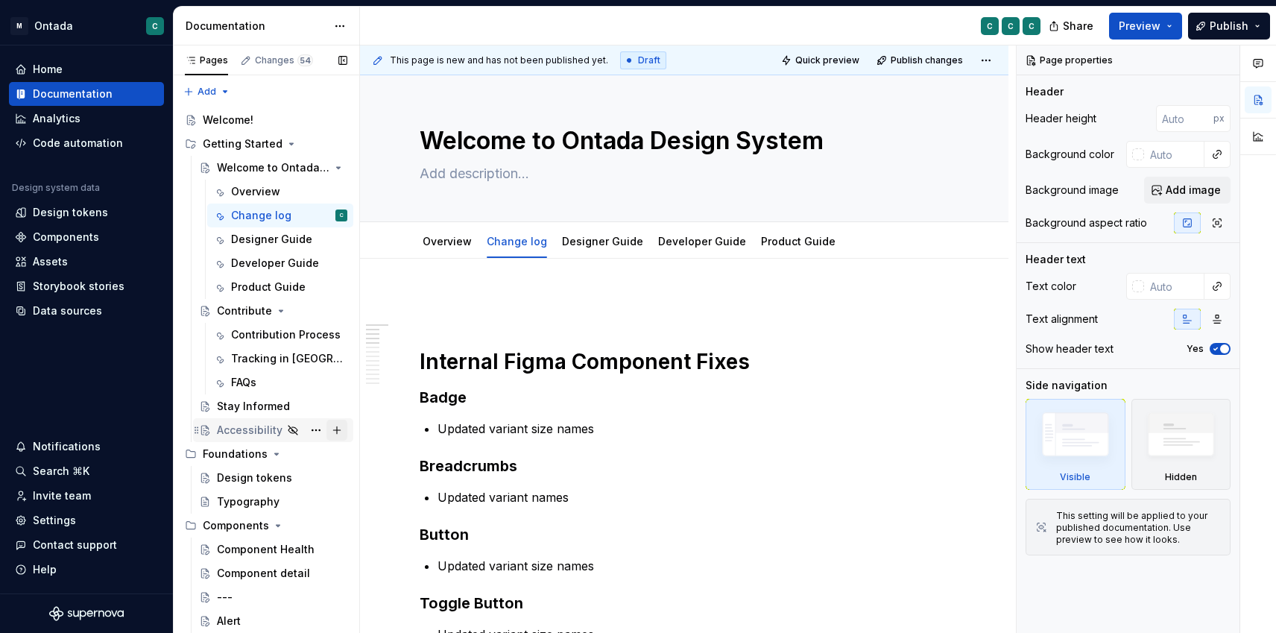
scroll to position [7, 0]
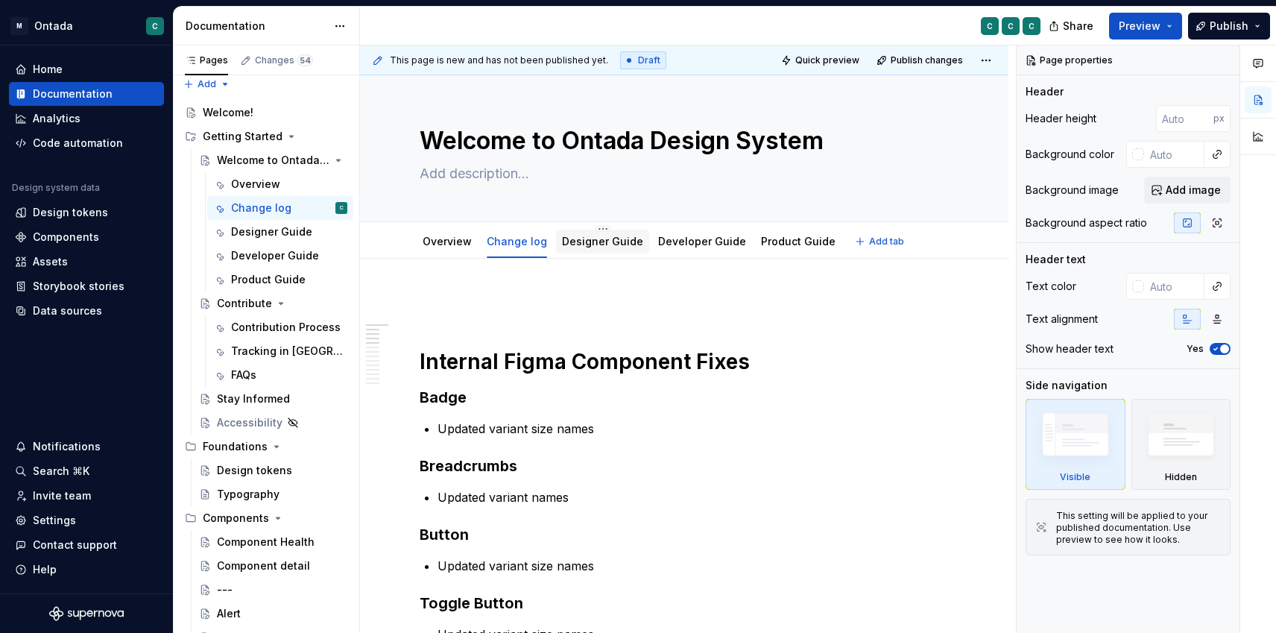
click at [592, 246] on link "Designer Guide" at bounding box center [602, 241] width 81 height 13
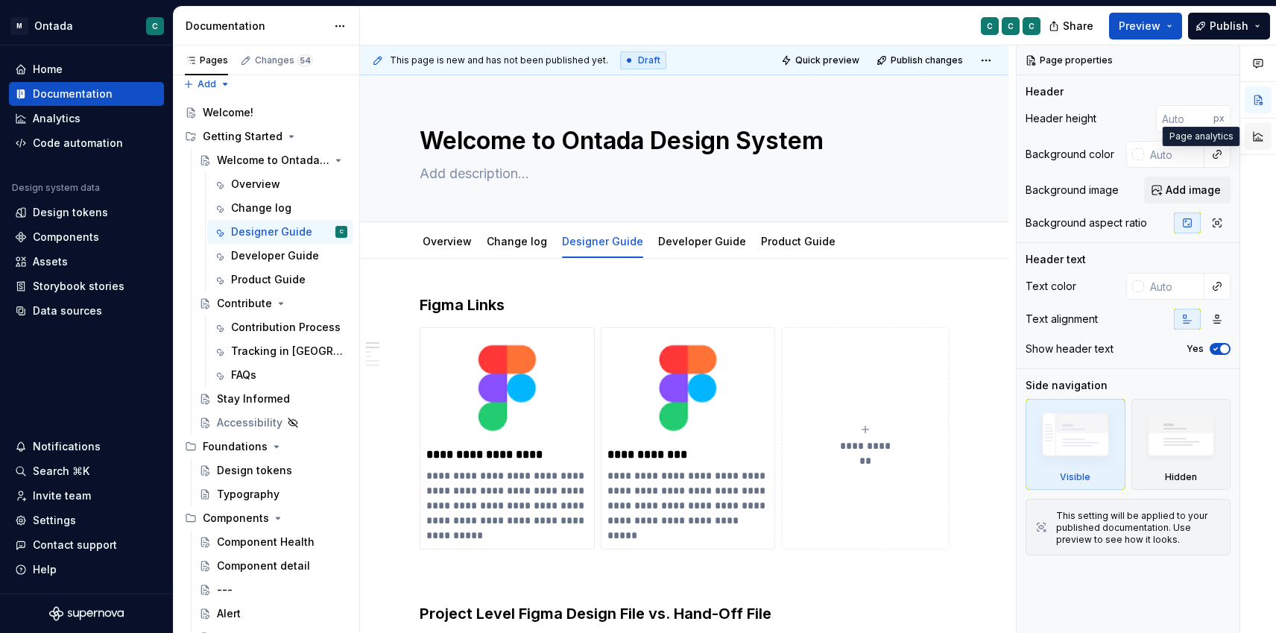
click at [1266, 133] on button "button" at bounding box center [1258, 136] width 27 height 27
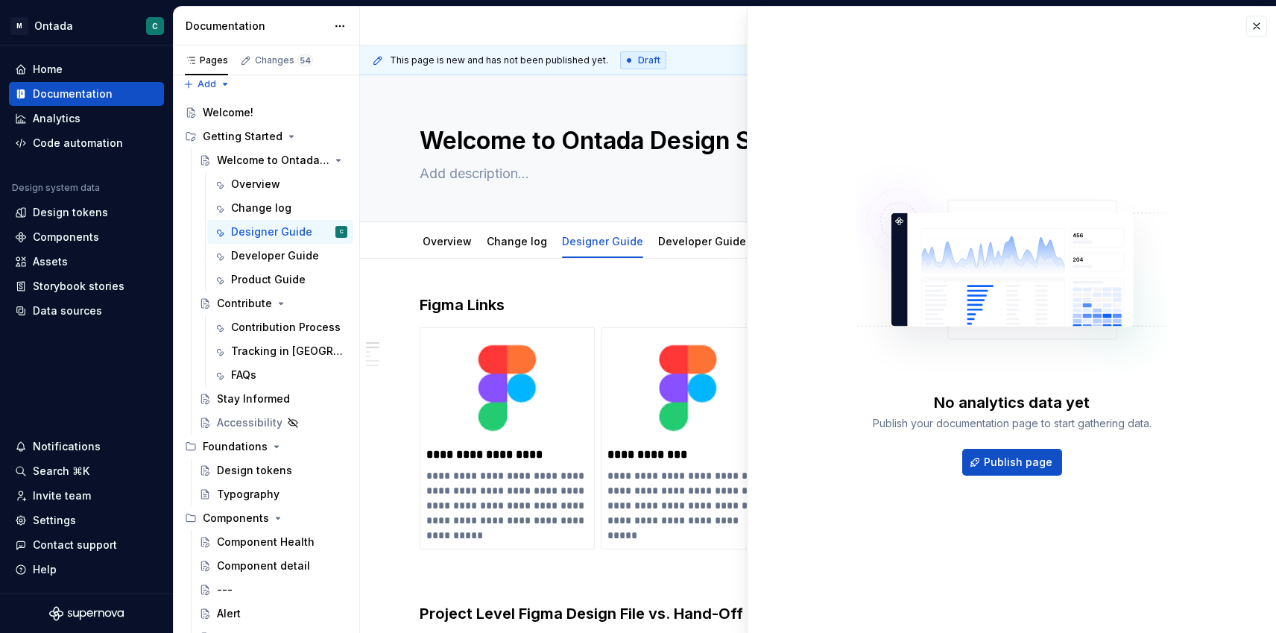
type textarea "*"
